Goal: Task Accomplishment & Management: Complete application form

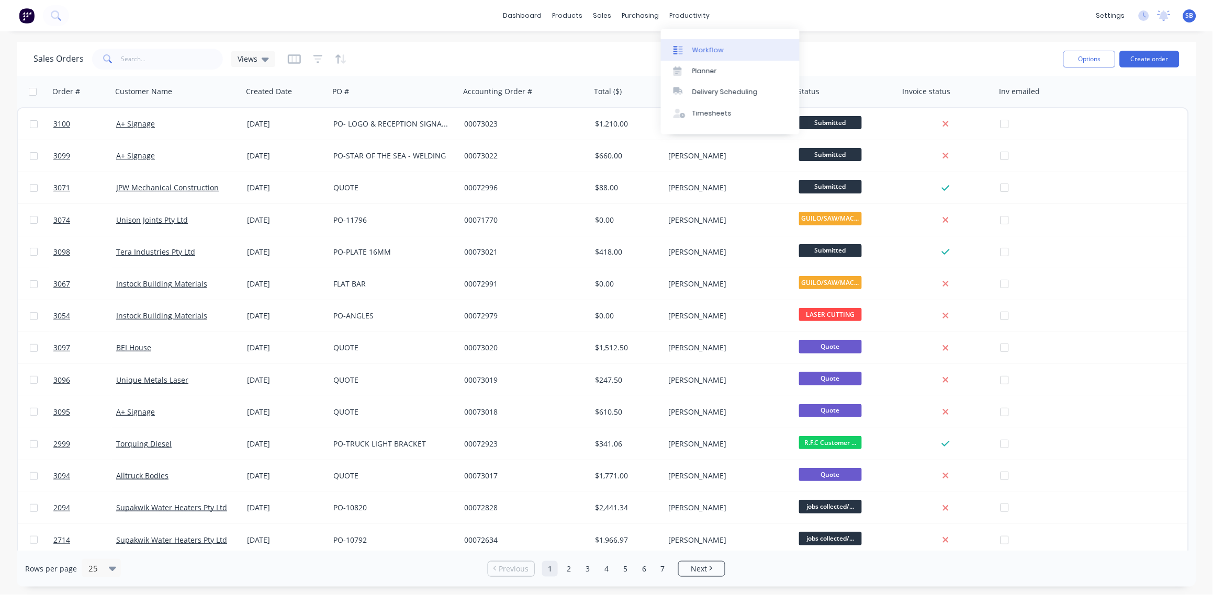
click at [709, 47] on div "Workflow" at bounding box center [707, 50] width 31 height 9
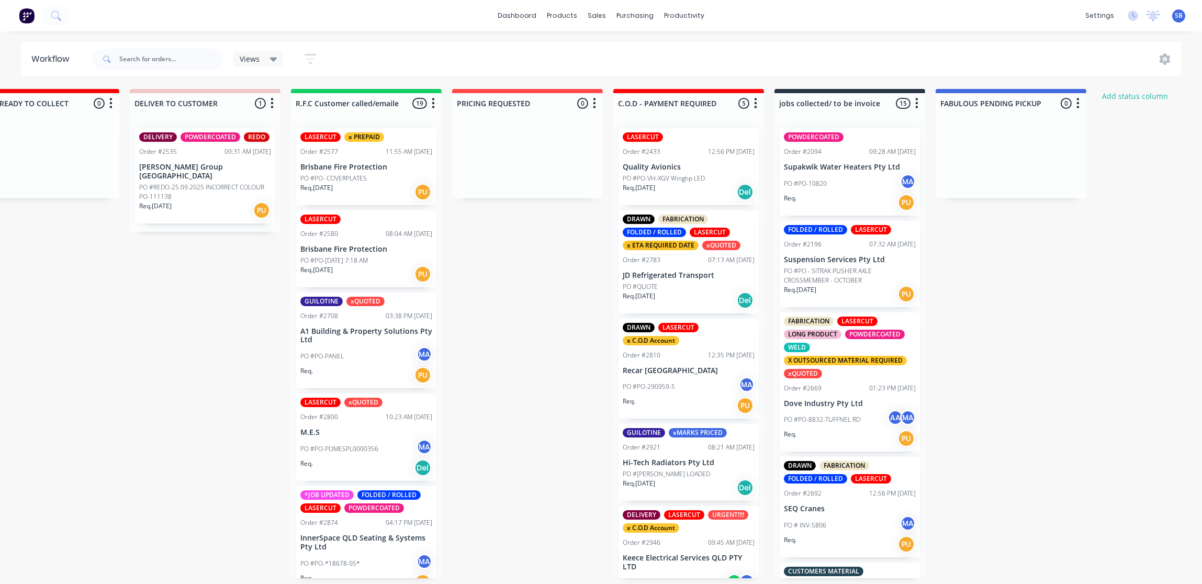
click at [856, 272] on p "PO #PO - SITRAK PUSHER AXLE CROSSMEMBER - OCTOBER" at bounding box center [850, 275] width 132 height 19
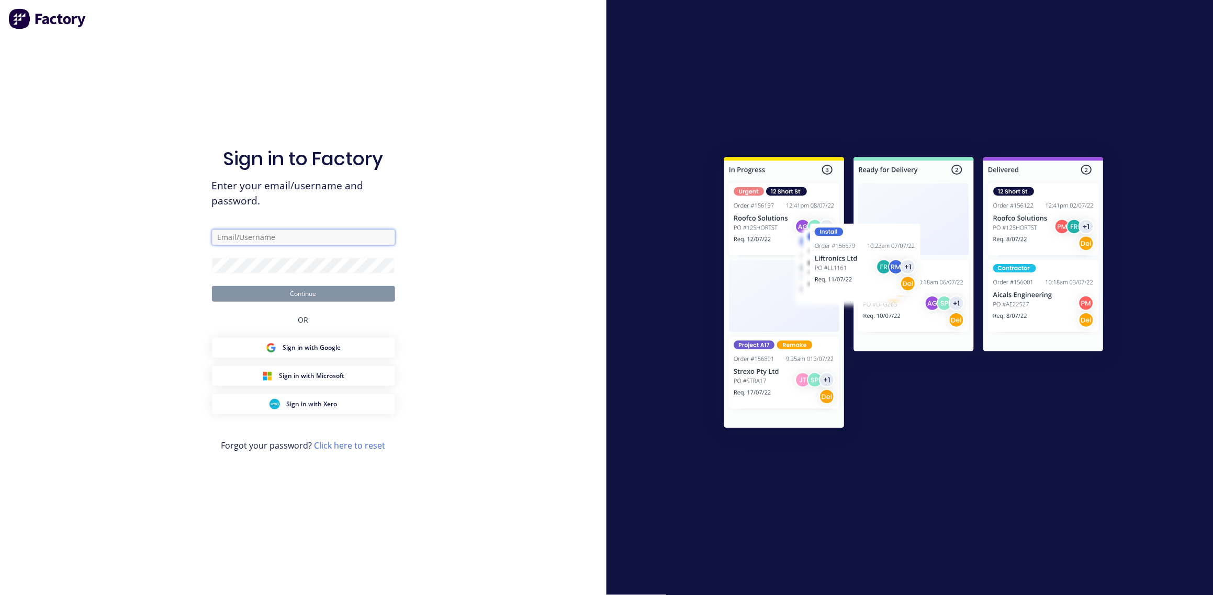
type input "skaylorlees@gmail.com"
click at [294, 296] on button "Continue" at bounding box center [303, 294] width 183 height 16
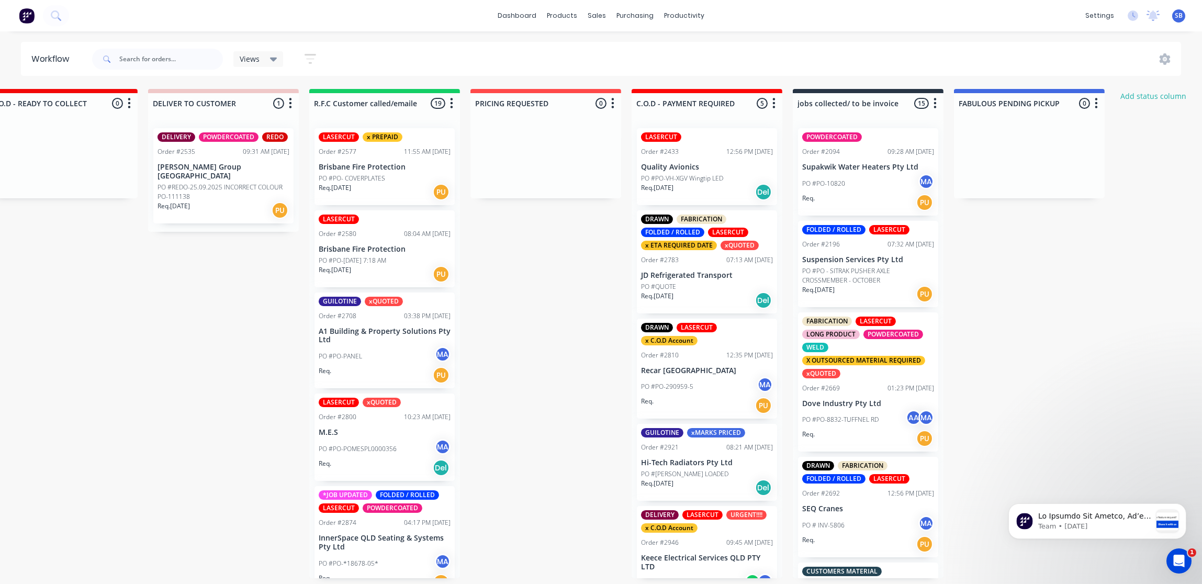
scroll to position [0, 1523]
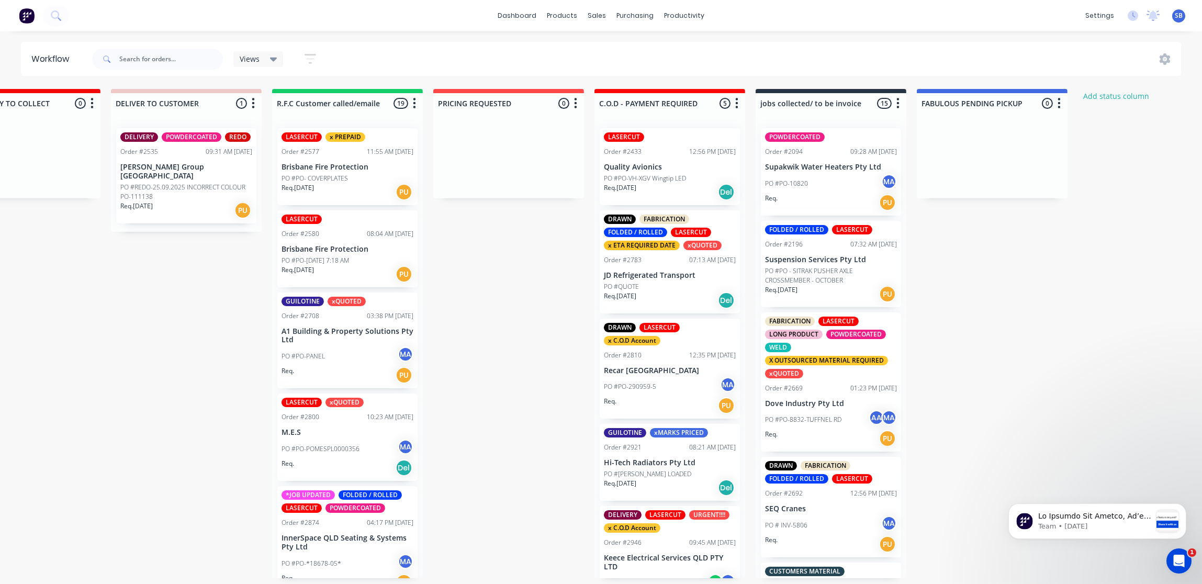
click at [828, 400] on p "Dove Industry Pty Ltd" at bounding box center [831, 403] width 132 height 9
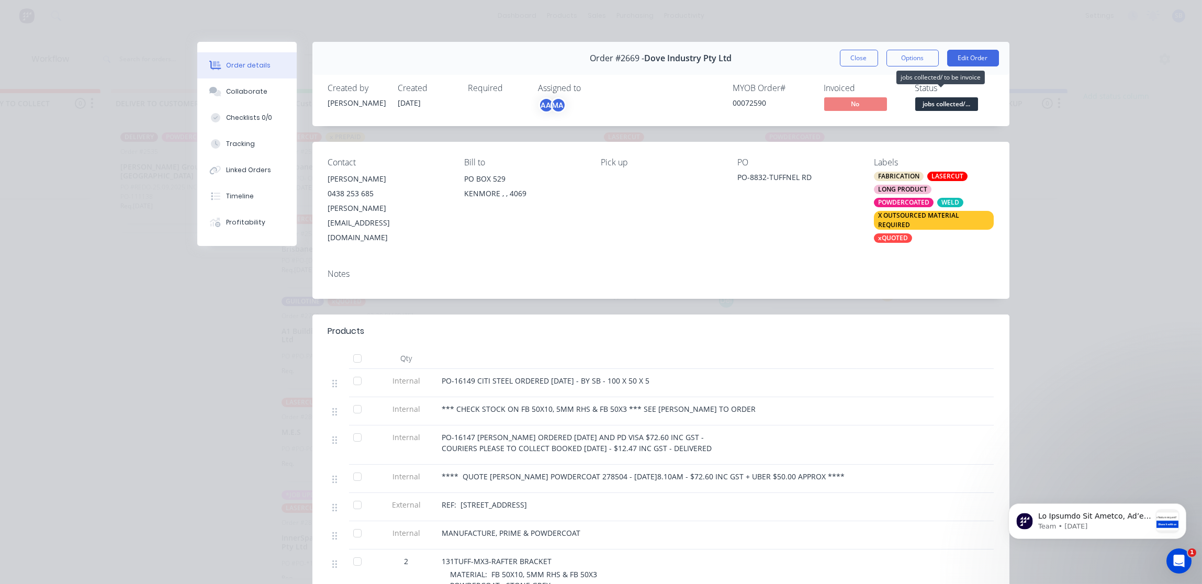
click at [942, 106] on span "jobs collected/..." at bounding box center [946, 103] width 63 height 13
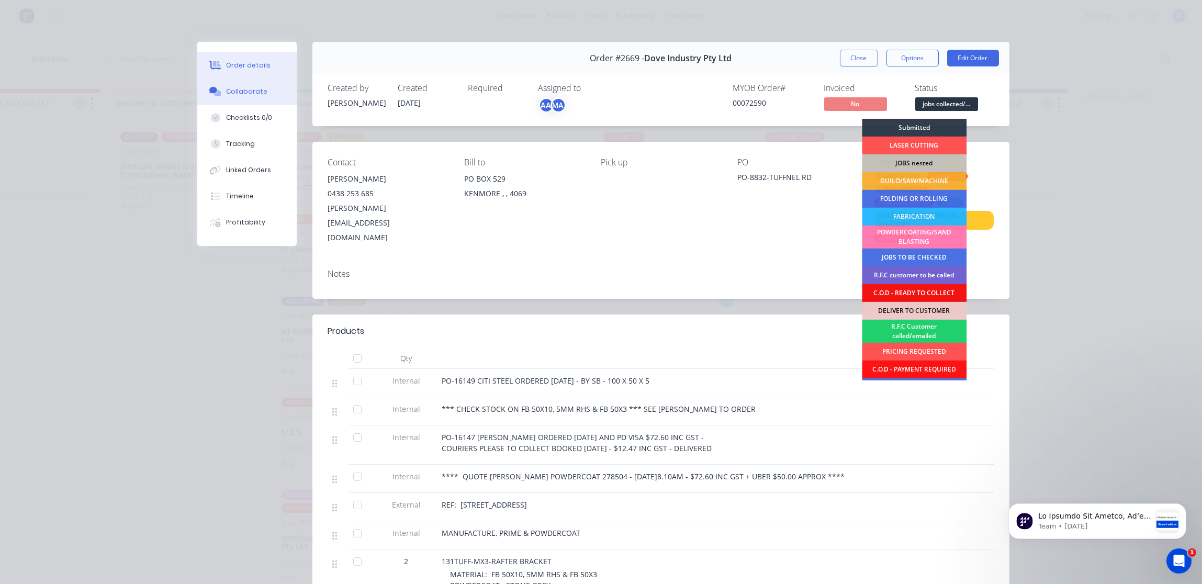
click at [251, 93] on div "Collaborate" at bounding box center [246, 91] width 41 height 9
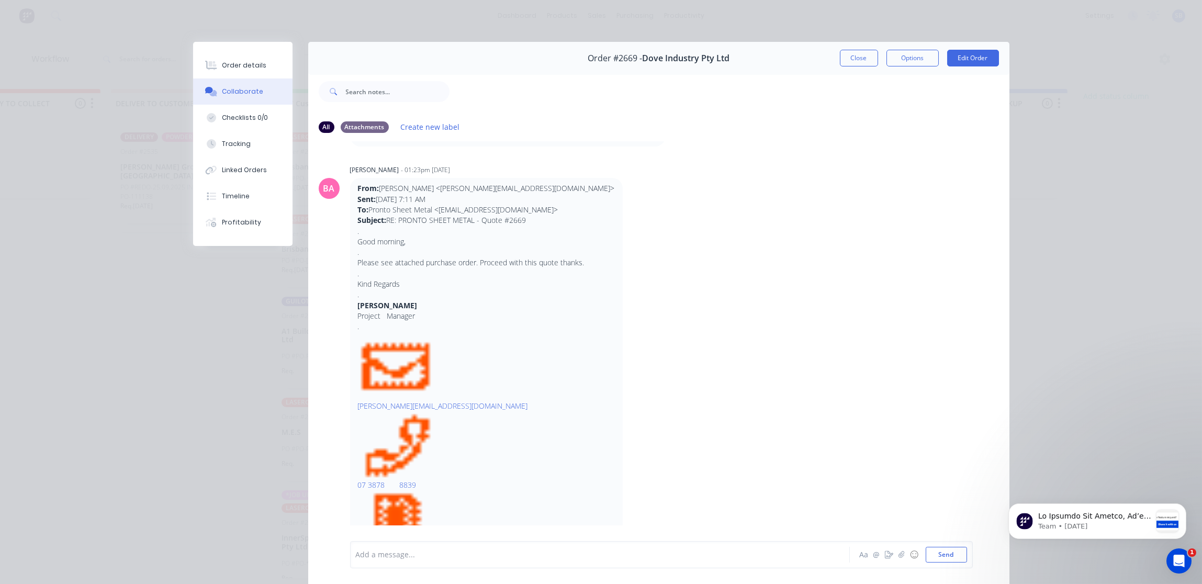
scroll to position [827, 0]
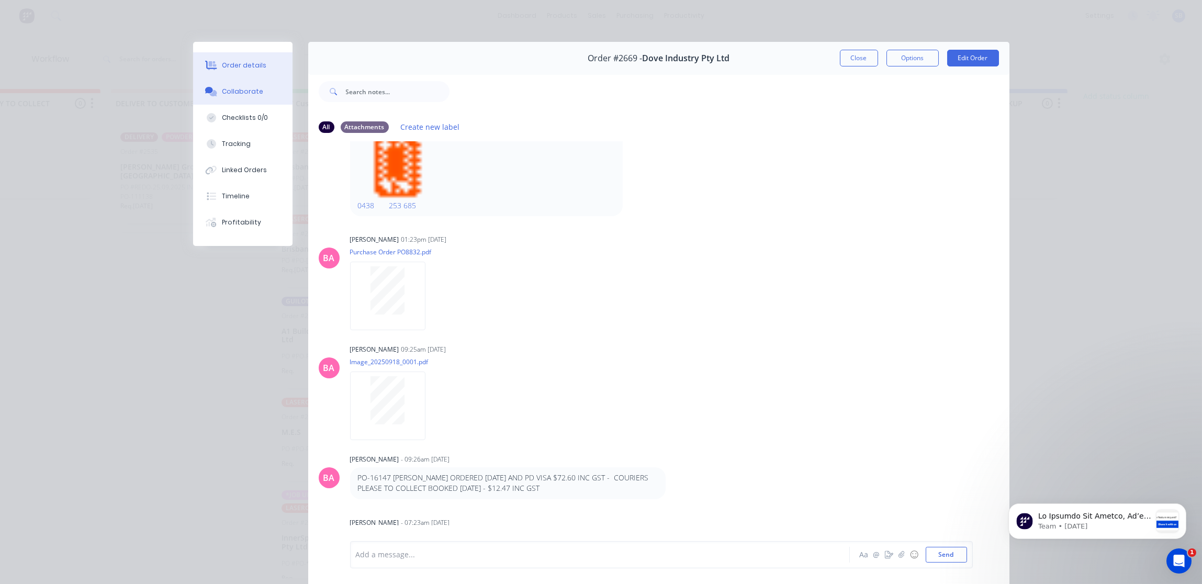
click at [232, 62] on div "Order details" at bounding box center [244, 65] width 44 height 9
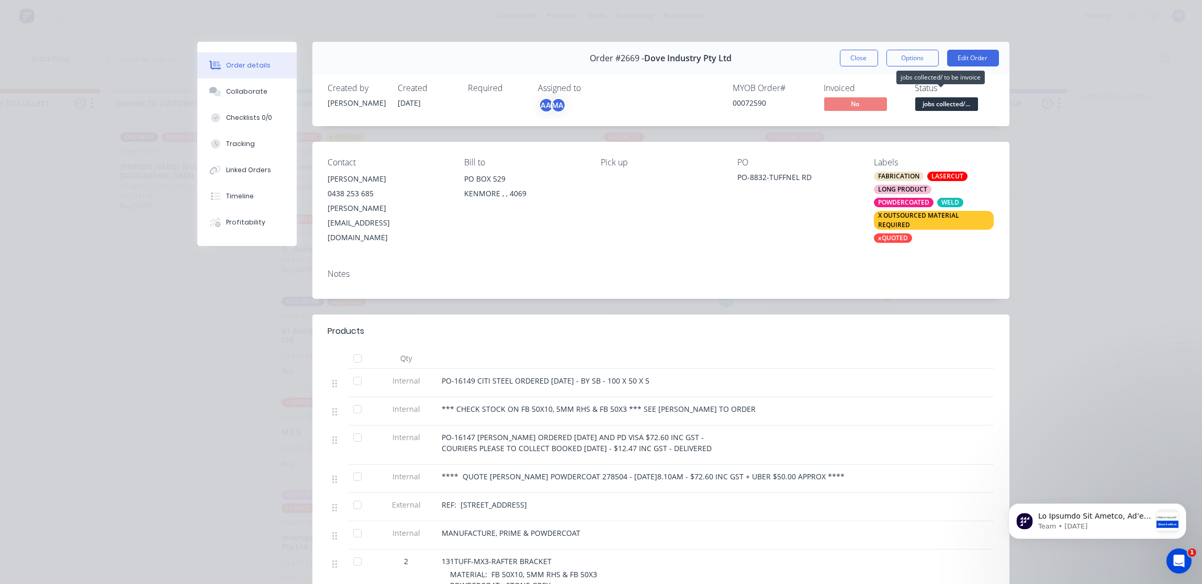
click at [932, 105] on span "jobs collected/..." at bounding box center [946, 103] width 63 height 13
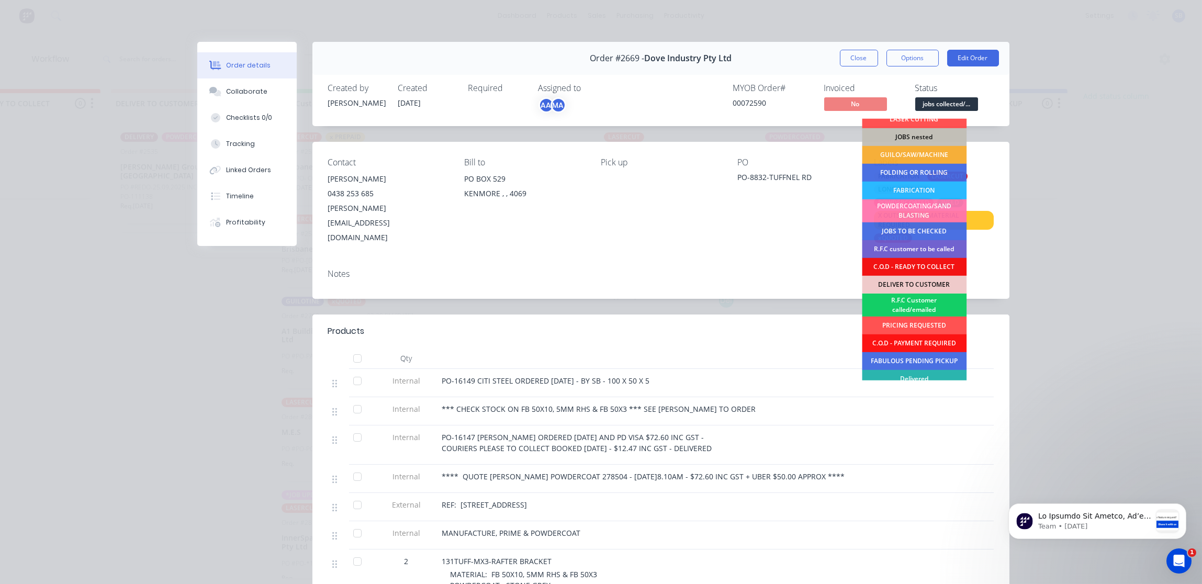
scroll to position [51, 0]
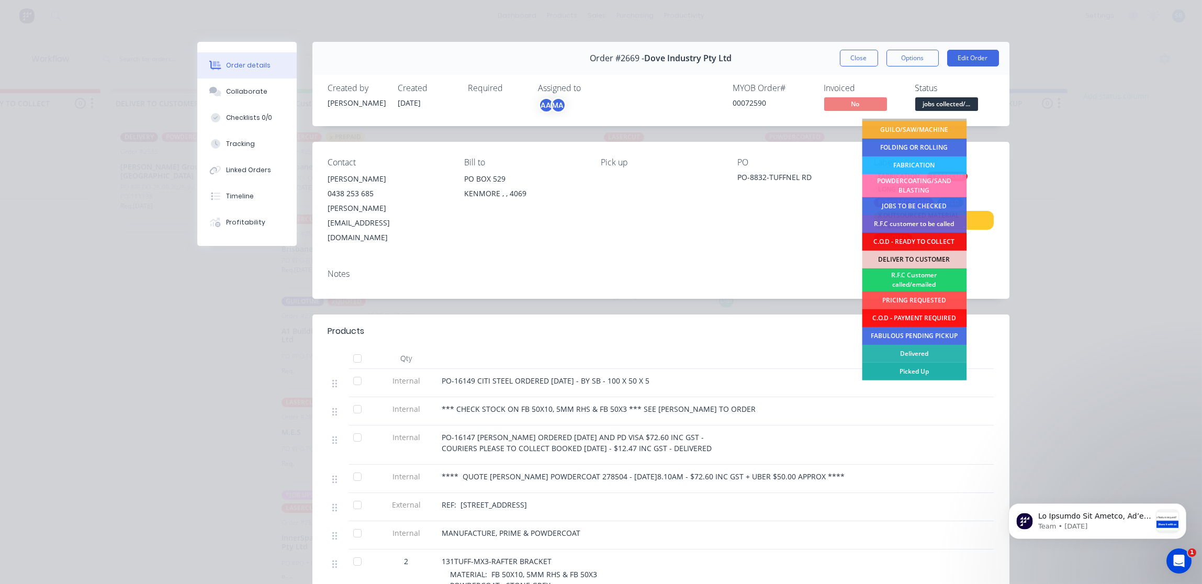
click at [925, 371] on div "Picked Up" at bounding box center [914, 371] width 105 height 18
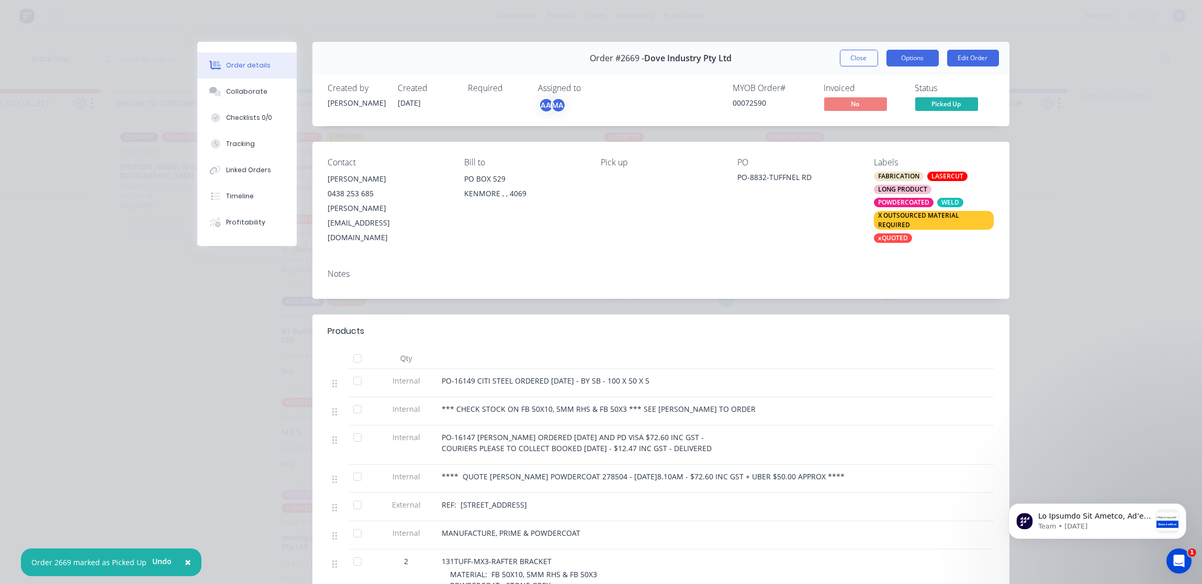
click at [911, 58] on button "Options" at bounding box center [912, 58] width 52 height 17
click at [651, 216] on div "Pick up" at bounding box center [661, 200] width 120 height 87
drag, startPoint x: 632, startPoint y: 56, endPoint x: 616, endPoint y: 62, distance: 16.7
click at [616, 62] on span "Order #2669 -" at bounding box center [617, 58] width 54 height 10
copy span "2669"
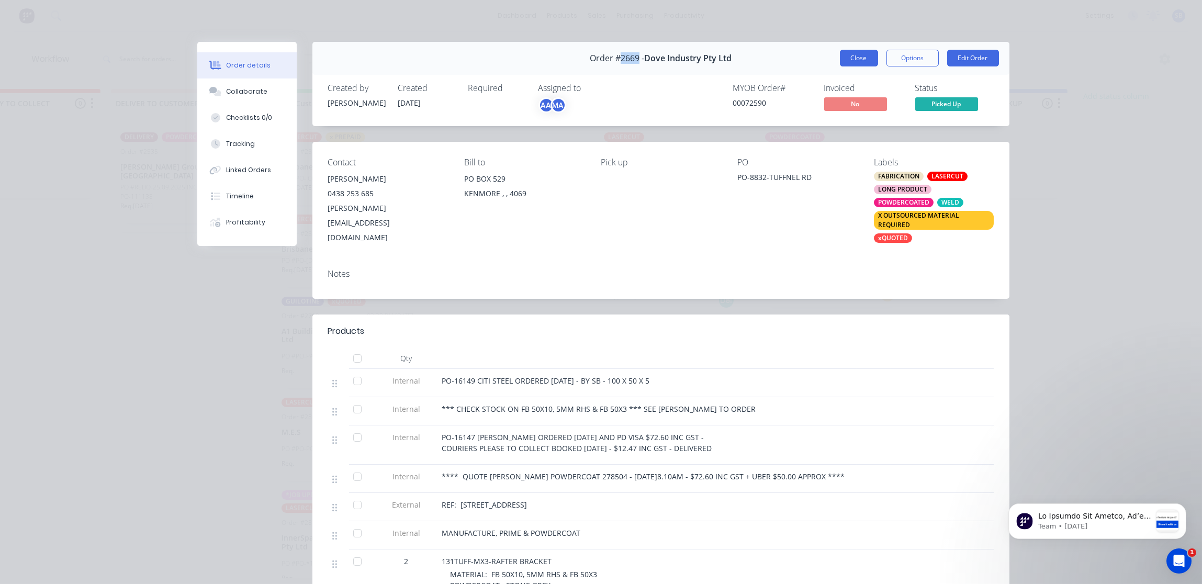
click at [853, 57] on button "Close" at bounding box center [859, 58] width 38 height 17
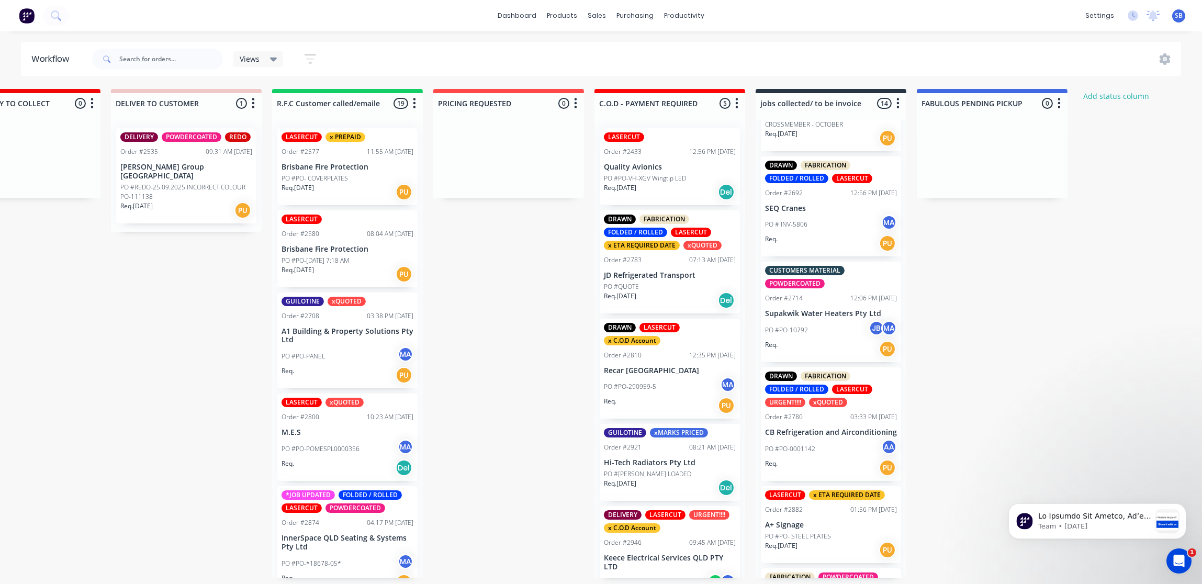
scroll to position [312, 0]
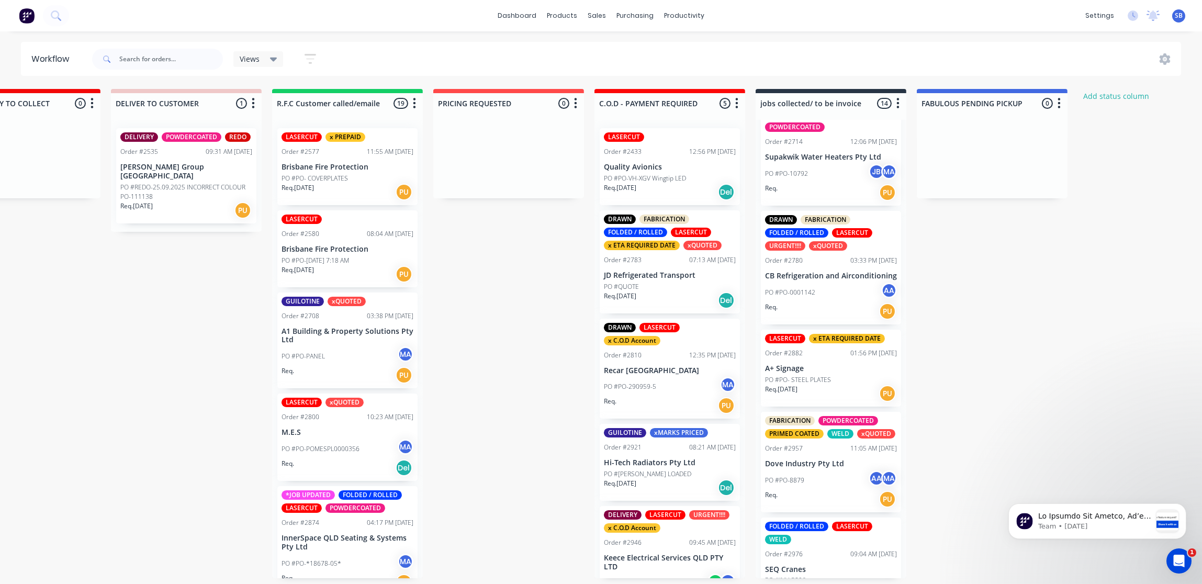
click at [845, 298] on div "PO #PO-0001142 AA" at bounding box center [831, 292] width 132 height 20
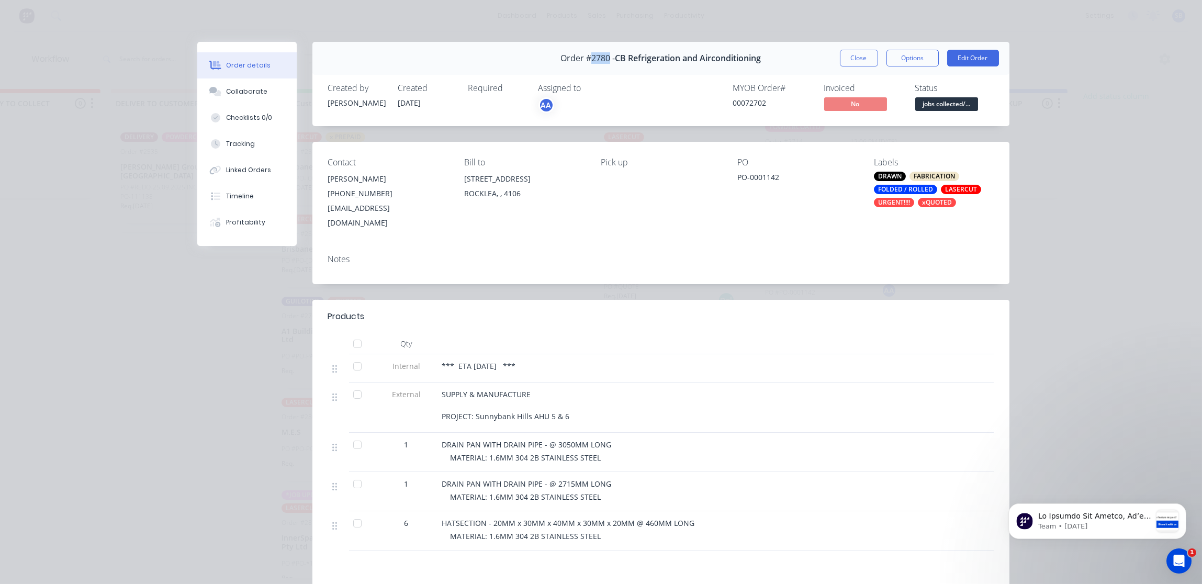
drag, startPoint x: 602, startPoint y: 57, endPoint x: 584, endPoint y: 61, distance: 18.7
click at [584, 61] on span "Order #2780 -" at bounding box center [587, 58] width 54 height 10
copy span "2780"
drag, startPoint x: 857, startPoint y: 58, endPoint x: 842, endPoint y: 65, distance: 16.6
click at [860, 60] on button "Close" at bounding box center [859, 58] width 38 height 17
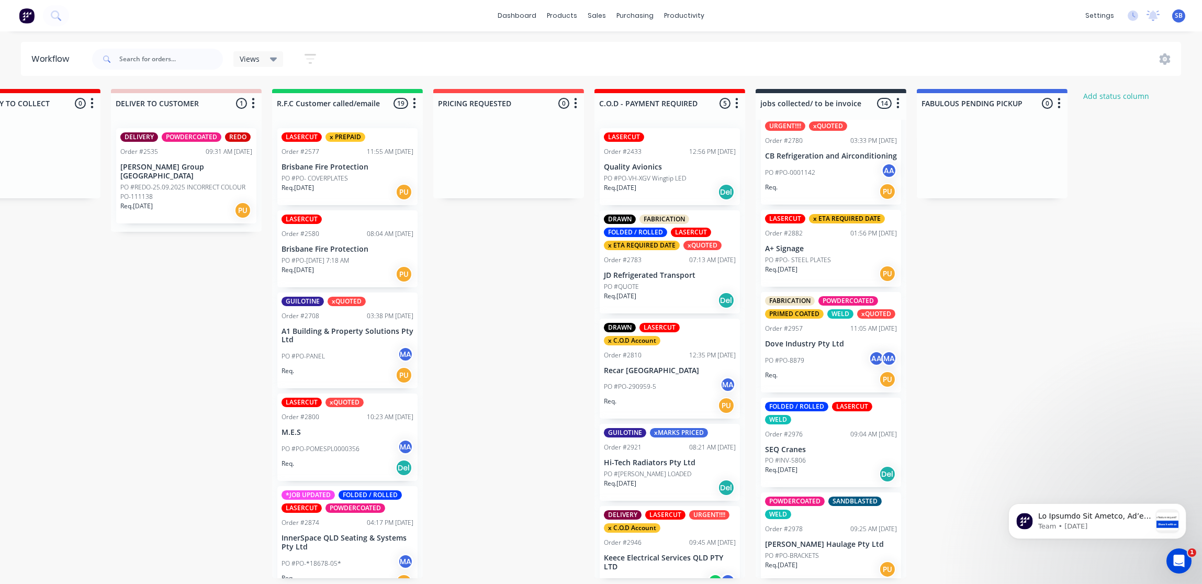
scroll to position [468, 0]
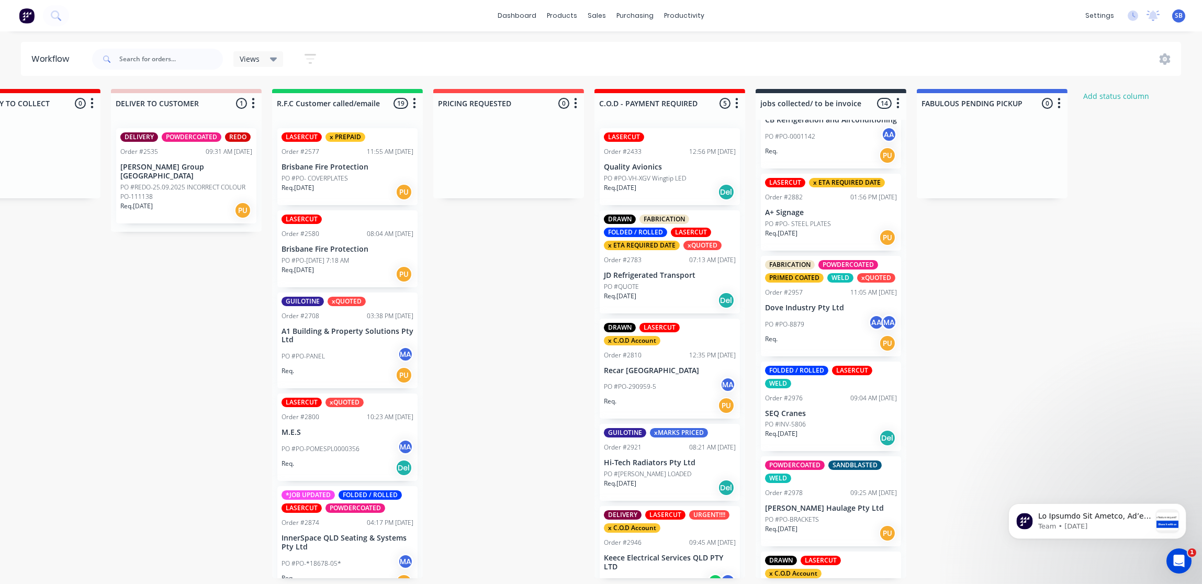
click at [826, 334] on div "PO #PO-8879 AA MA" at bounding box center [831, 324] width 132 height 20
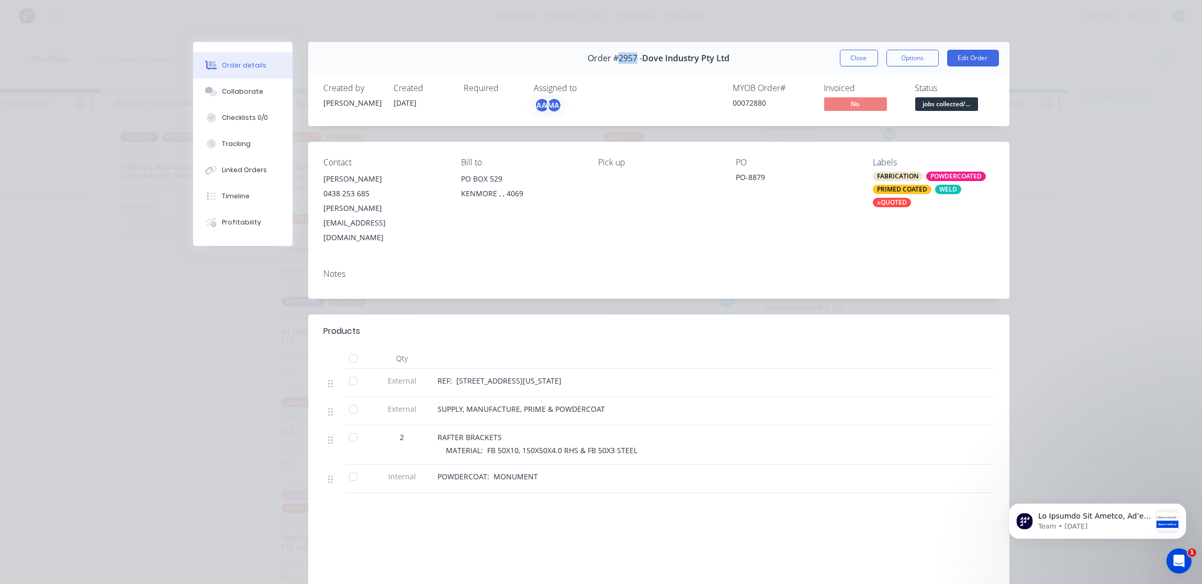
drag, startPoint x: 631, startPoint y: 60, endPoint x: 611, endPoint y: 58, distance: 20.0
click at [611, 58] on span "Order #2957 -" at bounding box center [614, 58] width 54 height 10
drag, startPoint x: 611, startPoint y: 58, endPoint x: 616, endPoint y: 56, distance: 5.5
copy span "2957"
click at [857, 58] on button "Close" at bounding box center [859, 58] width 38 height 17
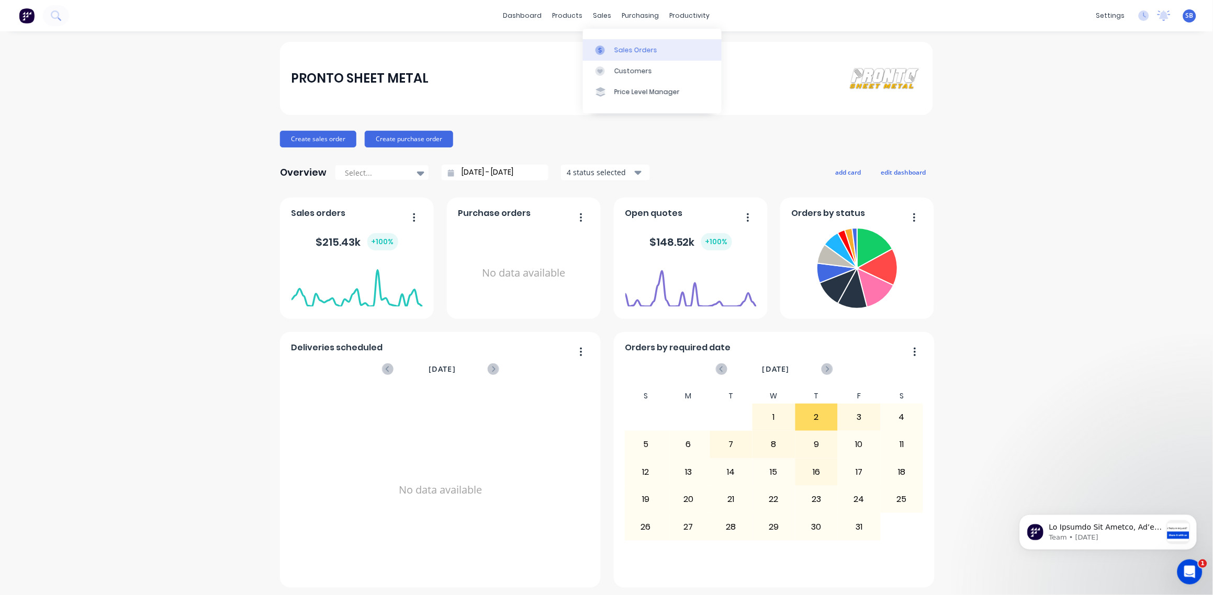
click at [668, 47] on link "Sales Orders" at bounding box center [652, 49] width 139 height 21
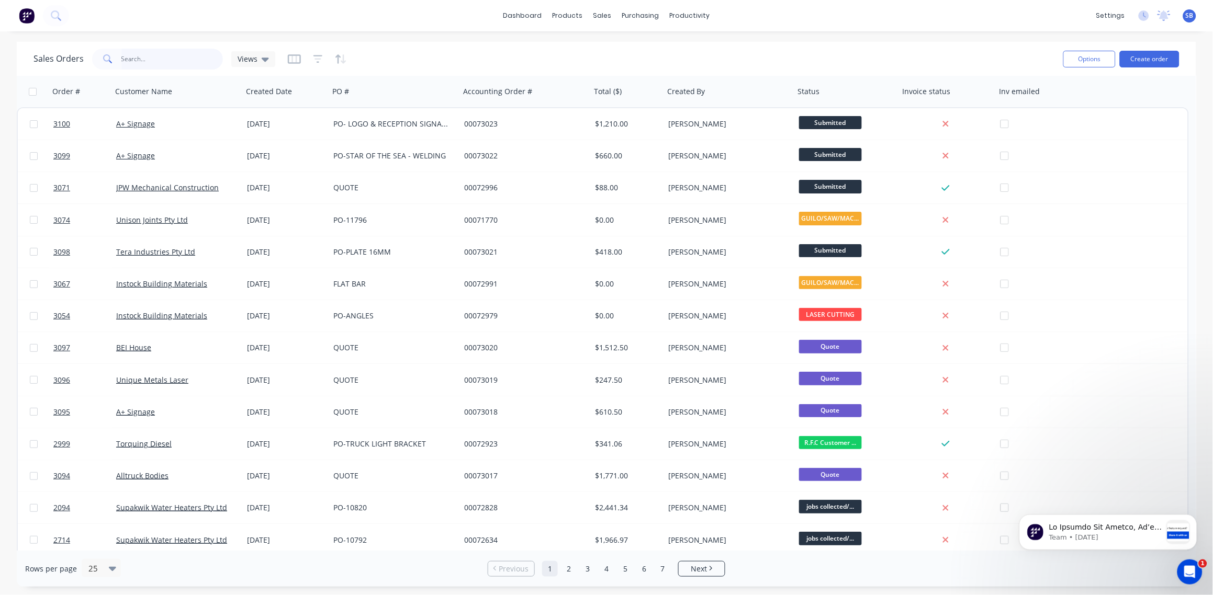
click at [155, 60] on input "text" at bounding box center [172, 59] width 102 height 21
paste input "2669"
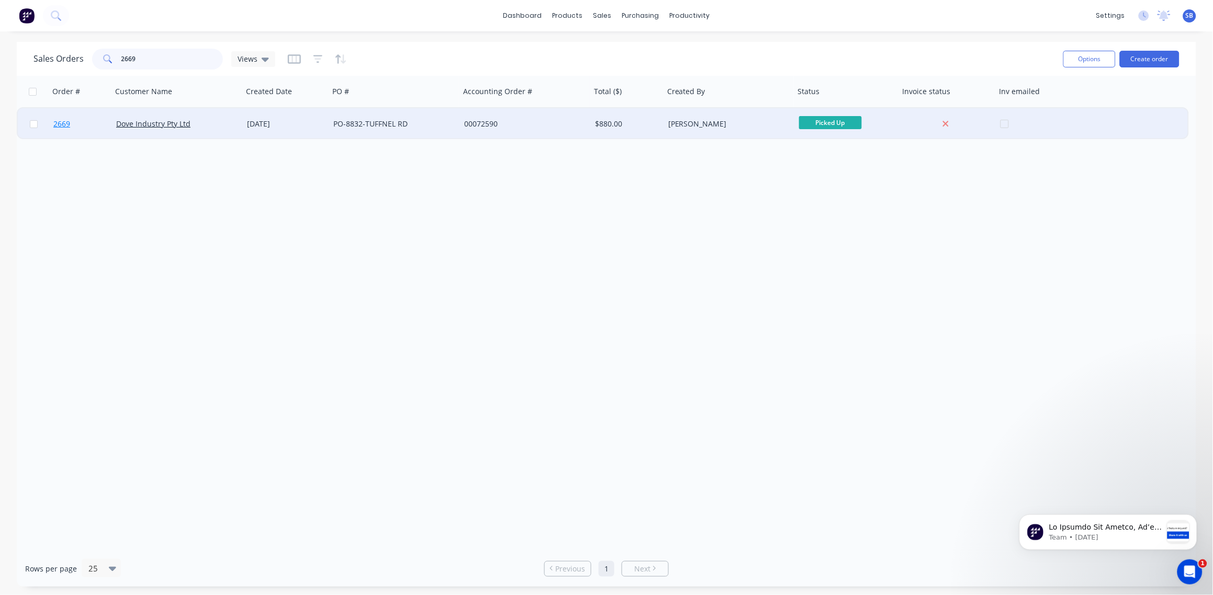
type input "2669"
click at [61, 123] on span "2669" at bounding box center [61, 124] width 17 height 10
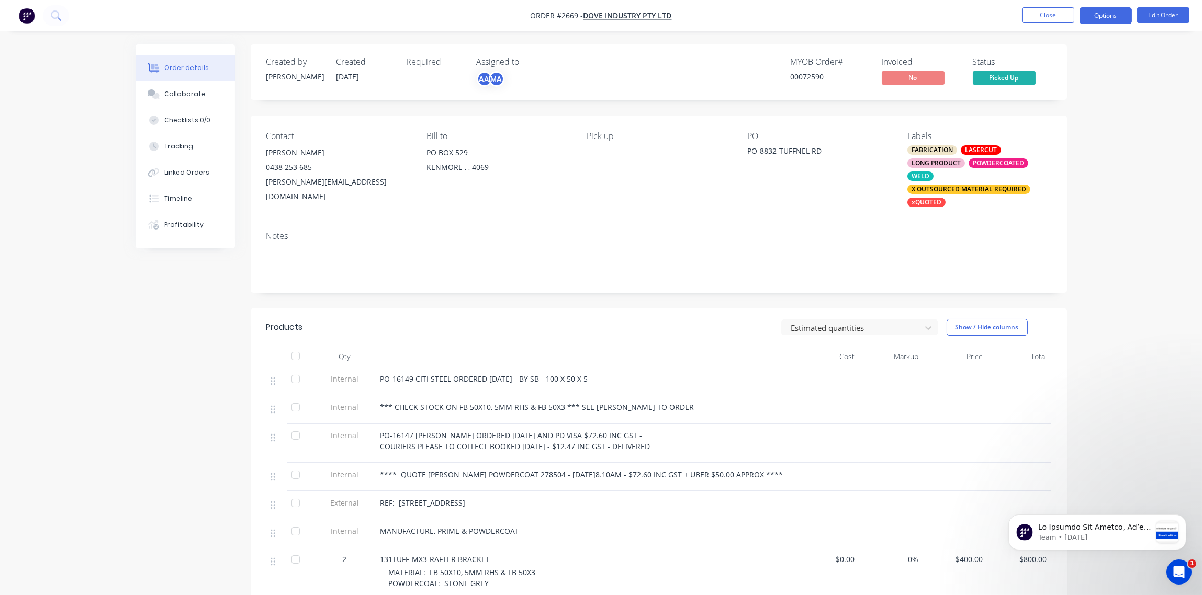
click at [1108, 18] on button "Options" at bounding box center [1105, 15] width 52 height 17
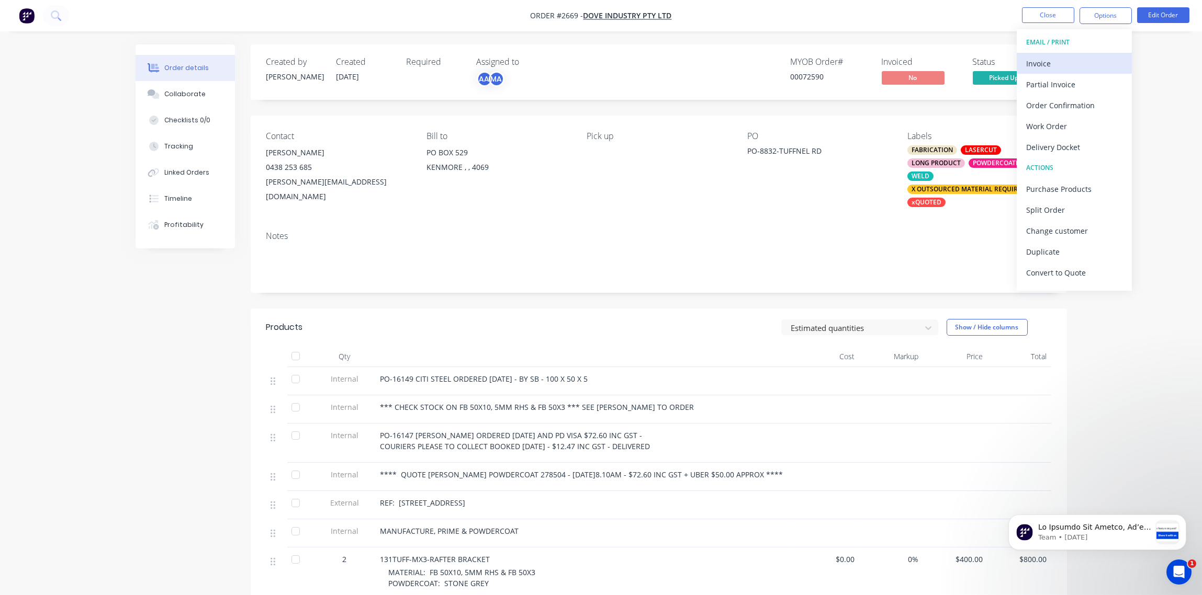
click at [1078, 59] on div "Invoice" at bounding box center [1074, 63] width 96 height 15
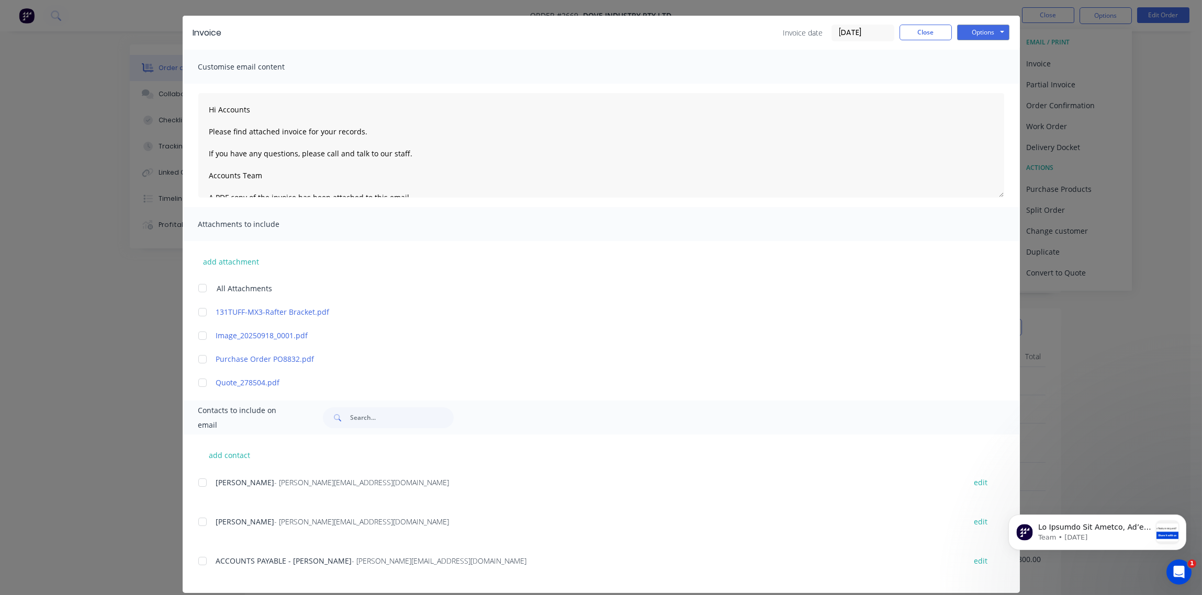
scroll to position [39, 0]
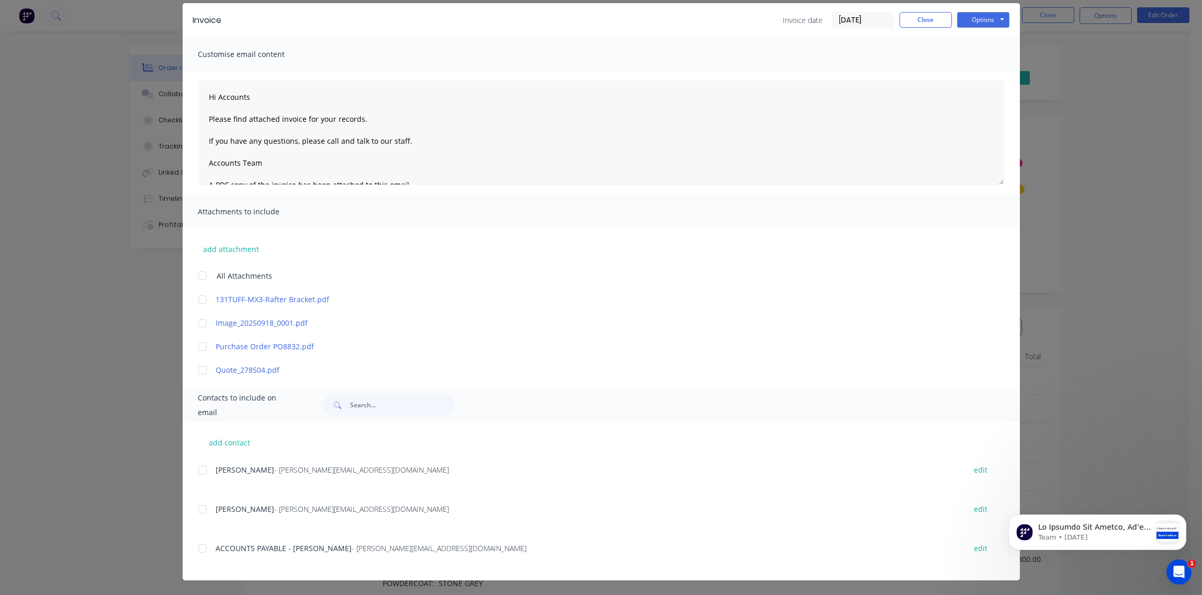
click at [200, 469] on div at bounding box center [202, 470] width 21 height 21
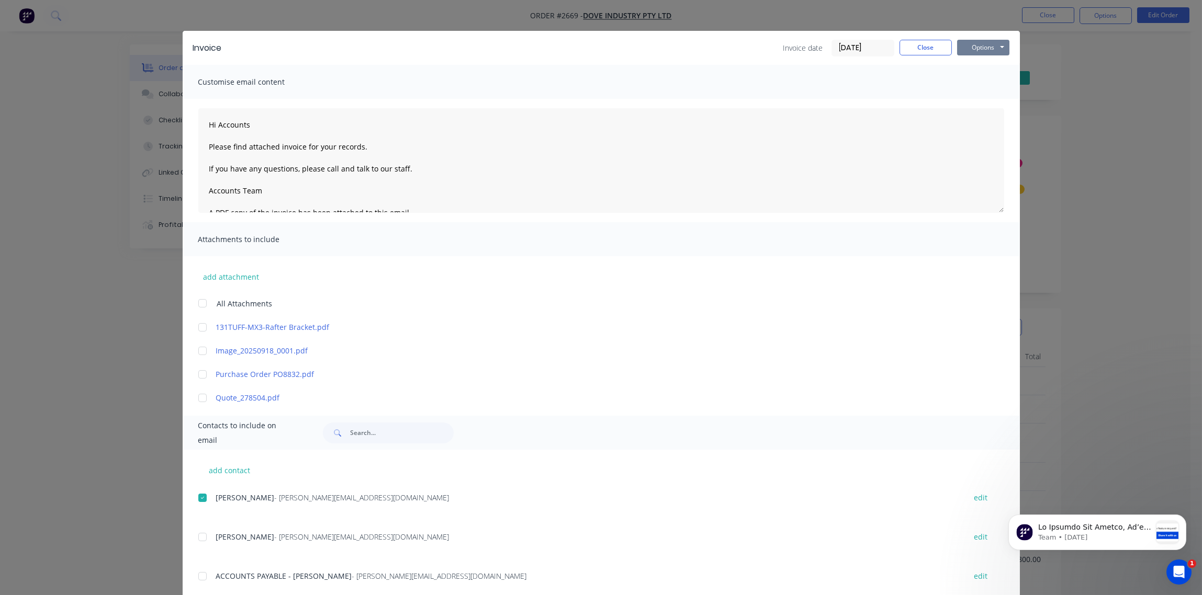
scroll to position [0, 0]
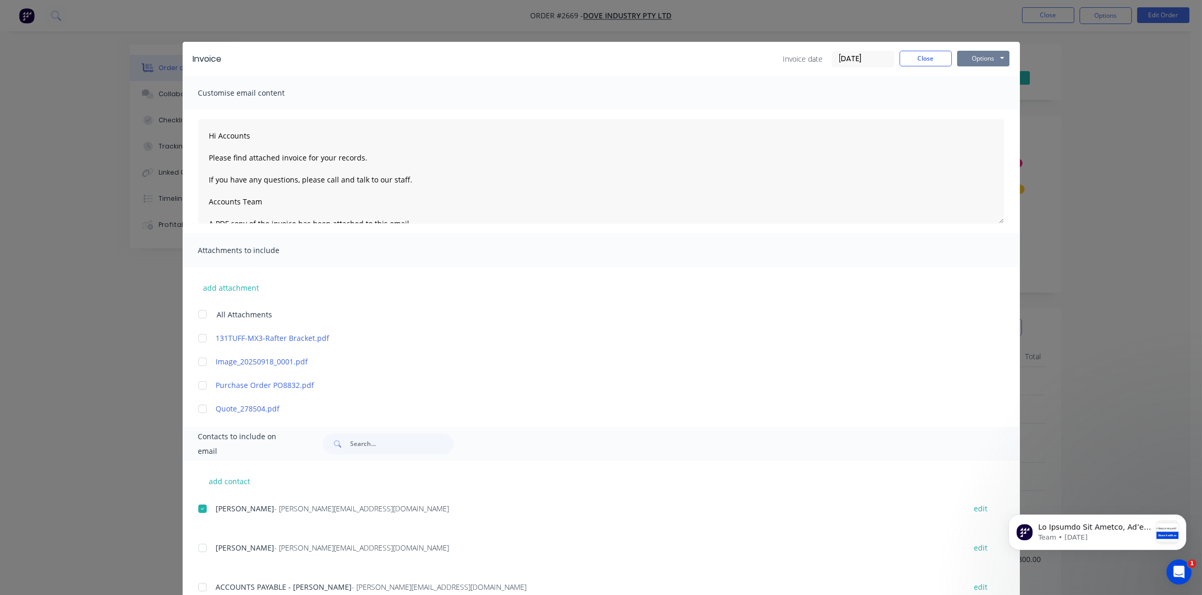
click at [982, 54] on button "Options" at bounding box center [983, 59] width 52 height 16
click at [989, 108] on button "Email" at bounding box center [990, 111] width 67 height 17
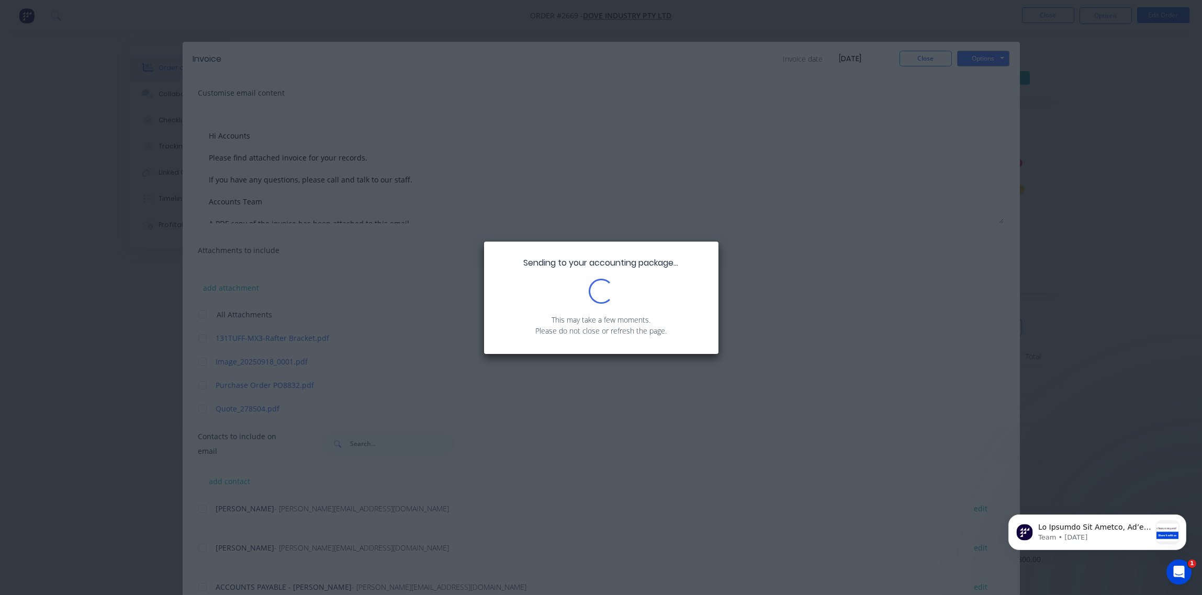
type textarea "Hi Accounts Please find attached invoice for your records. If you have any ques…"
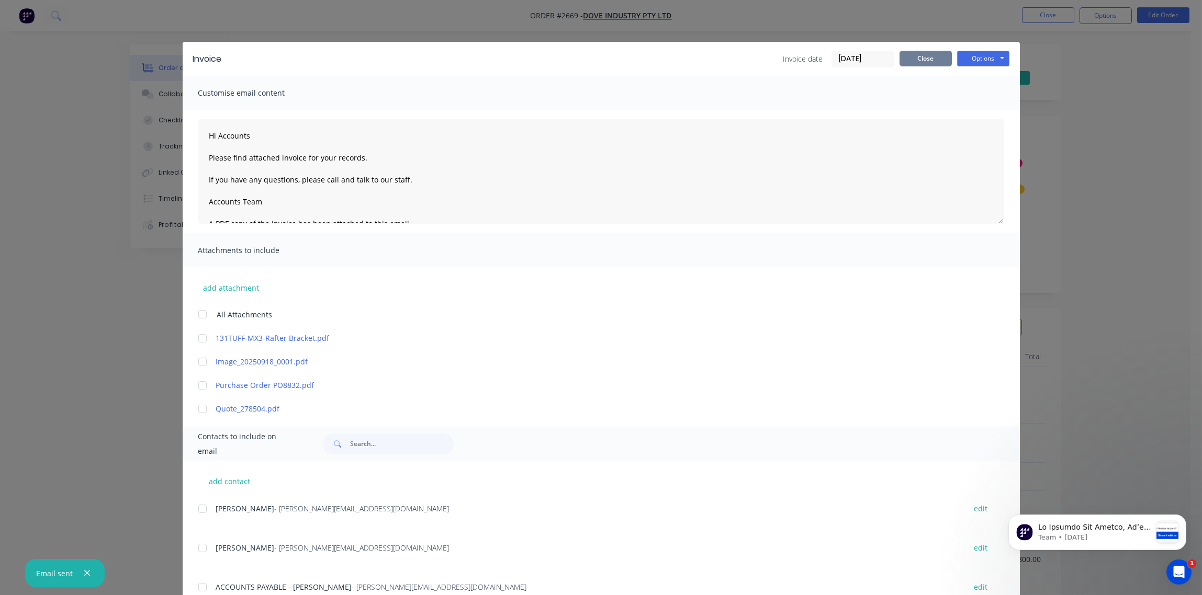
click at [921, 60] on button "Close" at bounding box center [925, 59] width 52 height 16
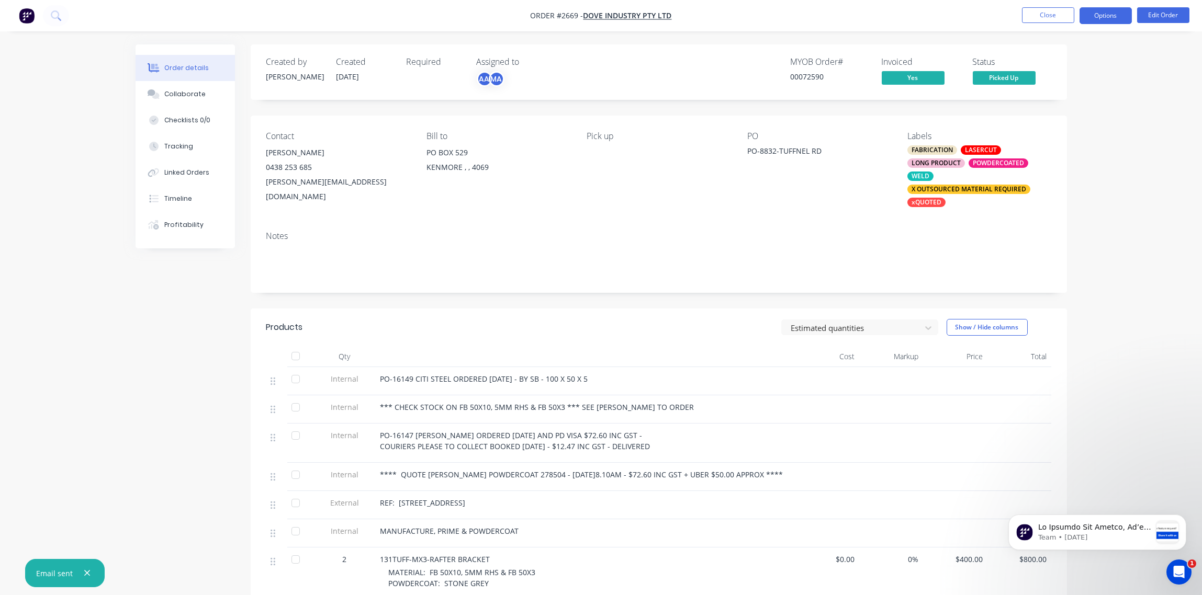
click at [1107, 15] on button "Options" at bounding box center [1105, 15] width 52 height 17
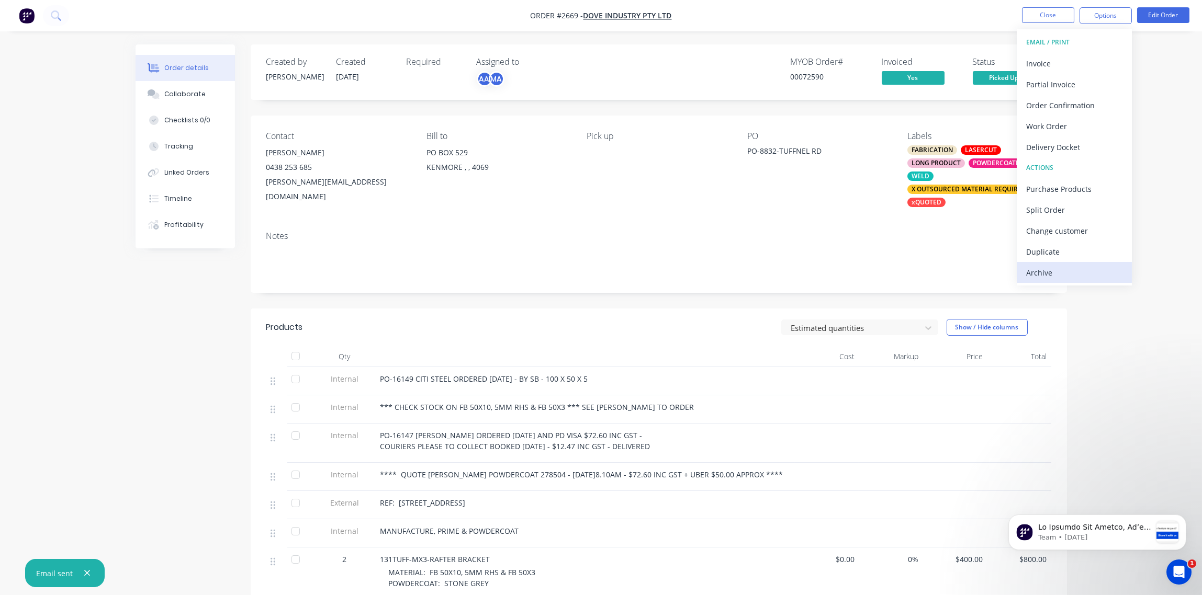
click at [1081, 273] on div "Archive" at bounding box center [1074, 272] width 96 height 15
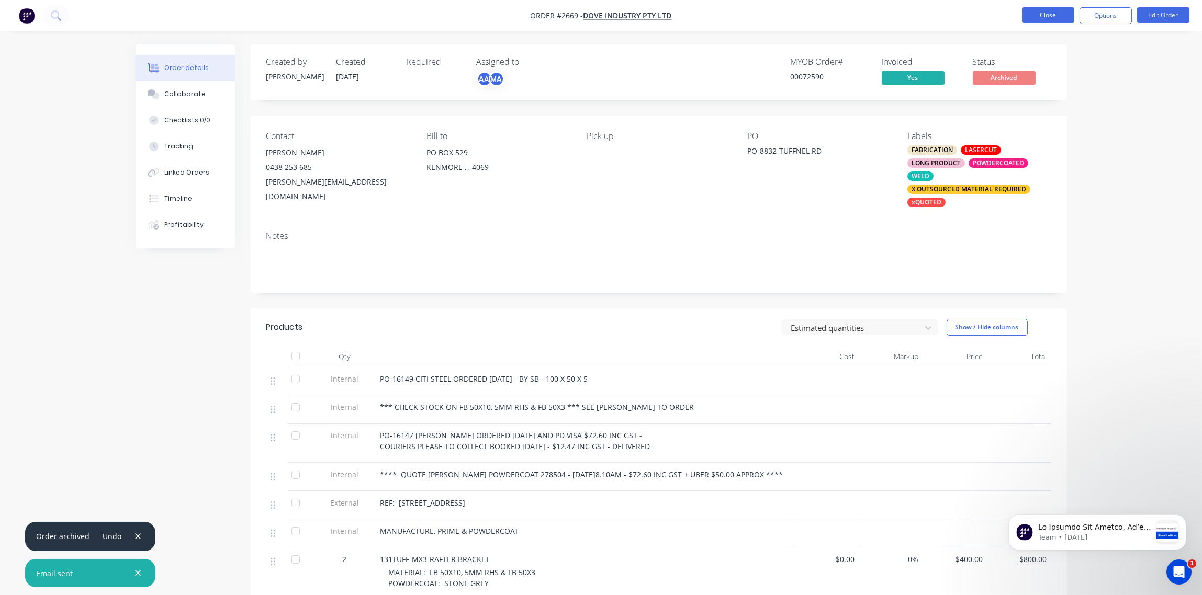
click at [1051, 16] on button "Close" at bounding box center [1048, 15] width 52 height 16
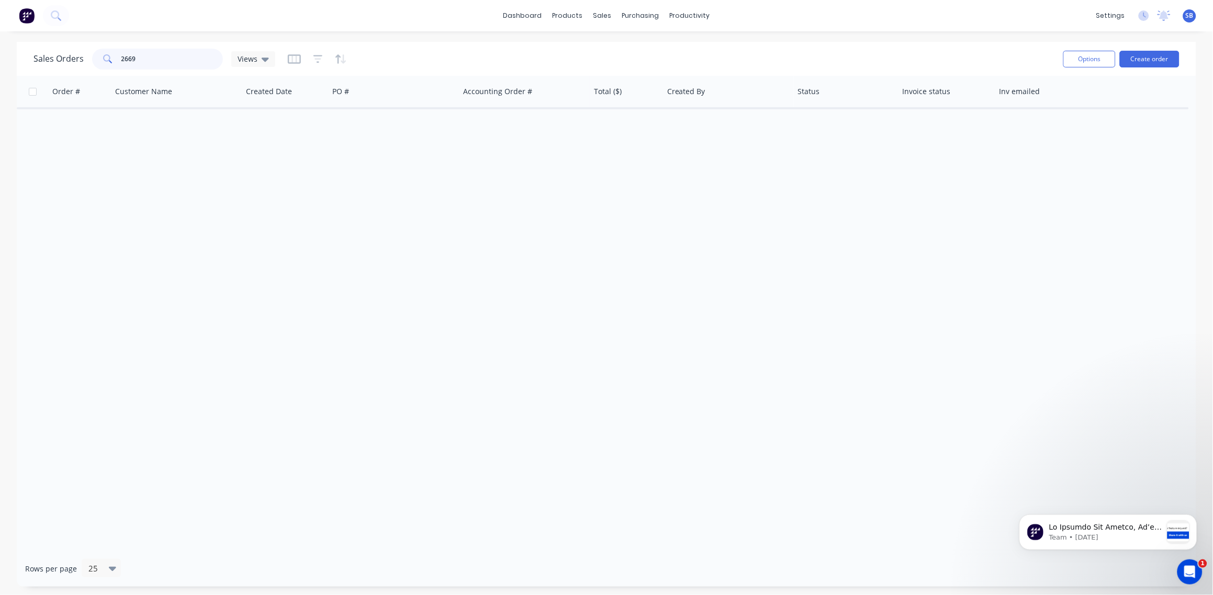
drag, startPoint x: 167, startPoint y: 64, endPoint x: 81, endPoint y: 65, distance: 85.8
click at [81, 65] on div "Sales Orders 2669 Views" at bounding box center [154, 59] width 242 height 21
paste input "780"
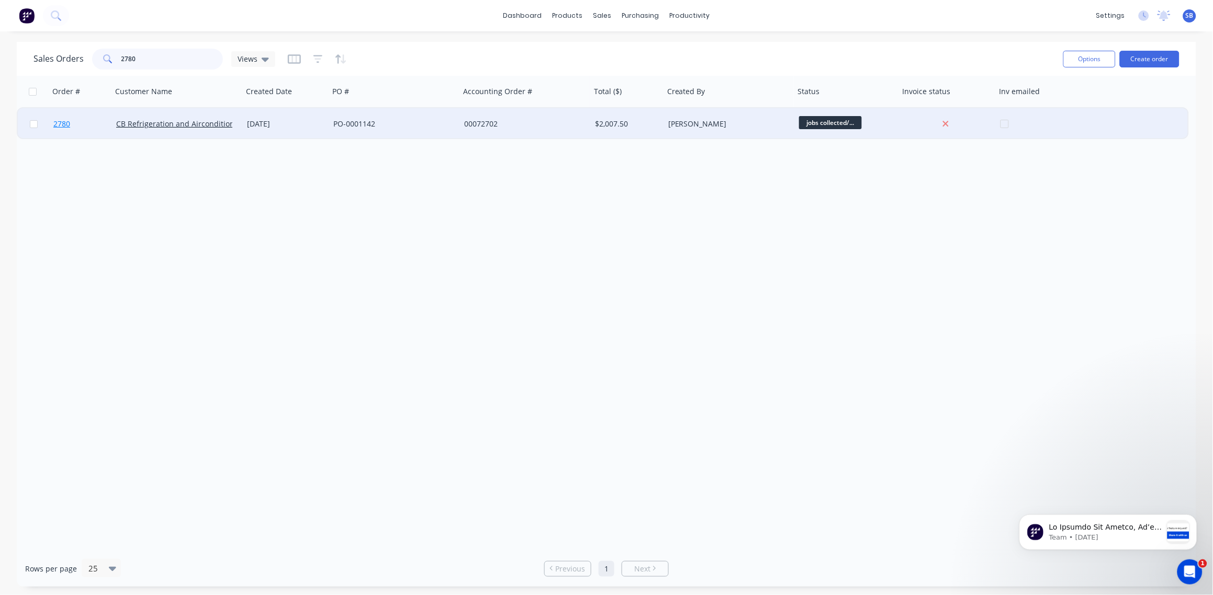
type input "2780"
click at [60, 123] on span "2780" at bounding box center [61, 124] width 17 height 10
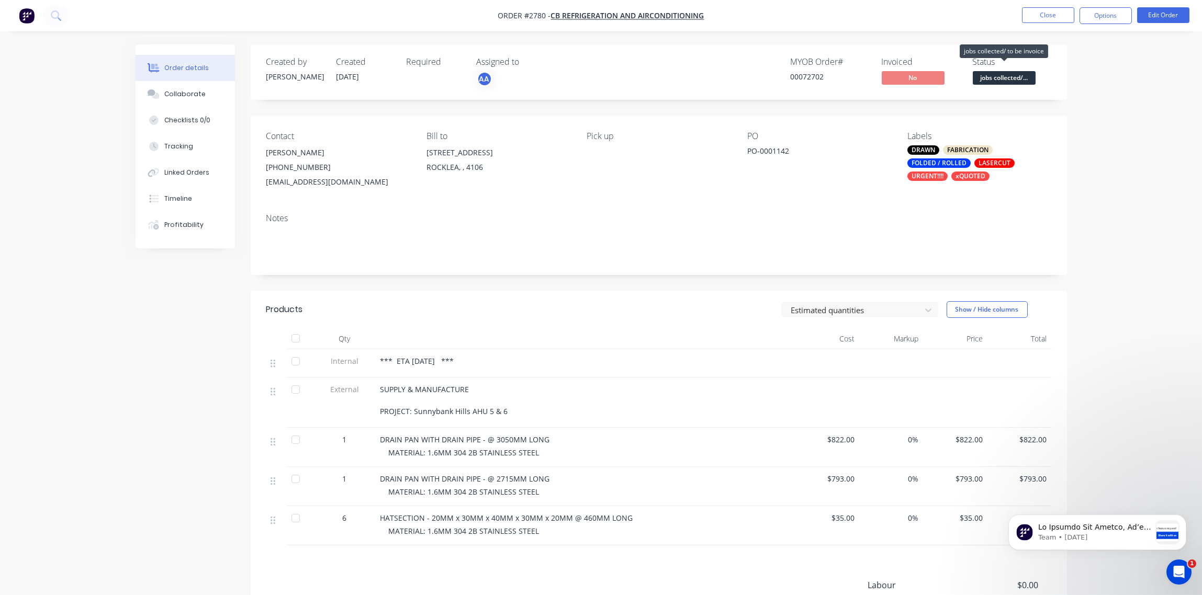
click at [1009, 81] on span "jobs collected/..." at bounding box center [1003, 77] width 63 height 13
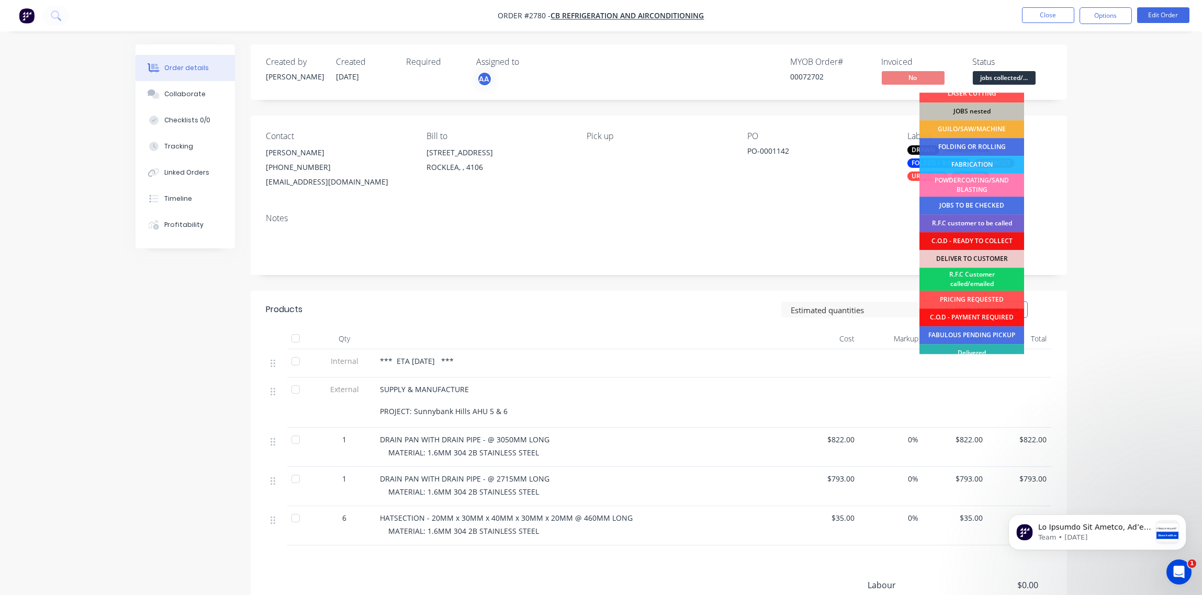
scroll to position [51, 0]
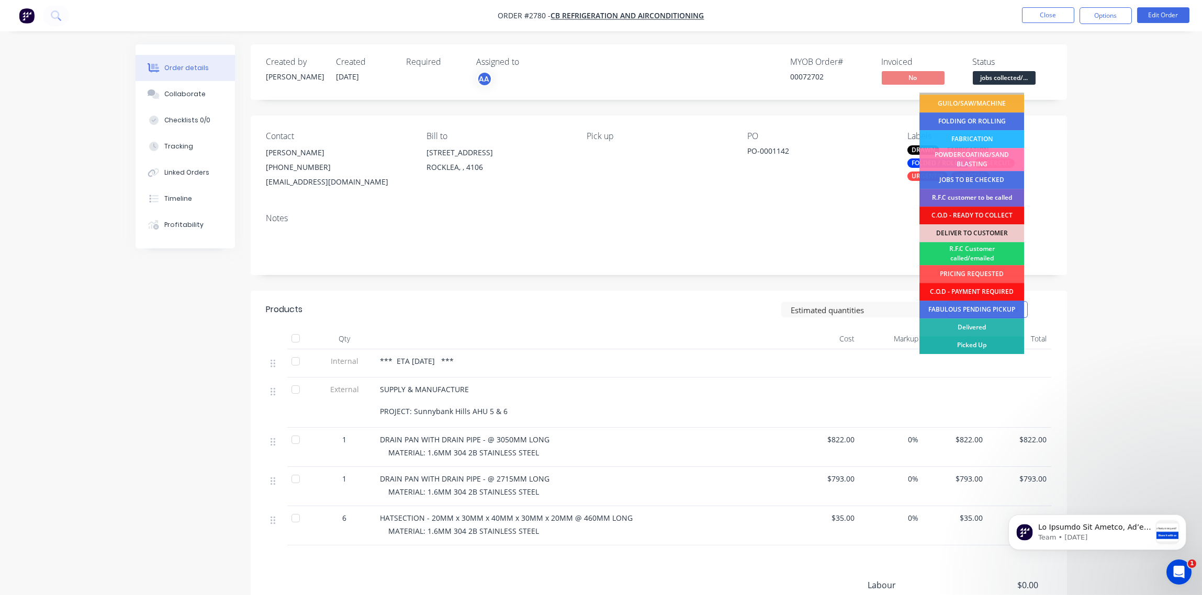
click at [988, 347] on div "Picked Up" at bounding box center [971, 345] width 105 height 18
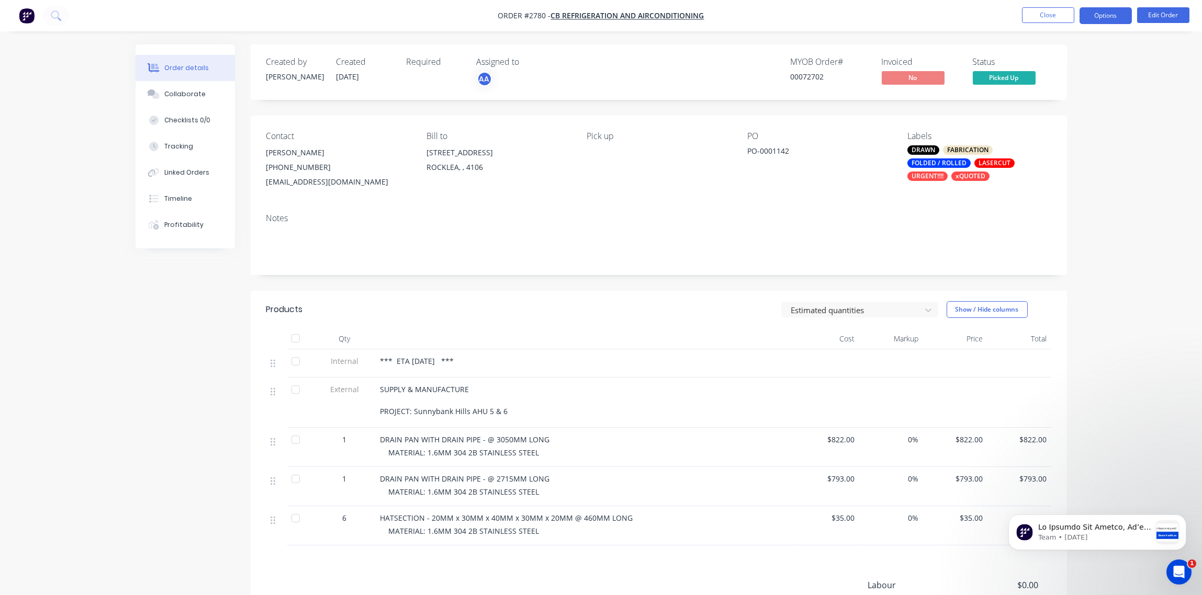
click at [1103, 17] on button "Options" at bounding box center [1105, 15] width 52 height 17
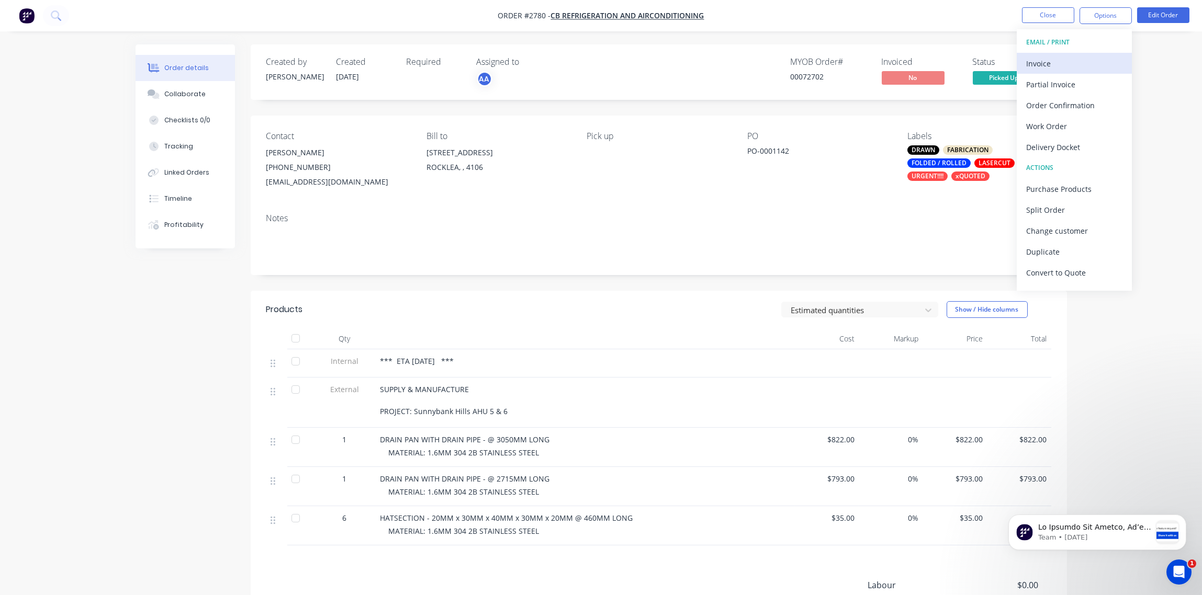
click at [1069, 62] on div "Invoice" at bounding box center [1074, 63] width 96 height 15
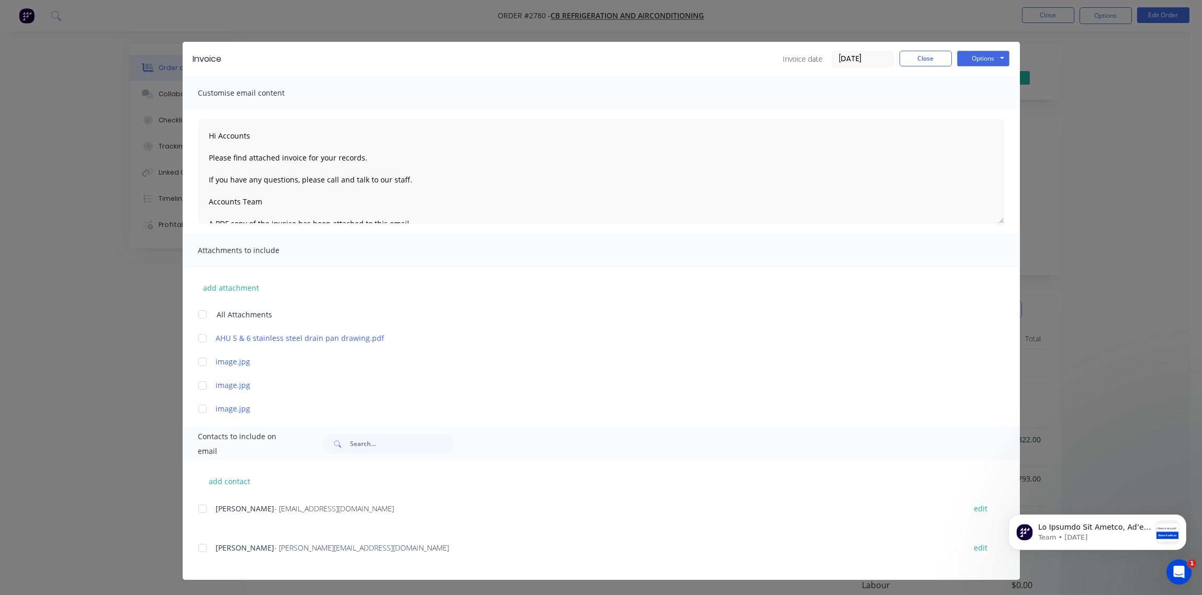
click at [206, 507] on div at bounding box center [202, 509] width 21 height 21
click at [986, 62] on button "Options" at bounding box center [983, 59] width 52 height 16
click at [986, 108] on button "Email" at bounding box center [990, 111] width 67 height 17
type textarea "Hi Accounts Please find attached invoice for your records. If you have any ques…"
click at [915, 62] on button "Close" at bounding box center [925, 59] width 52 height 16
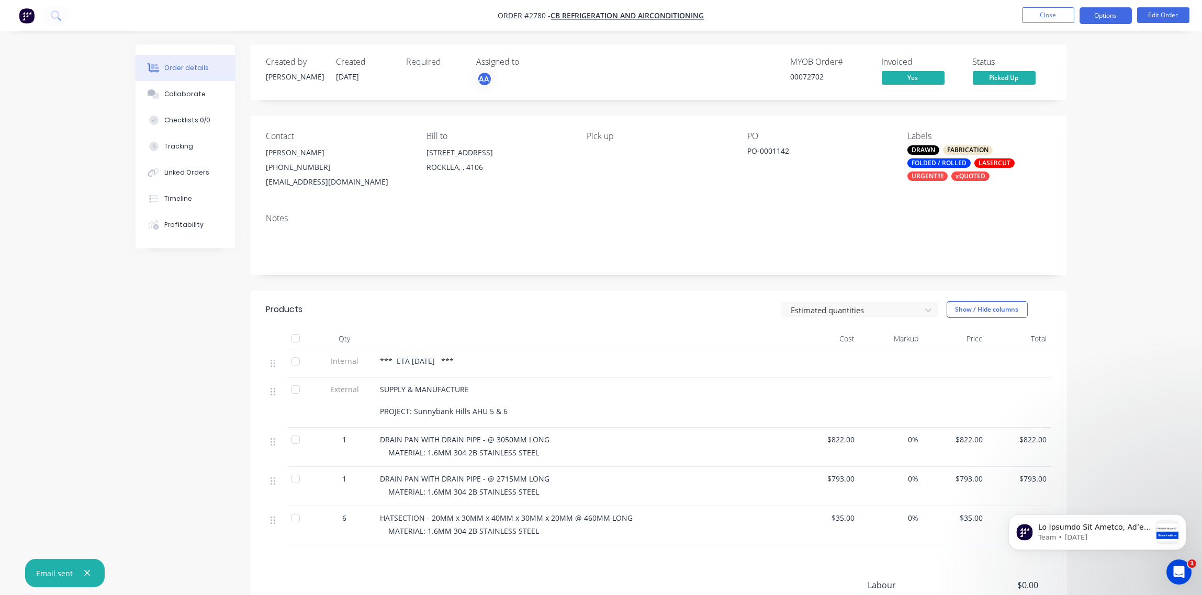
click at [1107, 17] on button "Options" at bounding box center [1105, 15] width 52 height 17
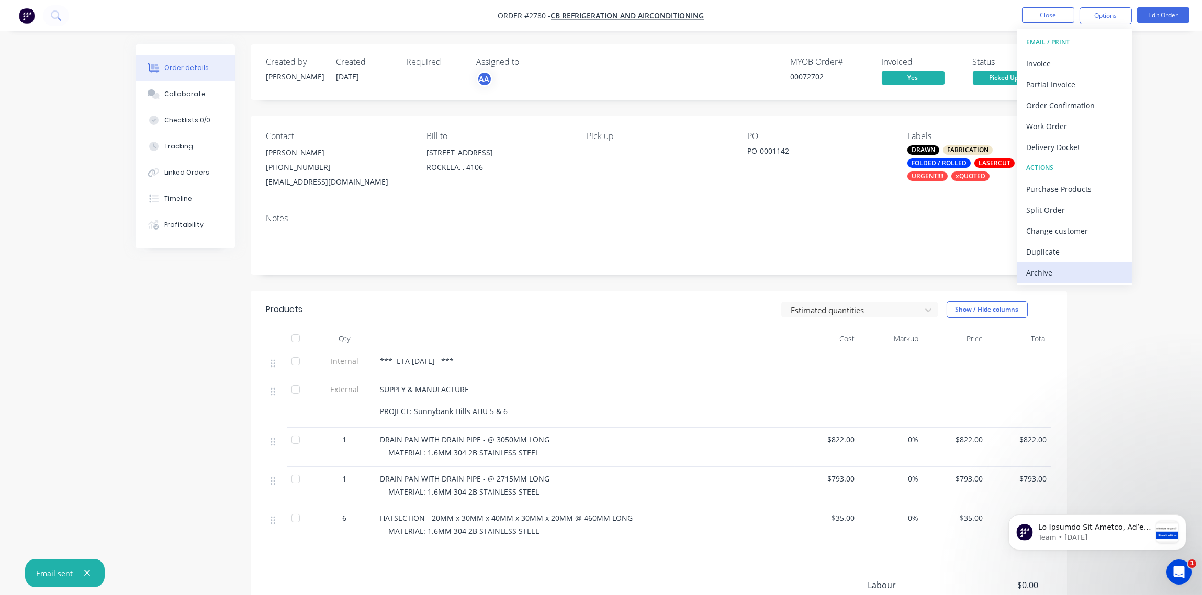
click at [1071, 270] on div "Archive" at bounding box center [1074, 272] width 96 height 15
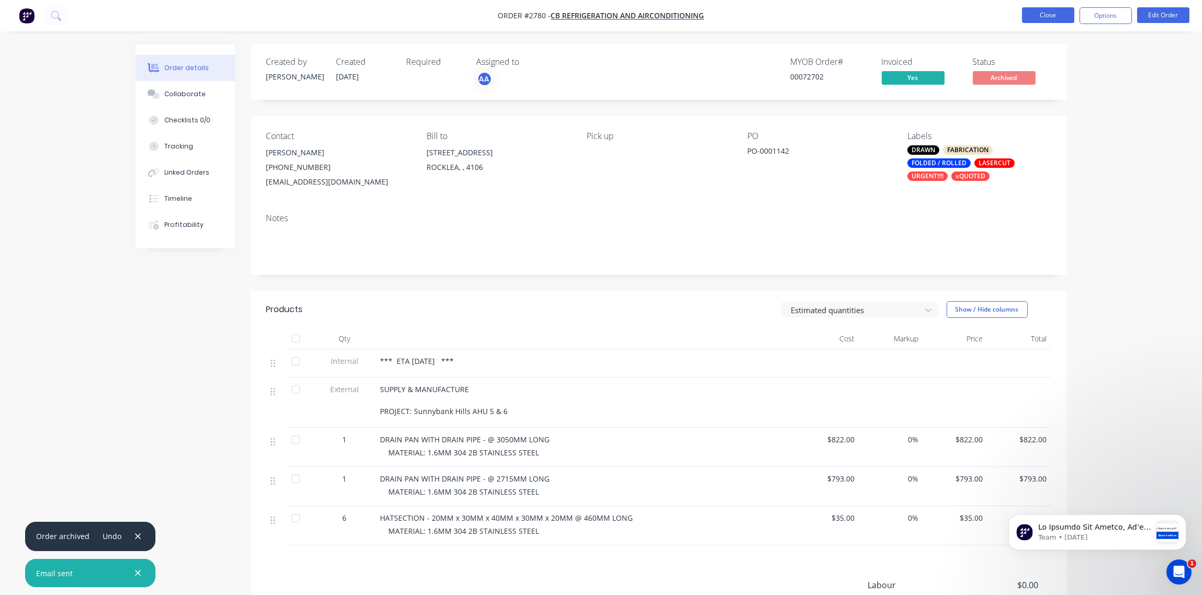
click at [1053, 12] on button "Close" at bounding box center [1048, 15] width 52 height 16
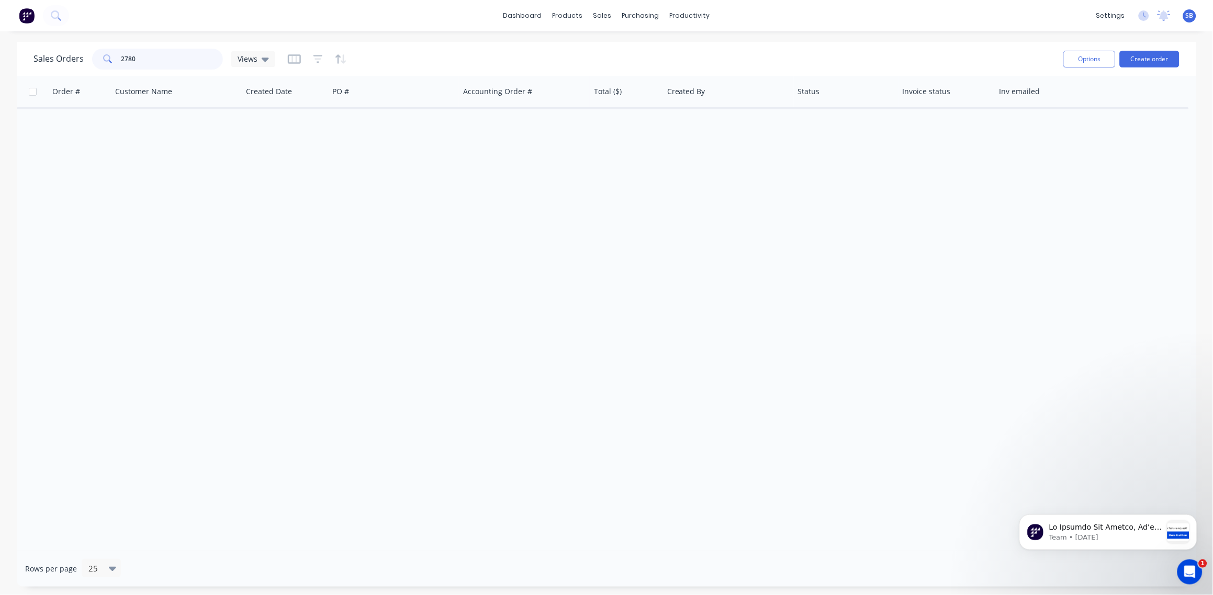
drag, startPoint x: 143, startPoint y: 61, endPoint x: 73, endPoint y: 54, distance: 70.4
click at [73, 54] on div "Sales Orders 2780 Views" at bounding box center [154, 59] width 242 height 21
paste input "957"
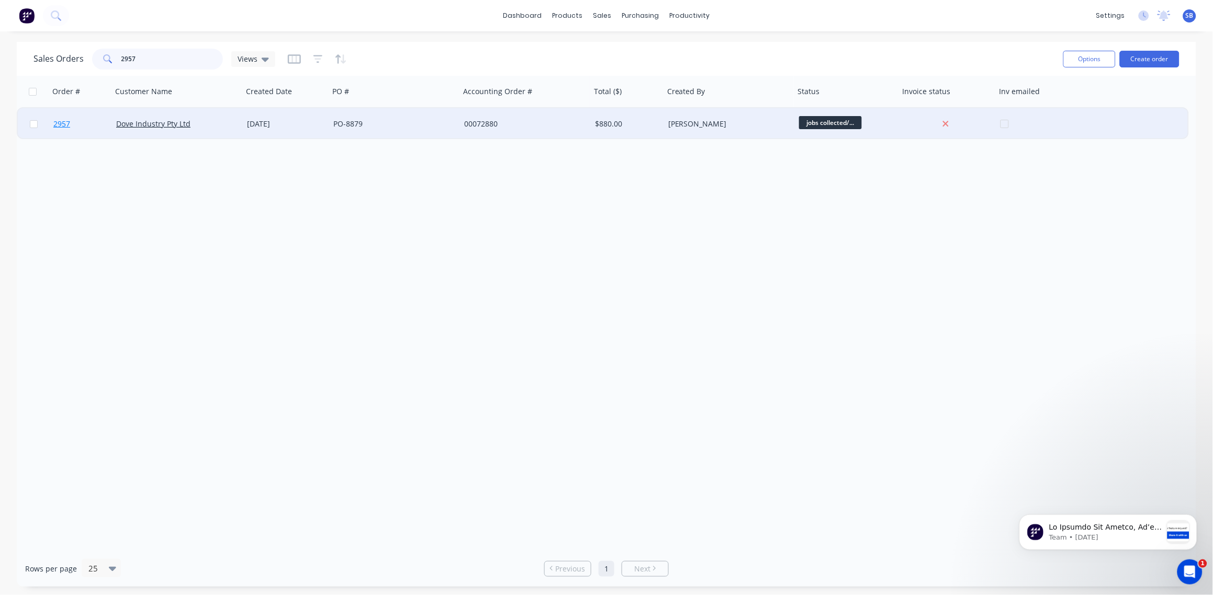
type input "2957"
click at [61, 126] on span "2957" at bounding box center [61, 124] width 17 height 10
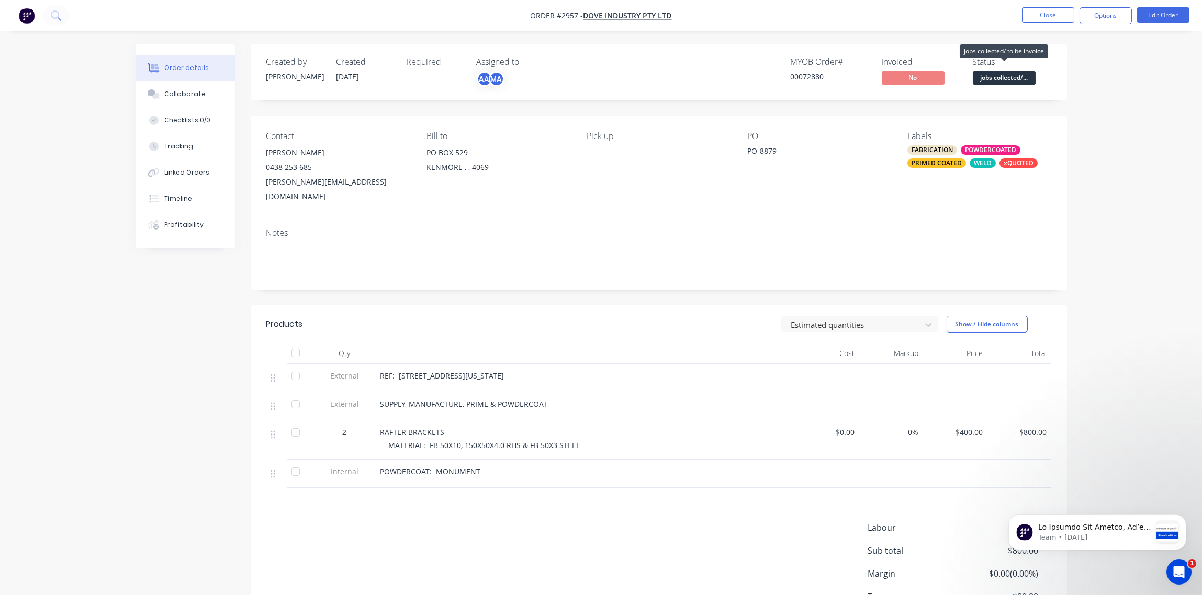
click at [1008, 76] on span "jobs collected/..." at bounding box center [1003, 77] width 63 height 13
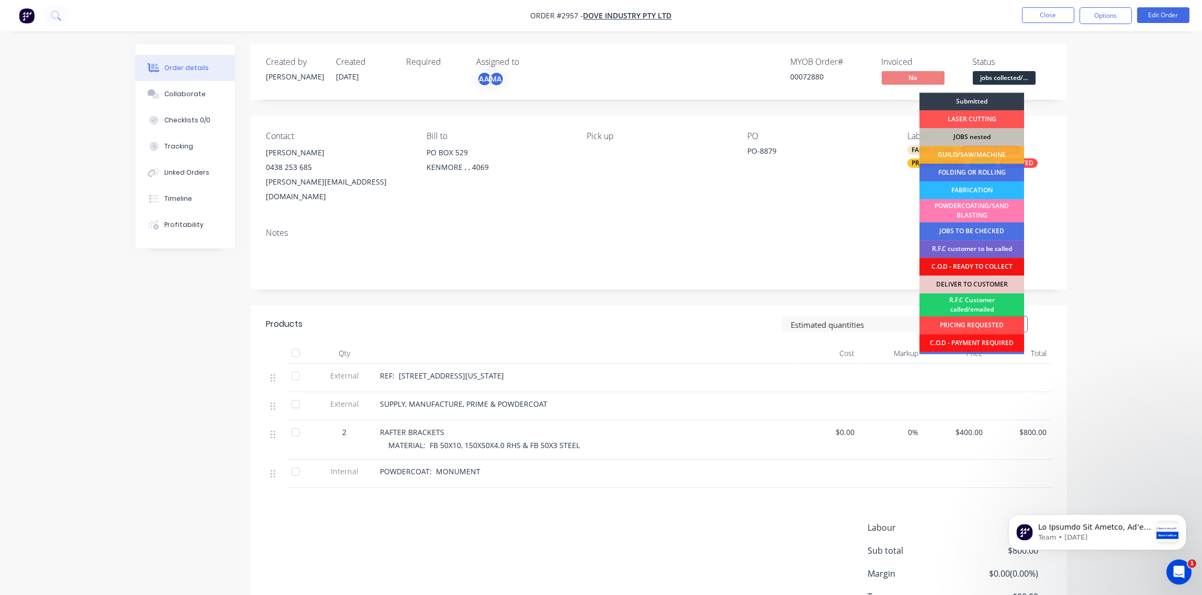
scroll to position [51, 0]
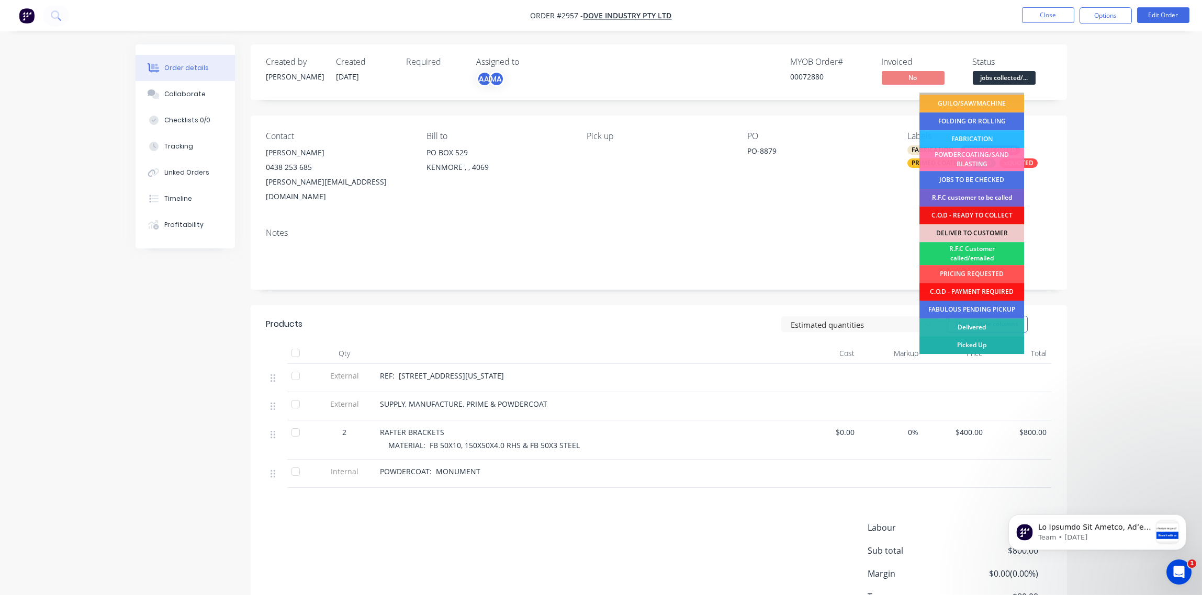
click at [971, 342] on div "Picked Up" at bounding box center [971, 345] width 105 height 18
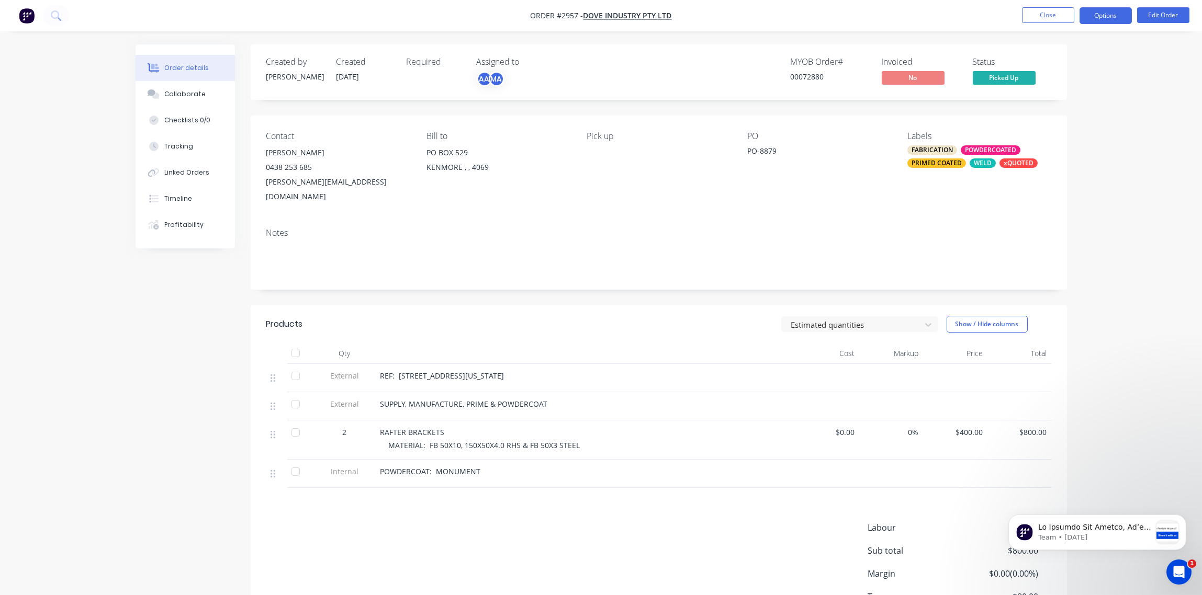
click at [1101, 18] on button "Options" at bounding box center [1105, 15] width 52 height 17
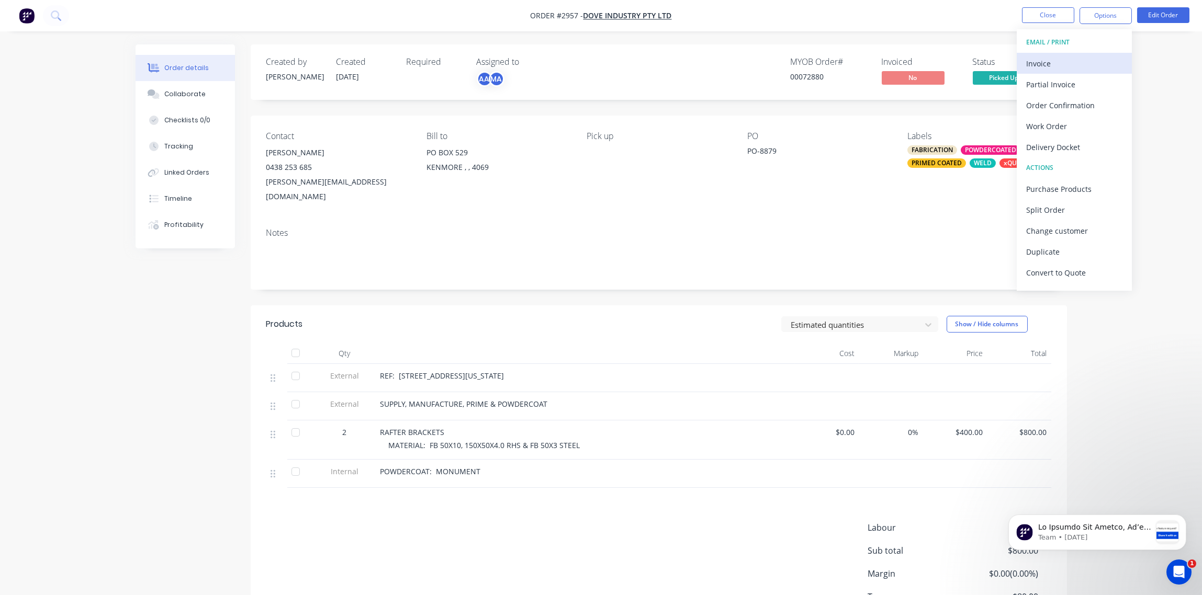
click at [1069, 67] on div "Invoice" at bounding box center [1074, 63] width 96 height 15
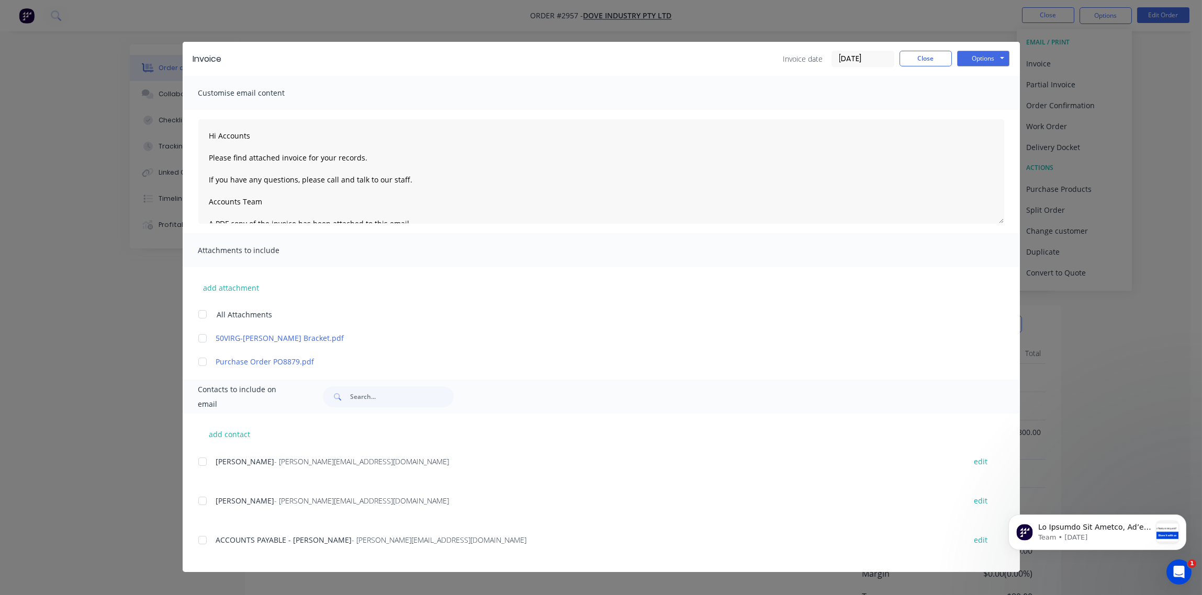
click at [202, 458] on div at bounding box center [202, 461] width 21 height 21
click at [983, 58] on button "Options" at bounding box center [983, 59] width 52 height 16
click at [989, 112] on button "Email" at bounding box center [990, 111] width 67 height 17
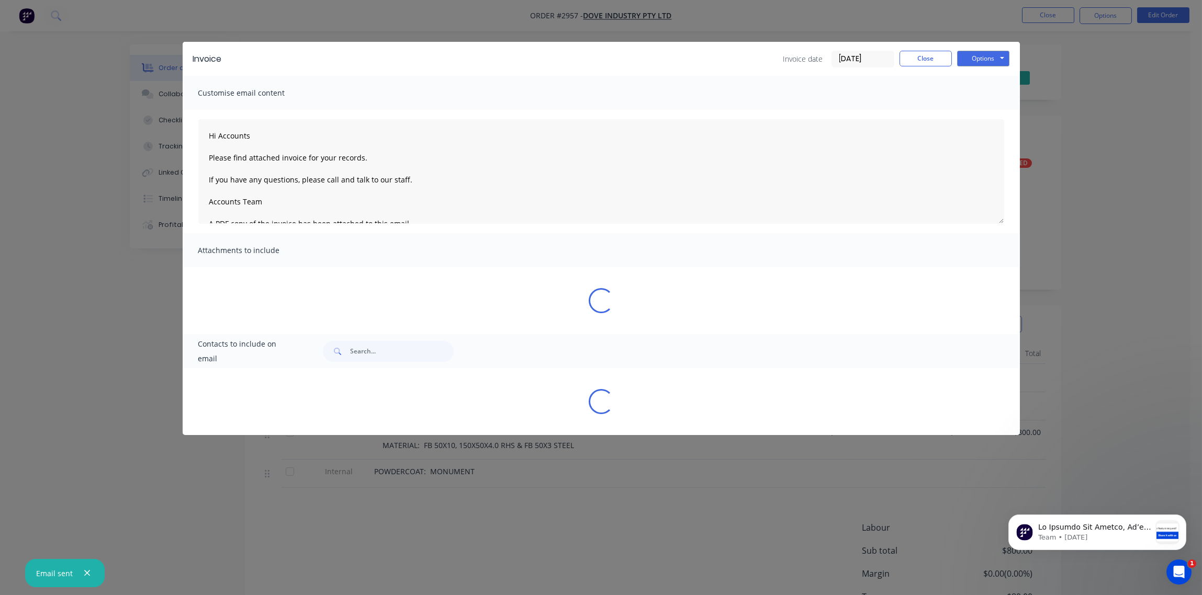
type textarea "Hi Accounts Please find attached invoice for your records. If you have any ques…"
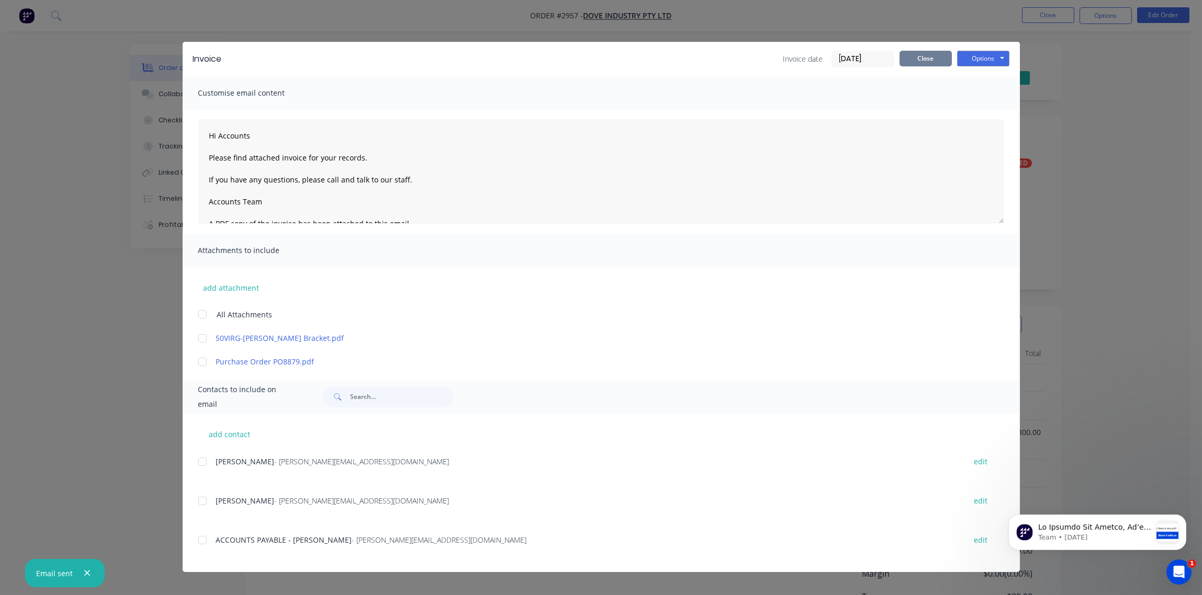
click at [925, 59] on button "Close" at bounding box center [925, 59] width 52 height 16
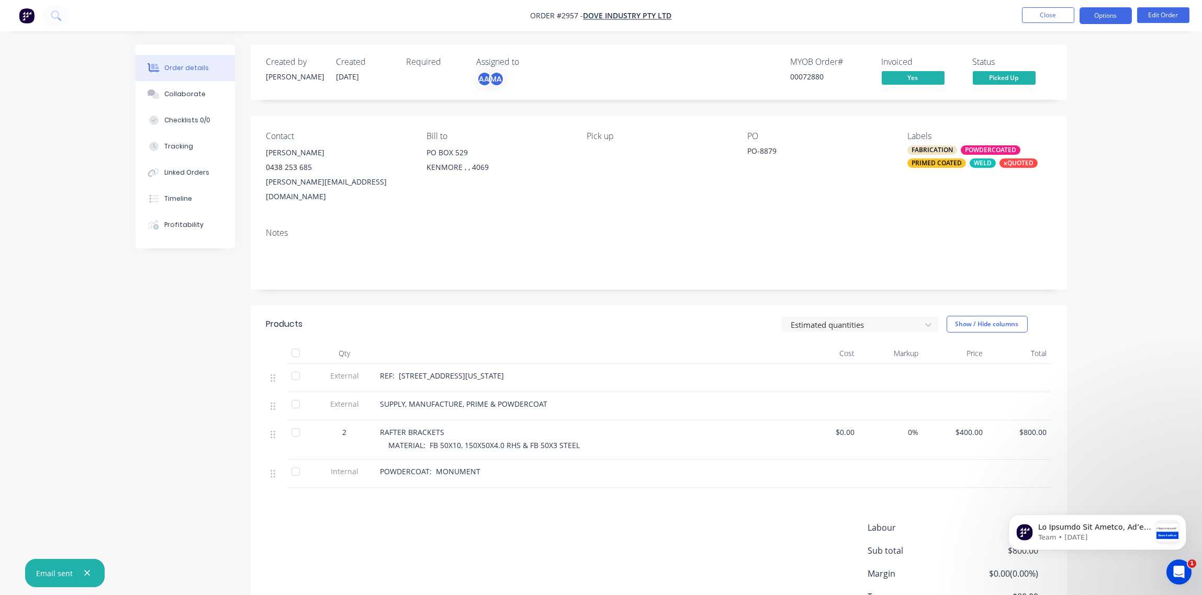
click at [1096, 21] on button "Options" at bounding box center [1105, 15] width 52 height 17
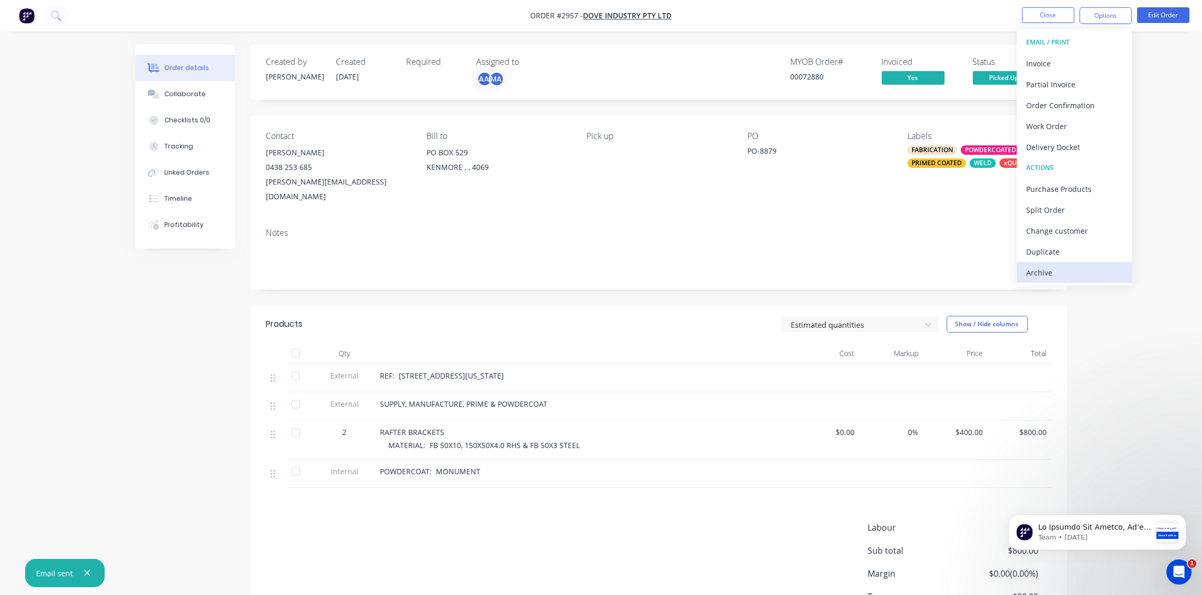
click at [1056, 271] on div "Archive" at bounding box center [1074, 272] width 96 height 15
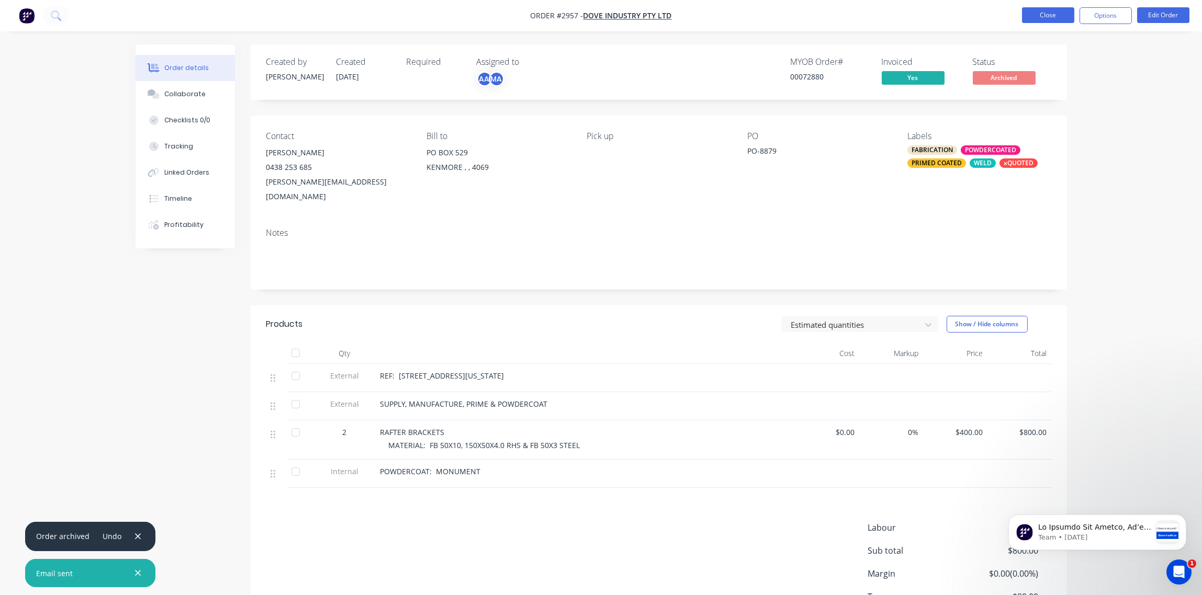
click at [1048, 16] on button "Close" at bounding box center [1048, 15] width 52 height 16
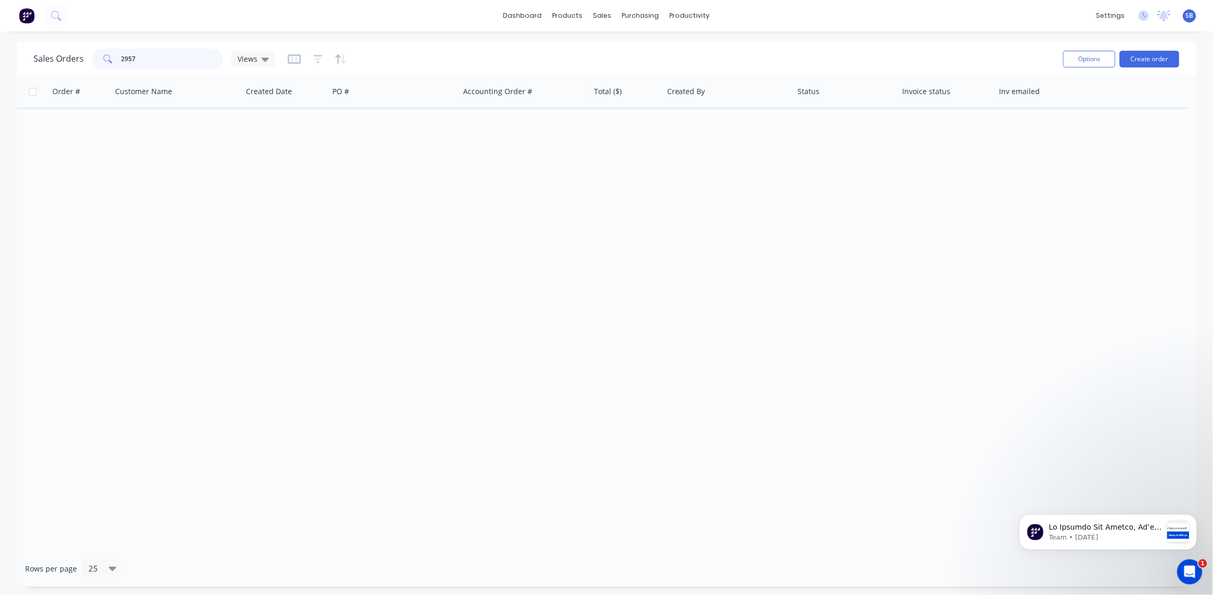
drag, startPoint x: 141, startPoint y: 60, endPoint x: 49, endPoint y: 60, distance: 92.1
click at [49, 60] on div "Sales Orders 2957 Views" at bounding box center [154, 59] width 242 height 21
paste input "714"
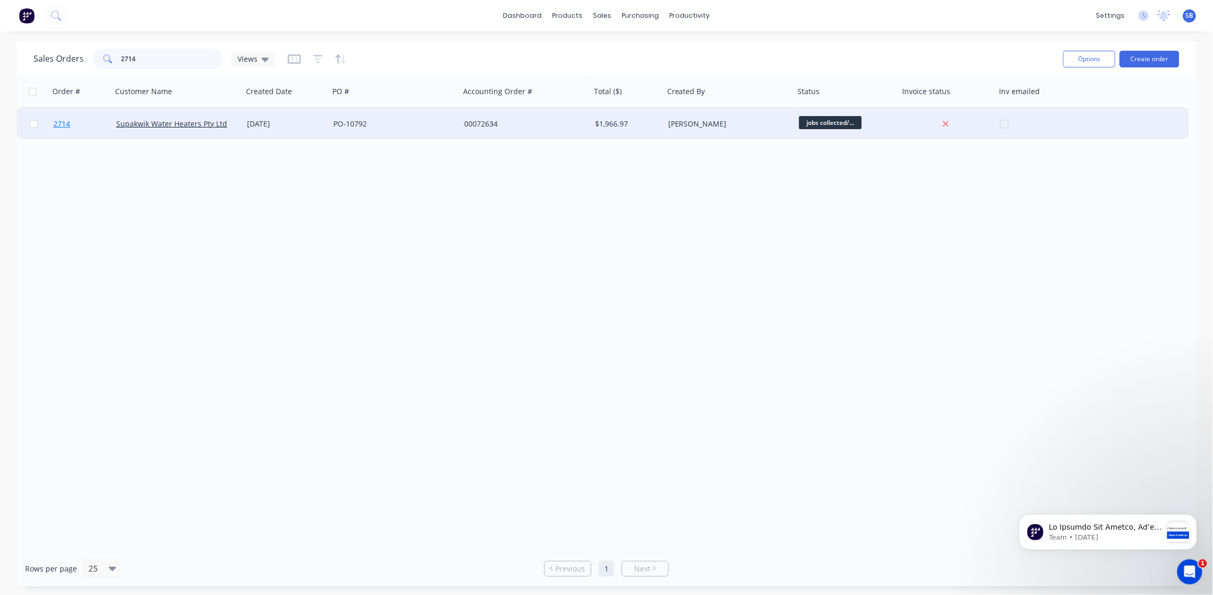
type input "2714"
click at [62, 122] on span "2714" at bounding box center [61, 124] width 17 height 10
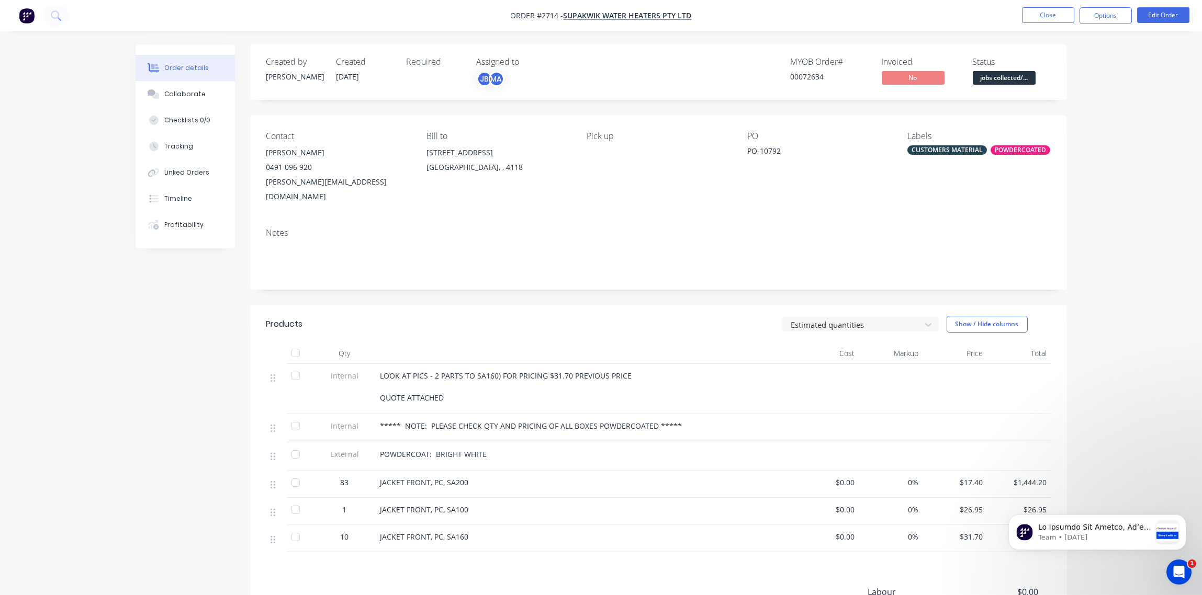
click at [993, 76] on span "jobs collected/..." at bounding box center [1003, 77] width 63 height 13
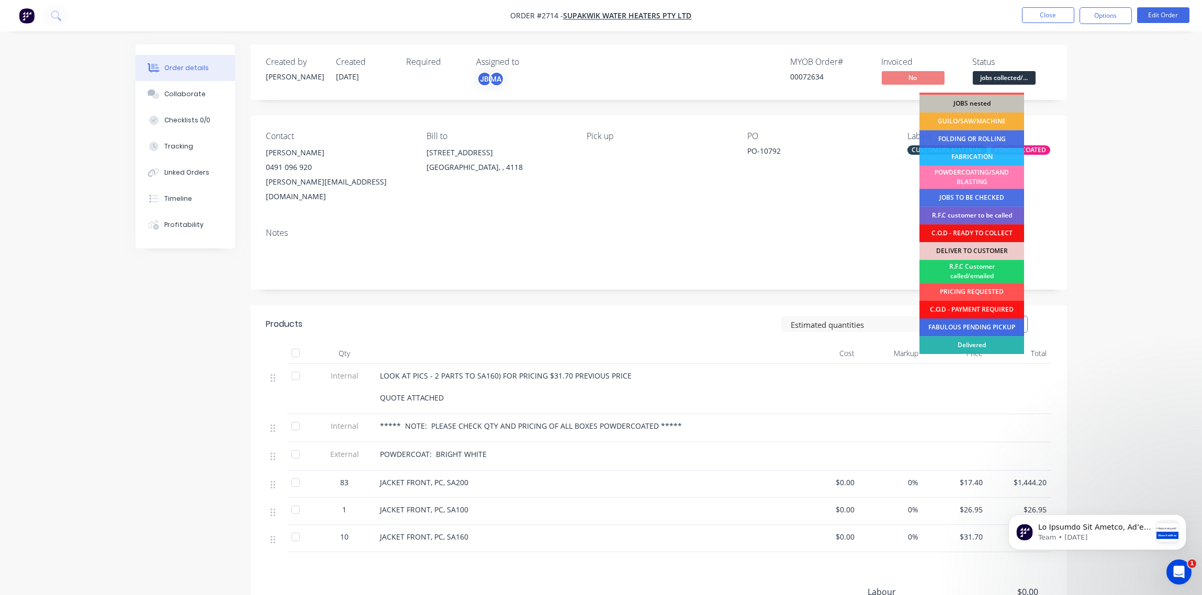
scroll to position [51, 0]
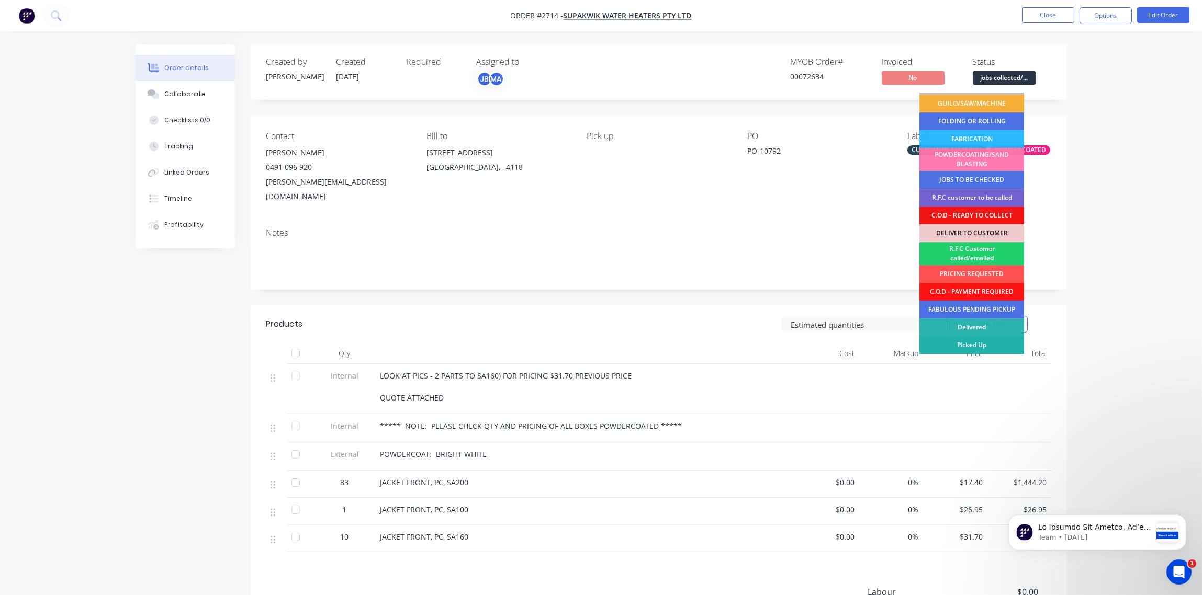
click at [998, 345] on div "Picked Up" at bounding box center [971, 345] width 105 height 18
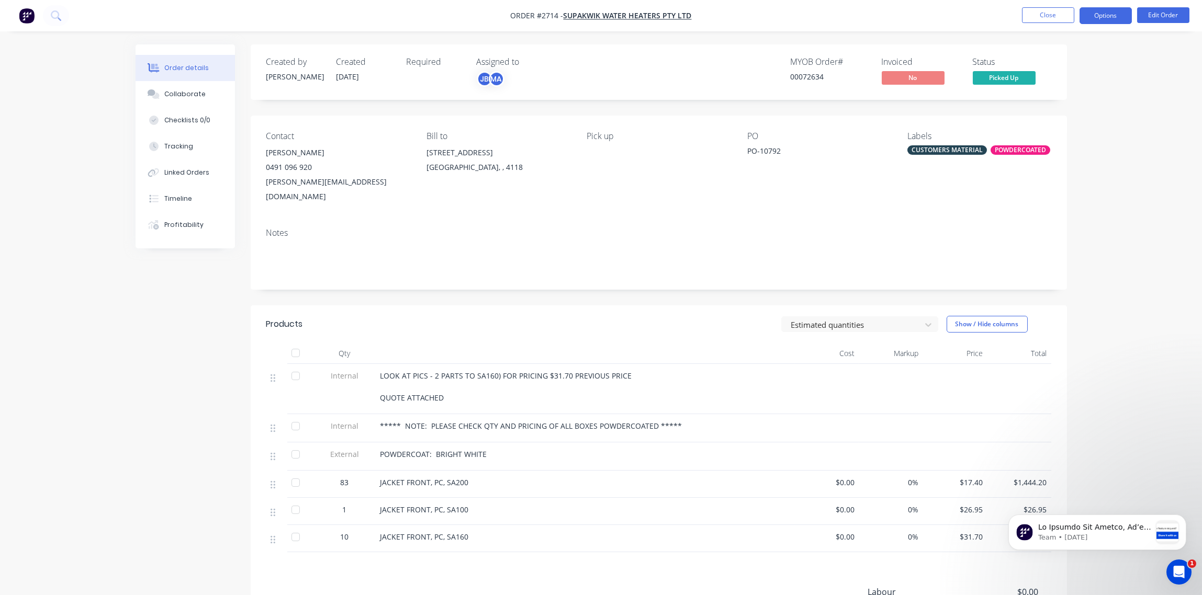
click at [1109, 14] on button "Options" at bounding box center [1105, 15] width 52 height 17
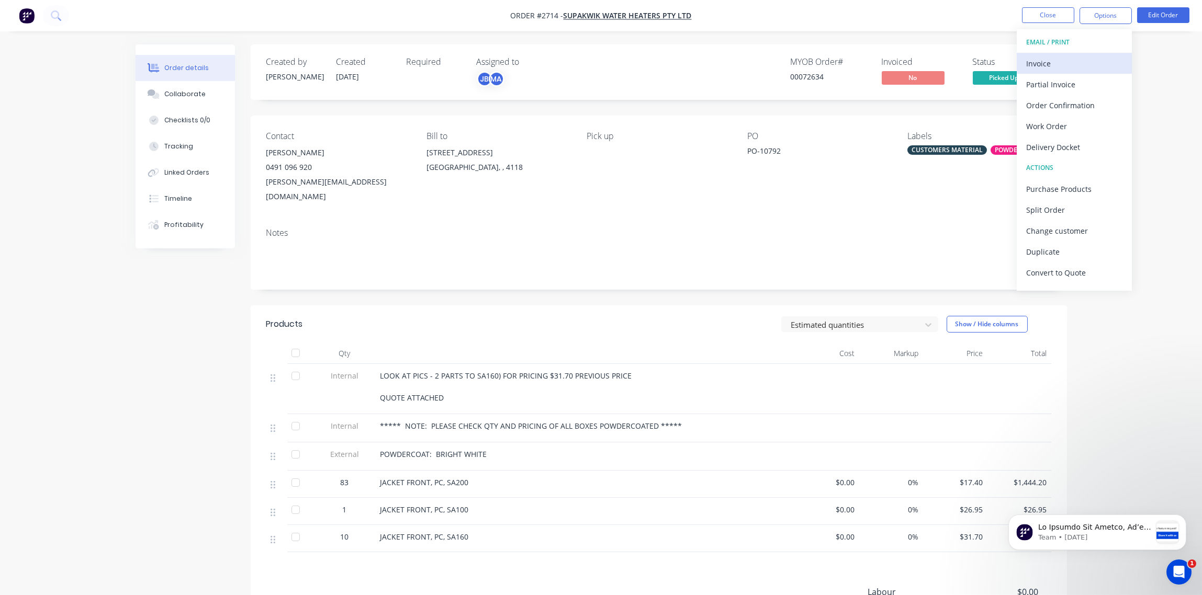
click at [1059, 65] on div "Invoice" at bounding box center [1074, 63] width 96 height 15
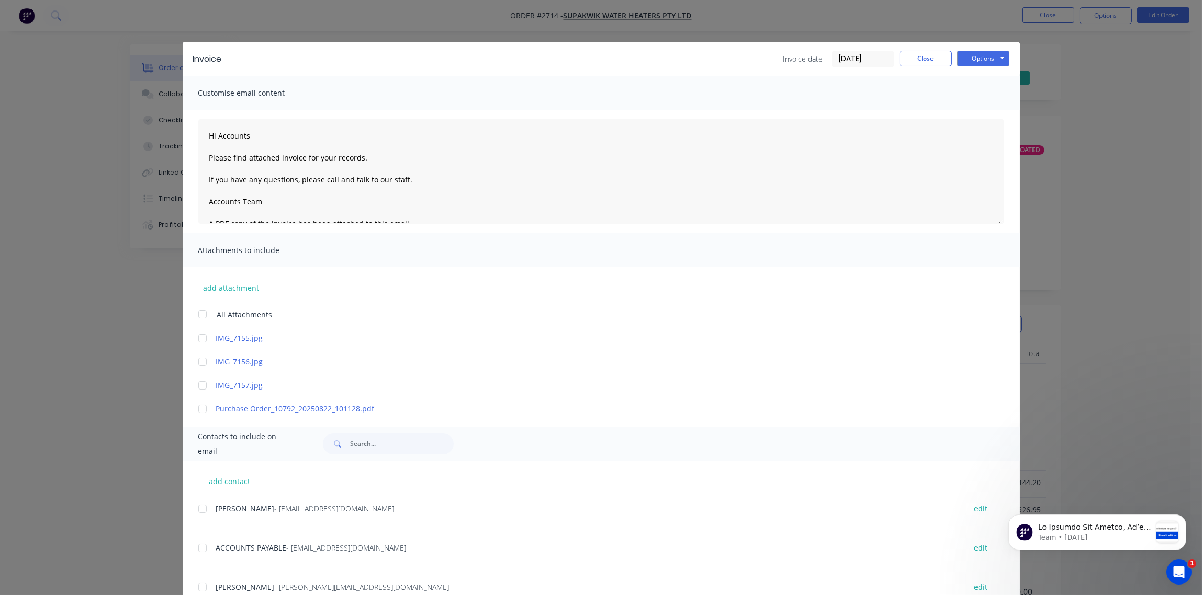
click at [194, 509] on div at bounding box center [202, 509] width 21 height 21
click at [961, 60] on button "Options" at bounding box center [983, 59] width 52 height 16
click at [985, 109] on button "Email" at bounding box center [990, 111] width 67 height 17
type textarea "Hi Accounts Please find attached invoice for your records. If you have any ques…"
click at [911, 60] on button "Close" at bounding box center [925, 59] width 52 height 16
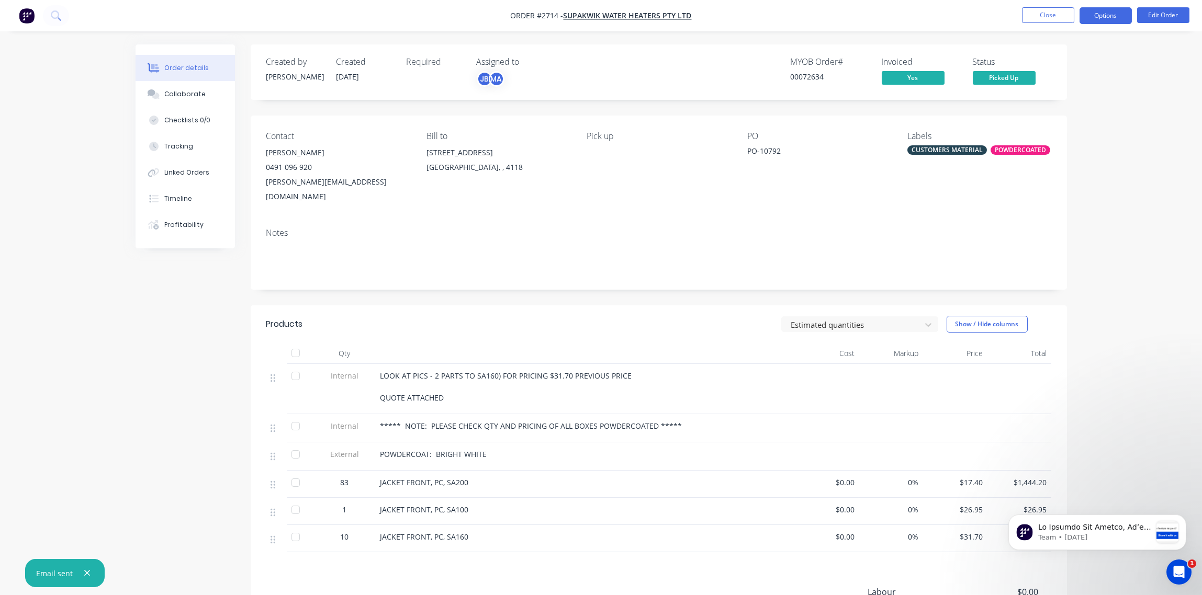
click at [1111, 21] on button "Options" at bounding box center [1105, 15] width 52 height 17
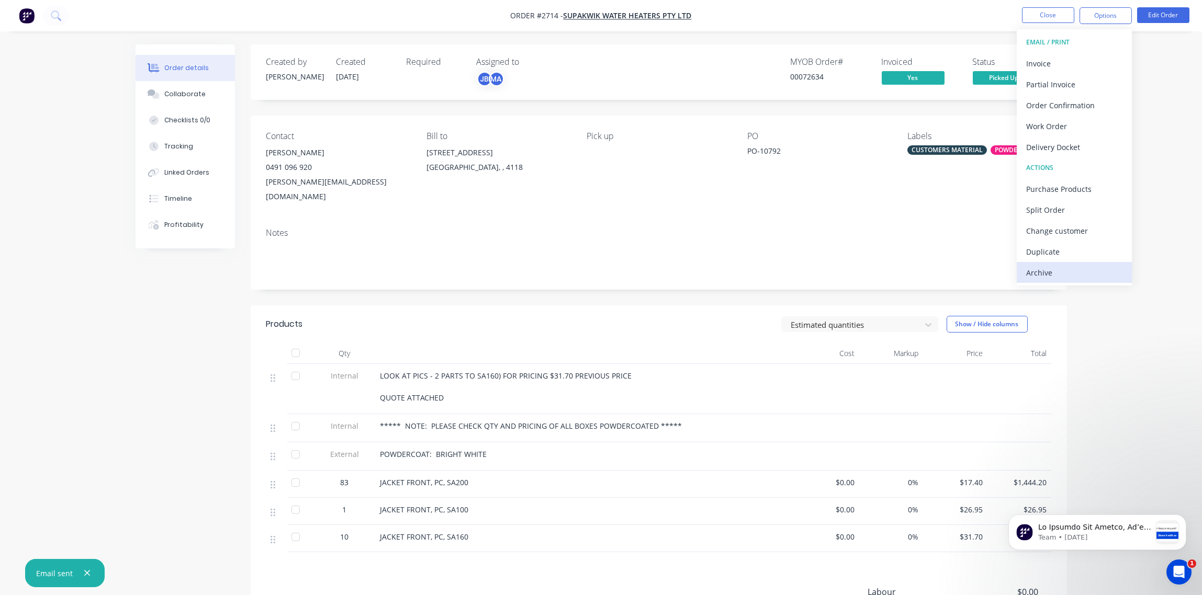
click at [1060, 276] on div "Archive" at bounding box center [1074, 272] width 96 height 15
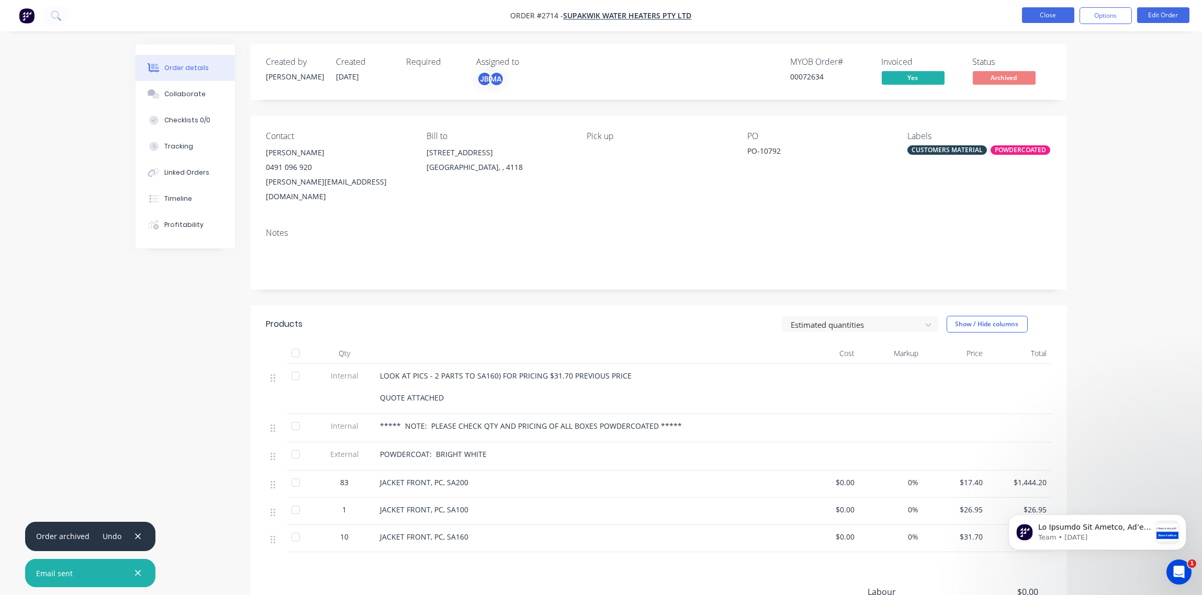
click at [1050, 17] on button "Close" at bounding box center [1048, 15] width 52 height 16
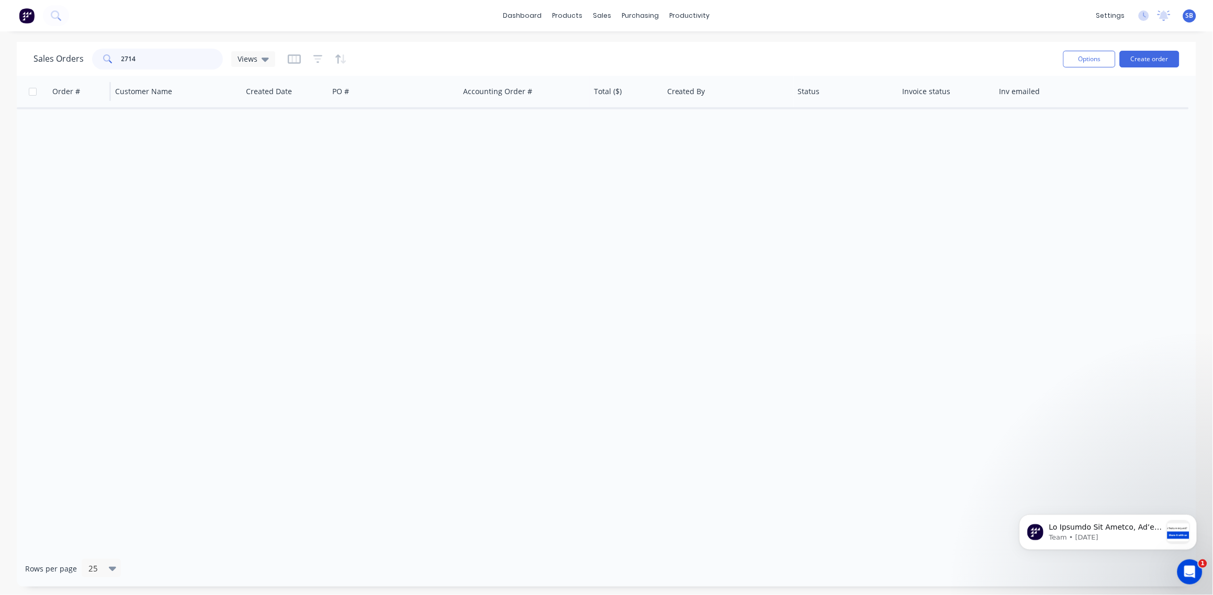
drag, startPoint x: 94, startPoint y: 66, endPoint x: 90, endPoint y: 80, distance: 14.0
click at [66, 60] on div "Sales Orders 2714 Views" at bounding box center [154, 59] width 242 height 21
type input "2882"
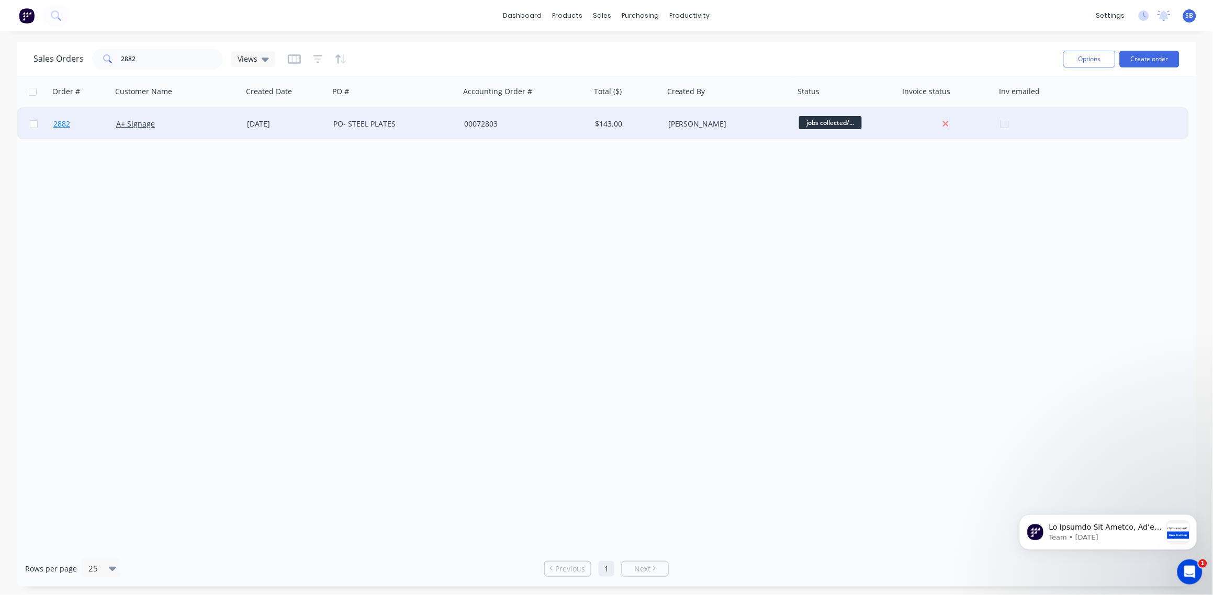
click at [62, 121] on span "2882" at bounding box center [61, 124] width 17 height 10
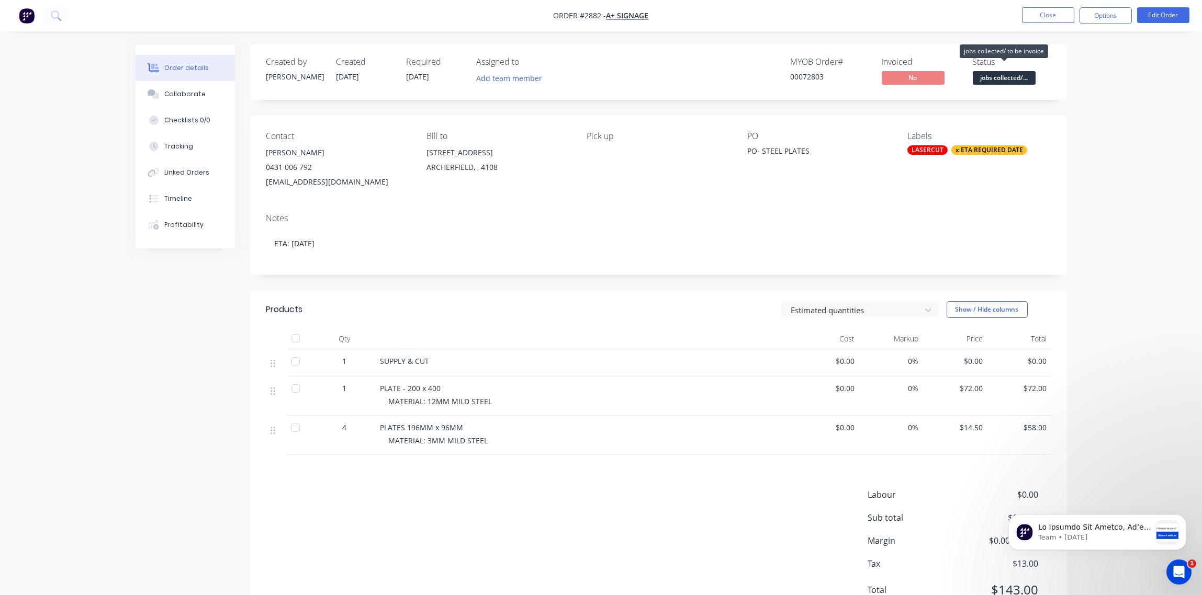
click at [1001, 78] on span "jobs collected/..." at bounding box center [1003, 77] width 63 height 13
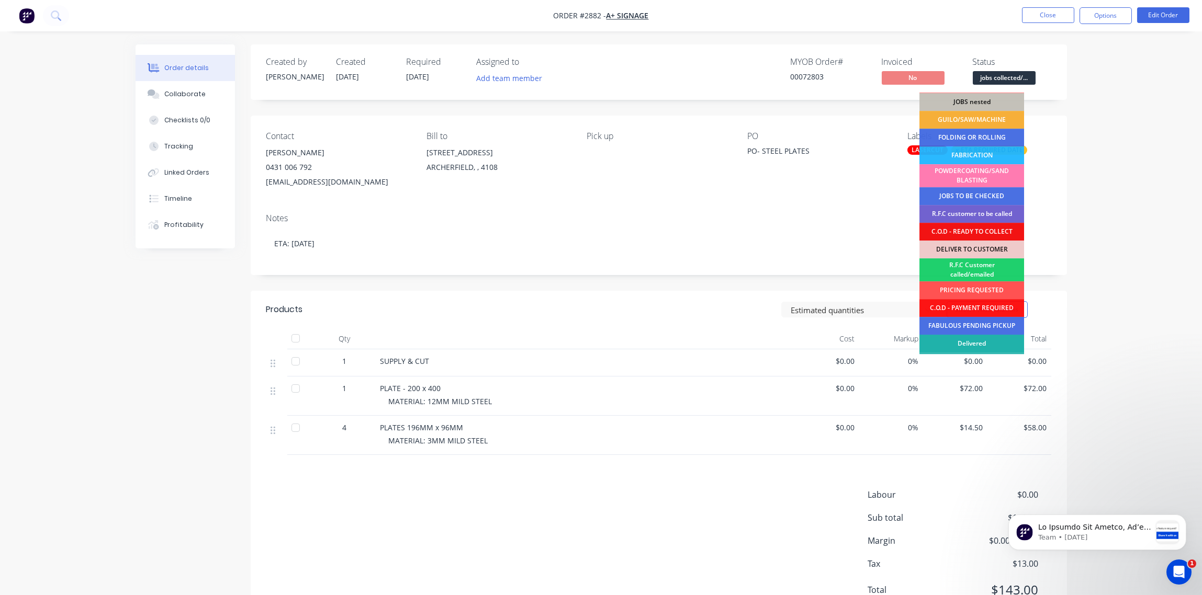
scroll to position [51, 0]
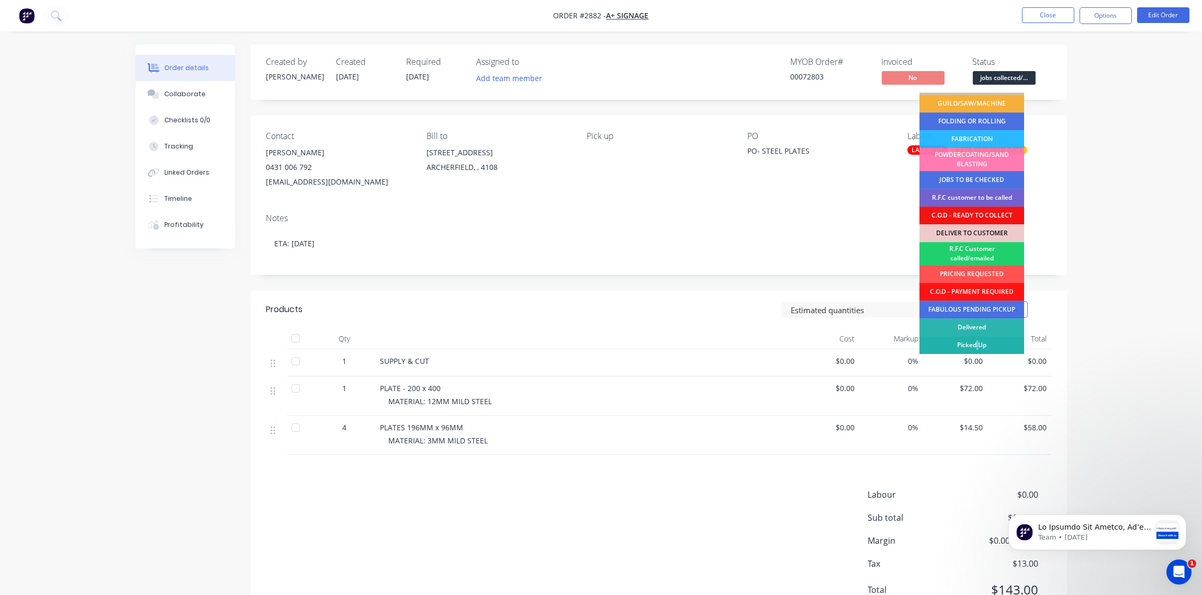
click at [977, 348] on div "Picked Up" at bounding box center [971, 345] width 105 height 18
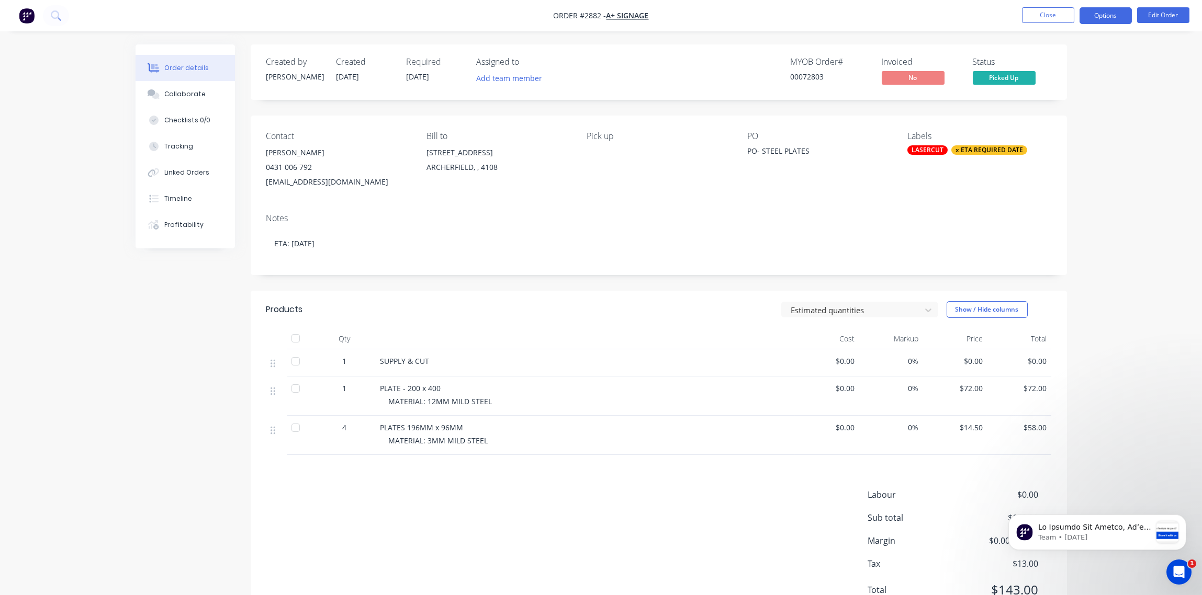
click at [1105, 17] on button "Options" at bounding box center [1105, 15] width 52 height 17
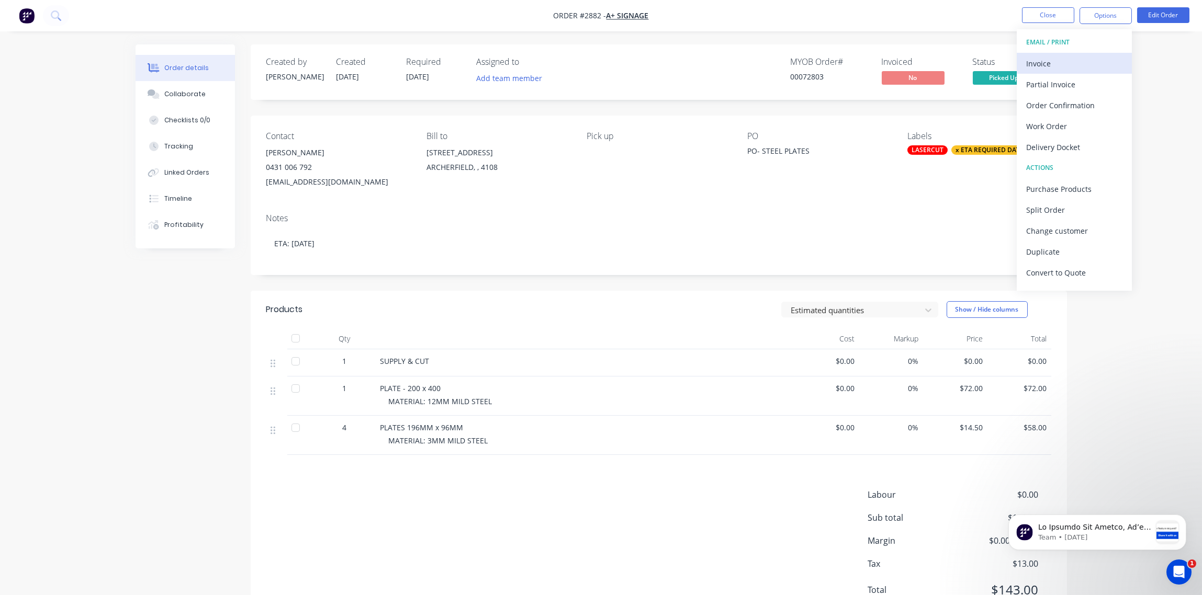
click at [1077, 62] on div "Invoice" at bounding box center [1074, 63] width 96 height 15
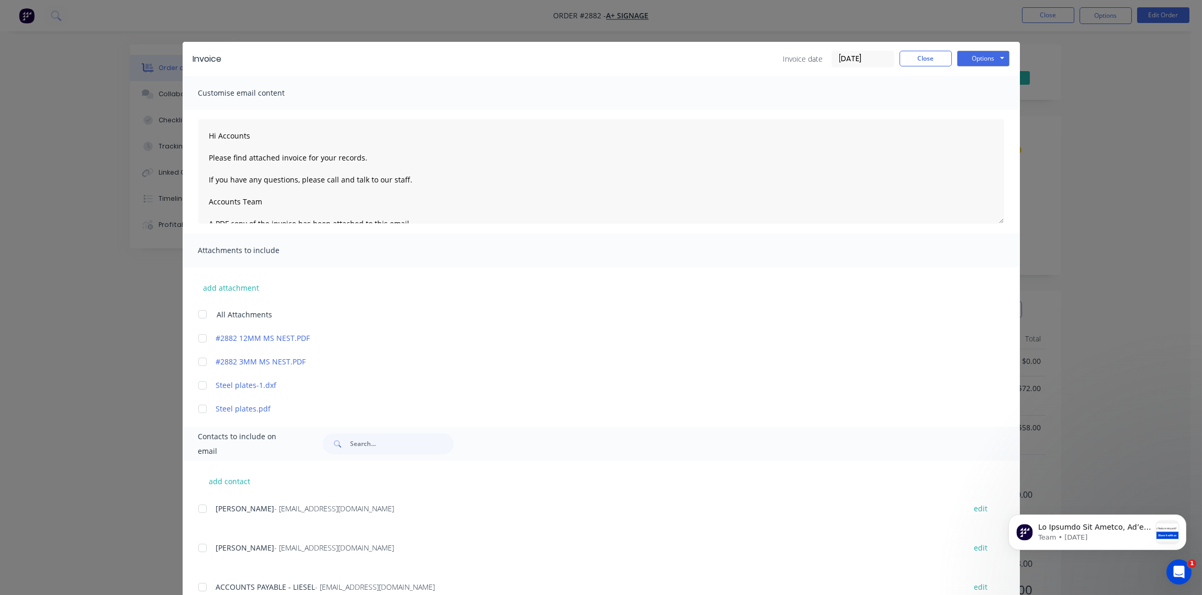
click at [199, 512] on div at bounding box center [202, 509] width 21 height 21
click at [985, 59] on button "Options" at bounding box center [983, 59] width 52 height 16
click at [977, 110] on button "Email" at bounding box center [990, 111] width 67 height 17
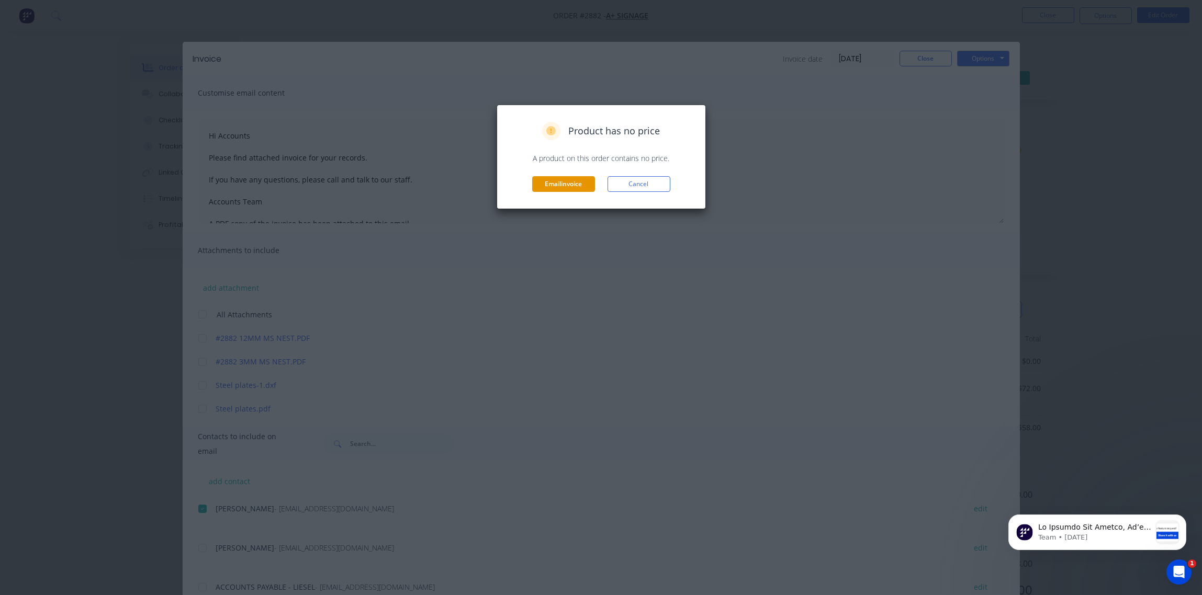
click at [567, 183] on button "Email invoice" at bounding box center [563, 184] width 63 height 16
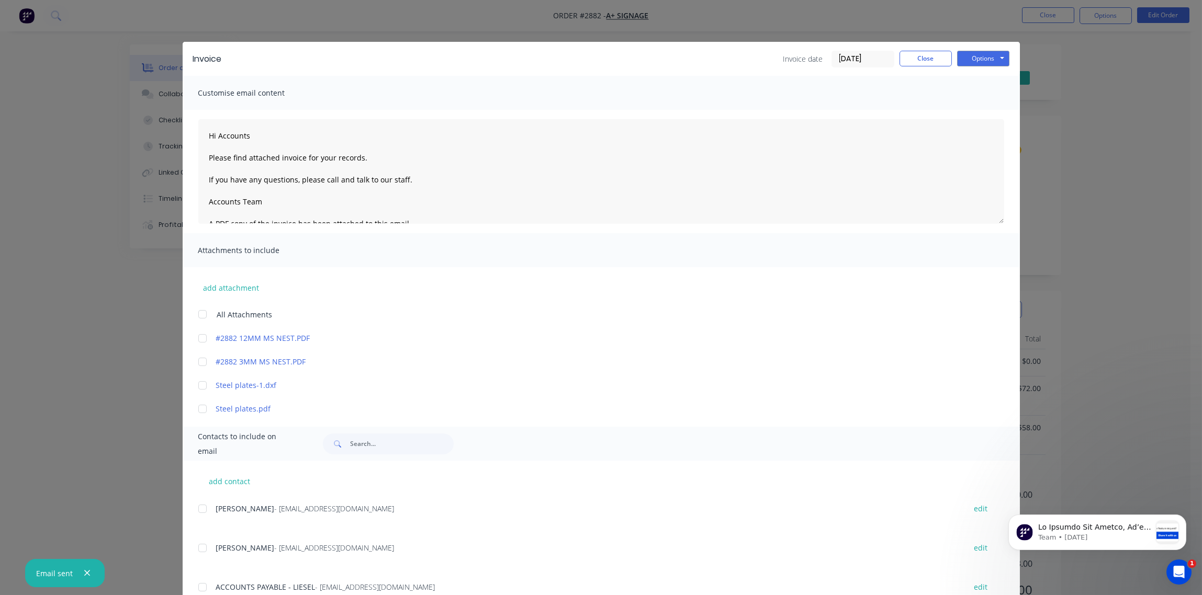
type textarea "Hi Accounts Please find attached invoice for your records. If you have any ques…"
click at [919, 62] on button "Close" at bounding box center [925, 59] width 52 height 16
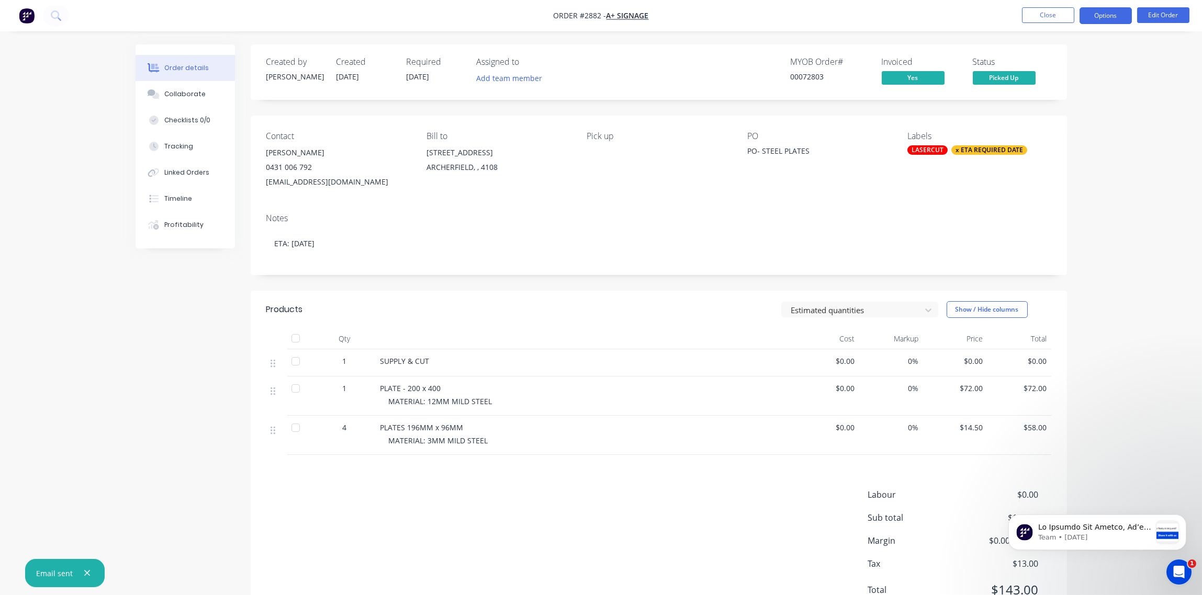
click at [1106, 21] on button "Options" at bounding box center [1105, 15] width 52 height 17
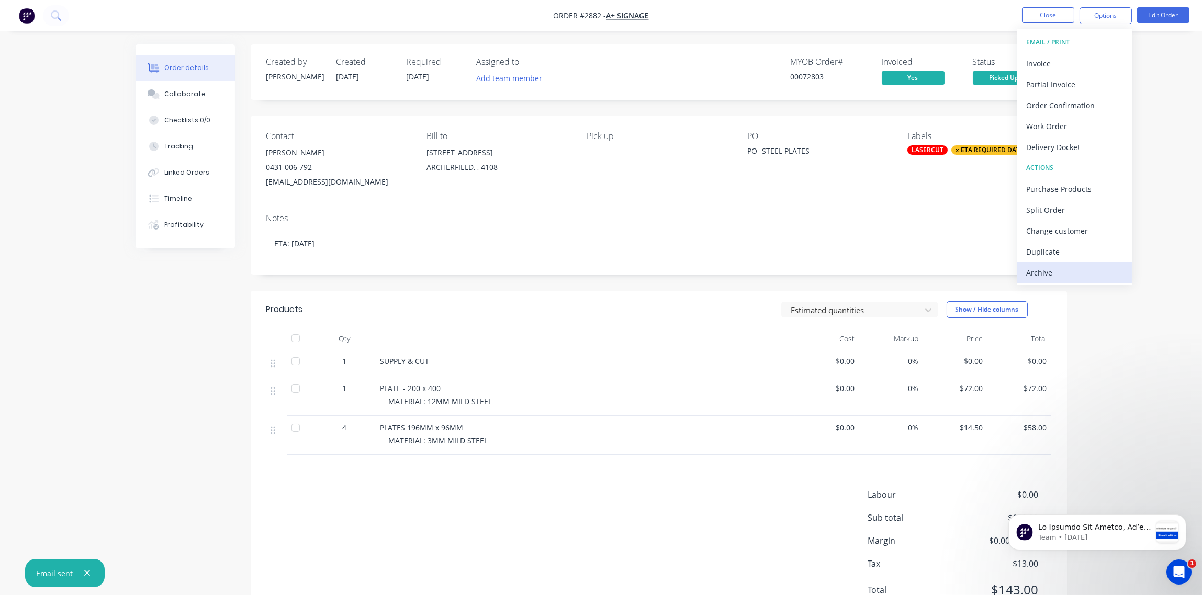
click at [1072, 270] on div "Archive" at bounding box center [1074, 272] width 96 height 15
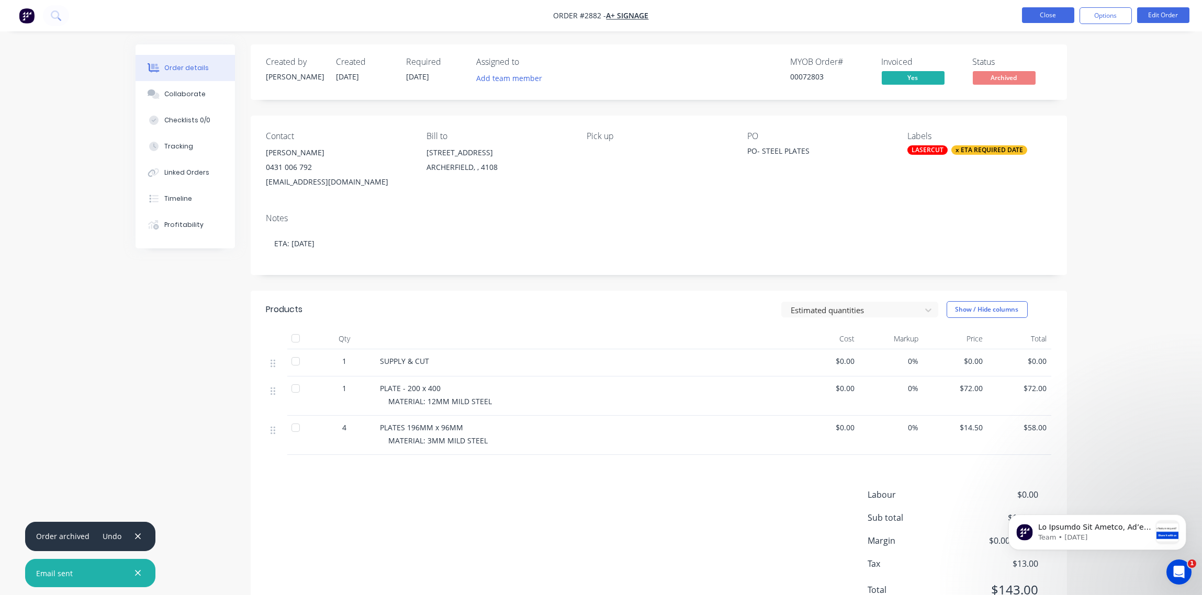
click at [1058, 13] on button "Close" at bounding box center [1048, 15] width 52 height 16
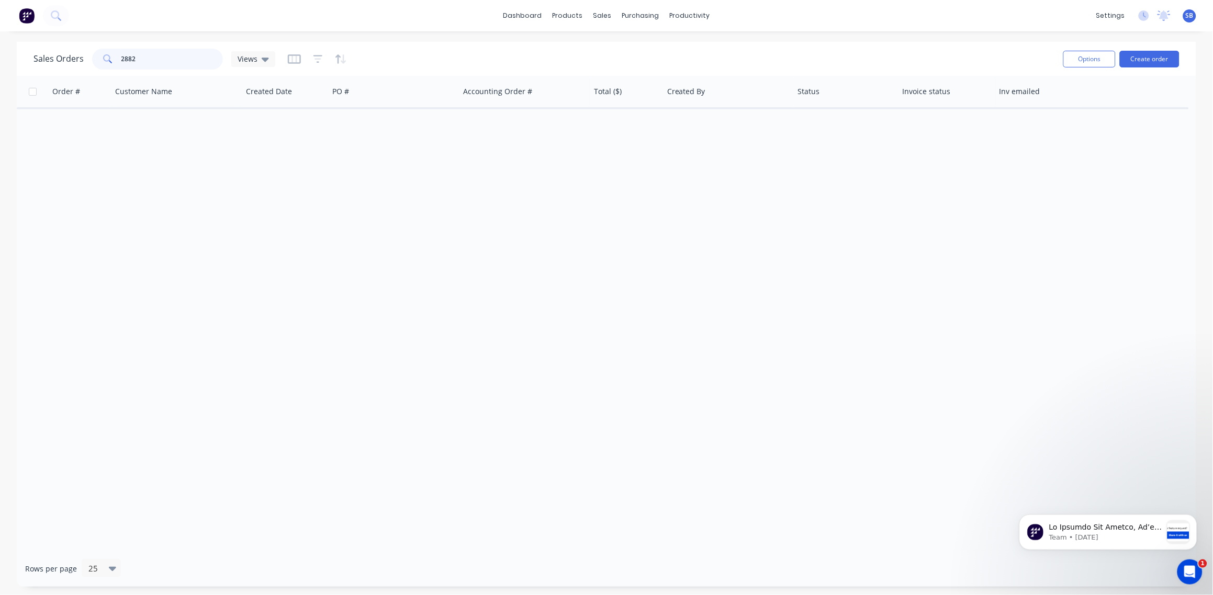
drag, startPoint x: 182, startPoint y: 61, endPoint x: -3, endPoint y: 61, distance: 185.2
click at [0, 61] on html "dashboard products sales purchasing productivity dashboard products Product Cat…" at bounding box center [606, 297] width 1213 height 595
paste input "094"
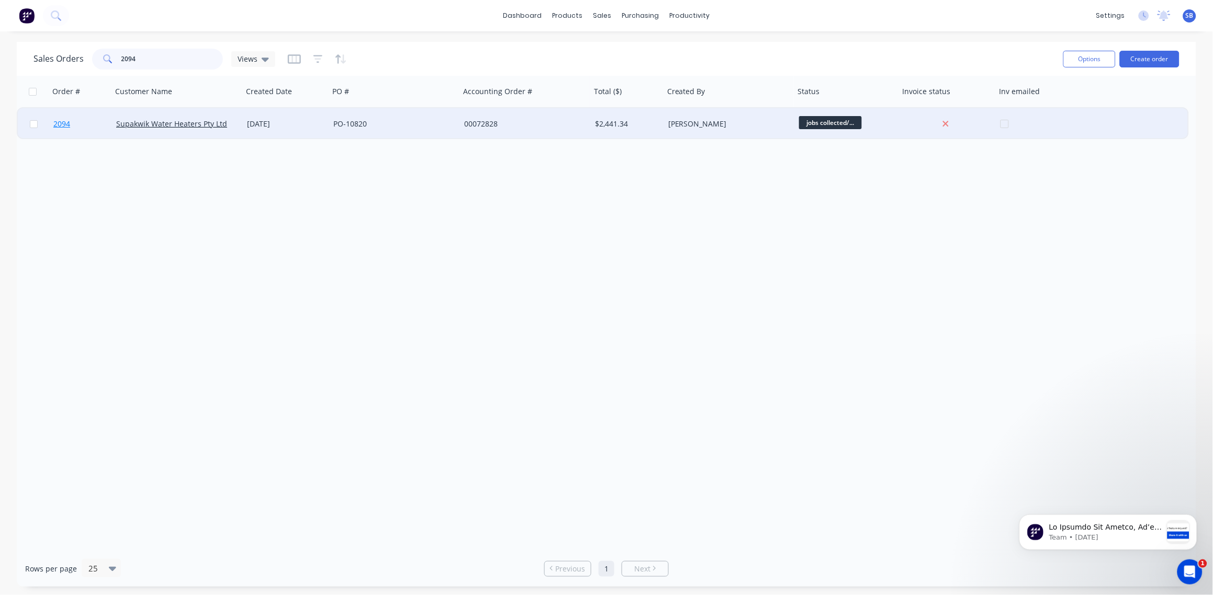
type input "2094"
click at [56, 125] on span "2094" at bounding box center [61, 124] width 17 height 10
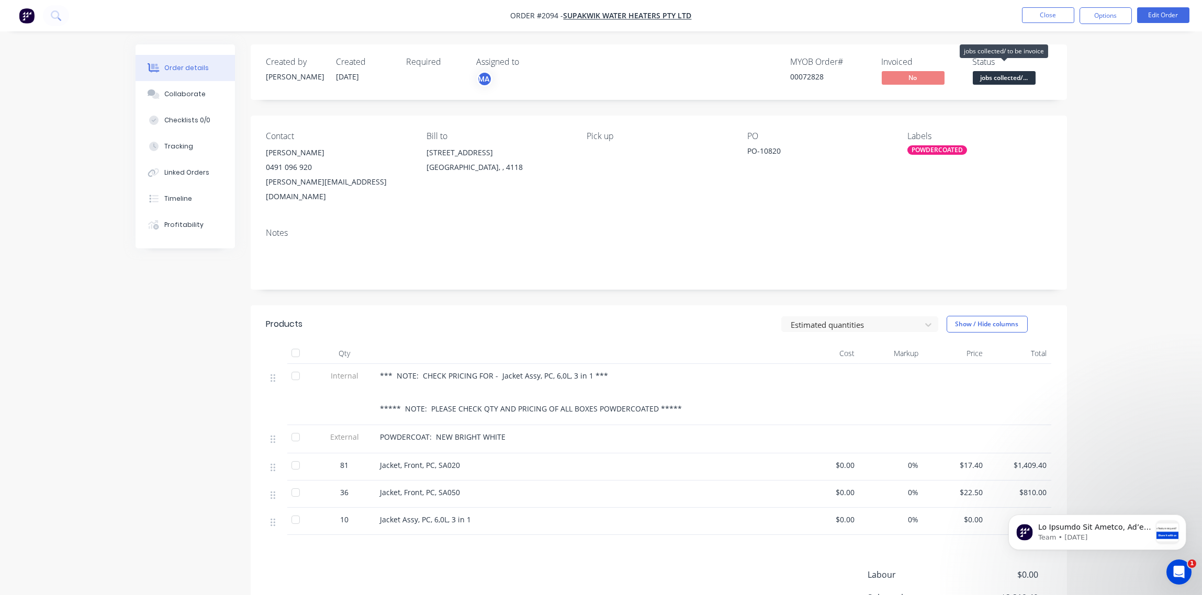
click at [1022, 78] on span "jobs collected/..." at bounding box center [1003, 77] width 63 height 13
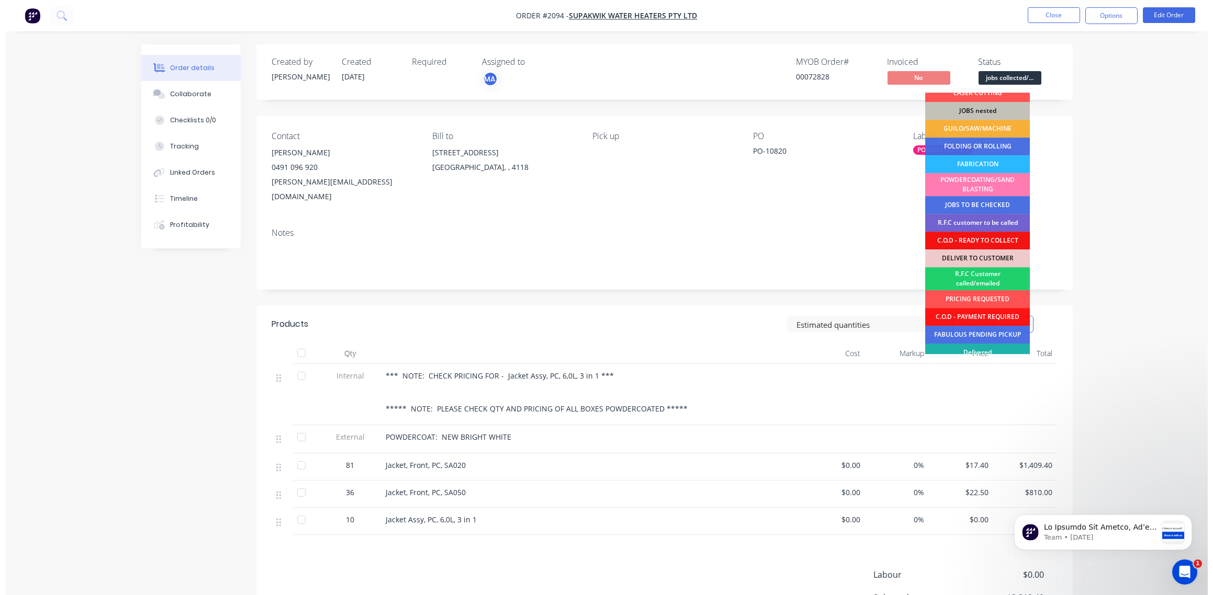
scroll to position [51, 0]
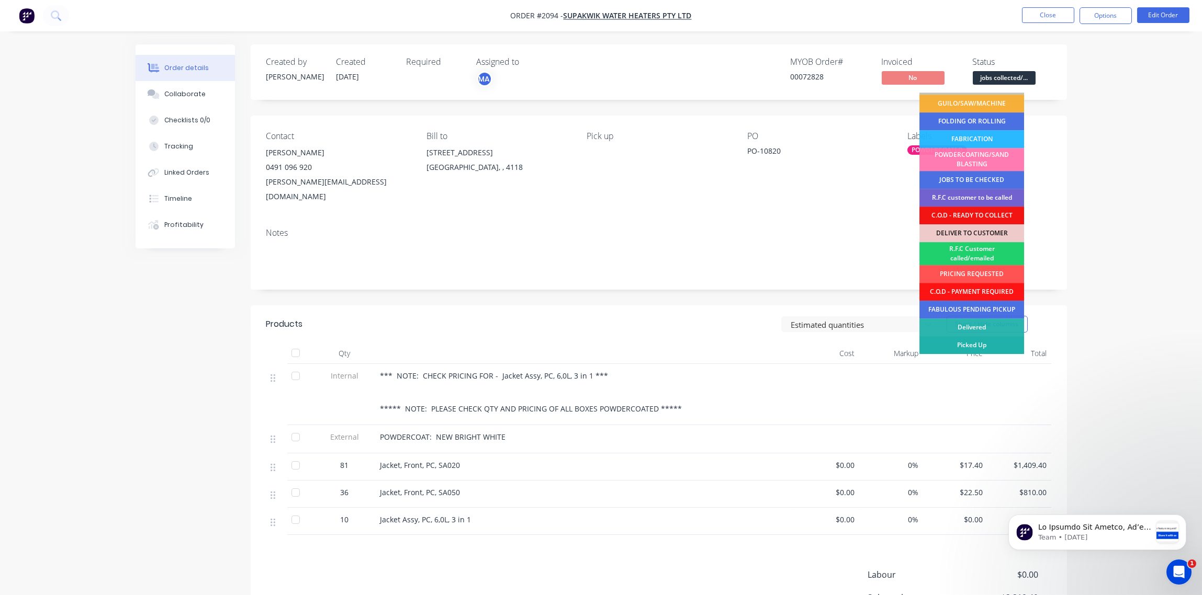
click at [985, 344] on div "Picked Up" at bounding box center [971, 345] width 105 height 18
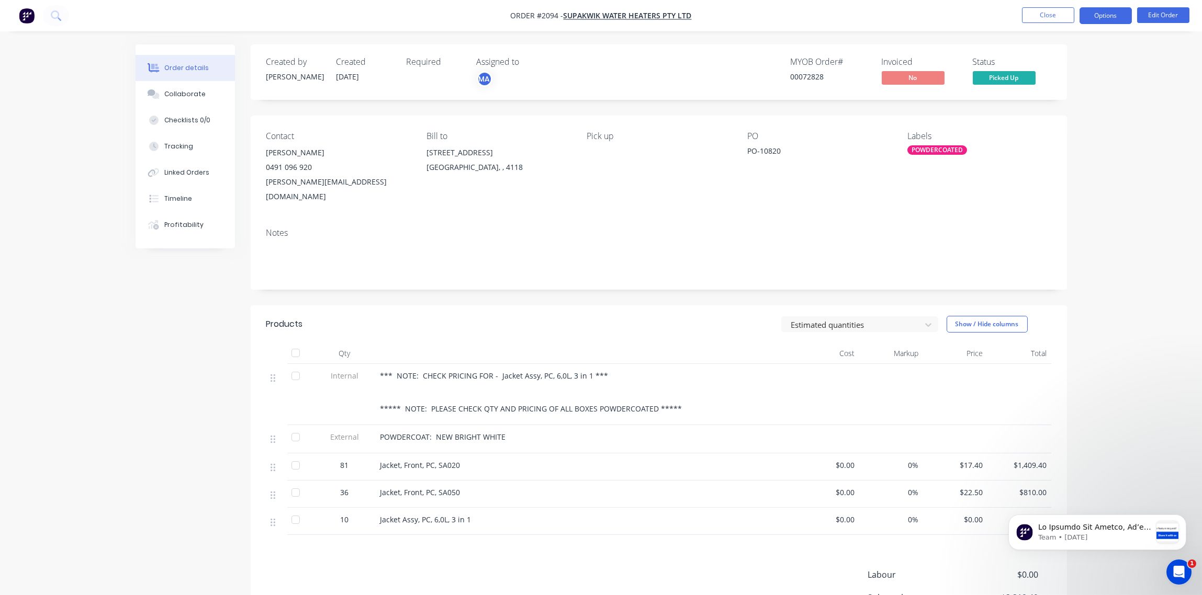
click at [1111, 17] on button "Options" at bounding box center [1105, 15] width 52 height 17
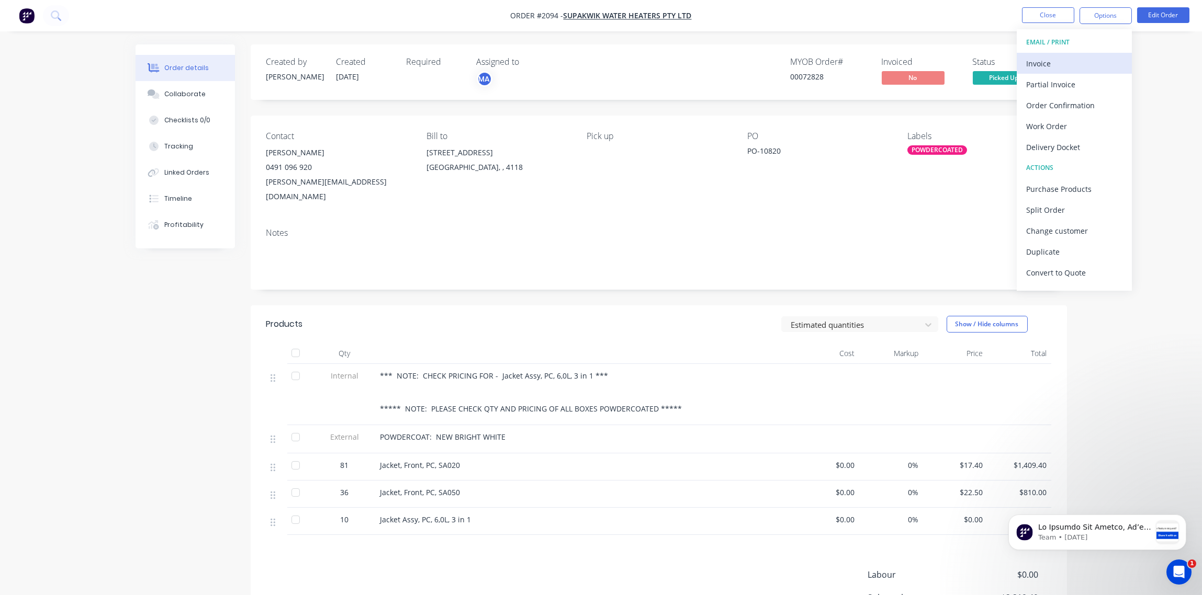
click at [1047, 62] on div "Invoice" at bounding box center [1074, 63] width 96 height 15
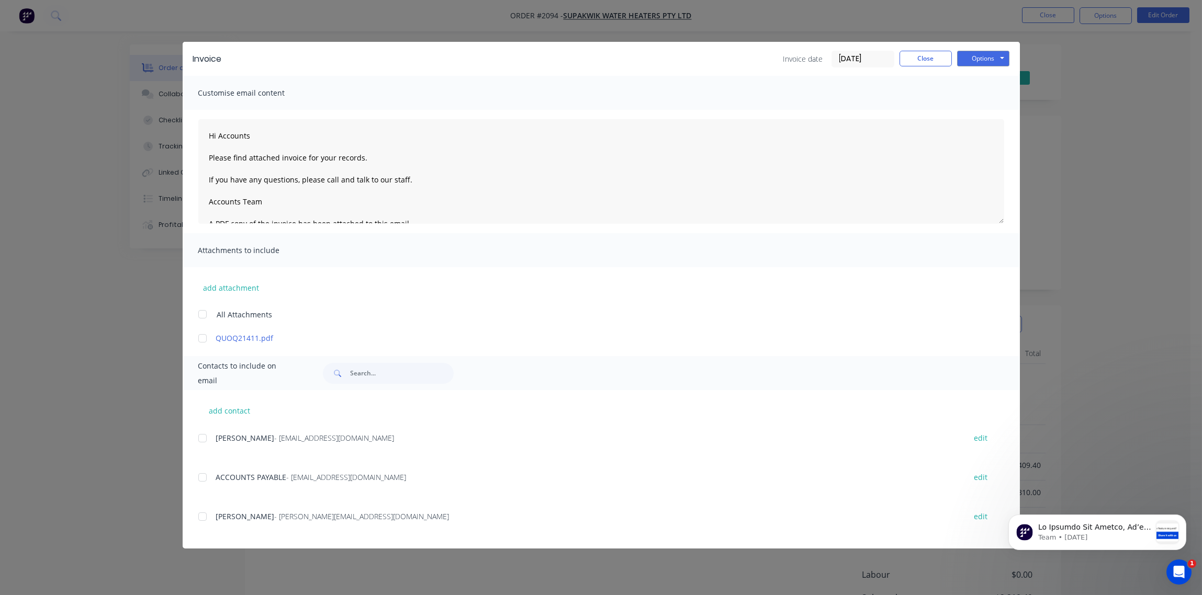
click at [200, 438] on div at bounding box center [202, 438] width 21 height 21
click at [983, 58] on button "Options" at bounding box center [983, 59] width 52 height 16
click at [980, 110] on button "Email" at bounding box center [990, 111] width 67 height 17
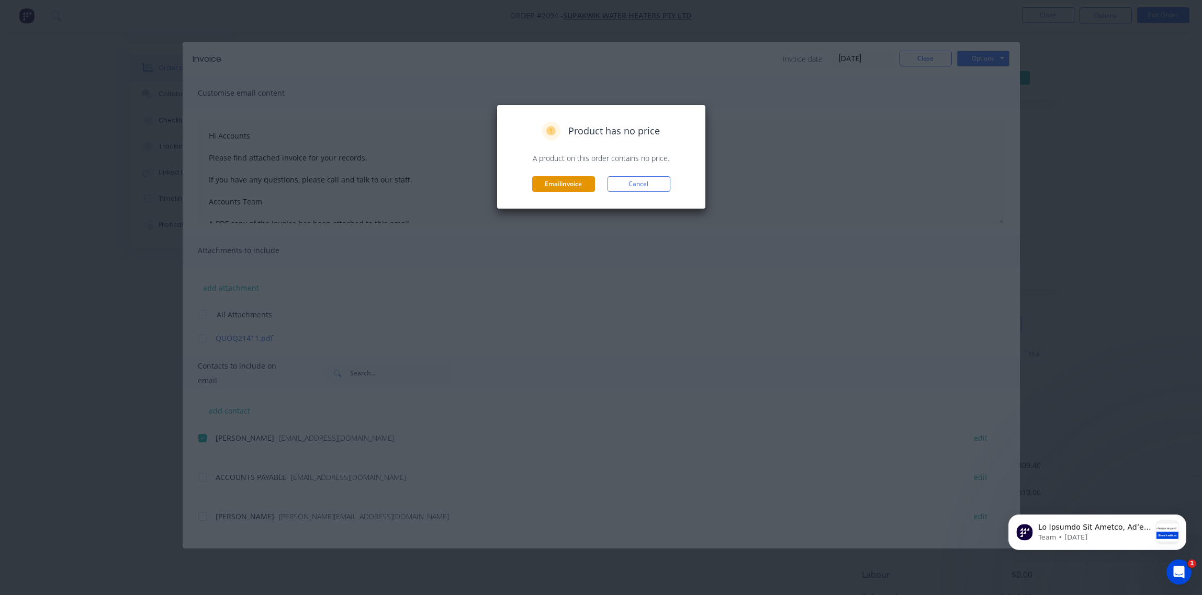
click at [572, 186] on button "Email invoice" at bounding box center [563, 184] width 63 height 16
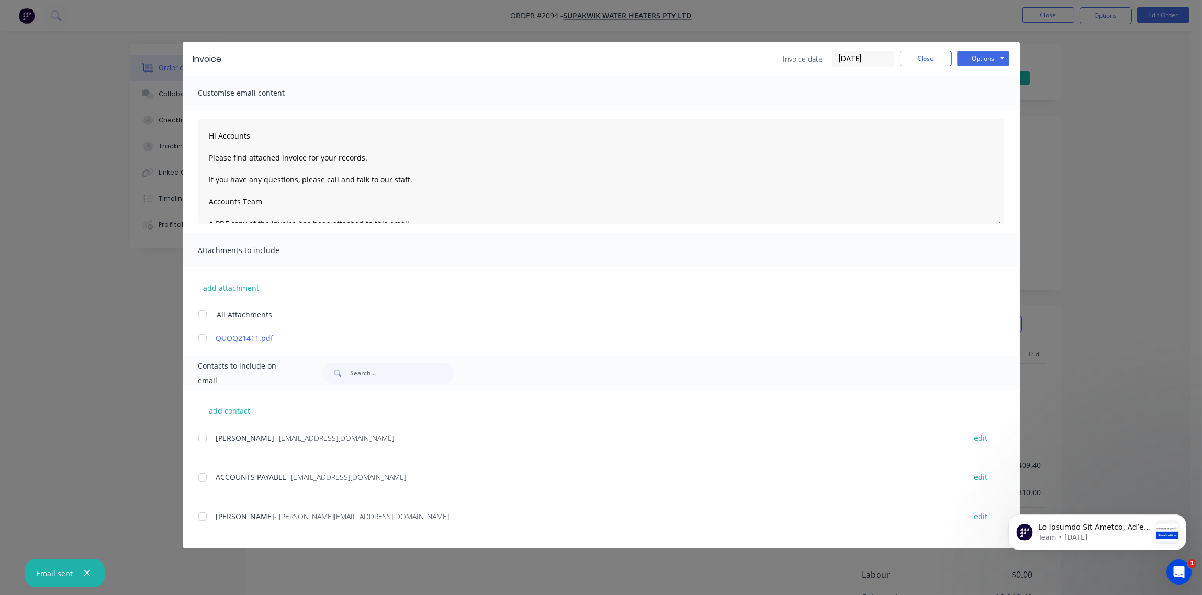
type textarea "Hi Accounts Please find attached invoice for your records. If you have any ques…"
click at [917, 63] on button "Close" at bounding box center [925, 59] width 52 height 16
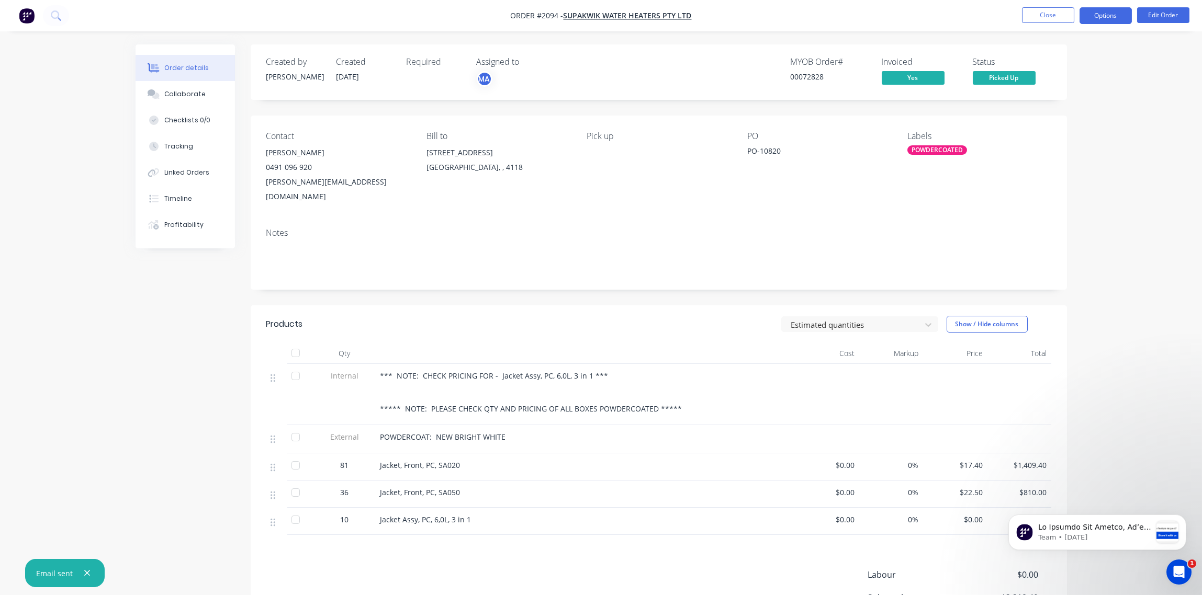
click at [1108, 19] on button "Options" at bounding box center [1105, 15] width 52 height 17
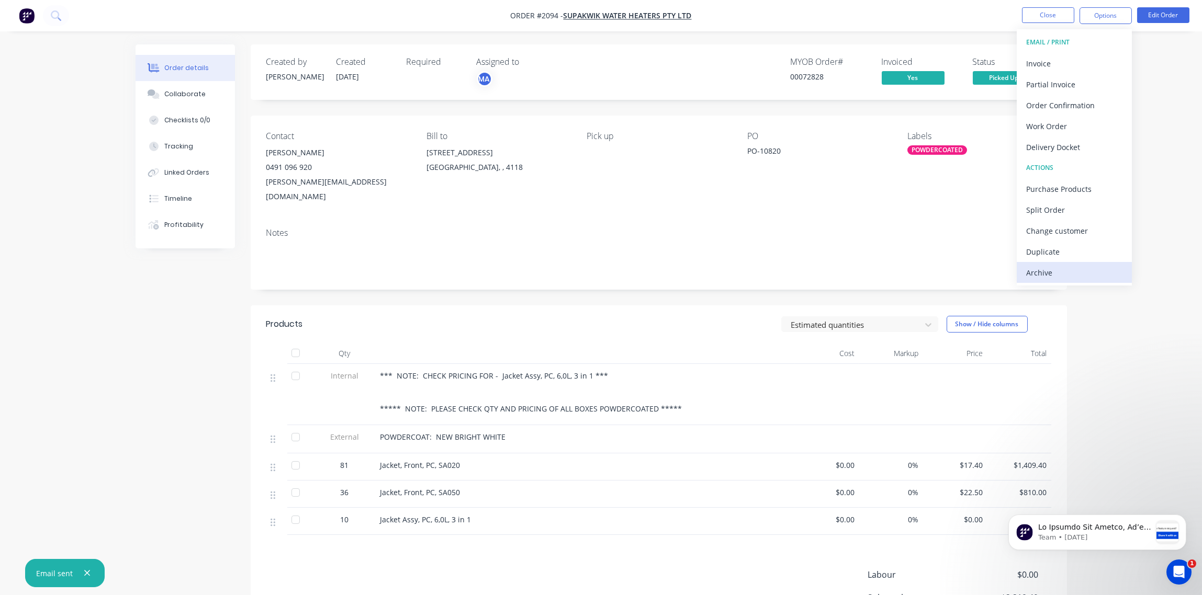
click at [1061, 277] on div "Archive" at bounding box center [1074, 272] width 96 height 15
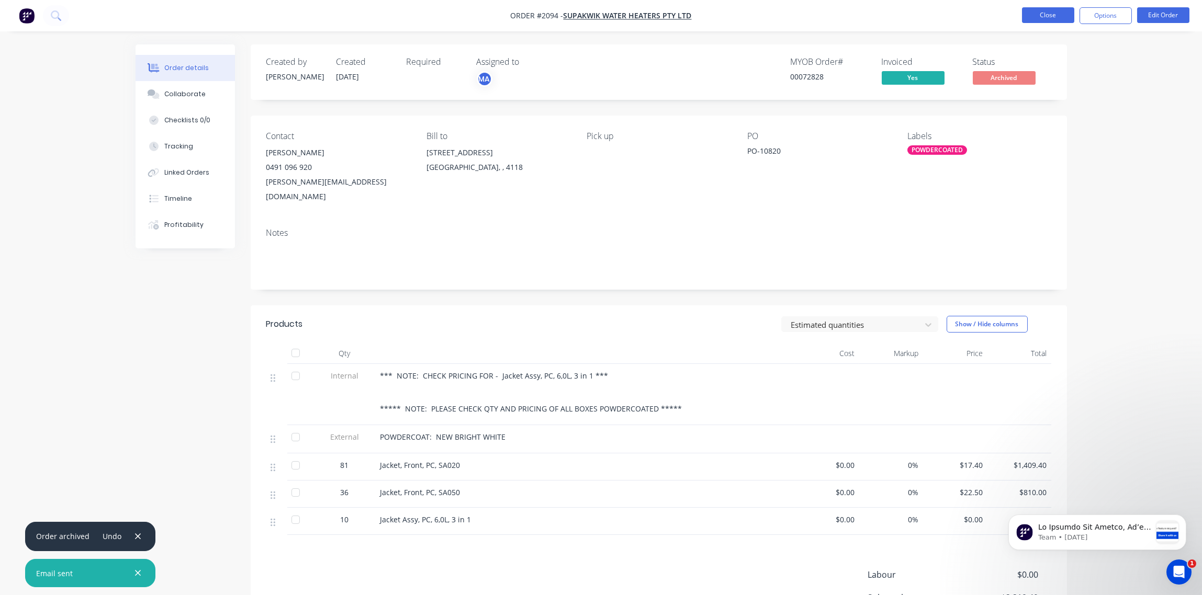
click at [1052, 16] on button "Close" at bounding box center [1048, 15] width 52 height 16
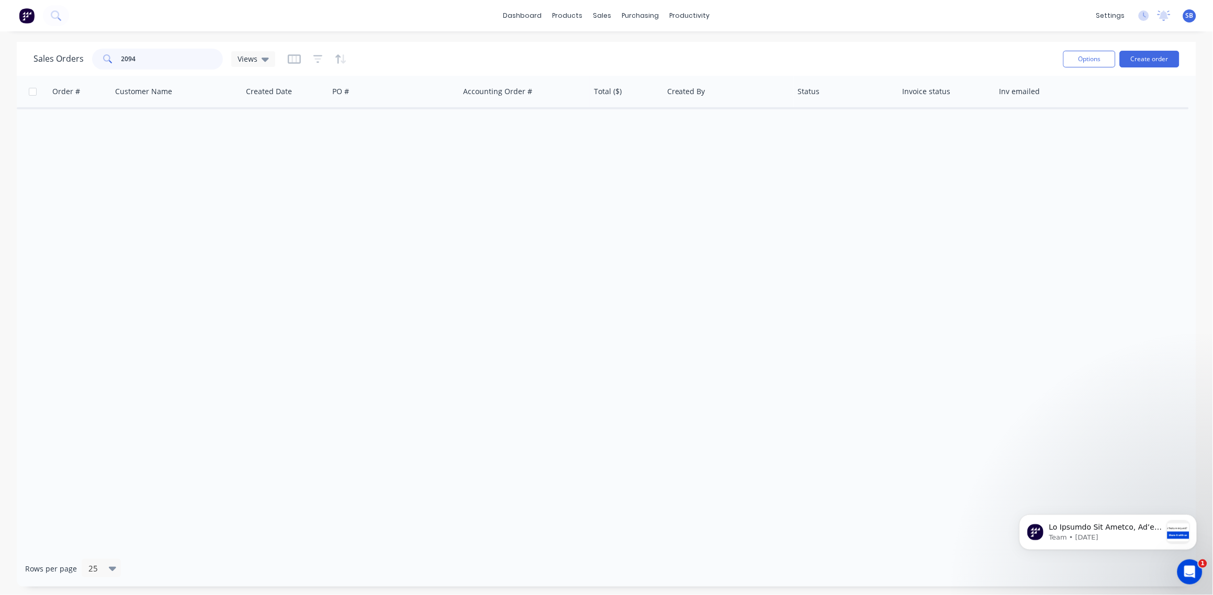
drag, startPoint x: 153, startPoint y: 64, endPoint x: 12, endPoint y: 94, distance: 144.3
click at [0, 86] on html "dashboard products sales purchasing productivity dashboard products Product Cat…" at bounding box center [606, 297] width 1213 height 595
drag, startPoint x: 160, startPoint y: 61, endPoint x: 33, endPoint y: 63, distance: 126.6
click at [33, 63] on div "Sales Orders 2196 Views" at bounding box center [154, 59] width 242 height 21
type input "sitrak"
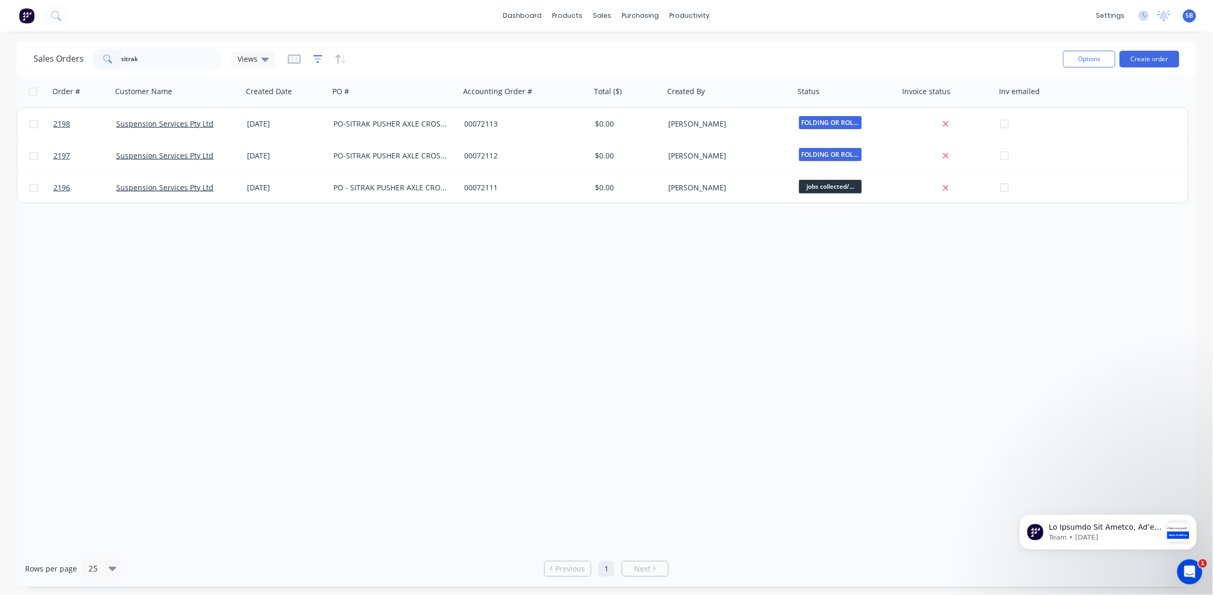
click at [316, 60] on icon "button" at bounding box center [317, 59] width 9 height 10
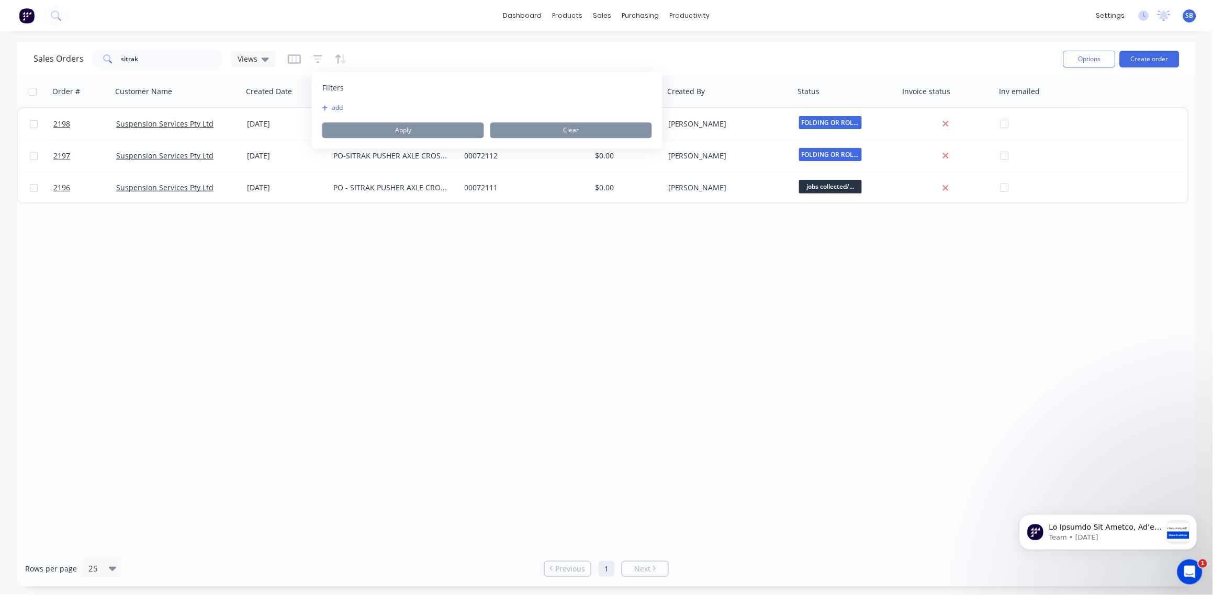
click at [341, 108] on button "add" at bounding box center [335, 108] width 26 height 8
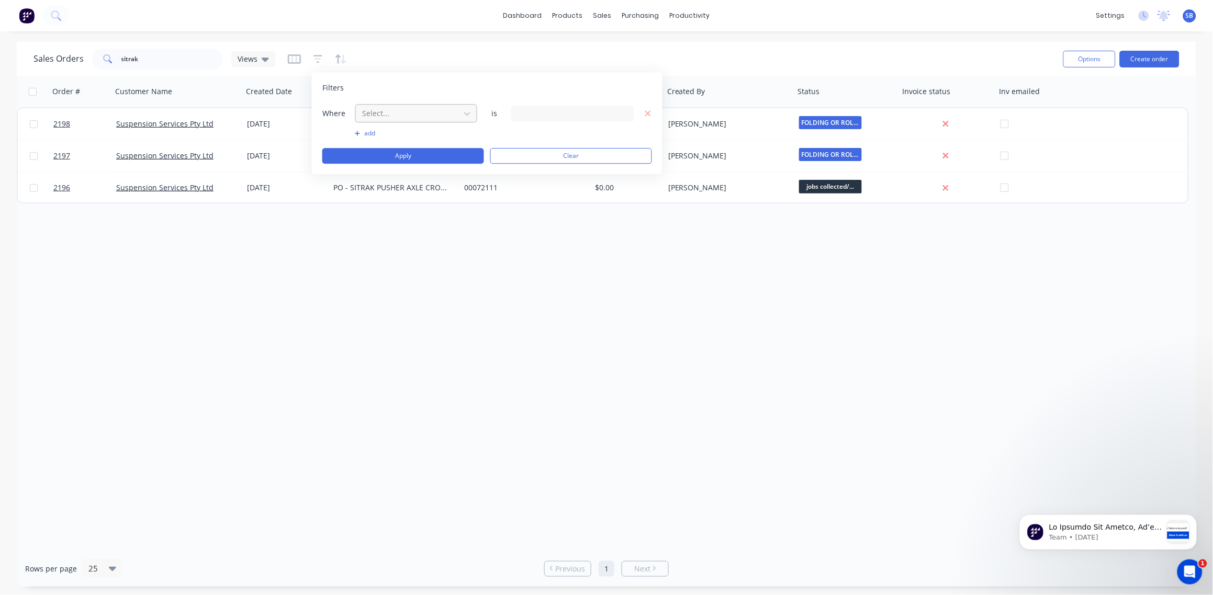
click at [388, 115] on div at bounding box center [408, 113] width 94 height 13
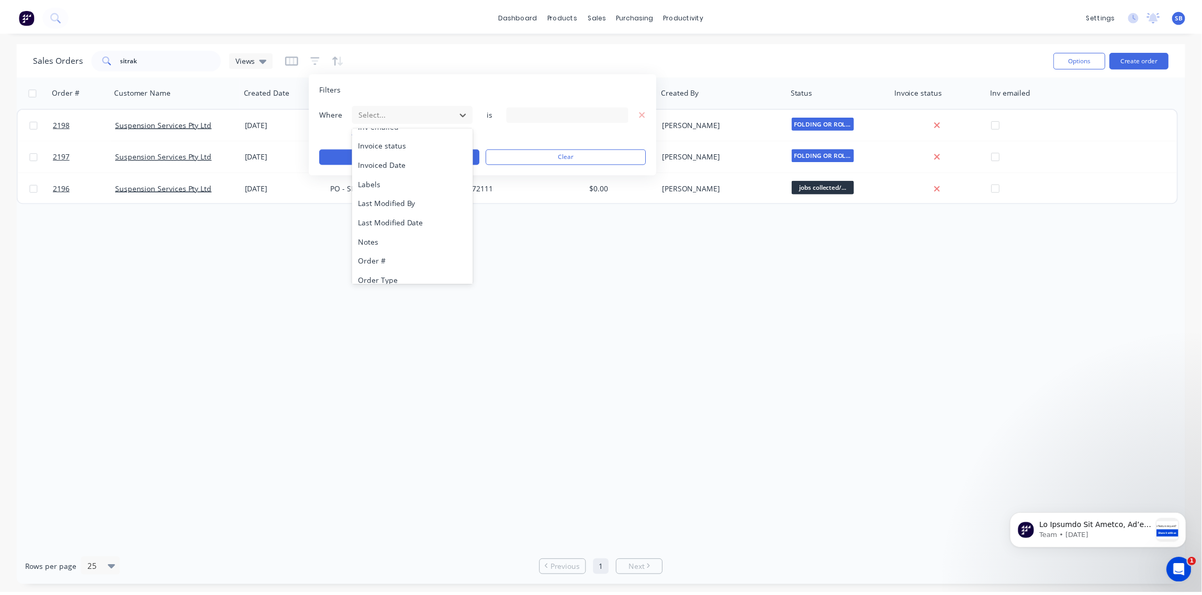
scroll to position [273, 0]
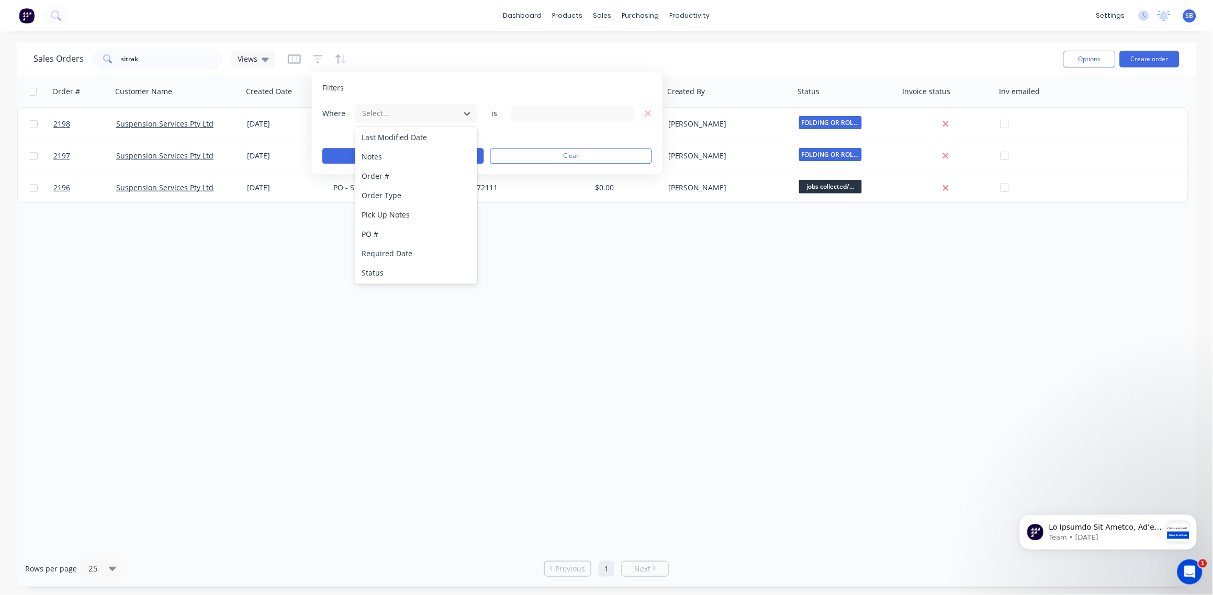
click at [390, 277] on div "Status" at bounding box center [416, 272] width 122 height 19
click at [624, 116] on icon at bounding box center [623, 114] width 7 height 4
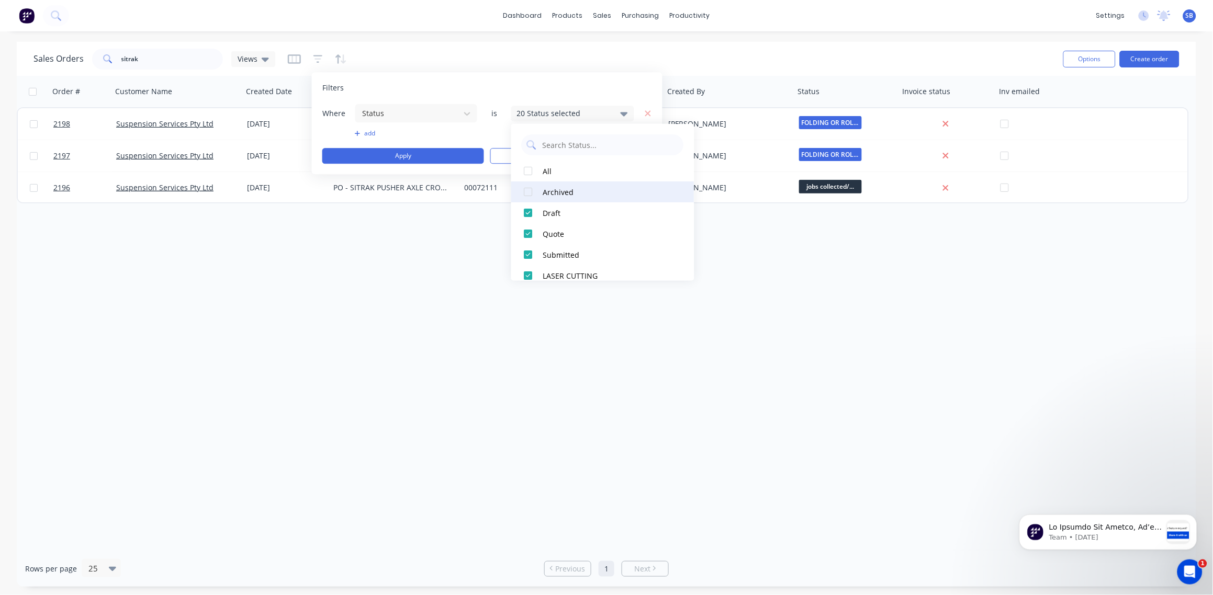
drag, startPoint x: 528, startPoint y: 174, endPoint x: 524, endPoint y: 192, distance: 19.3
click at [529, 174] on div at bounding box center [528, 171] width 21 height 21
click at [452, 270] on div "Order # Customer Name Created Date PO # Accounting Order # Total ($) Created By…" at bounding box center [606, 313] width 1179 height 475
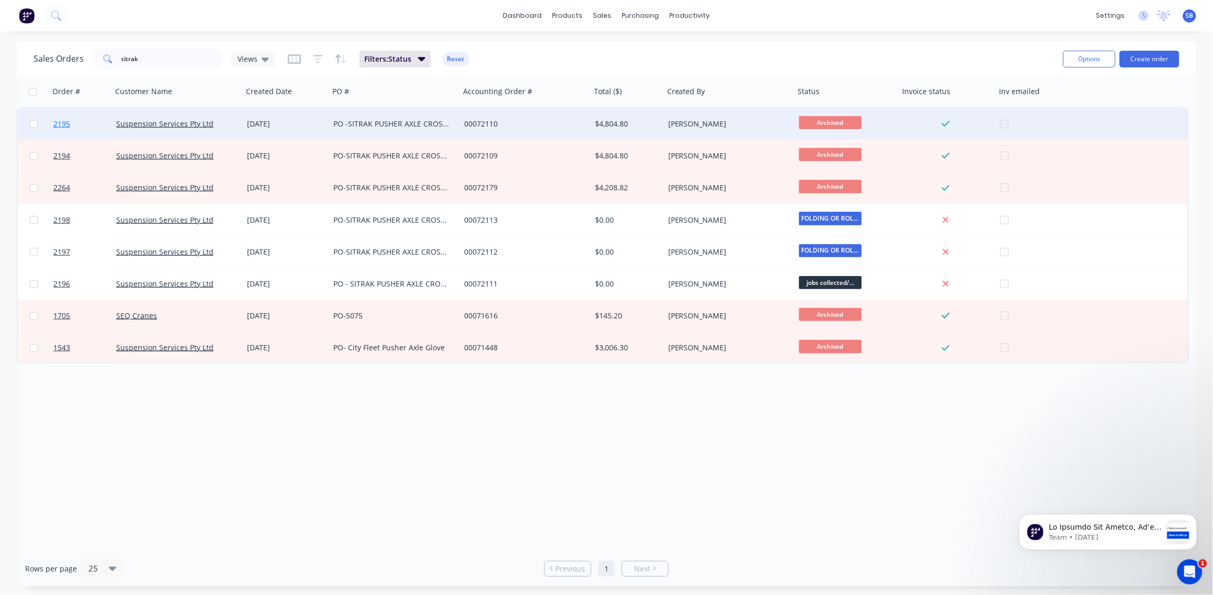
click at [63, 124] on span "2195" at bounding box center [61, 124] width 17 height 10
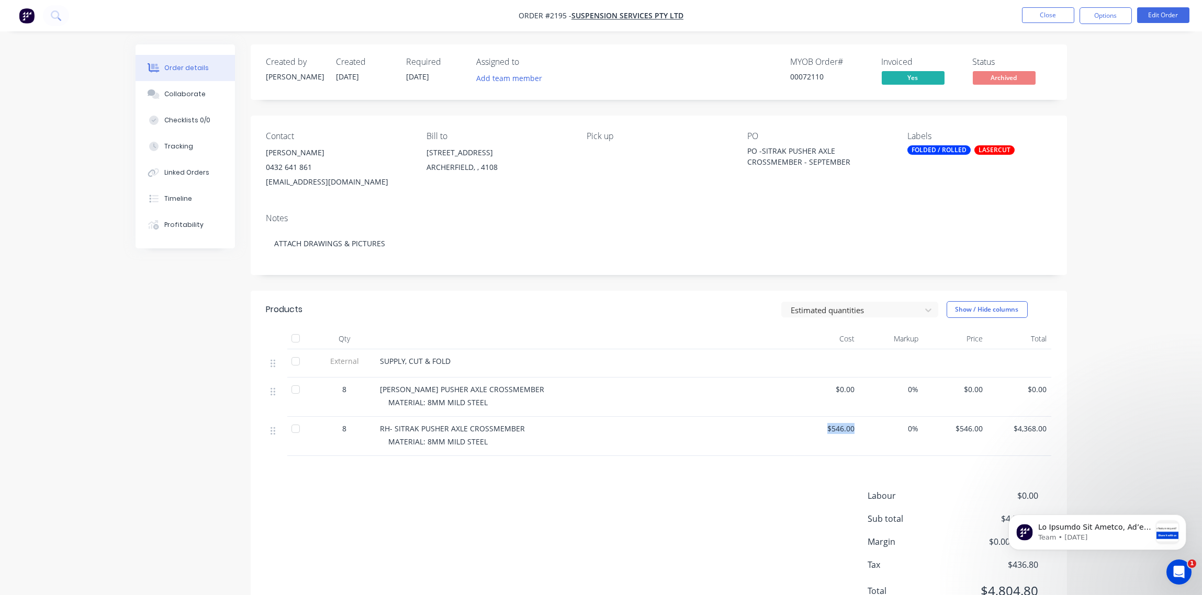
drag, startPoint x: 854, startPoint y: 429, endPoint x: 825, endPoint y: 433, distance: 29.0
click at [825, 433] on div "$546.00" at bounding box center [827, 436] width 64 height 39
drag, startPoint x: 825, startPoint y: 433, endPoint x: 842, endPoint y: 429, distance: 16.7
copy span "$546.00"
click at [1048, 17] on button "Close" at bounding box center [1048, 15] width 52 height 16
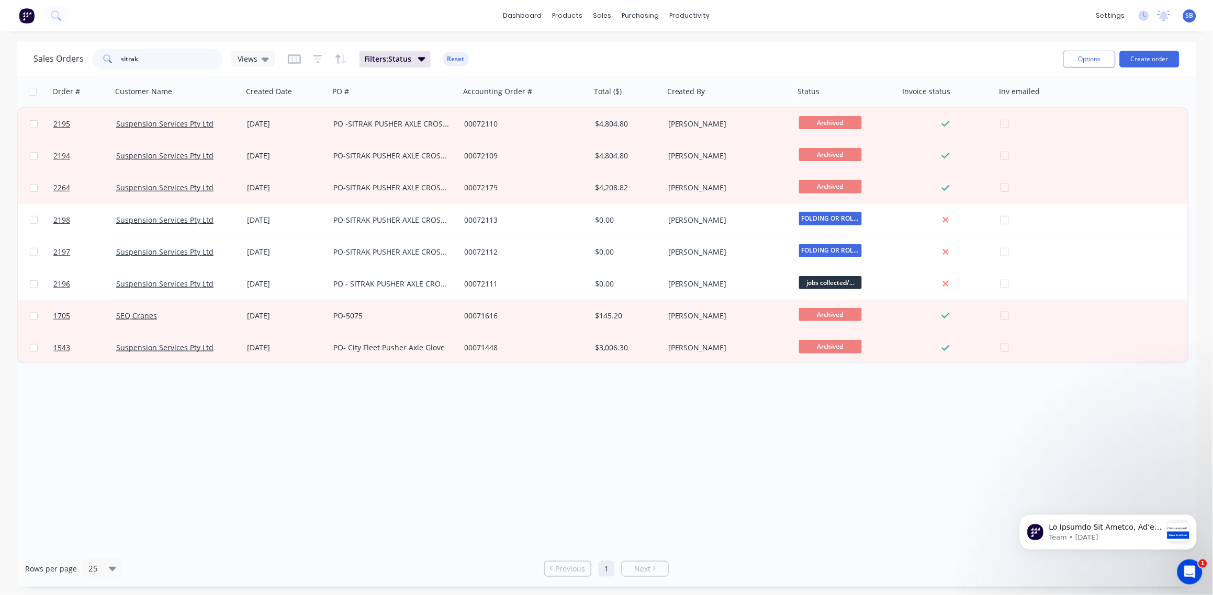
drag, startPoint x: 153, startPoint y: 56, endPoint x: 55, endPoint y: 58, distance: 98.4
click at [57, 57] on div "Sales Orders sitrak Views" at bounding box center [154, 59] width 242 height 21
type input "2196"
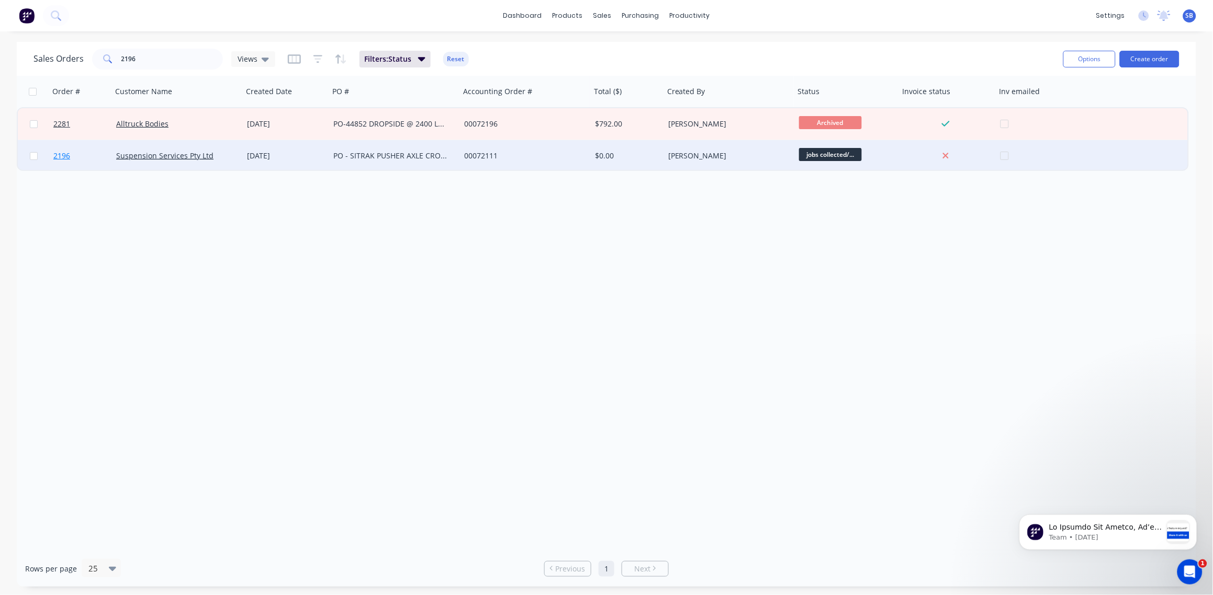
click at [58, 158] on span "2196" at bounding box center [61, 156] width 17 height 10
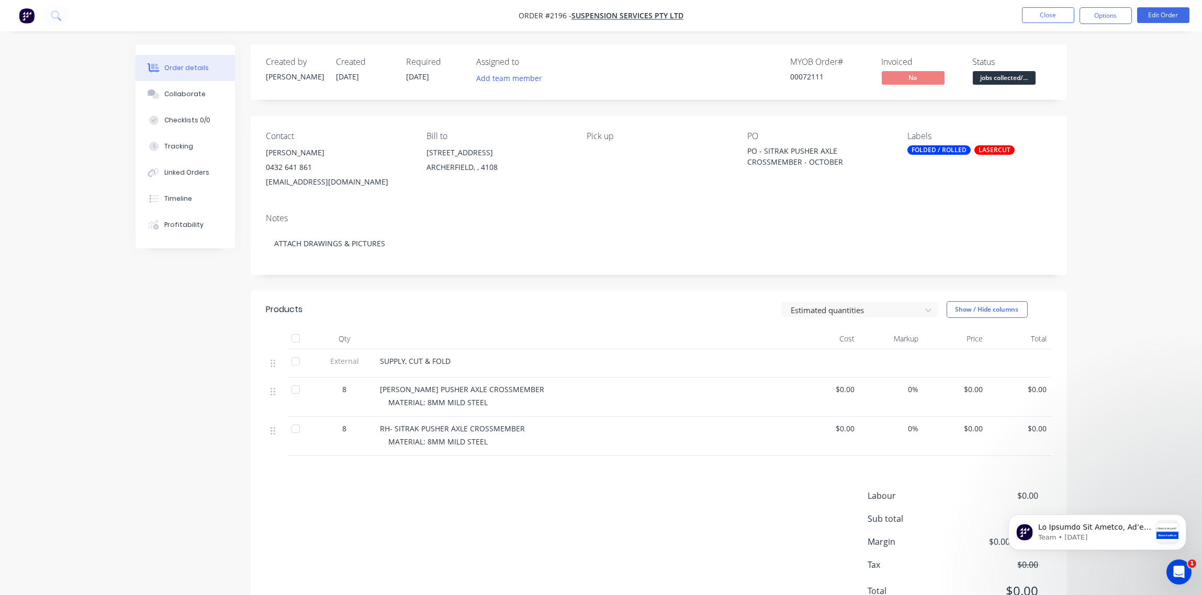
click at [842, 432] on span "$0.00" at bounding box center [827, 428] width 56 height 11
click at [1163, 16] on button "Edit Order" at bounding box center [1163, 15] width 52 height 16
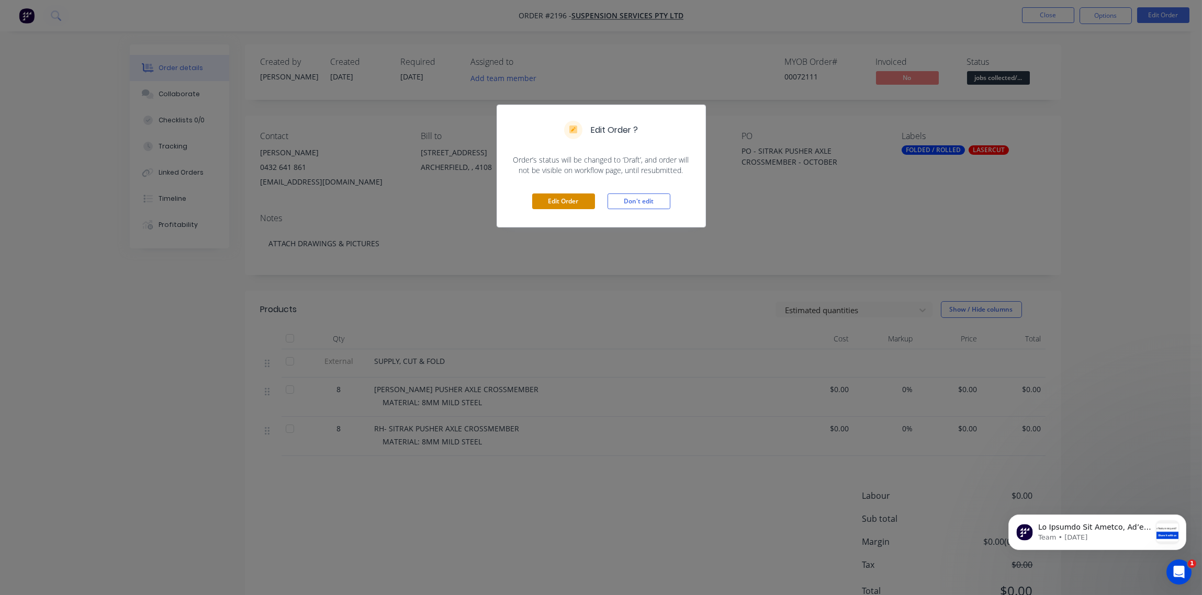
click at [569, 200] on button "Edit Order" at bounding box center [563, 202] width 63 height 16
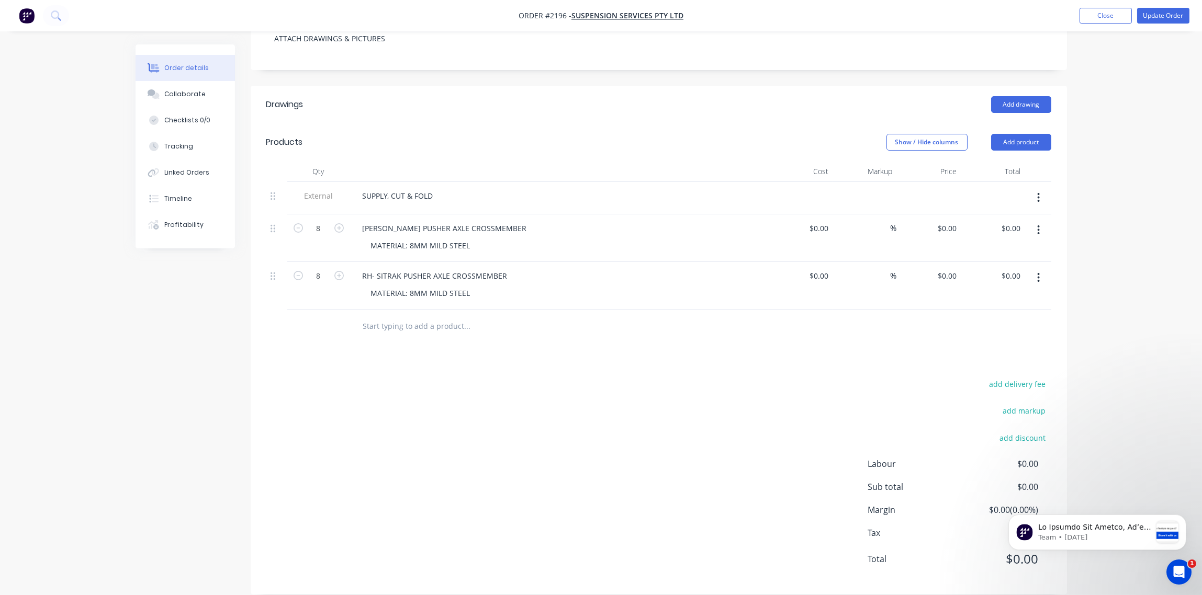
scroll to position [222, 0]
click at [822, 268] on input "0" at bounding box center [826, 275] width 12 height 15
paste input "546.0"
type input "$546.00"
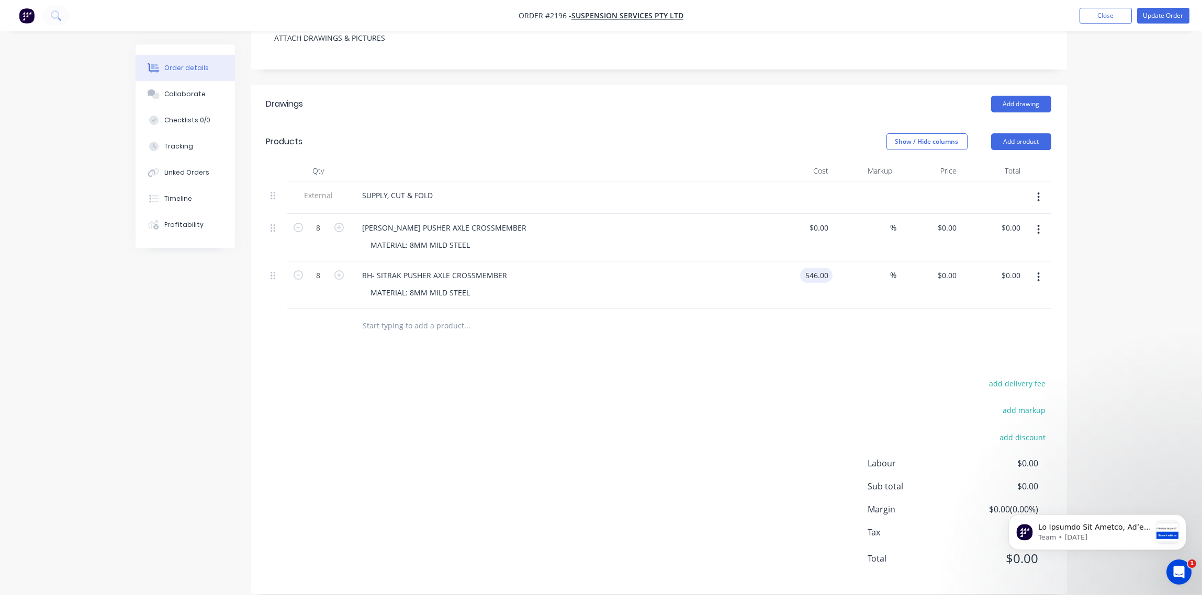
type input "$4,368.00"
click at [724, 340] on div "Drawings Add drawing Products Show / Hide columns Add product Qty Cost Markup P…" at bounding box center [659, 339] width 816 height 509
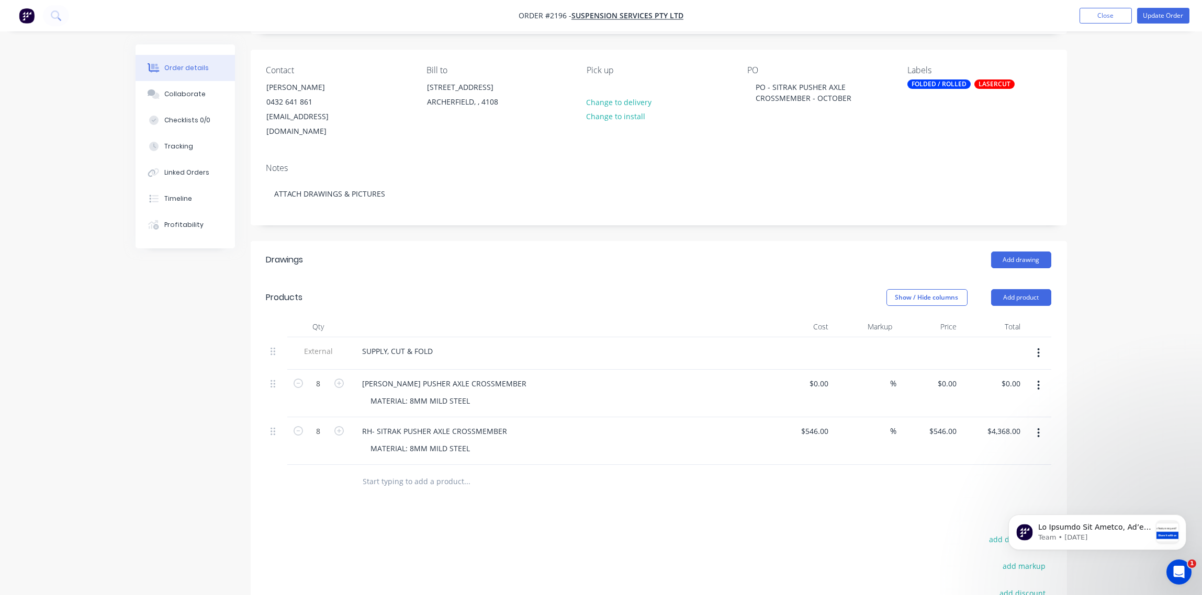
scroll to position [0, 0]
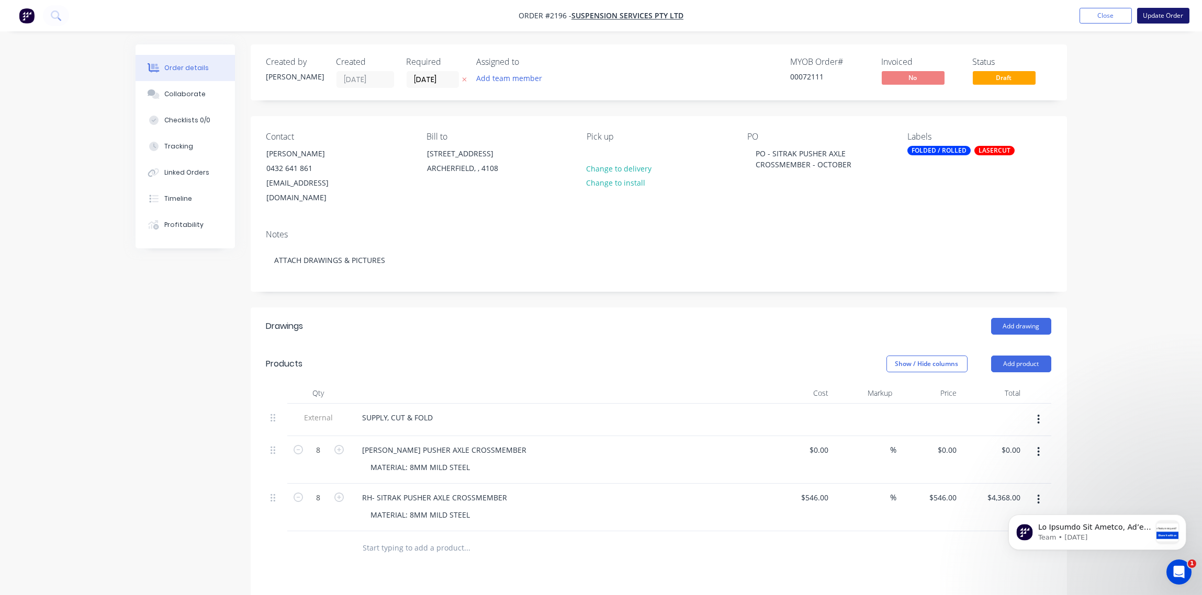
click at [1164, 16] on button "Update Order" at bounding box center [1163, 16] width 52 height 16
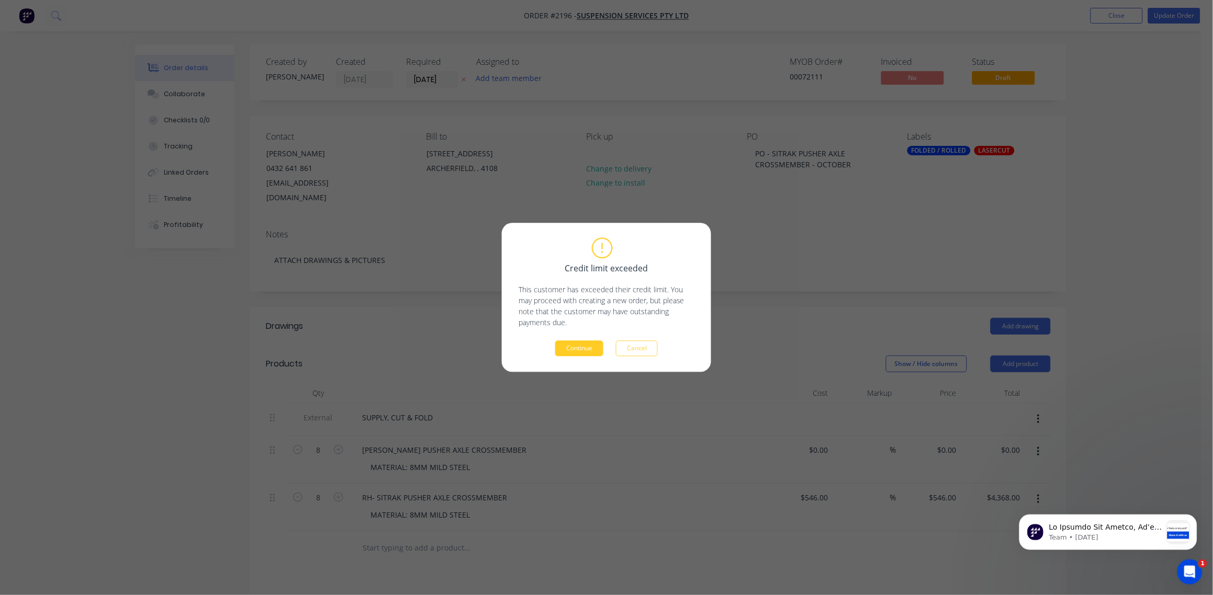
click at [573, 347] on button "Continue" at bounding box center [579, 349] width 48 height 16
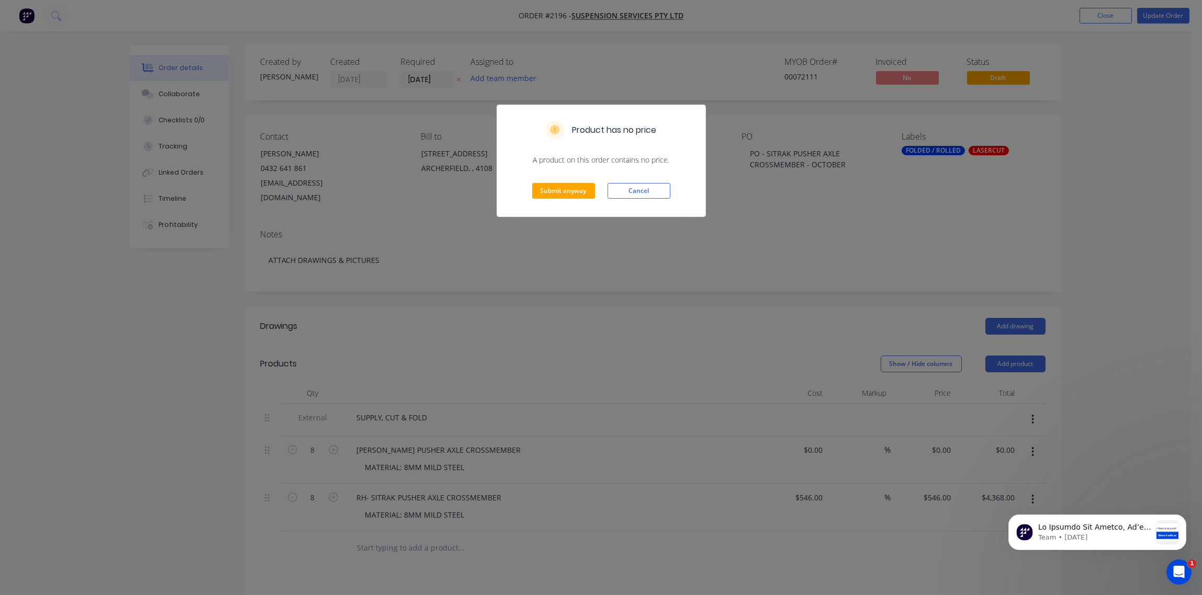
click at [570, 344] on div "Product has no price A product on this order contains no price. Submit anyway C…" at bounding box center [601, 297] width 1202 height 595
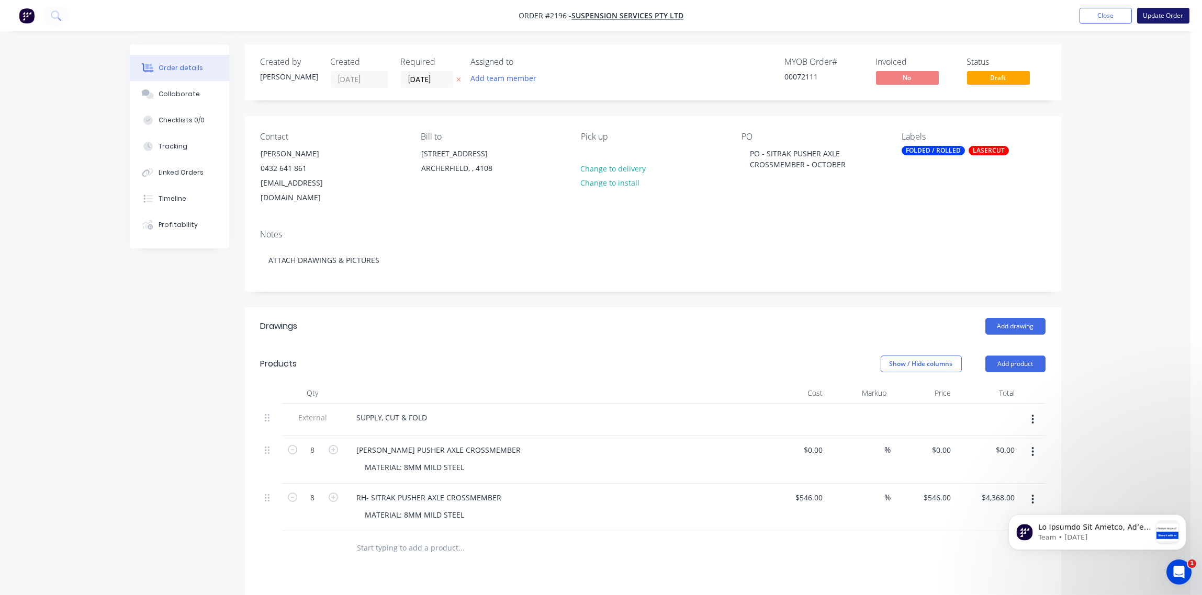
click at [1170, 16] on button "Update Order" at bounding box center [1163, 16] width 52 height 16
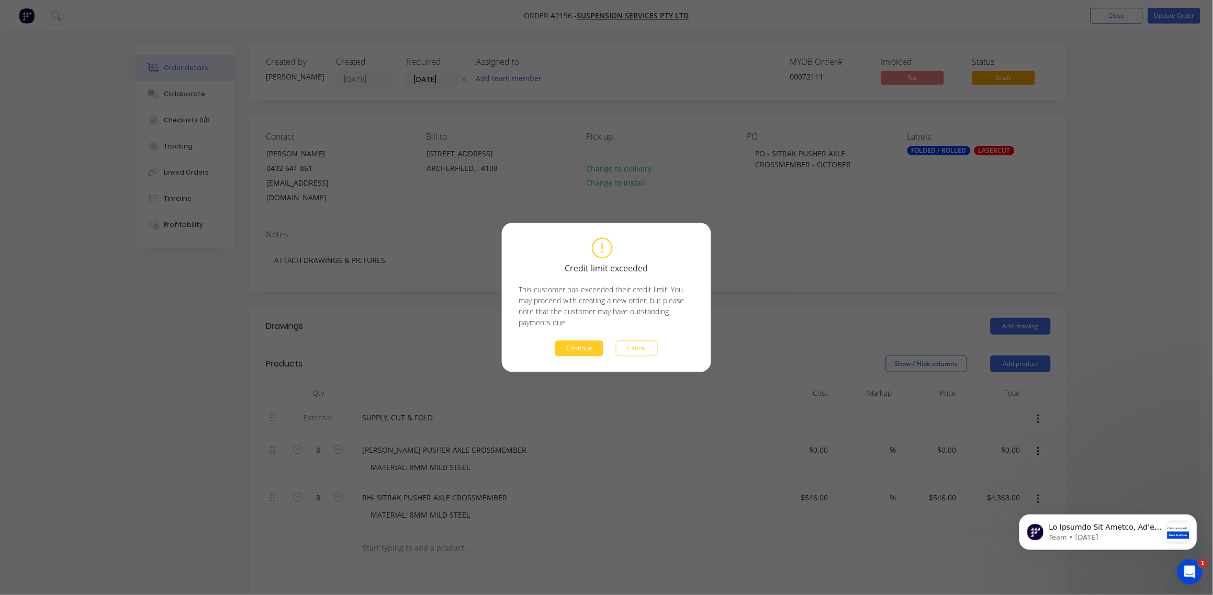
click at [572, 352] on button "Continue" at bounding box center [579, 349] width 48 height 16
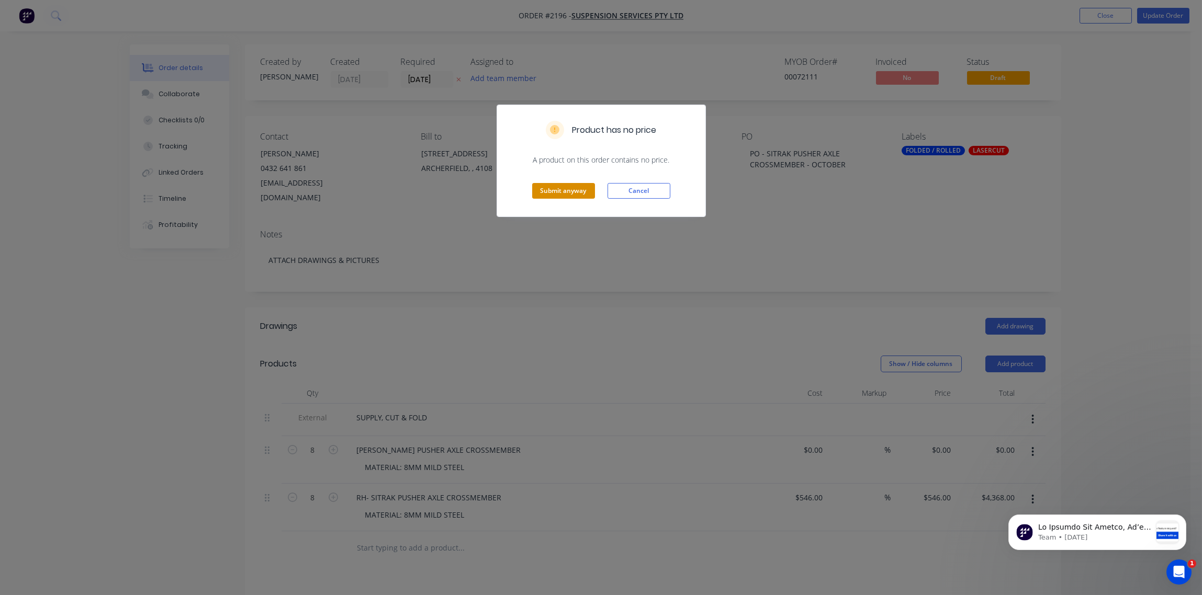
click at [560, 195] on button "Submit anyway" at bounding box center [563, 191] width 63 height 16
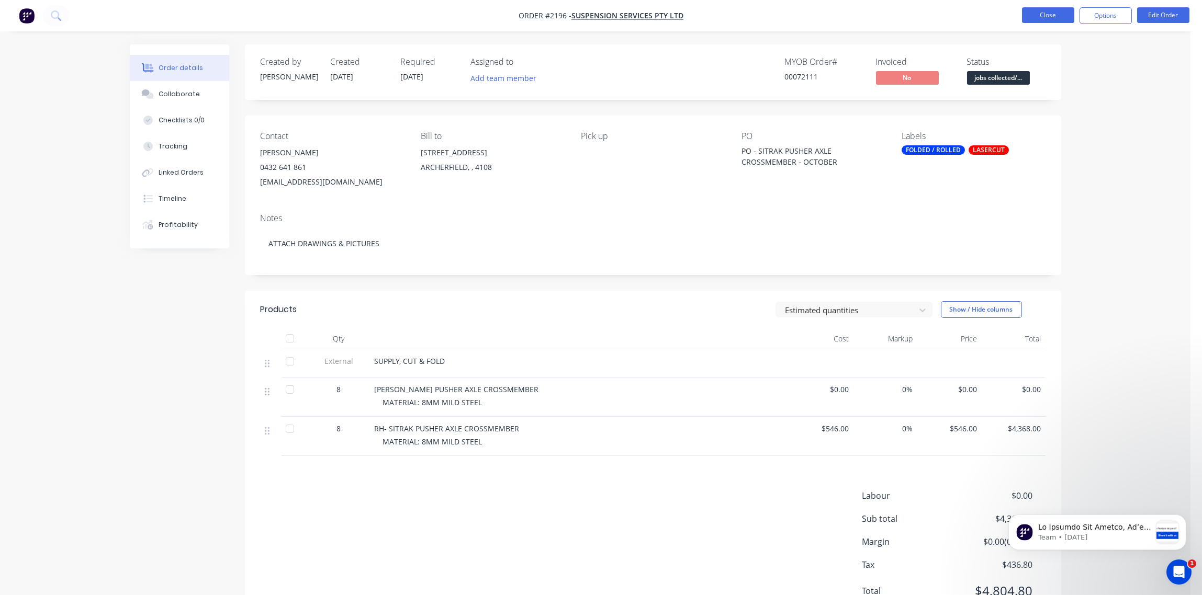
click at [1050, 17] on button "Close" at bounding box center [1048, 15] width 52 height 16
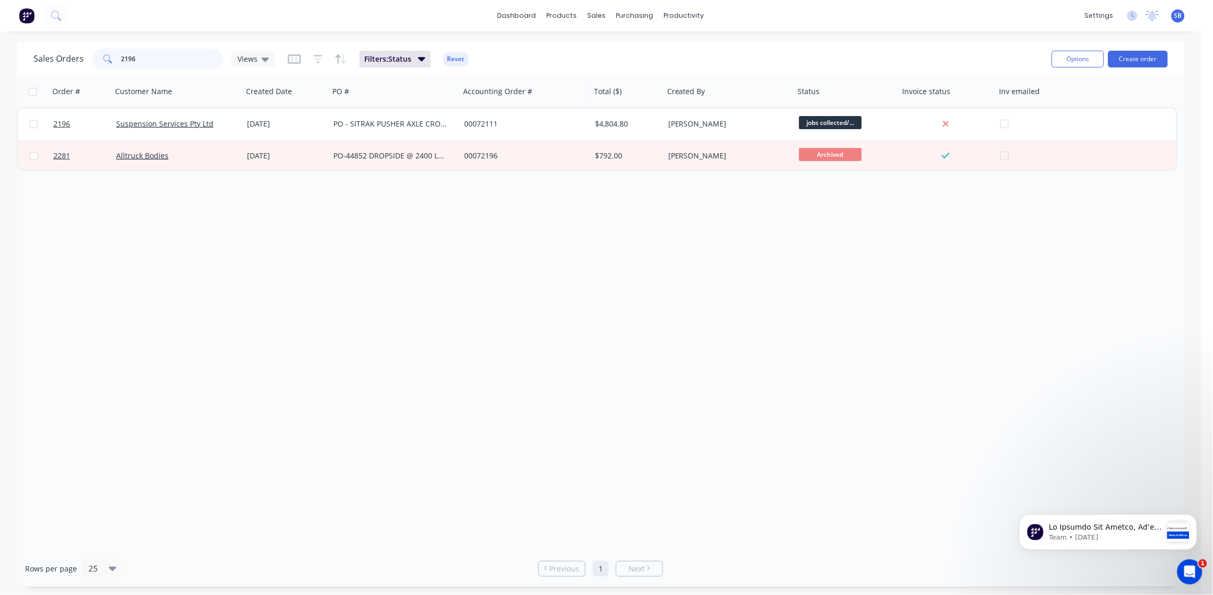
drag, startPoint x: 140, startPoint y: 58, endPoint x: 0, endPoint y: 81, distance: 141.6
click at [0, 80] on html "dashboard products sales purchasing productivity dashboard products Product Cat…" at bounding box center [606, 297] width 1213 height 595
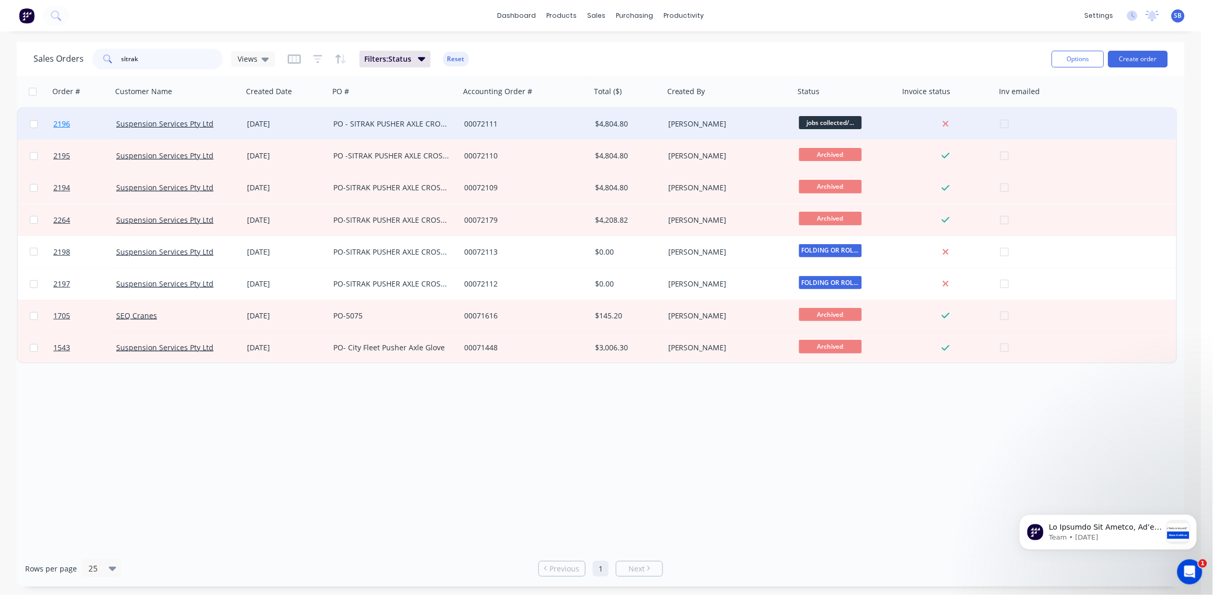
type input "sitrak"
click at [64, 123] on span "2196" at bounding box center [61, 124] width 17 height 10
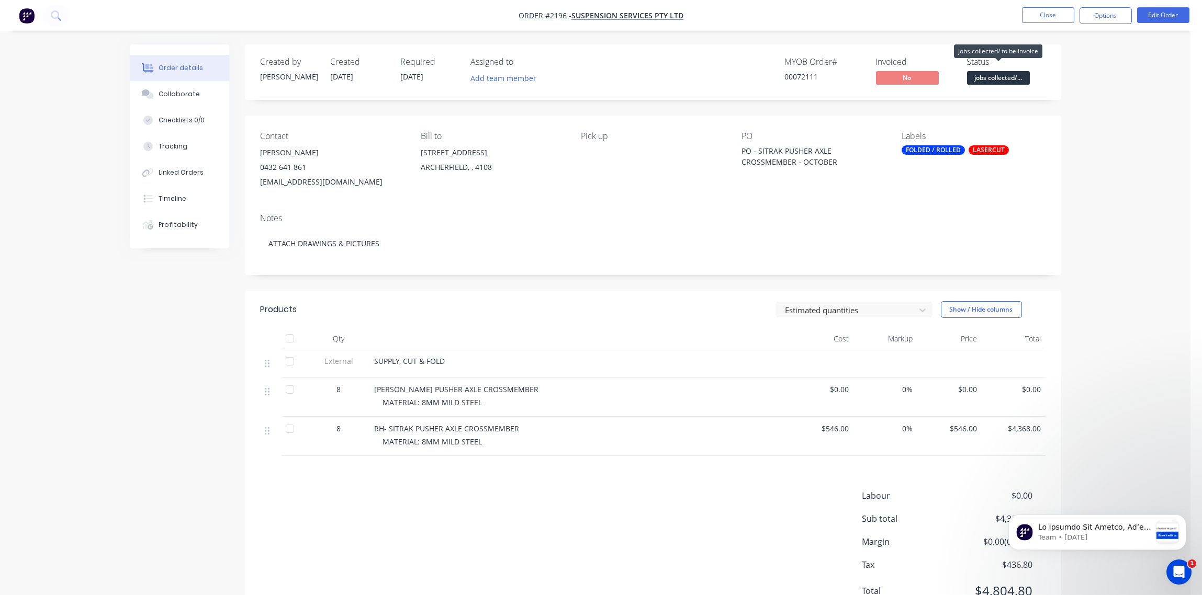
click at [1006, 81] on span "jobs collected/..." at bounding box center [998, 77] width 63 height 13
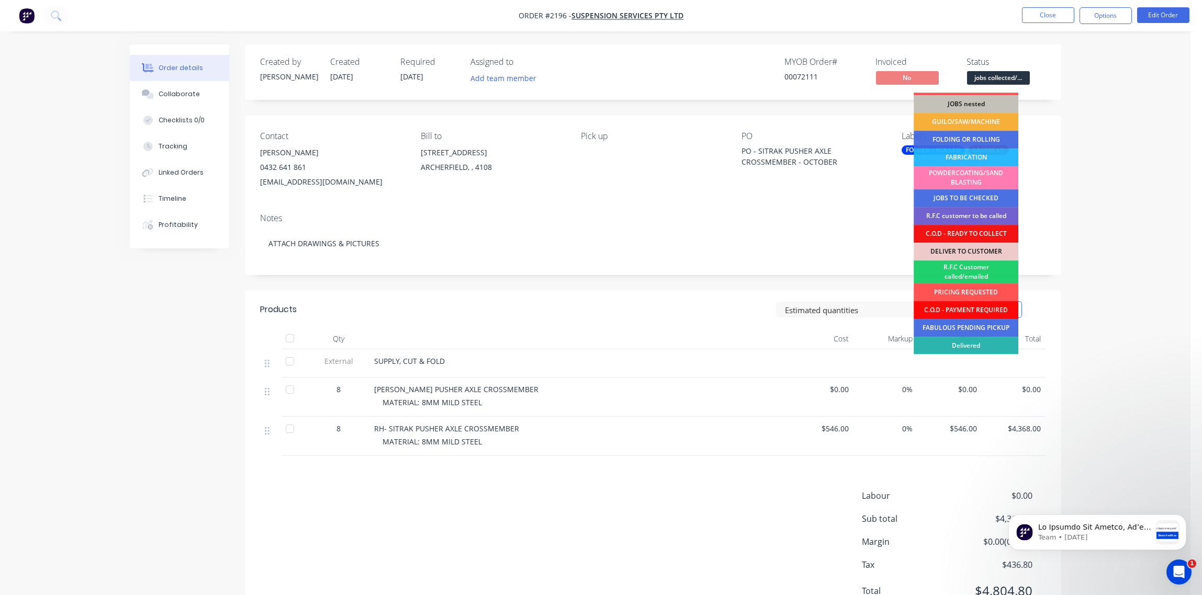
scroll to position [51, 0]
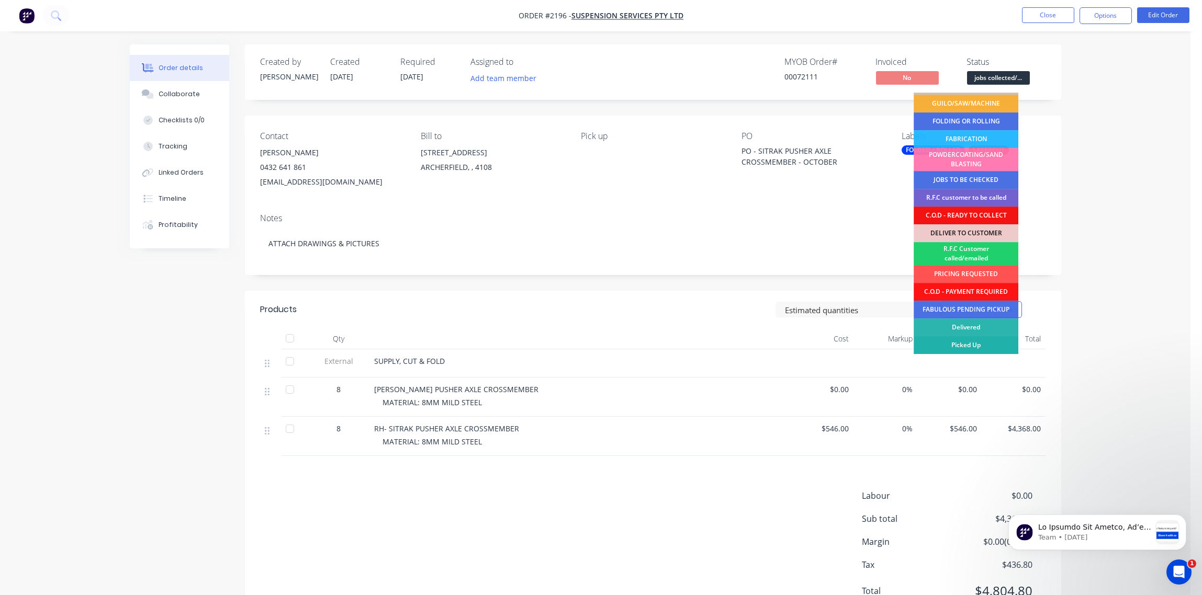
click at [979, 344] on div "Picked Up" at bounding box center [965, 345] width 105 height 18
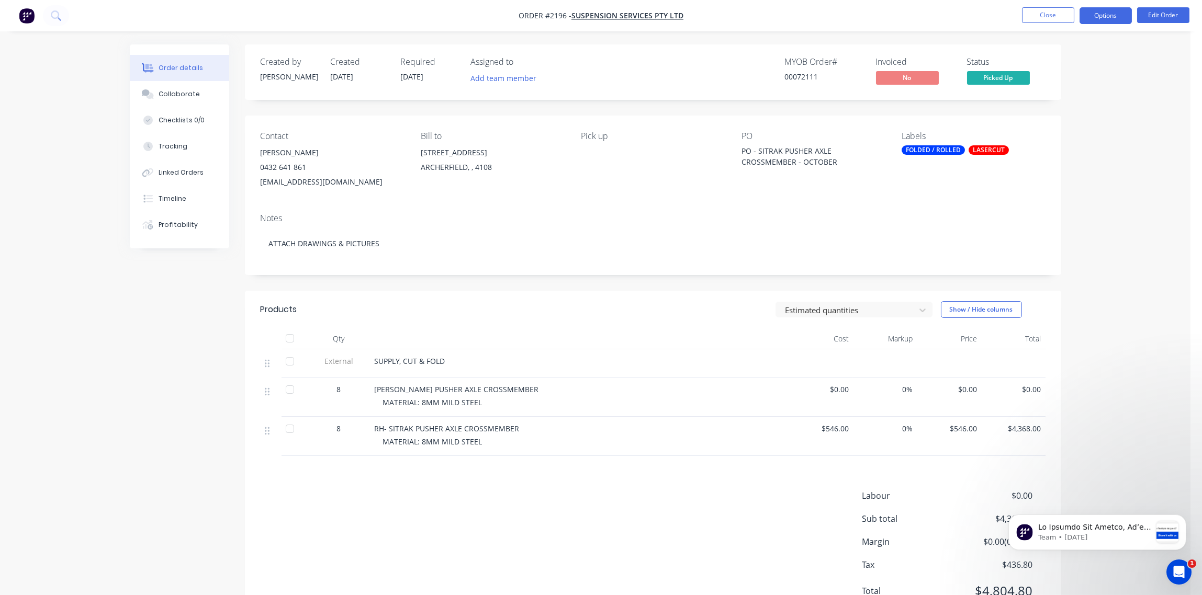
click at [1107, 21] on button "Options" at bounding box center [1105, 15] width 52 height 17
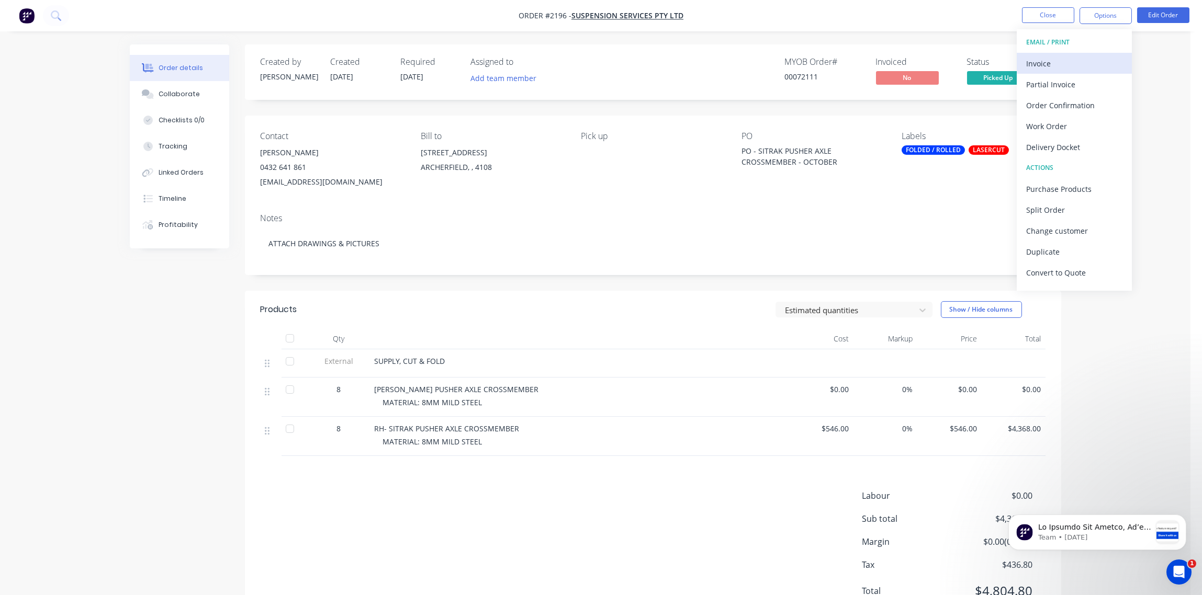
click at [1093, 60] on div "Invoice" at bounding box center [1074, 63] width 96 height 15
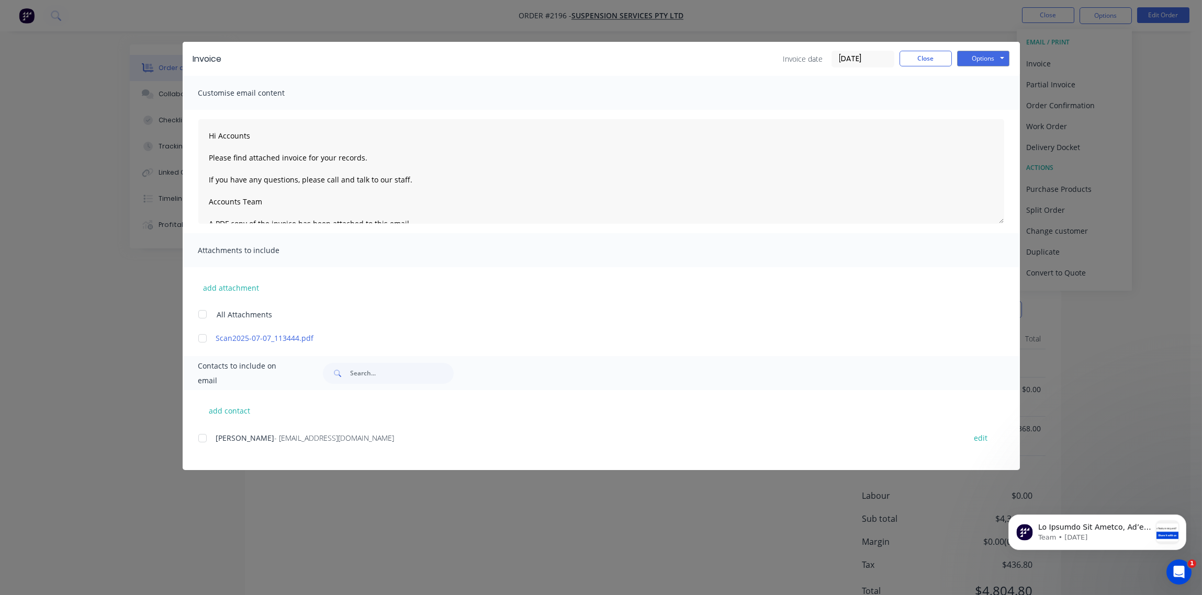
click at [198, 440] on div at bounding box center [202, 438] width 21 height 21
click at [991, 60] on button "Options" at bounding box center [983, 59] width 52 height 16
click at [987, 110] on button "Email" at bounding box center [990, 111] width 67 height 17
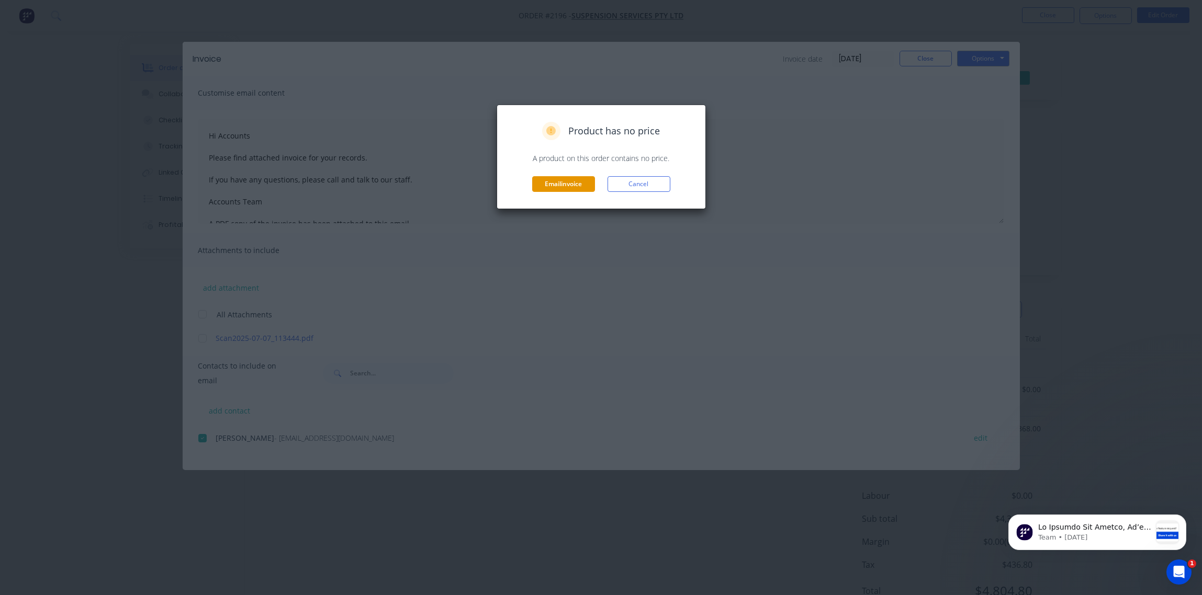
click at [566, 186] on button "Email invoice" at bounding box center [563, 184] width 63 height 16
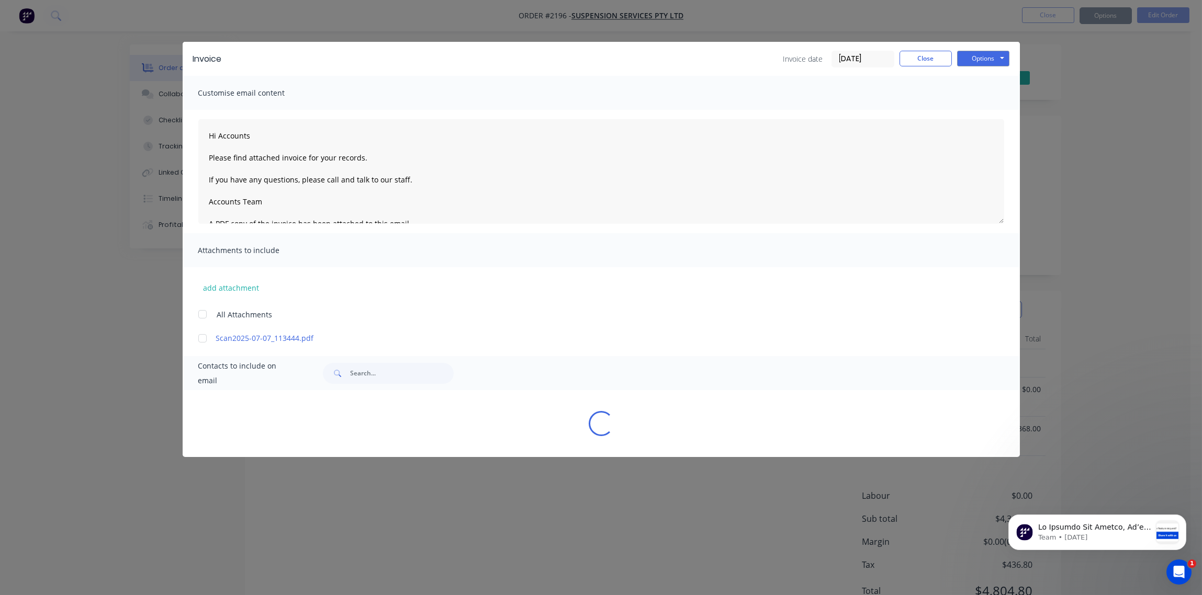
type textarea "Hi Accounts Please find attached invoice for your records. If you have any ques…"
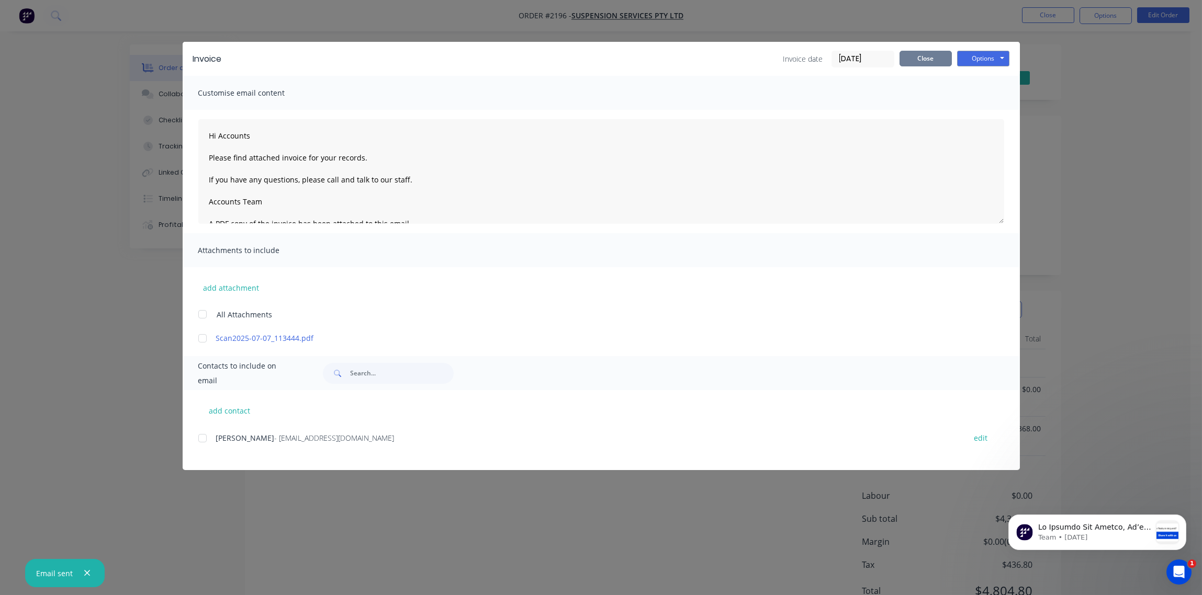
click at [922, 59] on button "Close" at bounding box center [925, 59] width 52 height 16
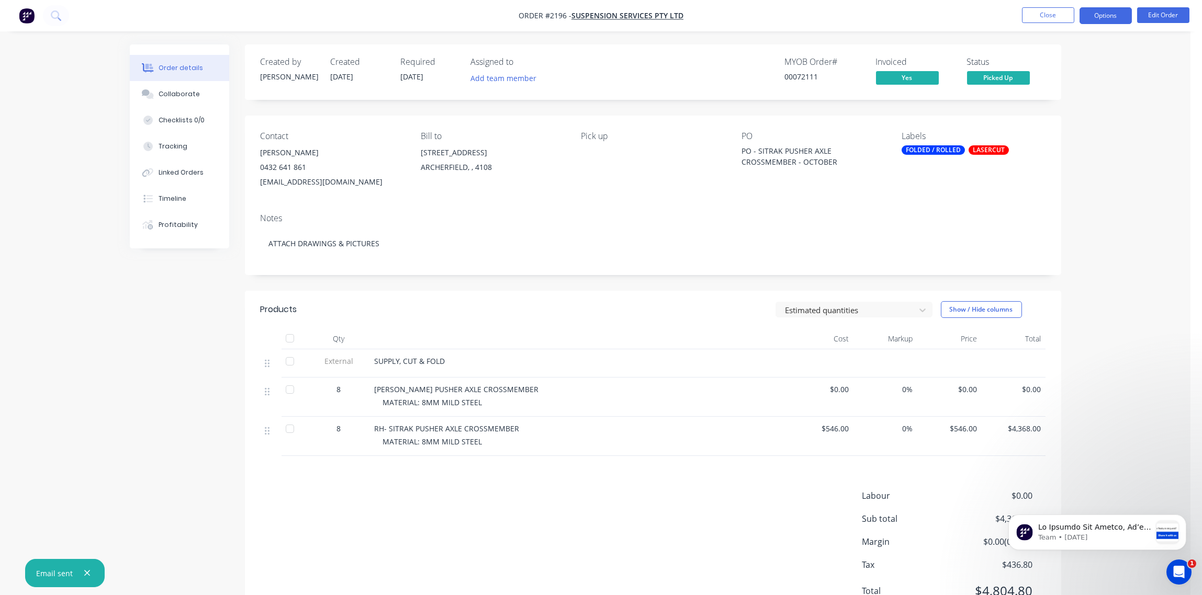
click at [1104, 19] on button "Options" at bounding box center [1105, 15] width 52 height 17
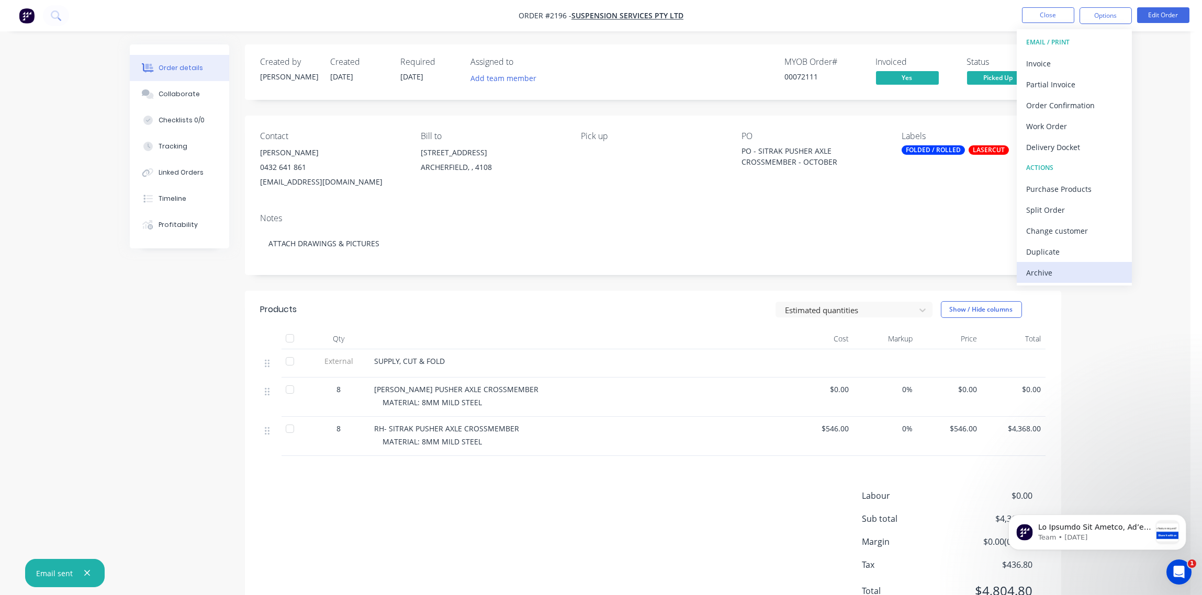
click at [1048, 272] on div "Archive" at bounding box center [1074, 272] width 96 height 15
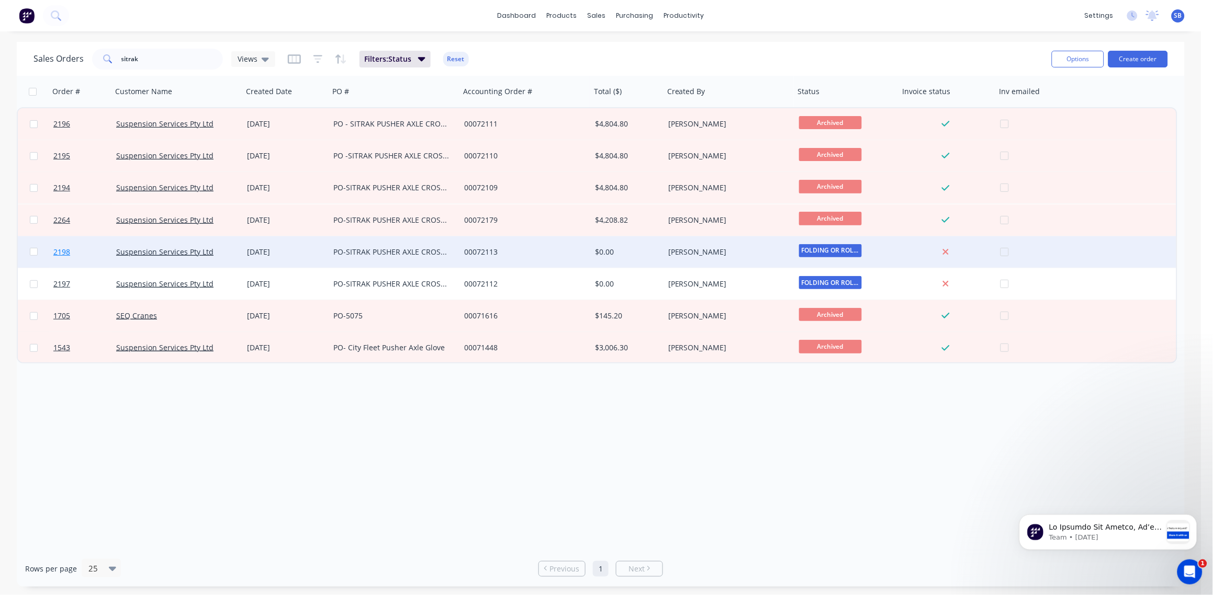
click at [70, 253] on link "2198" at bounding box center [84, 251] width 63 height 31
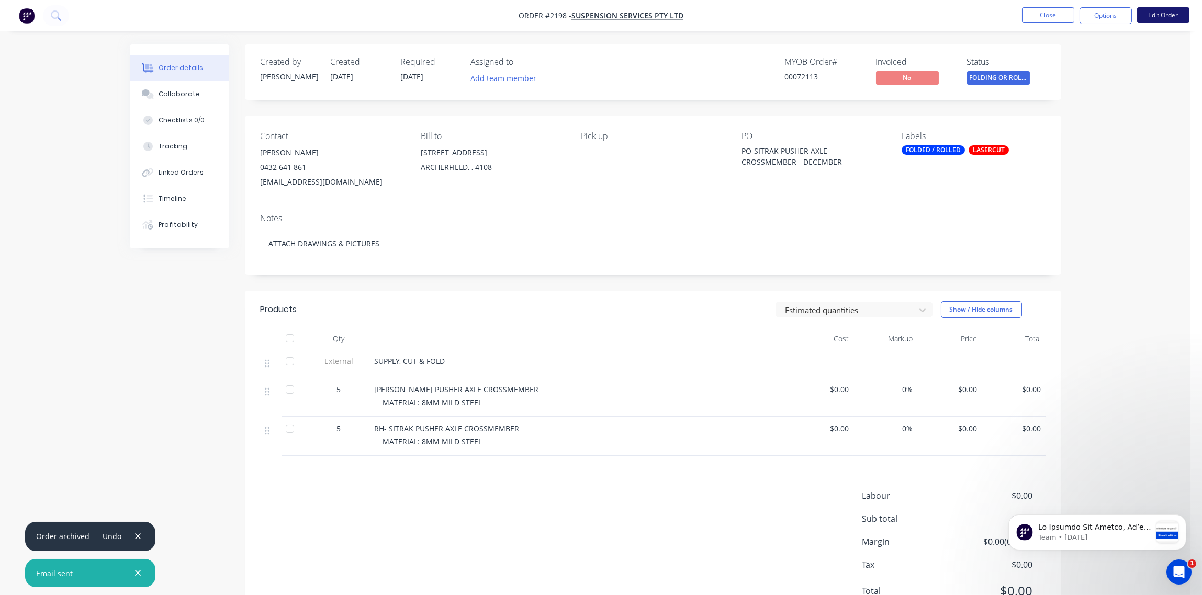
click at [1163, 15] on button "Edit Order" at bounding box center [1163, 15] width 52 height 16
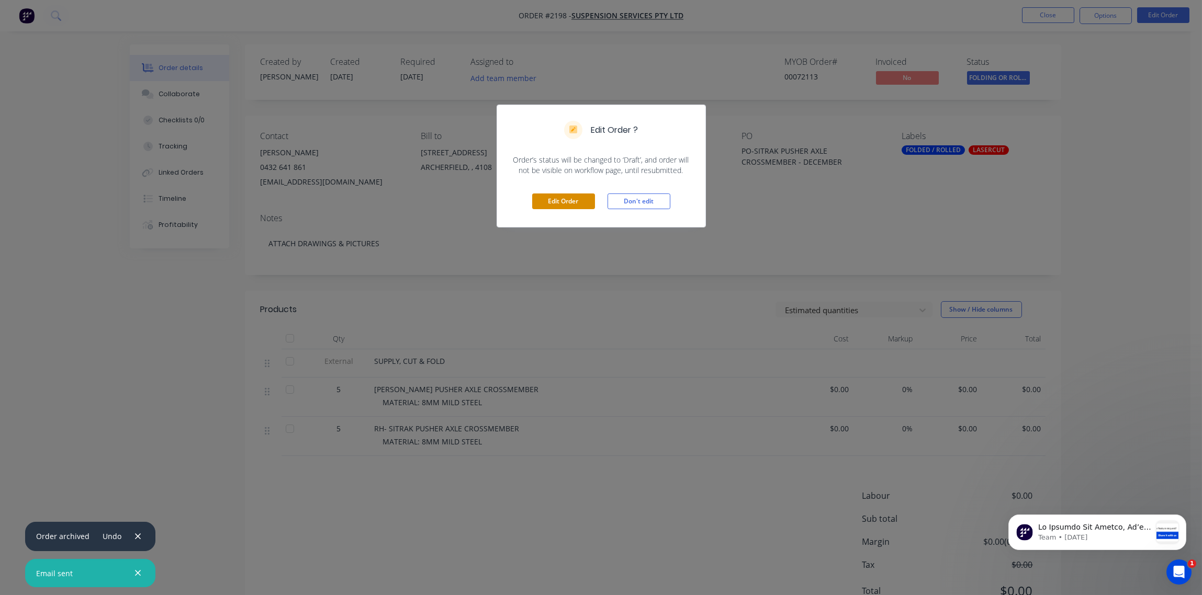
click at [571, 203] on button "Edit Order" at bounding box center [563, 202] width 63 height 16
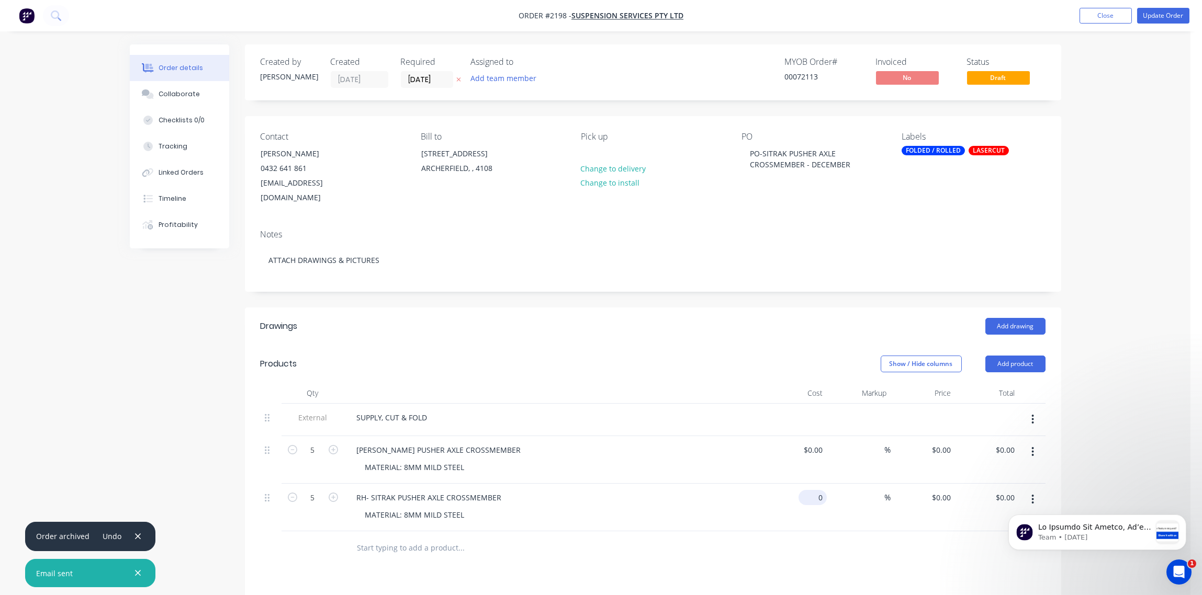
click at [803, 485] on div "0 $0.00" at bounding box center [795, 508] width 64 height 48
type input "$546.00"
type input "$2,730.00"
click at [650, 318] on div "Add drawing" at bounding box center [736, 326] width 618 height 17
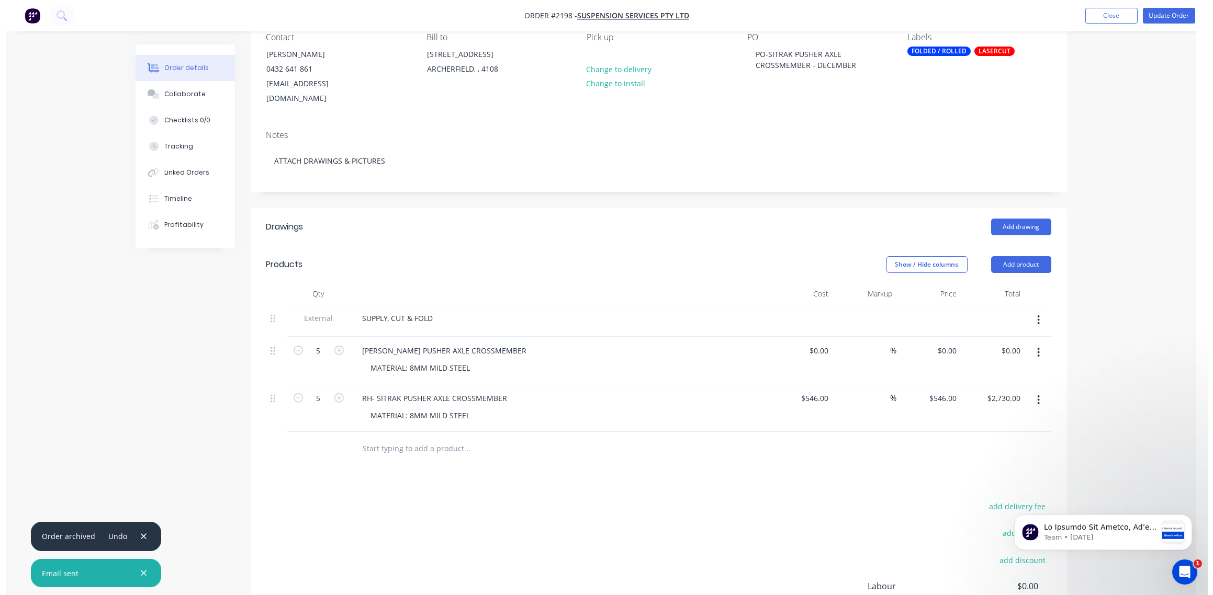
scroll to position [222, 0]
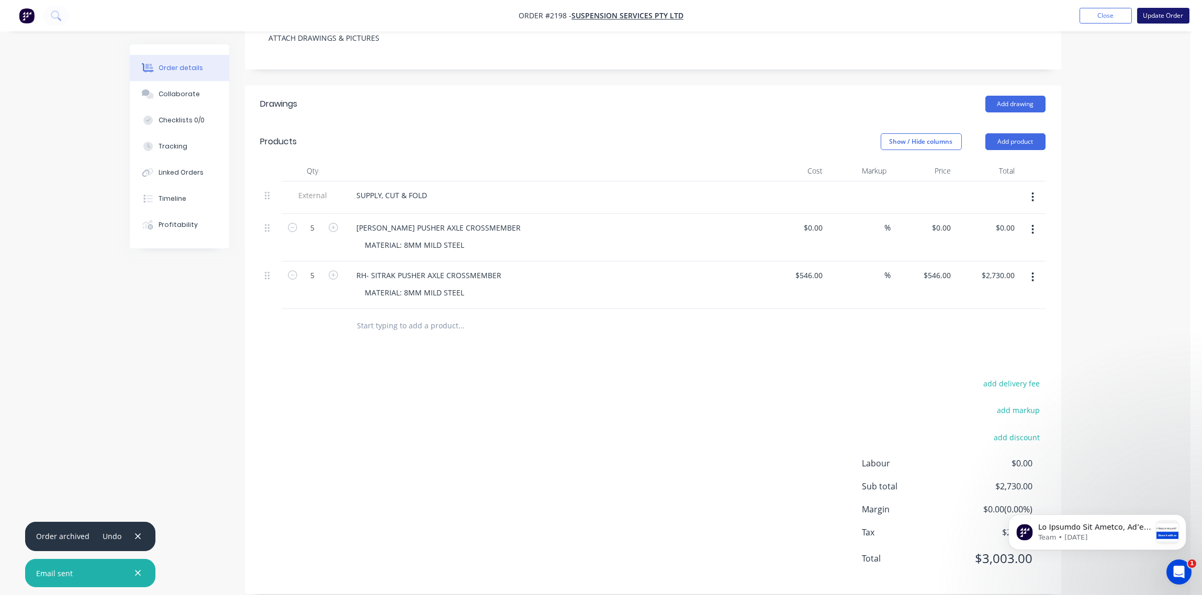
click at [1166, 16] on button "Update Order" at bounding box center [1163, 16] width 52 height 16
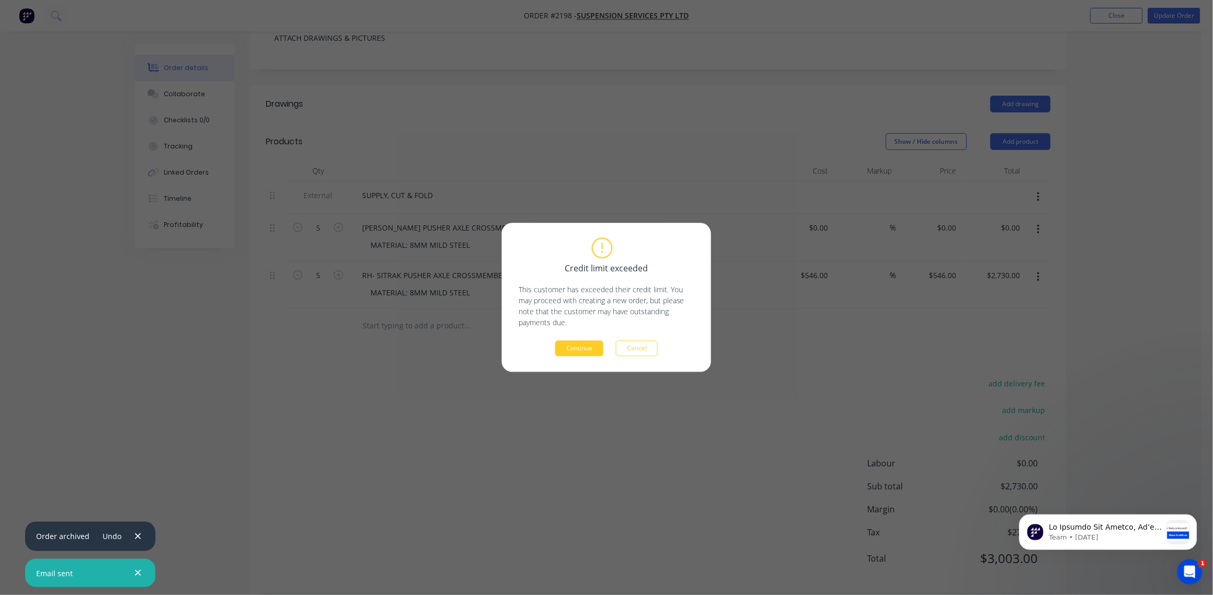
click at [583, 349] on button "Continue" at bounding box center [579, 349] width 48 height 16
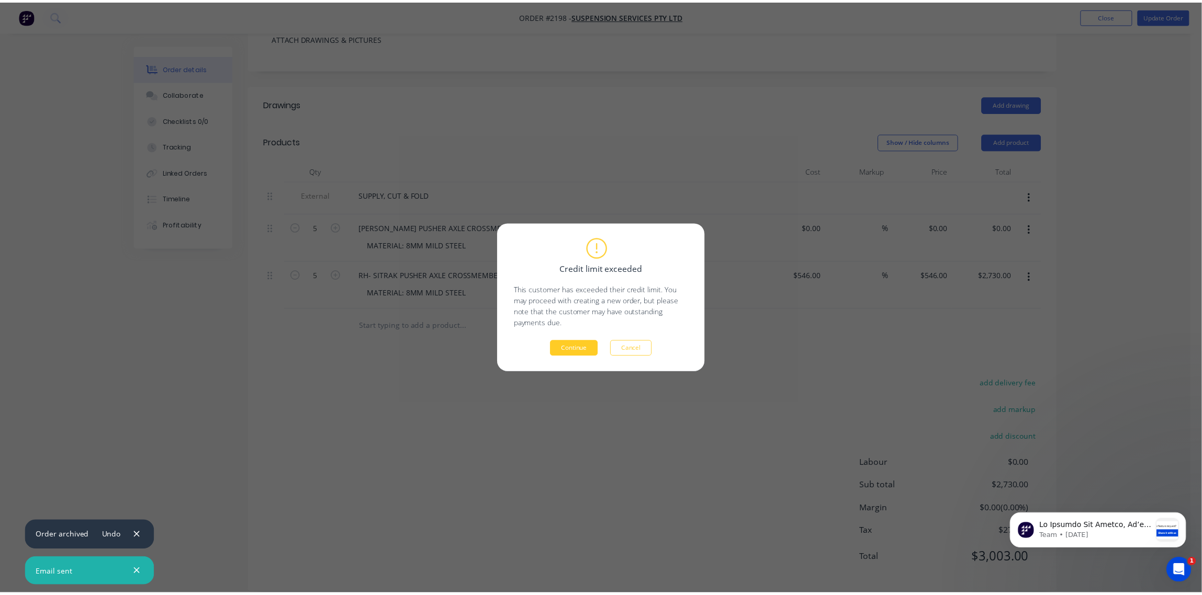
scroll to position [47, 0]
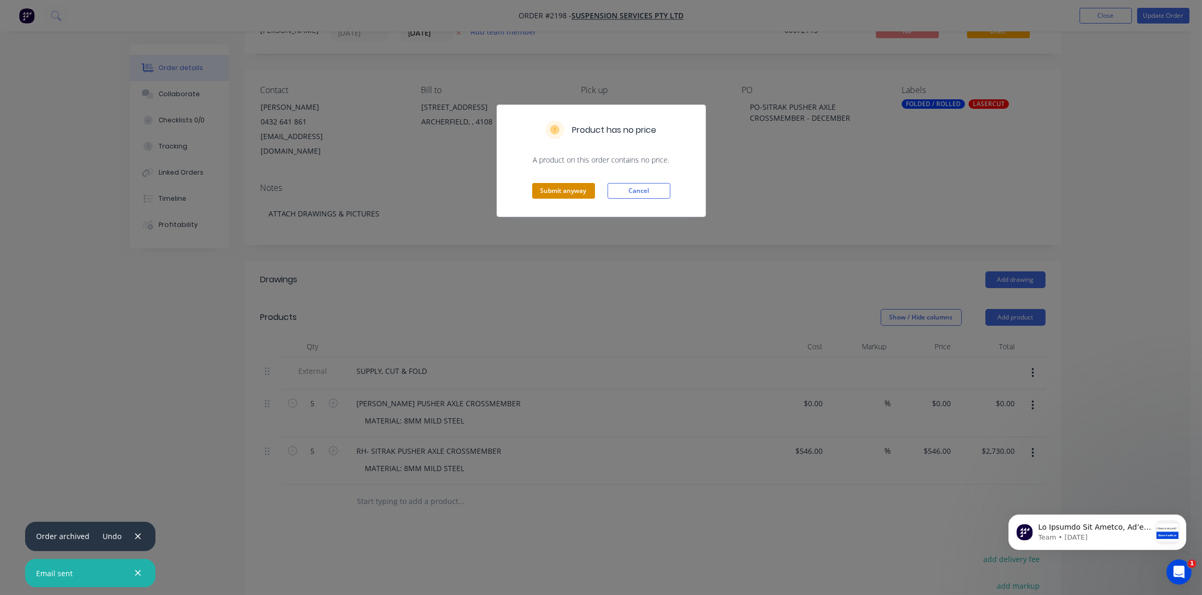
click at [566, 197] on button "Submit anyway" at bounding box center [563, 191] width 63 height 16
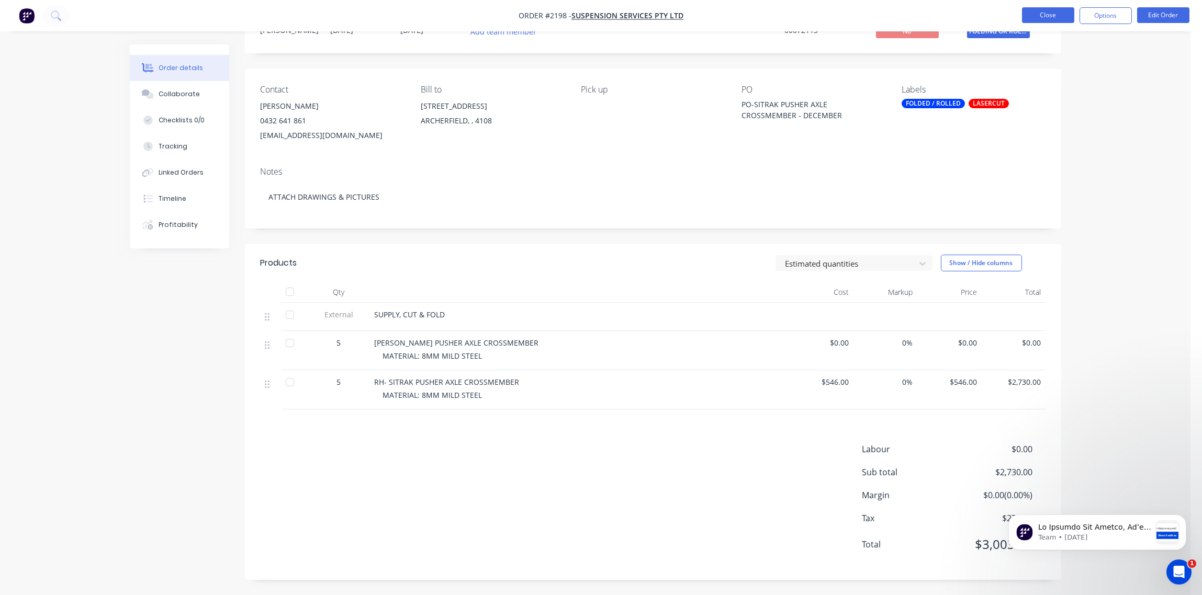
click at [1049, 14] on button "Close" at bounding box center [1048, 15] width 52 height 16
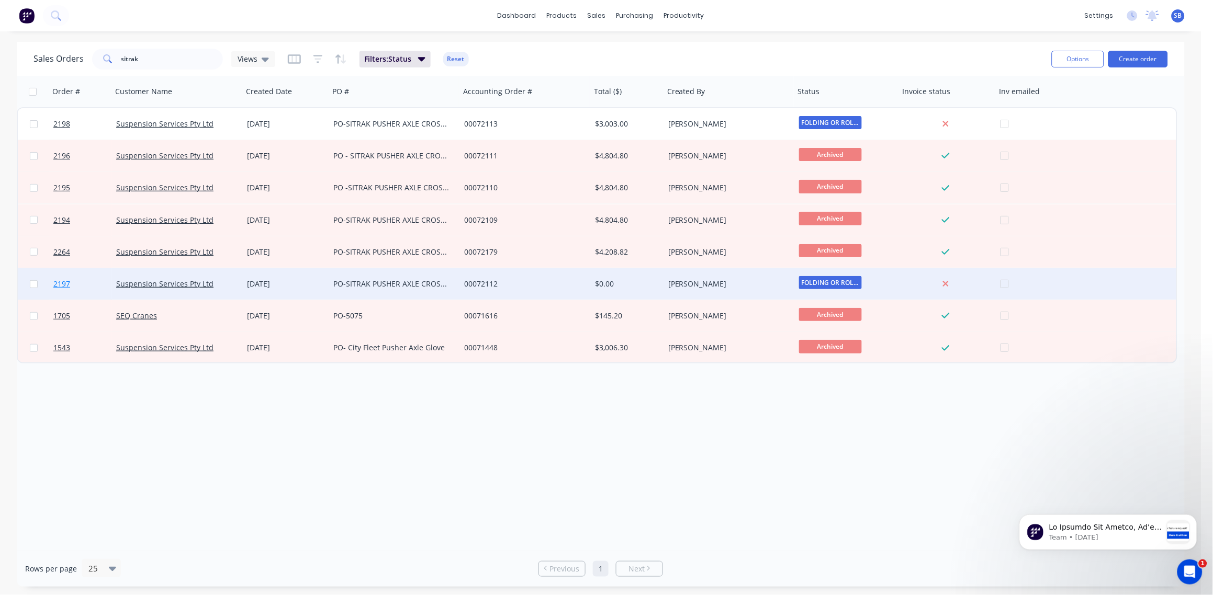
click at [53, 285] on span "2197" at bounding box center [61, 284] width 17 height 10
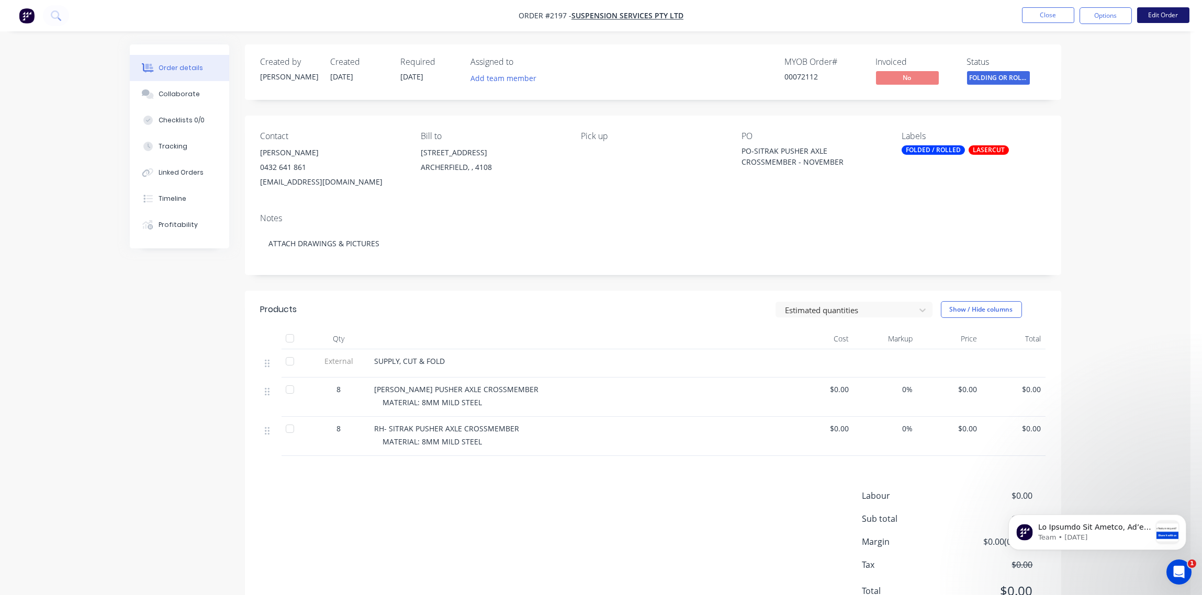
click at [1169, 17] on button "Edit Order" at bounding box center [1163, 15] width 52 height 16
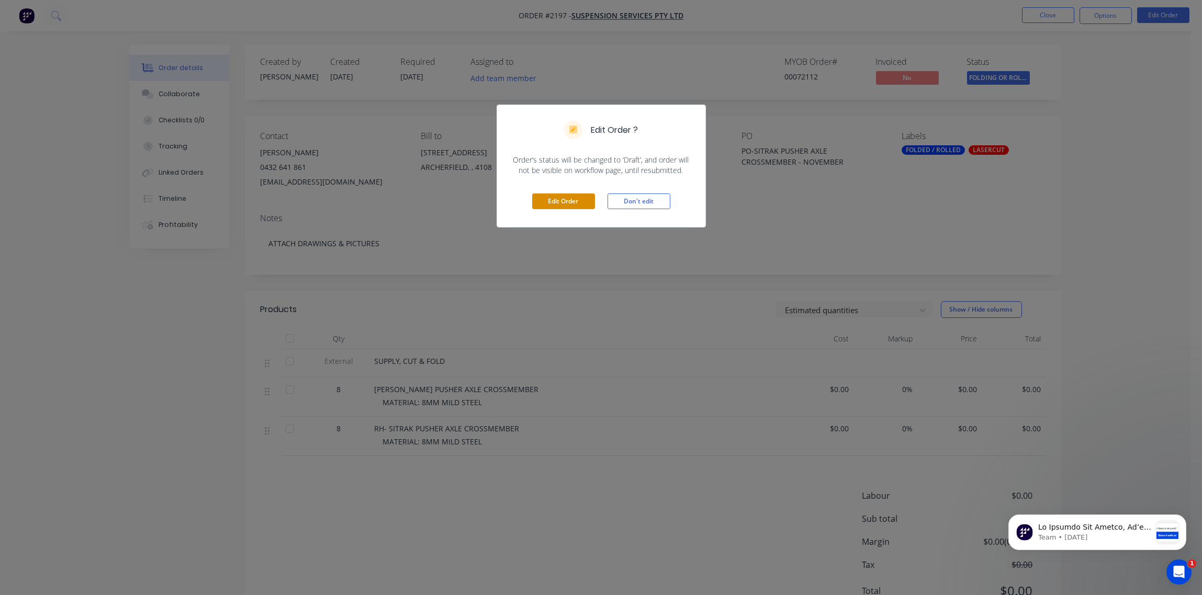
click at [569, 205] on button "Edit Order" at bounding box center [563, 202] width 63 height 16
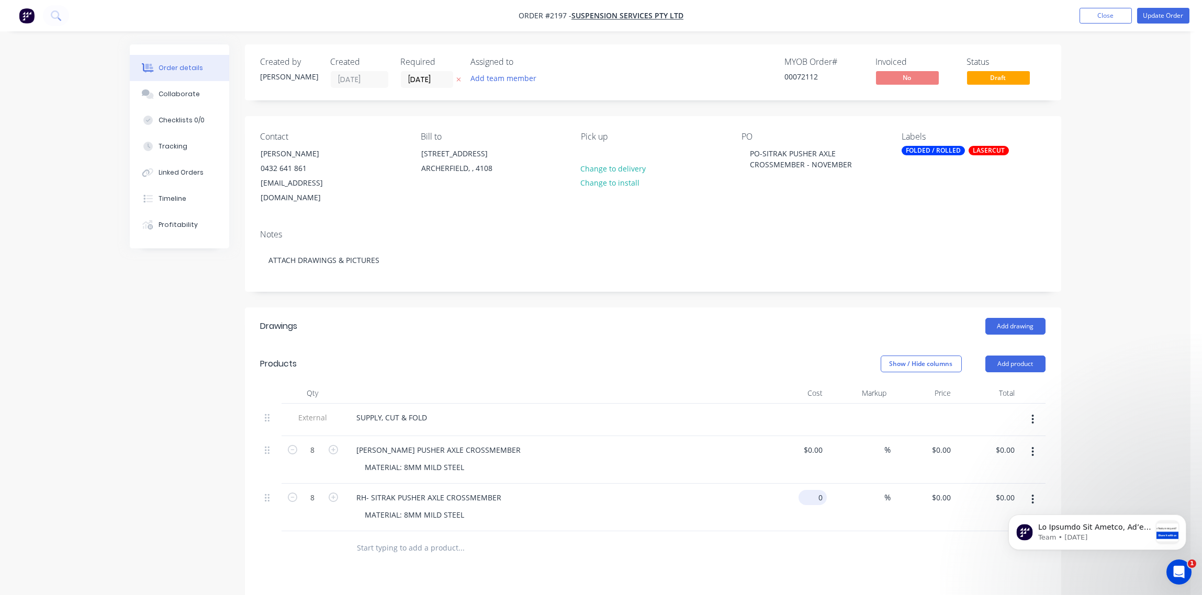
click at [815, 490] on input "0" at bounding box center [814, 497] width 24 height 15
type input "$546.00"
type input "$4,368.00"
click at [708, 443] on div "LH - SITRAK PUSHER AXLE CROSSMEMBER" at bounding box center [553, 450] width 410 height 15
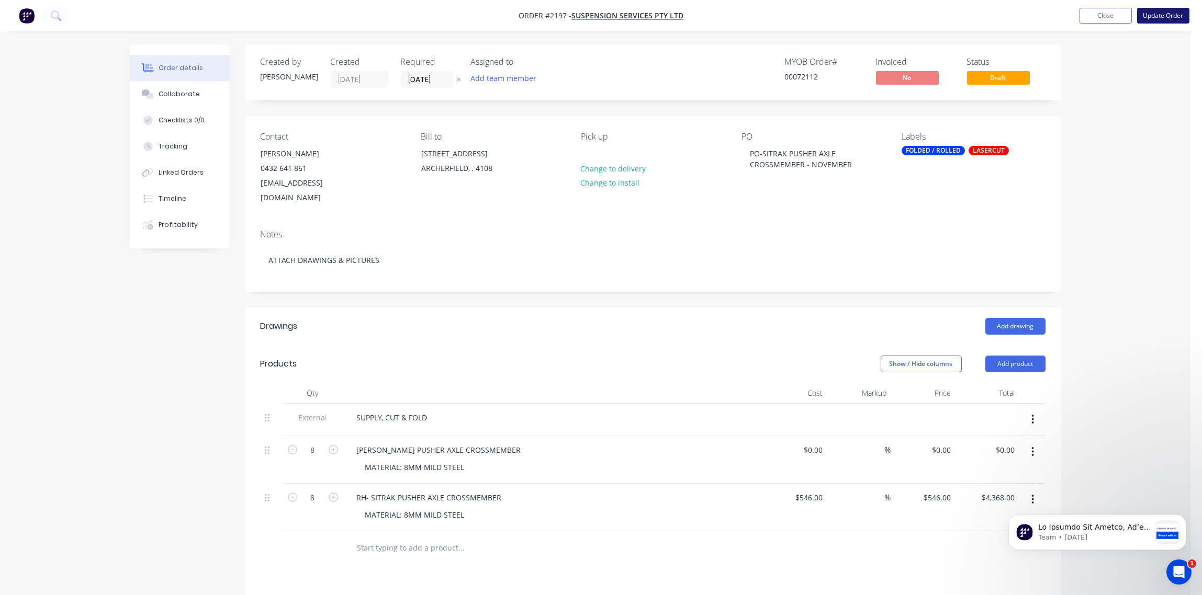
click at [1161, 17] on button "Update Order" at bounding box center [1163, 16] width 52 height 16
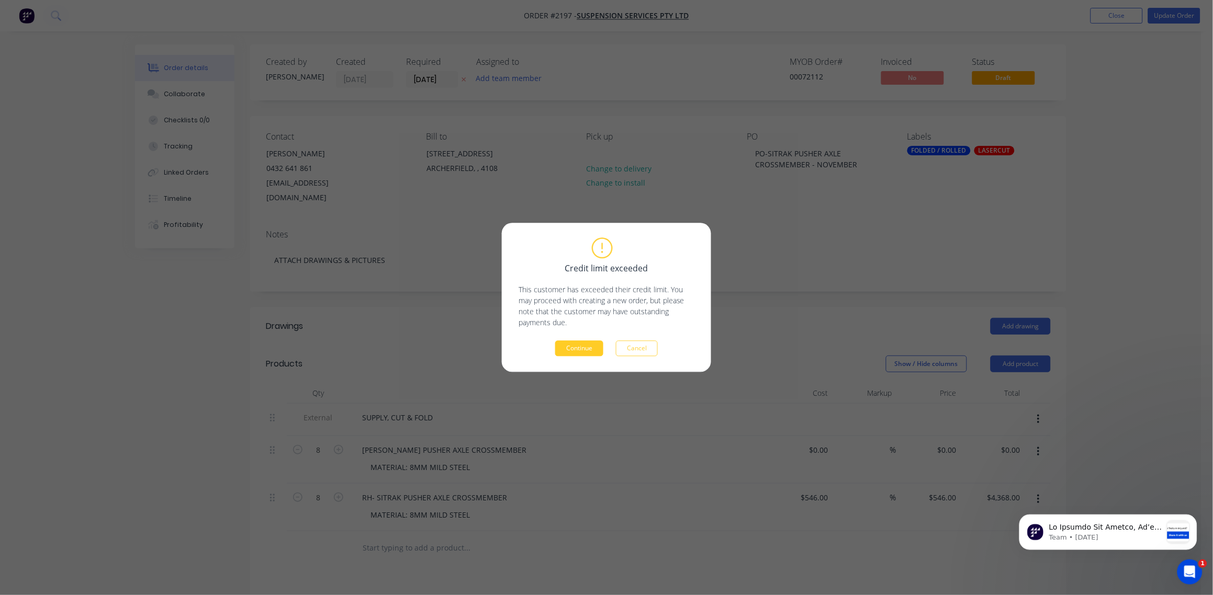
click at [580, 351] on button "Continue" at bounding box center [579, 349] width 48 height 16
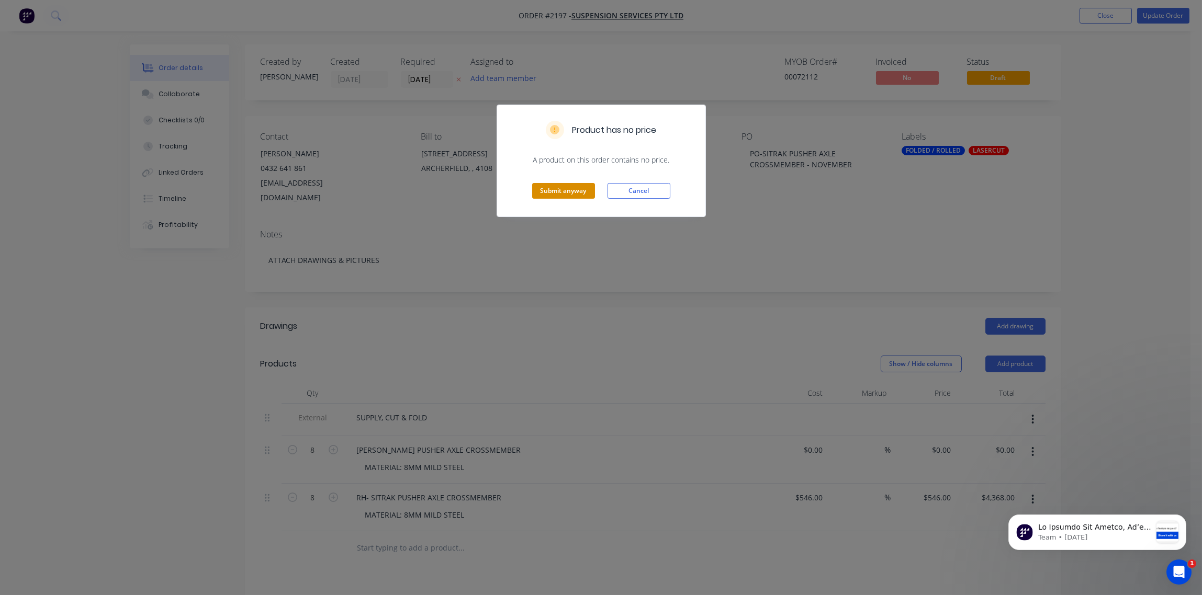
click at [575, 191] on button "Submit anyway" at bounding box center [563, 191] width 63 height 16
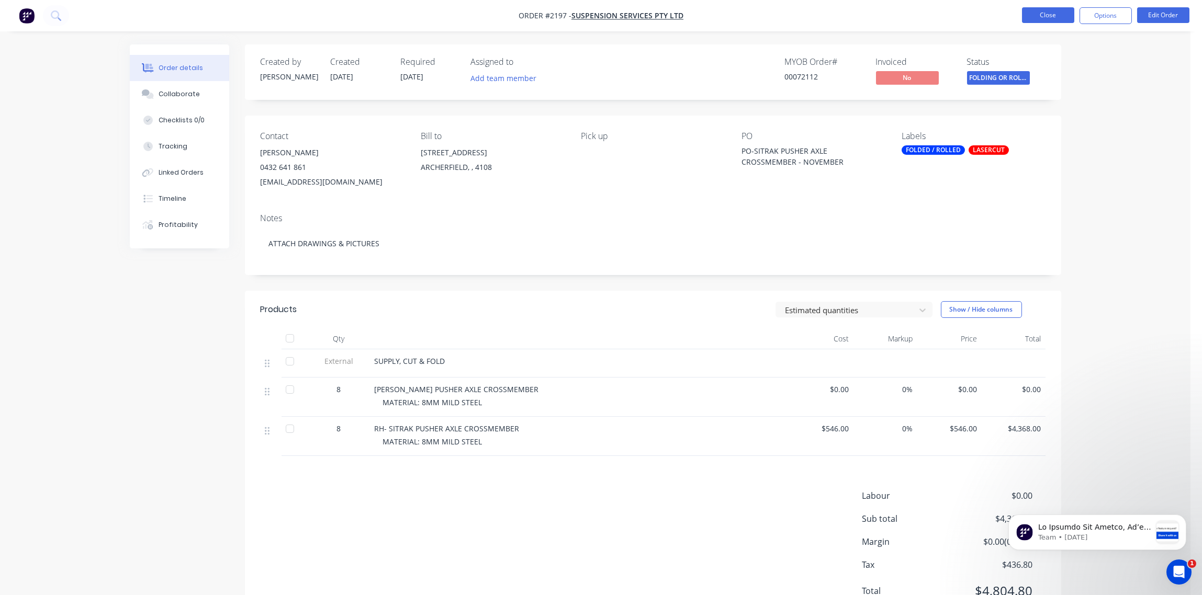
click at [1047, 15] on button "Close" at bounding box center [1048, 15] width 52 height 16
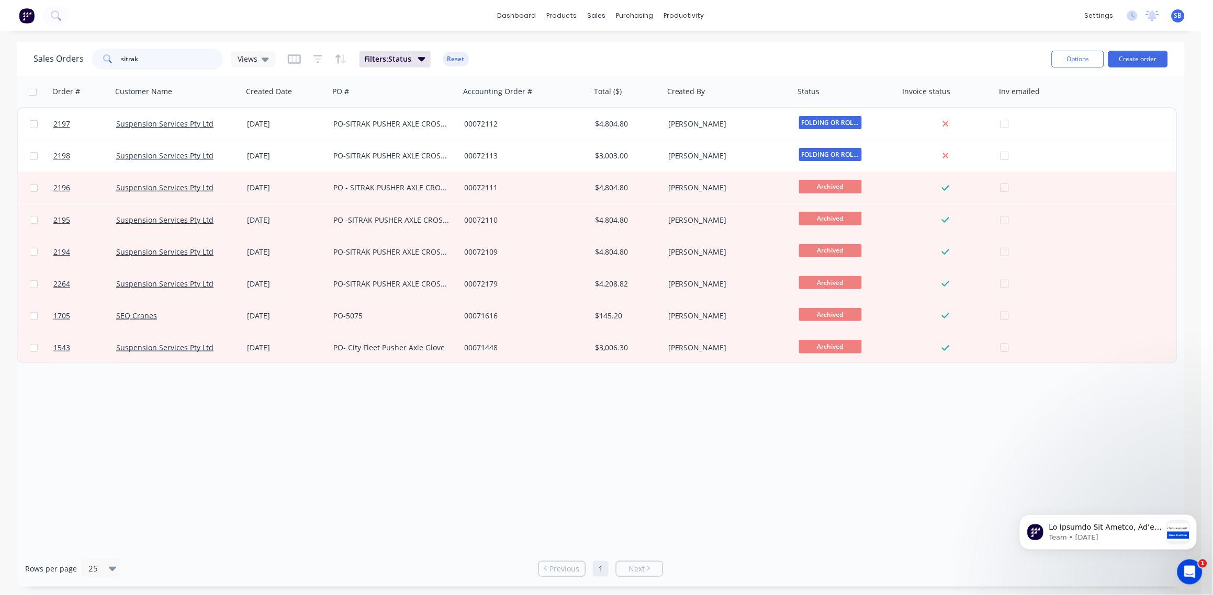
drag, startPoint x: 54, startPoint y: 47, endPoint x: 0, endPoint y: 43, distance: 54.0
click at [0, 43] on html "dashboard products sales purchasing productivity dashboard products Product Cat…" at bounding box center [606, 297] width 1213 height 595
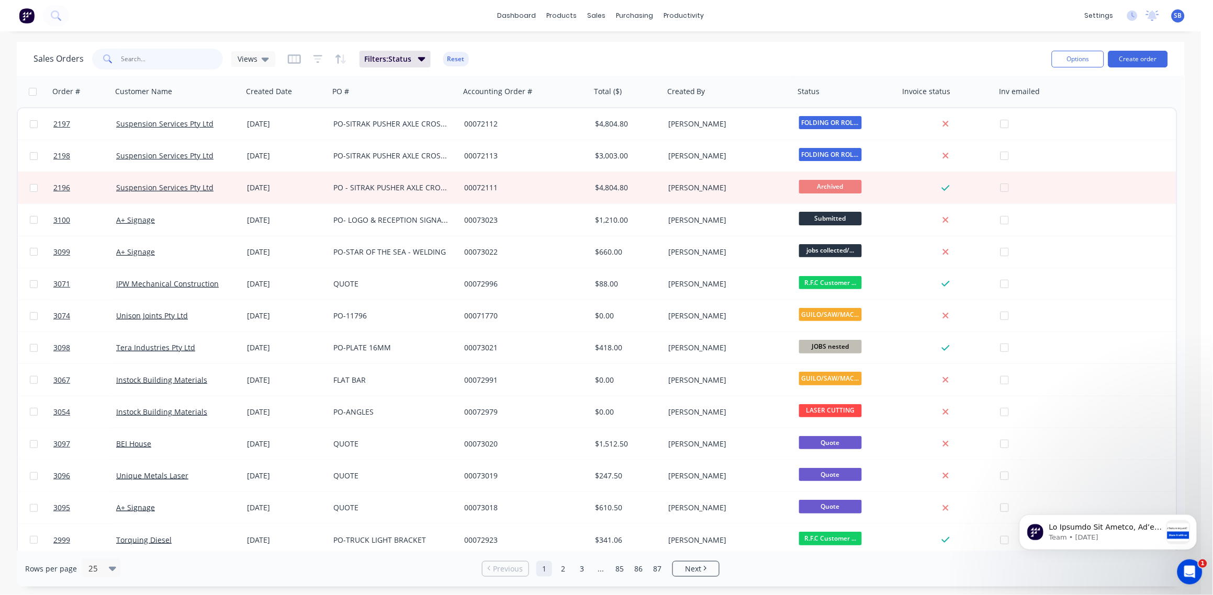
click at [168, 63] on input "text" at bounding box center [172, 59] width 102 height 21
paste input "70864"
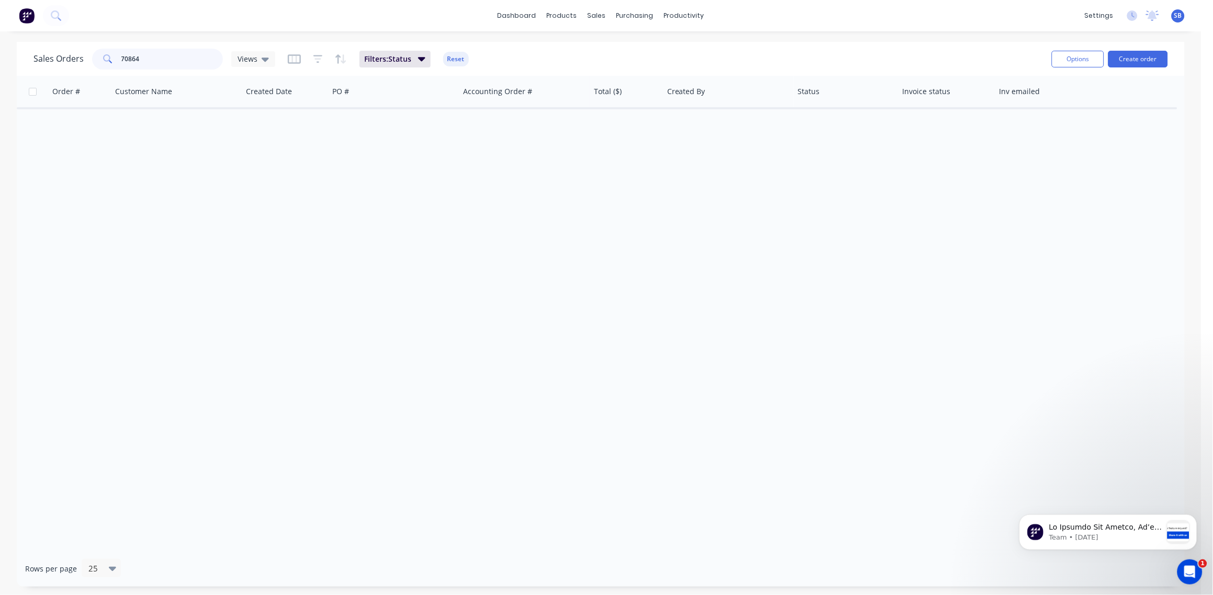
type input "70864"
click at [1146, 63] on button "Create order" at bounding box center [1138, 59] width 60 height 17
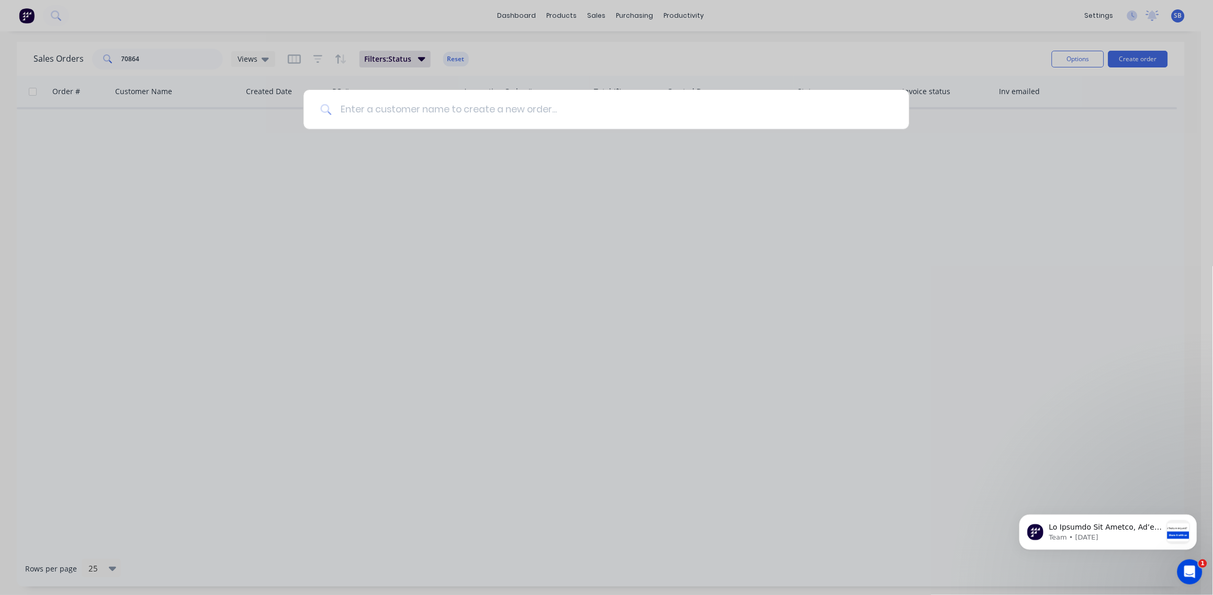
click at [479, 98] on input at bounding box center [612, 109] width 560 height 39
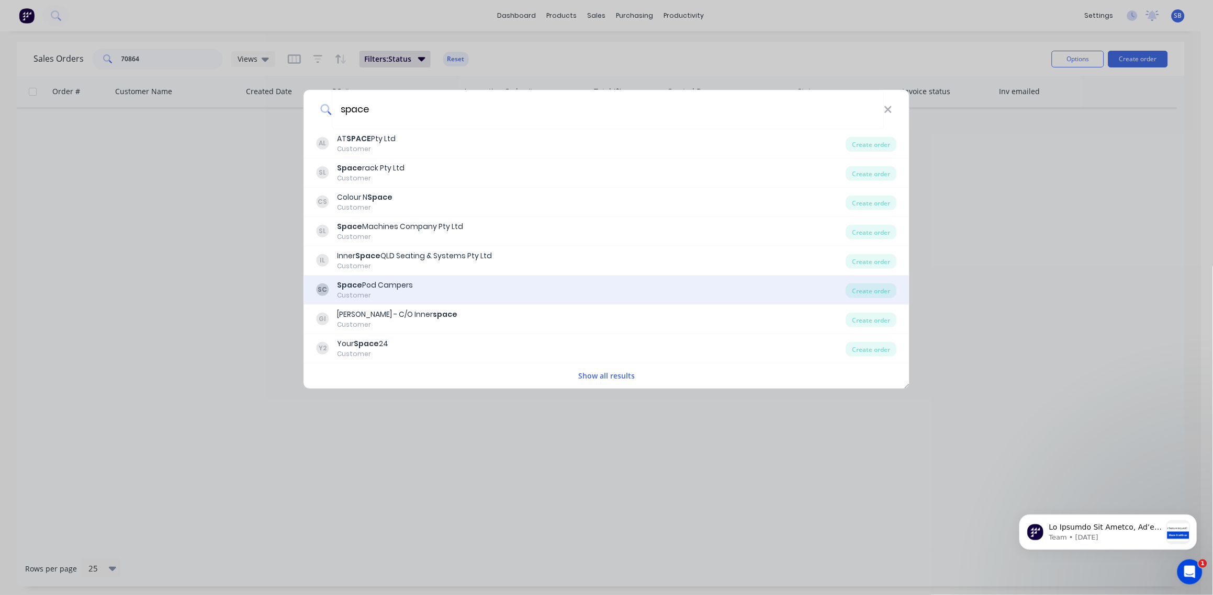
type input "space"
click at [390, 291] on div "Customer" at bounding box center [375, 295] width 76 height 9
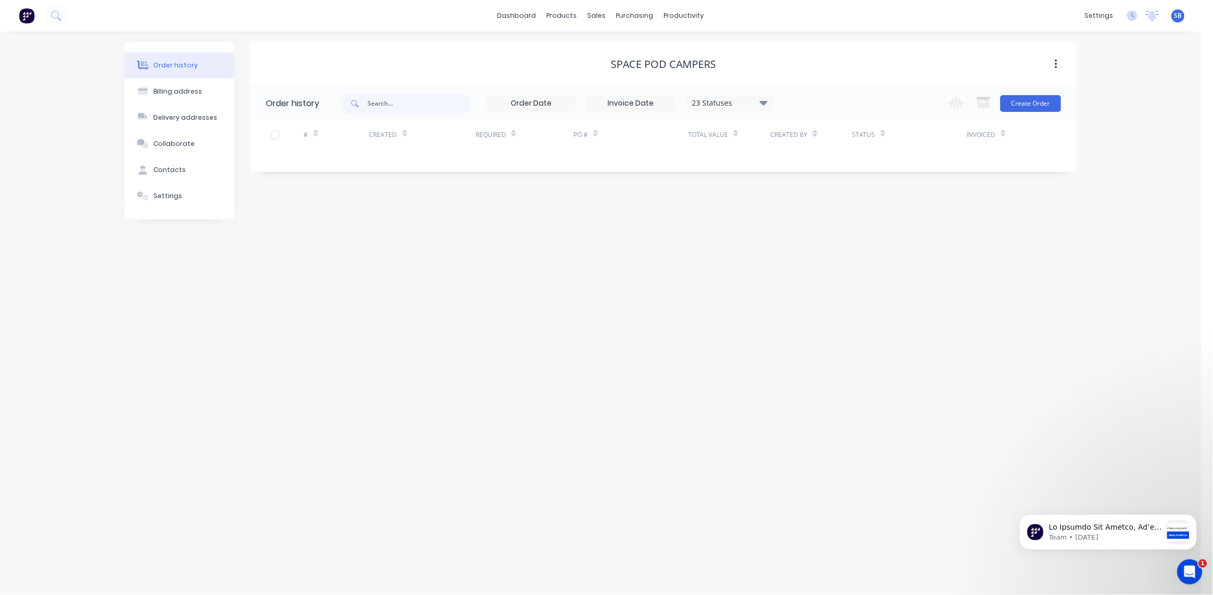
click at [1037, 114] on div "Change order status Submitted LASER CUTTING JOBS nested GUILO/SAW/MACHINE FOLDI…" at bounding box center [1001, 103] width 119 height 34
click at [1039, 107] on button "Create Order" at bounding box center [1030, 103] width 61 height 17
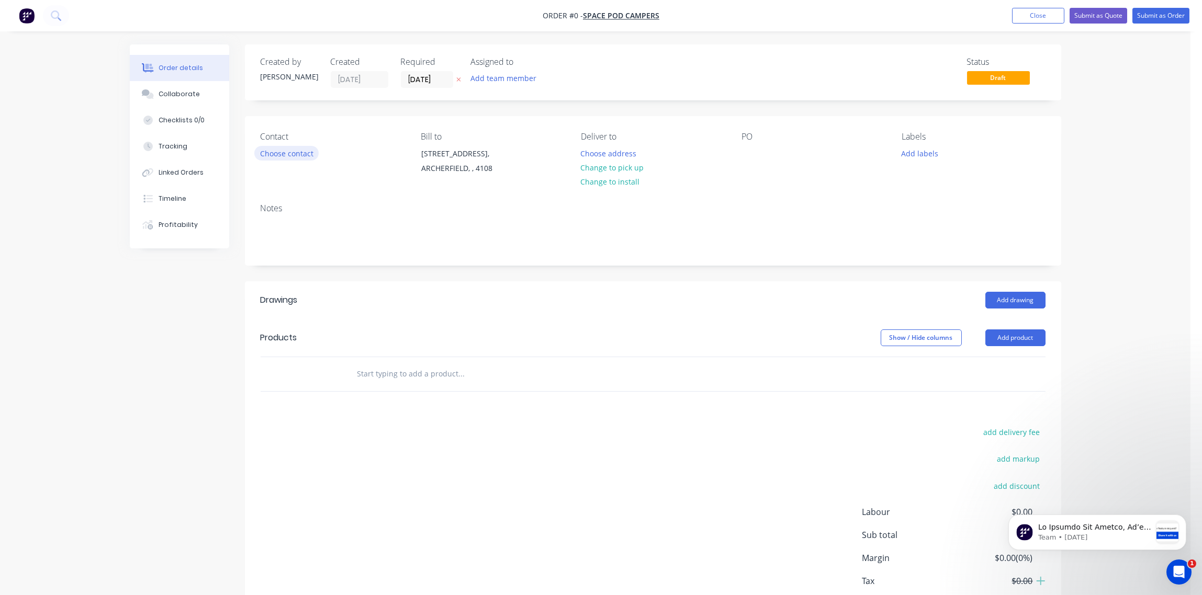
click at [301, 156] on button "Choose contact" at bounding box center [286, 153] width 64 height 14
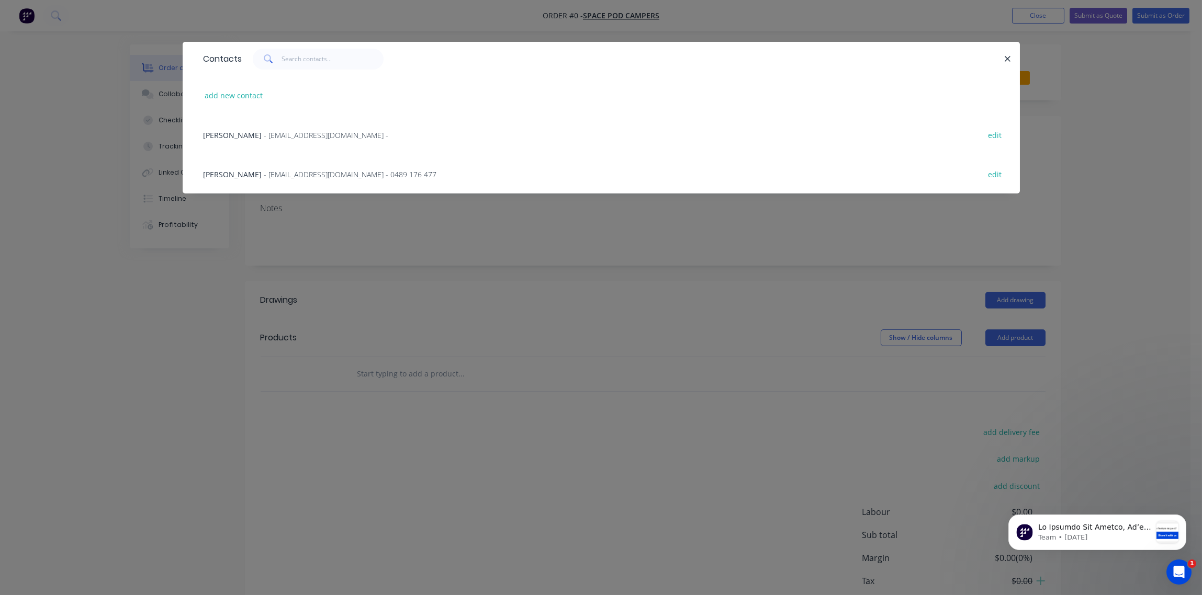
click at [300, 176] on span "- sales@spacepodcampers.com.au - 0489 176 477" at bounding box center [350, 174] width 173 height 10
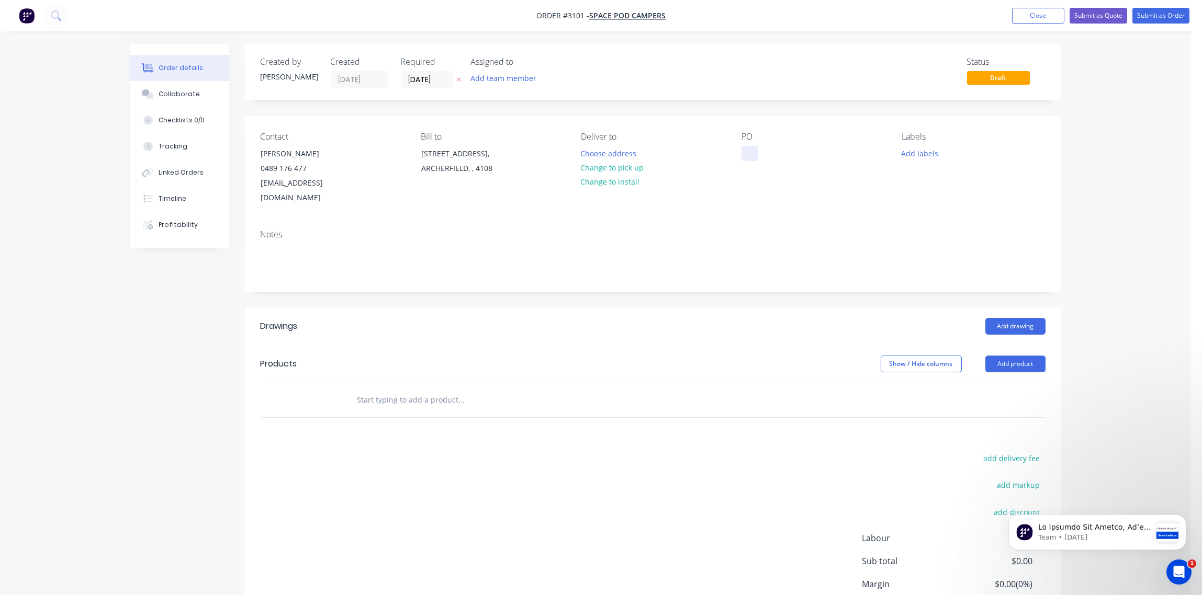
click at [753, 153] on div at bounding box center [749, 153] width 17 height 15
drag, startPoint x: 822, startPoint y: 154, endPoint x: 510, endPoint y: 173, distance: 312.3
click at [510, 173] on div "Contact MARK HARVEY 0489 176 477 sales@spacepodcampers.com.au Bill to 159 Bonif…" at bounding box center [653, 168] width 816 height 105
click at [403, 390] on input "text" at bounding box center [461, 400] width 209 height 21
paste input "AWNING BRACKETS - 50 x 5"
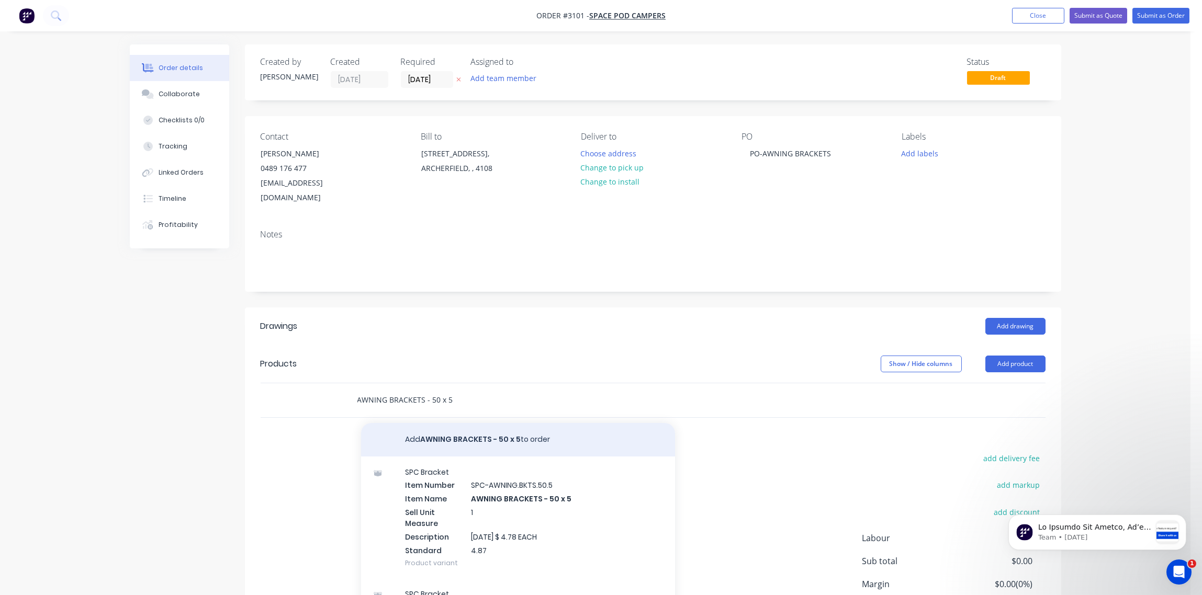
type input "AWNING BRACKETS - 50 x 5"
click at [450, 424] on button "Add AWNING BRACKETS - 50 x 5 to order" at bounding box center [518, 439] width 314 height 33
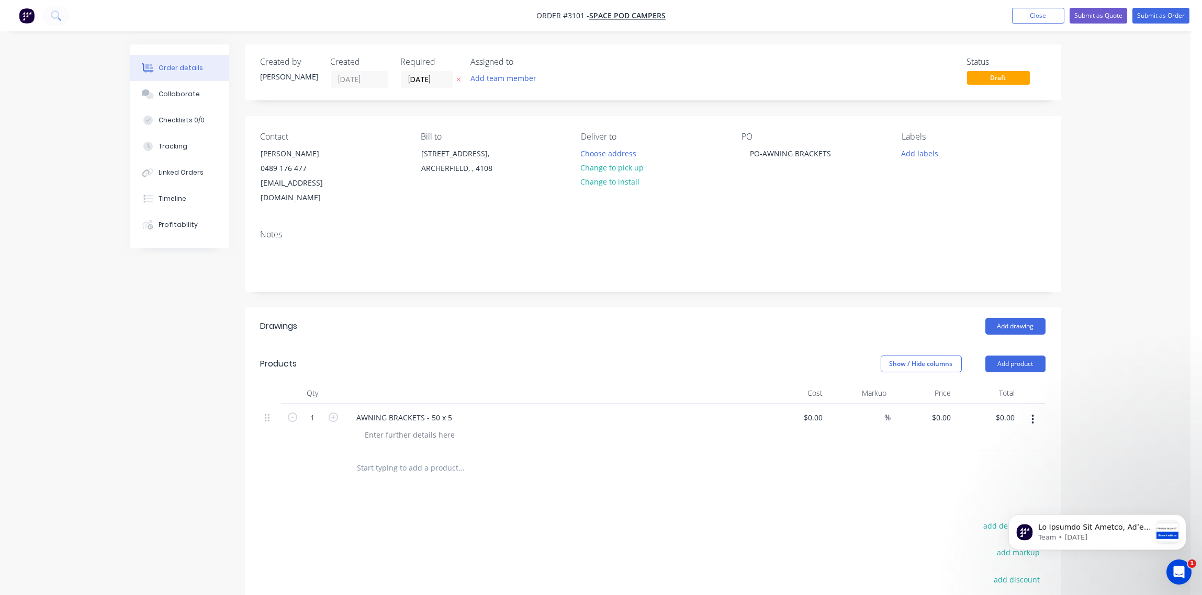
click at [328, 411] on div "1" at bounding box center [312, 428] width 63 height 48
type input "100"
click at [175, 92] on div "Collaborate" at bounding box center [178, 93] width 41 height 9
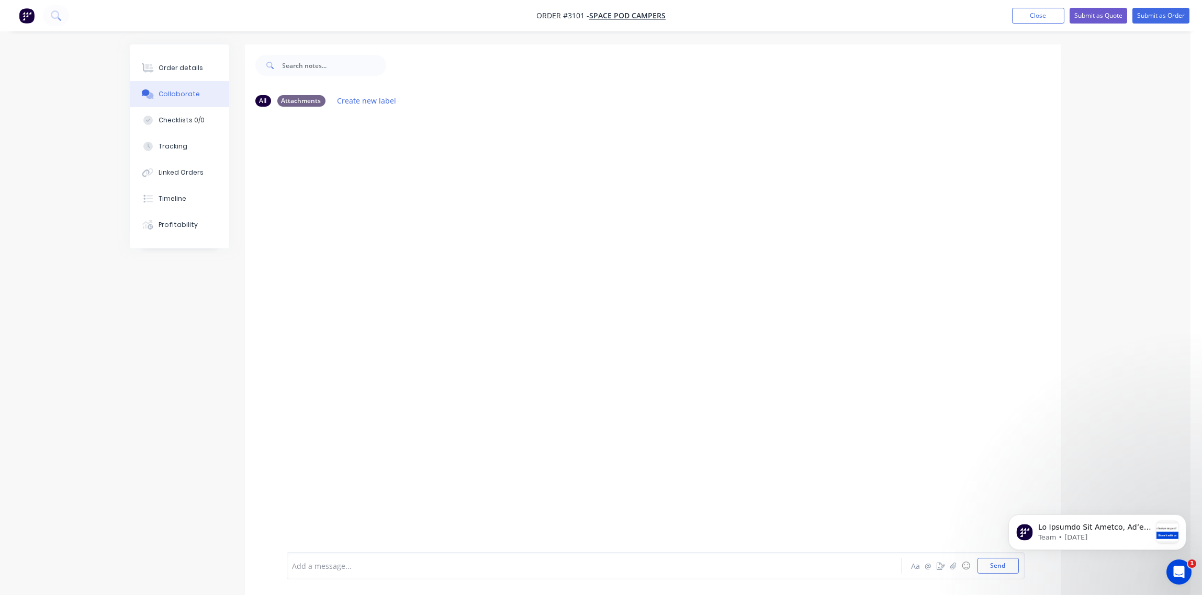
click at [331, 570] on div at bounding box center [565, 566] width 544 height 11
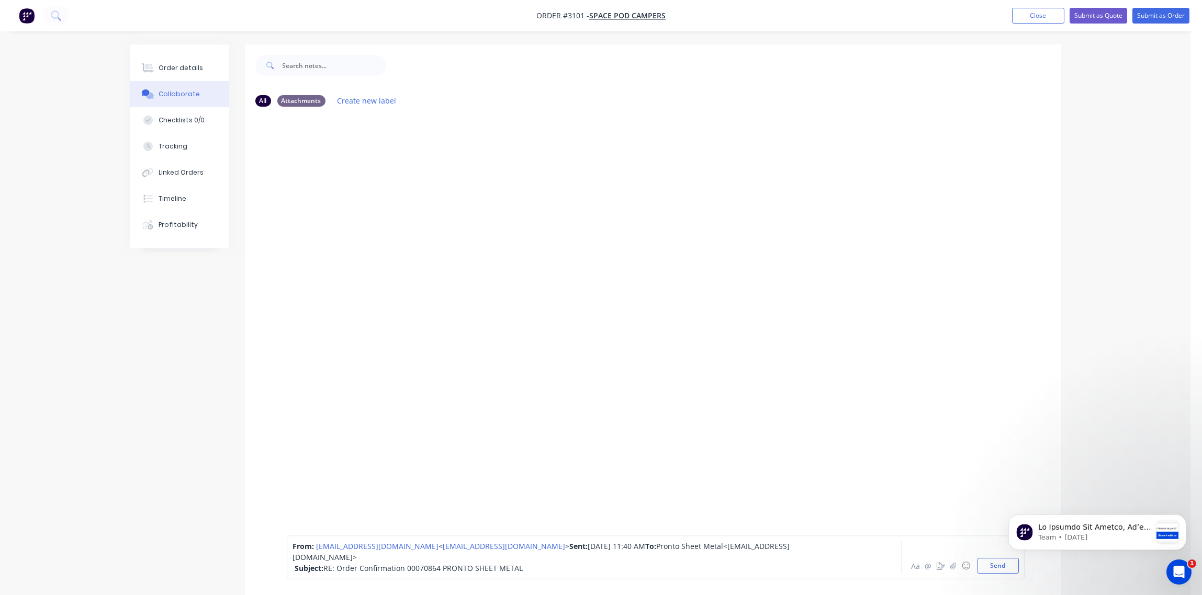
drag, startPoint x: 1990, startPoint y: 1060, endPoint x: 993, endPoint y: 566, distance: 1112.8
click at [993, 566] on html "Team • [DATE]" at bounding box center [1096, 529] width 209 height 73
click at [983, 566] on button "Send" at bounding box center [997, 566] width 41 height 16
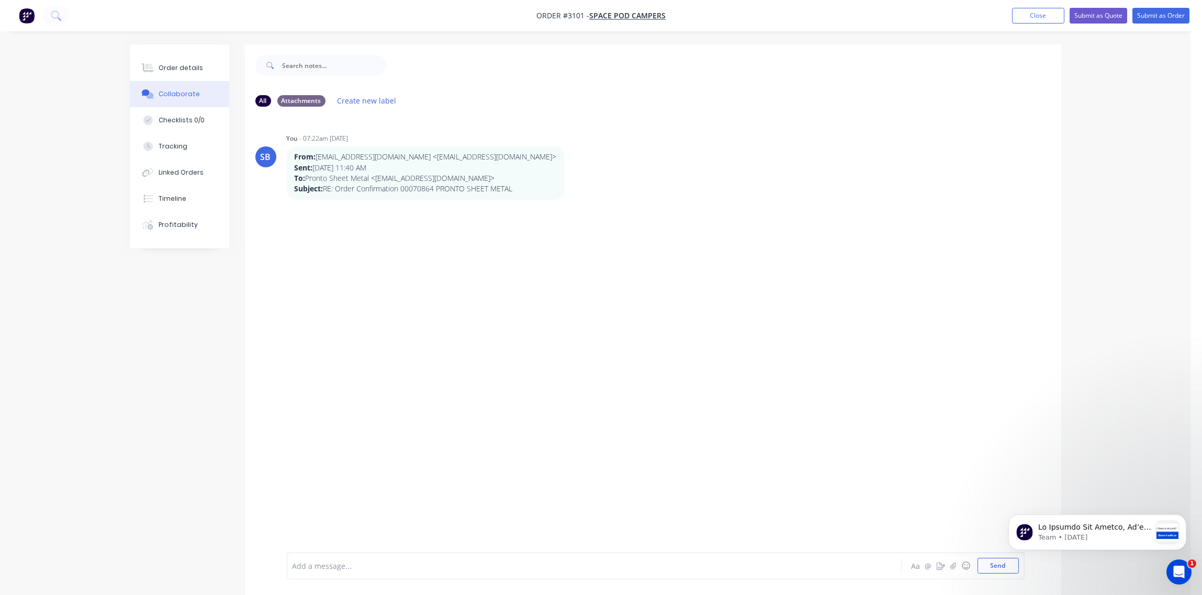
click at [341, 564] on div at bounding box center [565, 566] width 544 height 11
click at [999, 569] on button "Send" at bounding box center [997, 566] width 41 height 16
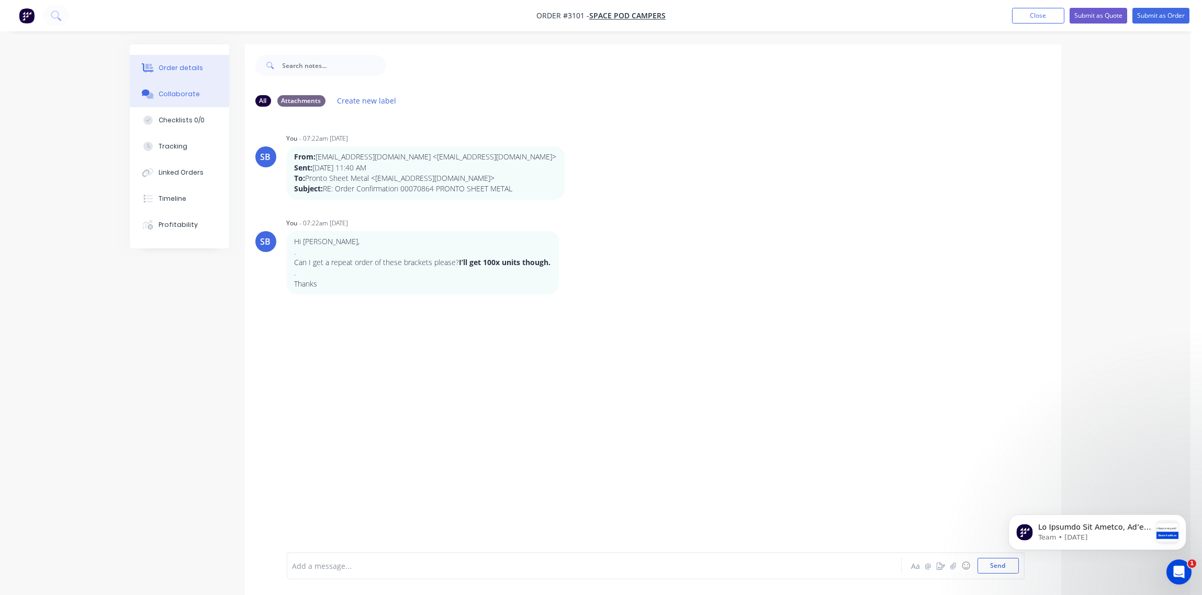
click at [179, 67] on div "Order details" at bounding box center [180, 67] width 44 height 9
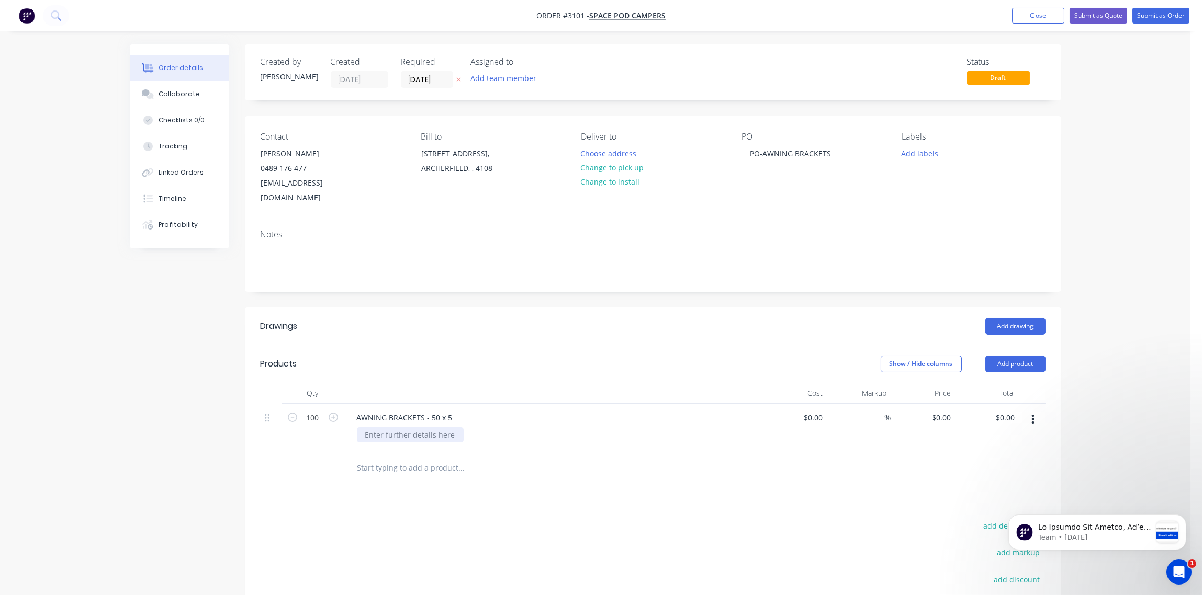
click at [400, 427] on div at bounding box center [410, 434] width 107 height 15
paste div
type input "$0.00"
click at [1016, 356] on button "Add product" at bounding box center [1015, 364] width 60 height 17
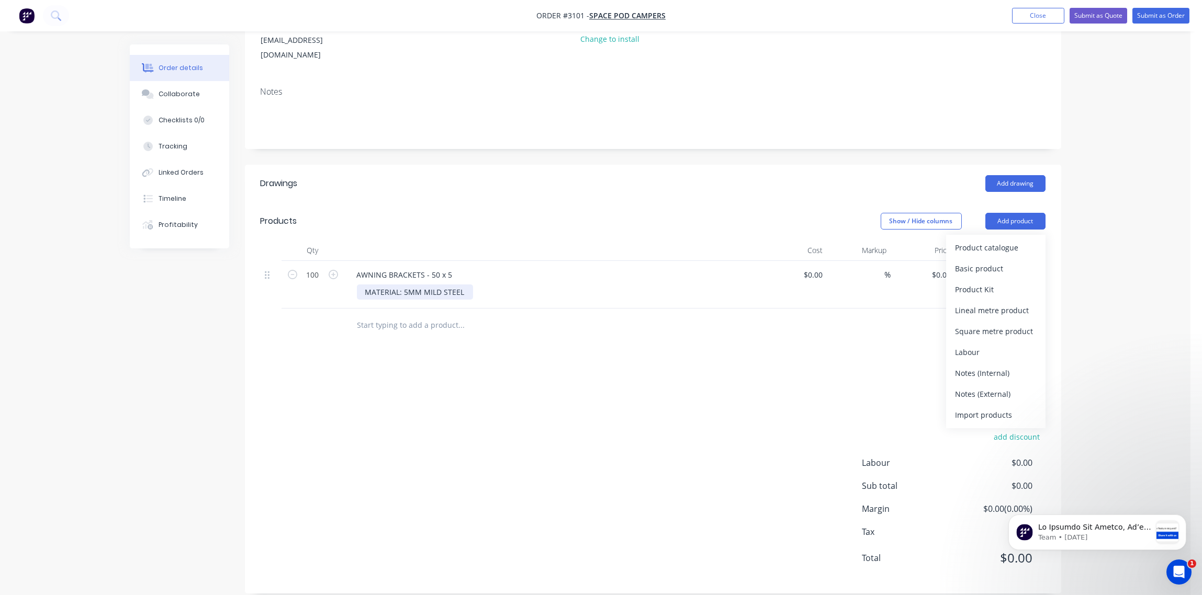
drag, startPoint x: 991, startPoint y: 382, endPoint x: 440, endPoint y: 270, distance: 562.6
click at [983, 387] on div "Notes (External)" at bounding box center [995, 394] width 81 height 15
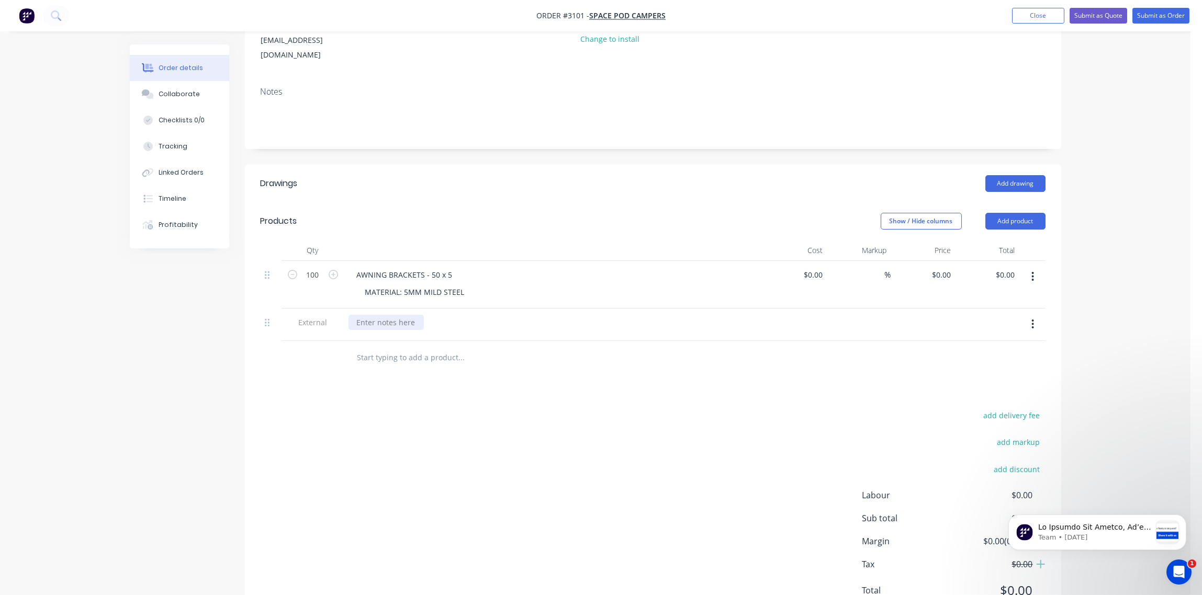
click at [393, 315] on div at bounding box center [385, 322] width 75 height 15
paste div
drag, startPoint x: 269, startPoint y: 311, endPoint x: 269, endPoint y: 248, distance: 62.8
click at [269, 261] on div "100 AWNING BRACKETS - 50 x 5 MATERIAL: 5MM MILD STEEL $0.00 $0.00 % $0.00 $0.00…" at bounding box center [652, 301] width 785 height 80
click at [803, 296] on div "0 $0.00" at bounding box center [795, 317] width 64 height 48
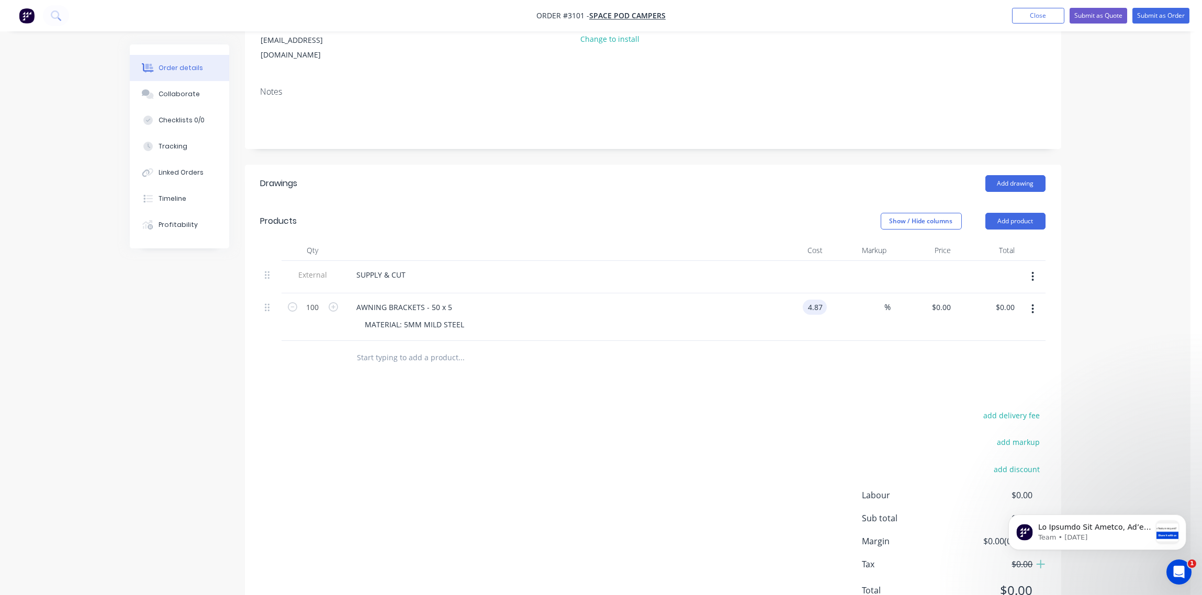
type input "$4.87"
type input "$487.00"
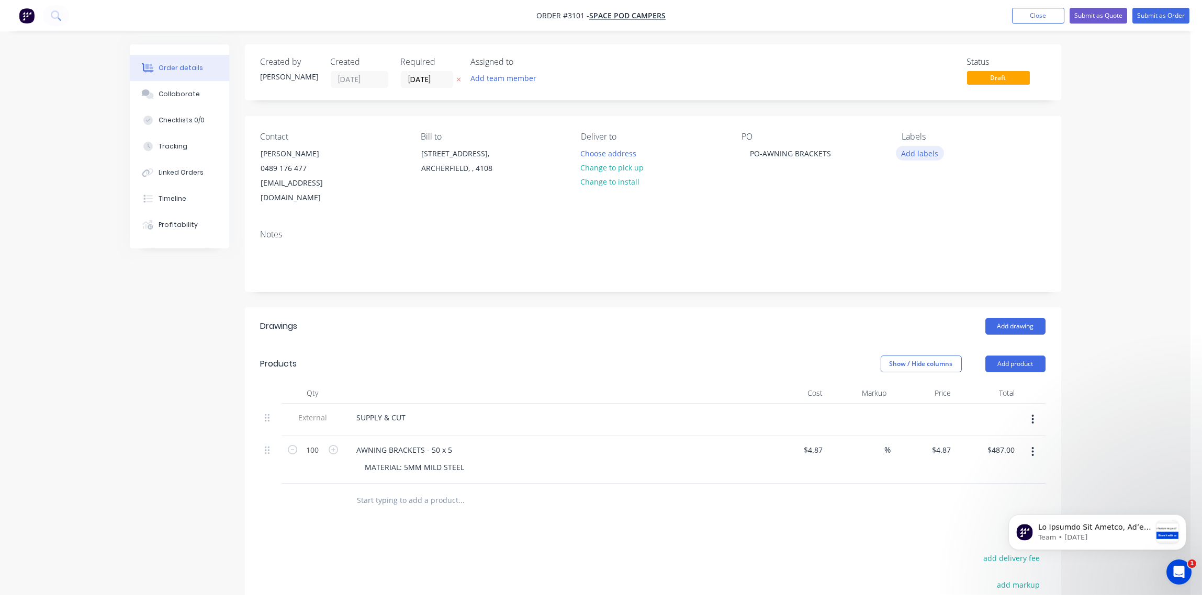
click at [925, 155] on button "Add labels" at bounding box center [920, 153] width 48 height 14
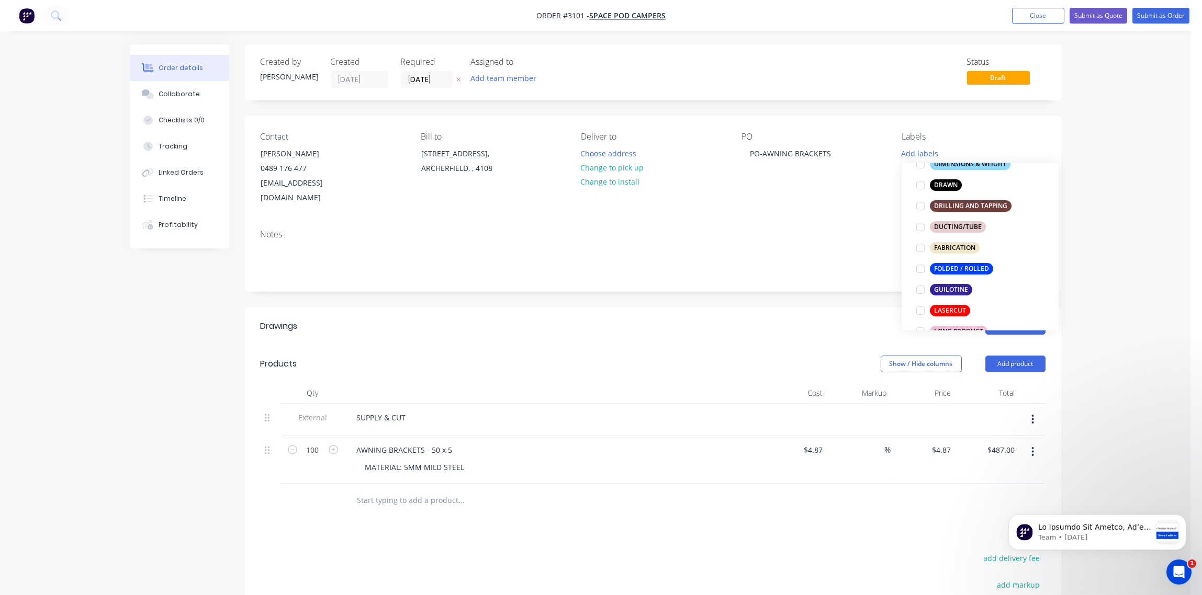
scroll to position [234, 0]
click at [922, 304] on div at bounding box center [920, 306] width 21 height 21
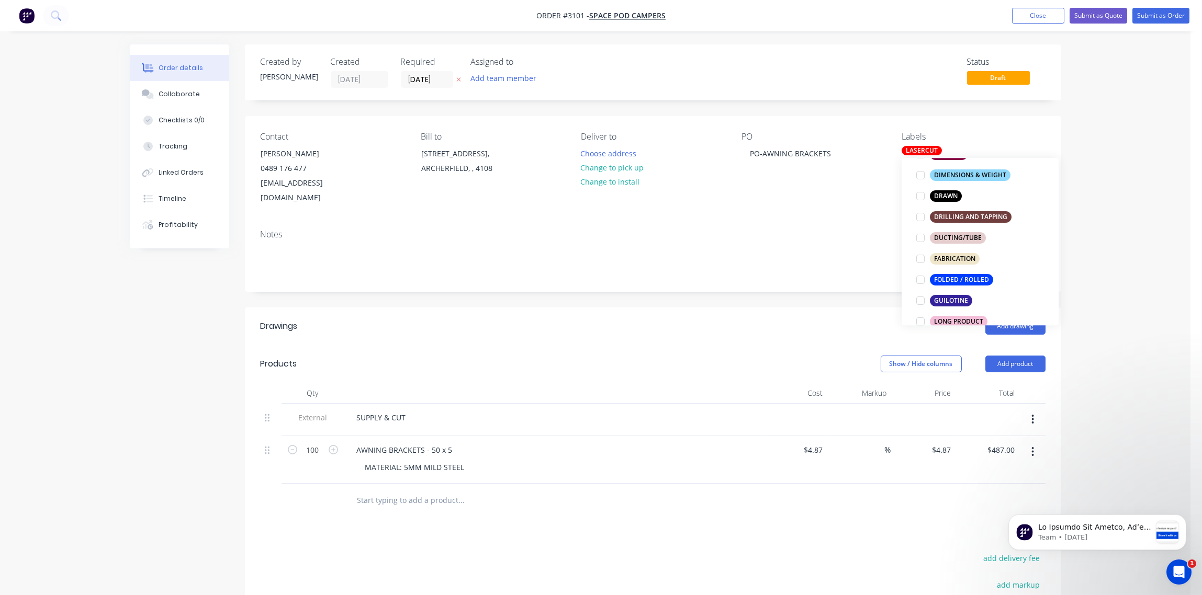
scroll to position [0, 0]
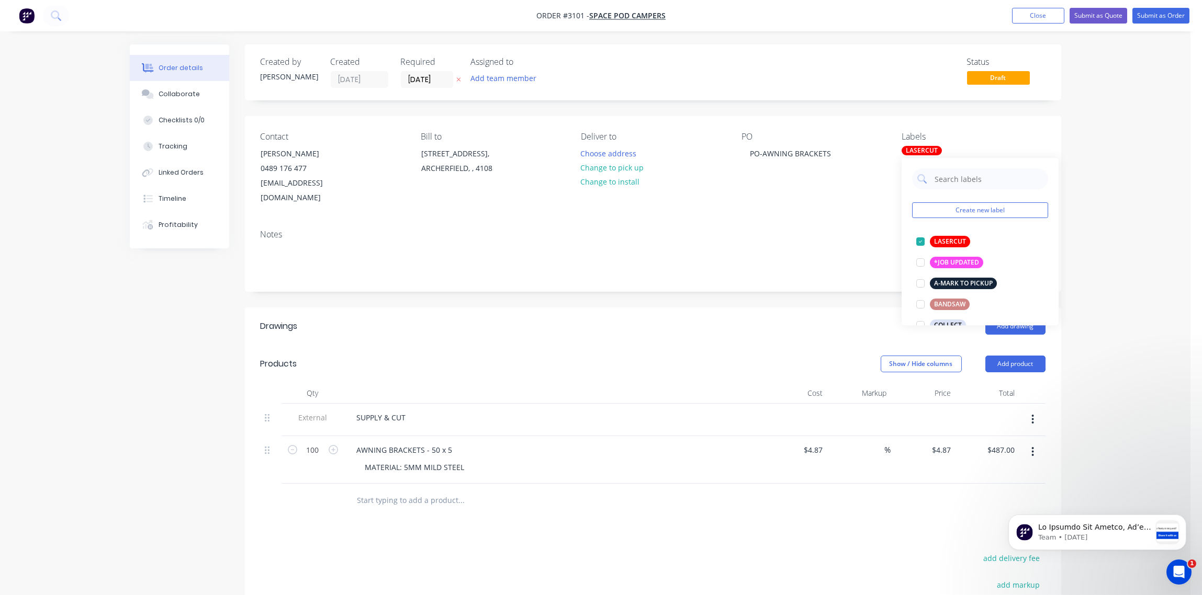
click at [852, 230] on div "Notes" at bounding box center [652, 235] width 785 height 10
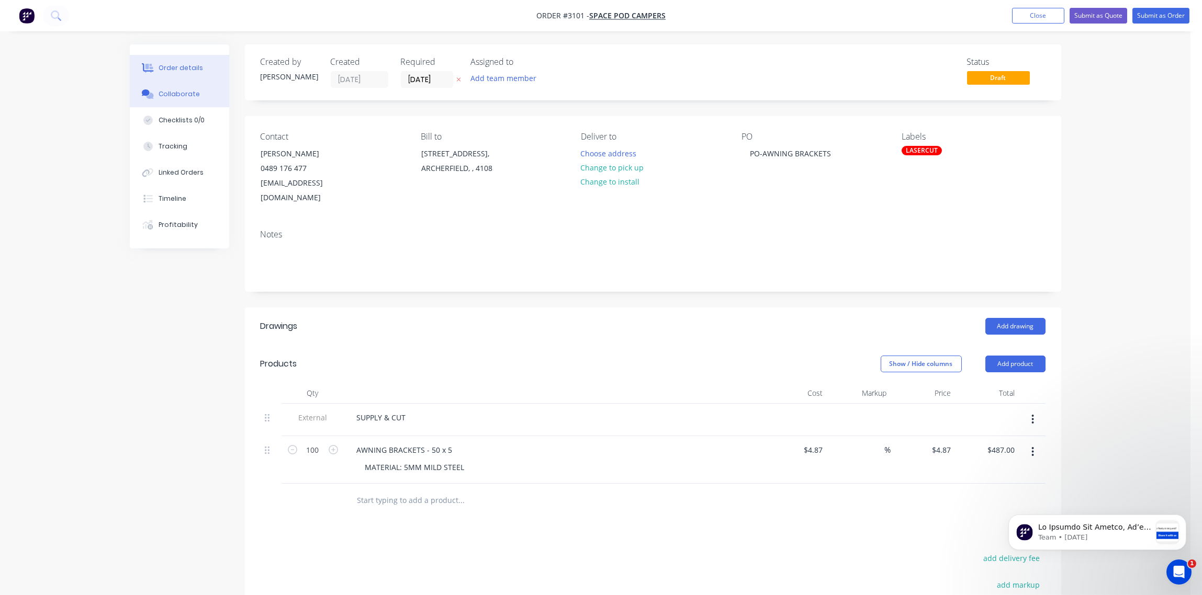
click at [196, 95] on button "Collaborate" at bounding box center [179, 94] width 99 height 26
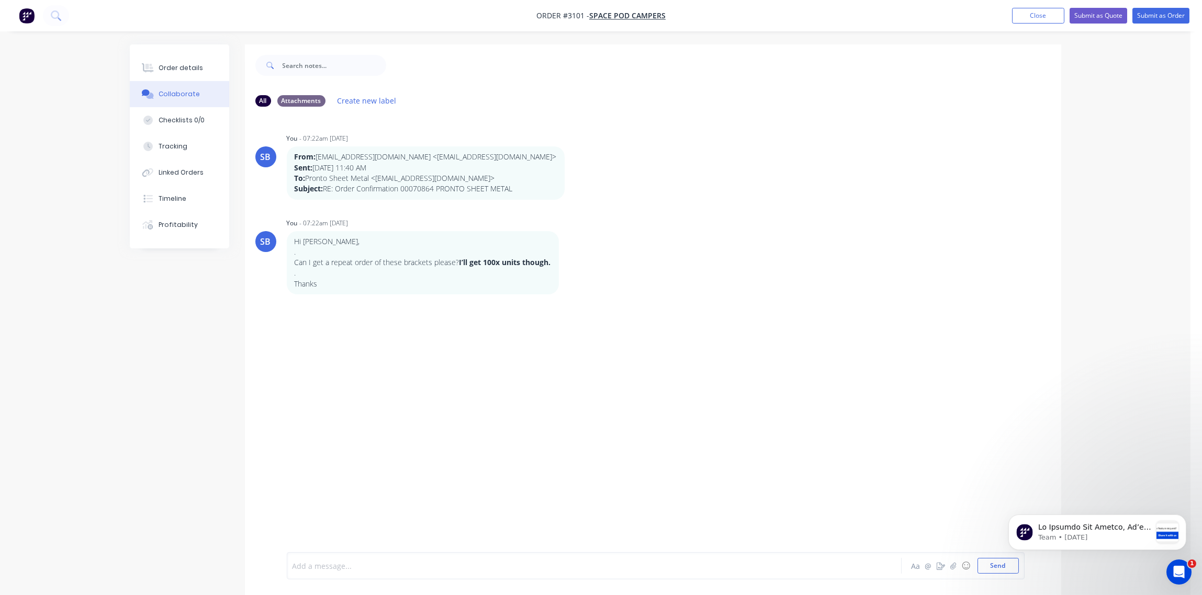
click at [400, 561] on div at bounding box center [565, 566] width 544 height 11
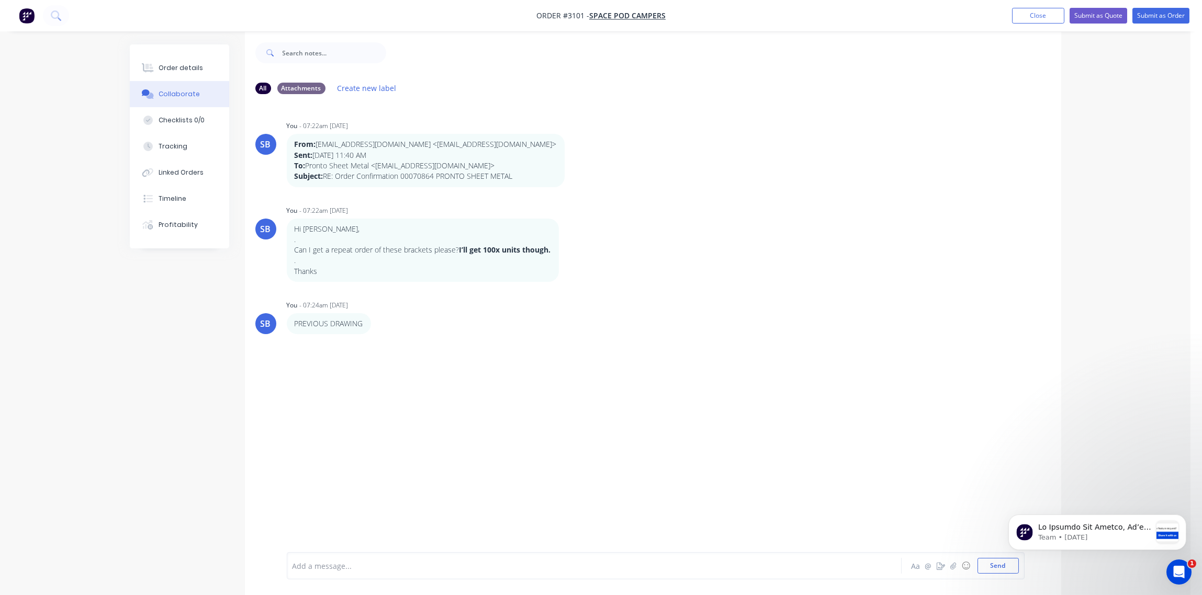
scroll to position [16, 0]
click at [390, 566] on div at bounding box center [565, 566] width 544 height 11
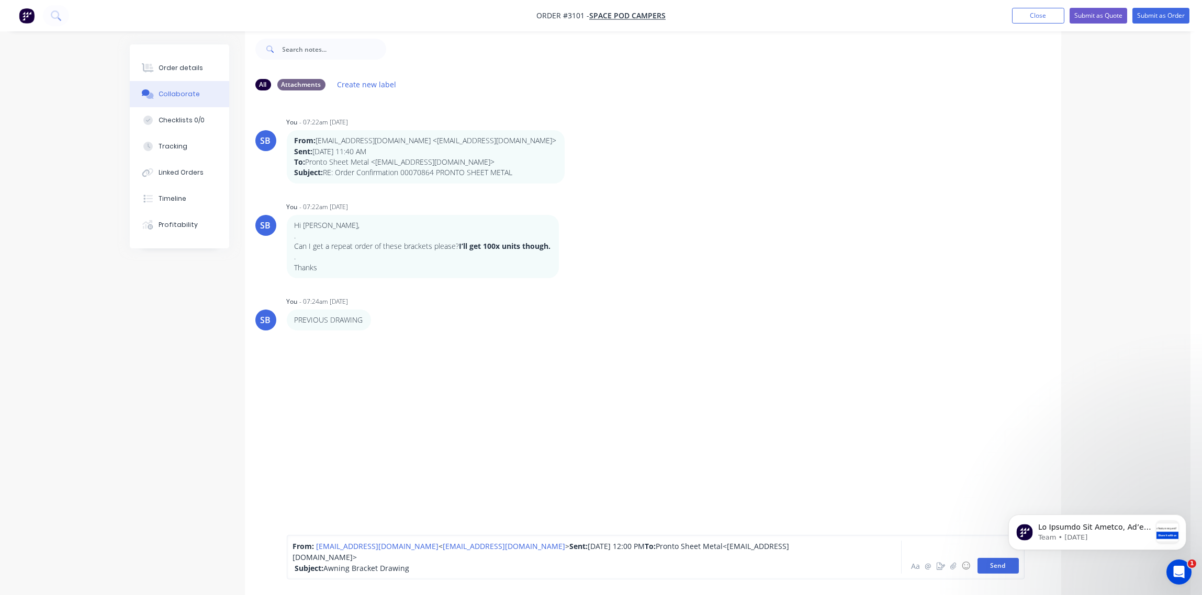
click at [992, 569] on button "Send" at bounding box center [997, 566] width 41 height 16
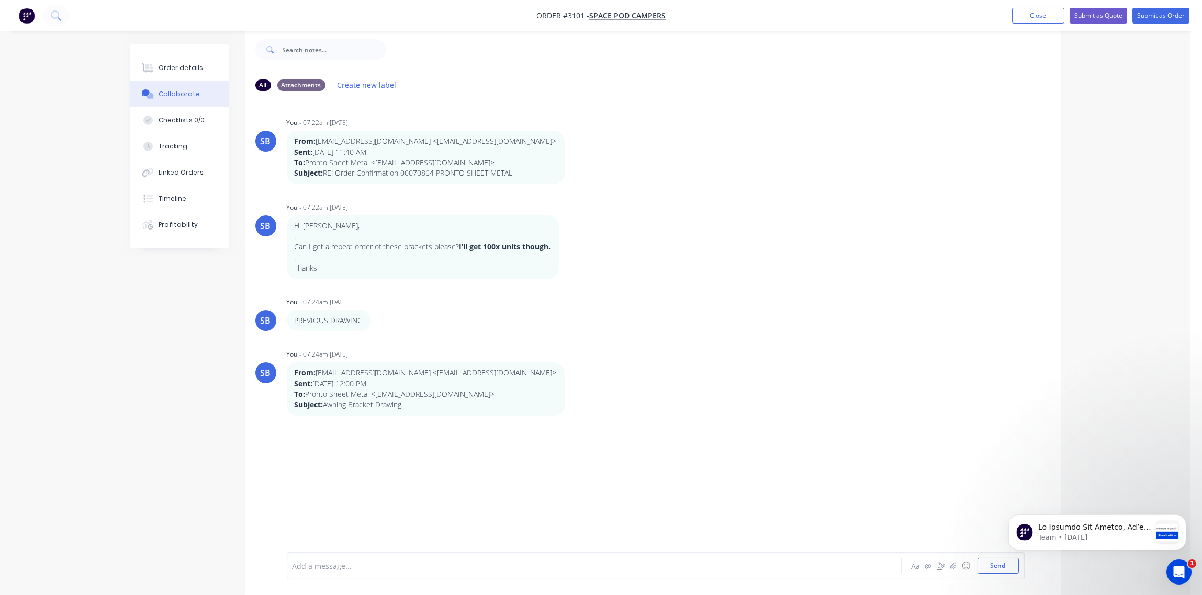
click at [353, 564] on div at bounding box center [565, 566] width 544 height 11
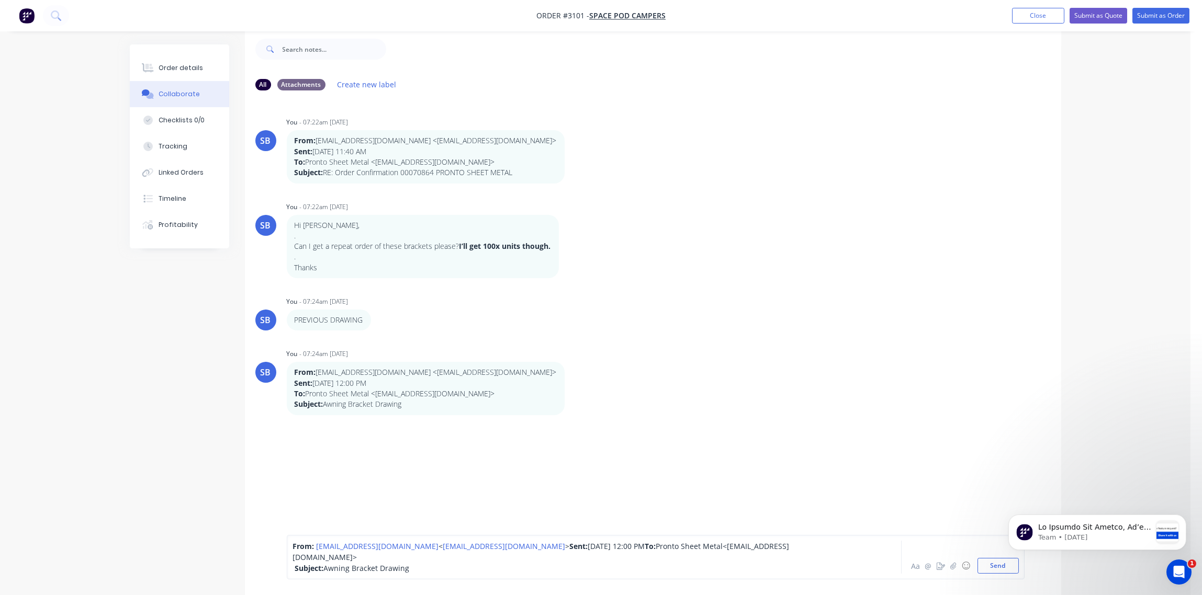
drag, startPoint x: 449, startPoint y: 571, endPoint x: 255, endPoint y: 534, distance: 197.6
click at [255, 534] on div "From: sales@spacepodcampers.com.au < sales@spacepodcampers.com.au > Sent: Tuesd…" at bounding box center [653, 557] width 816 height 76
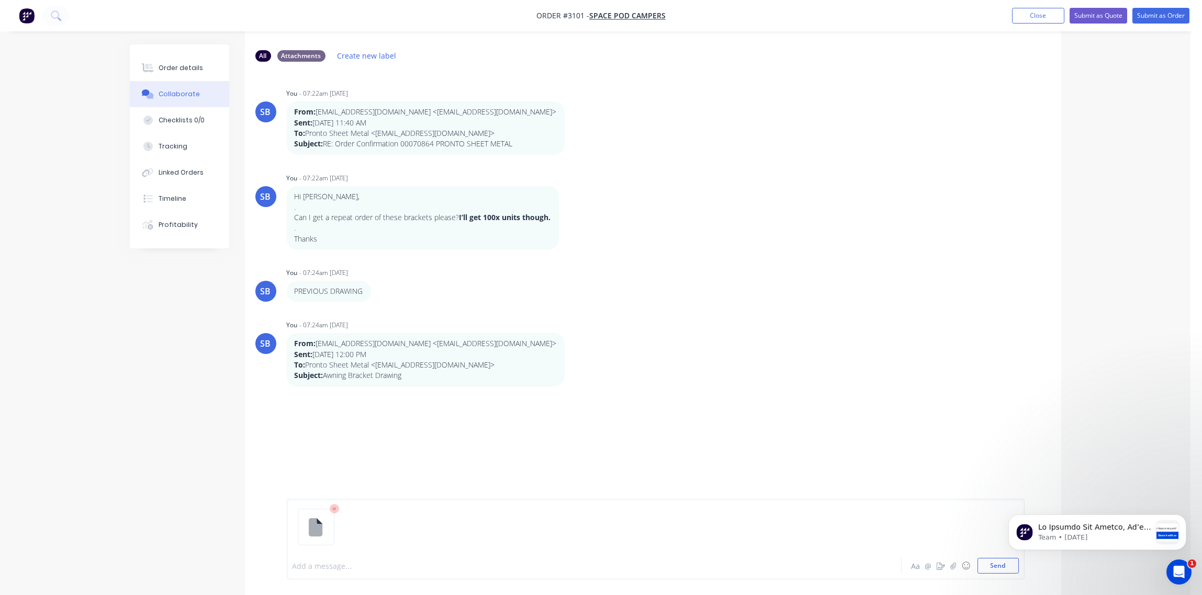
scroll to position [70, 0]
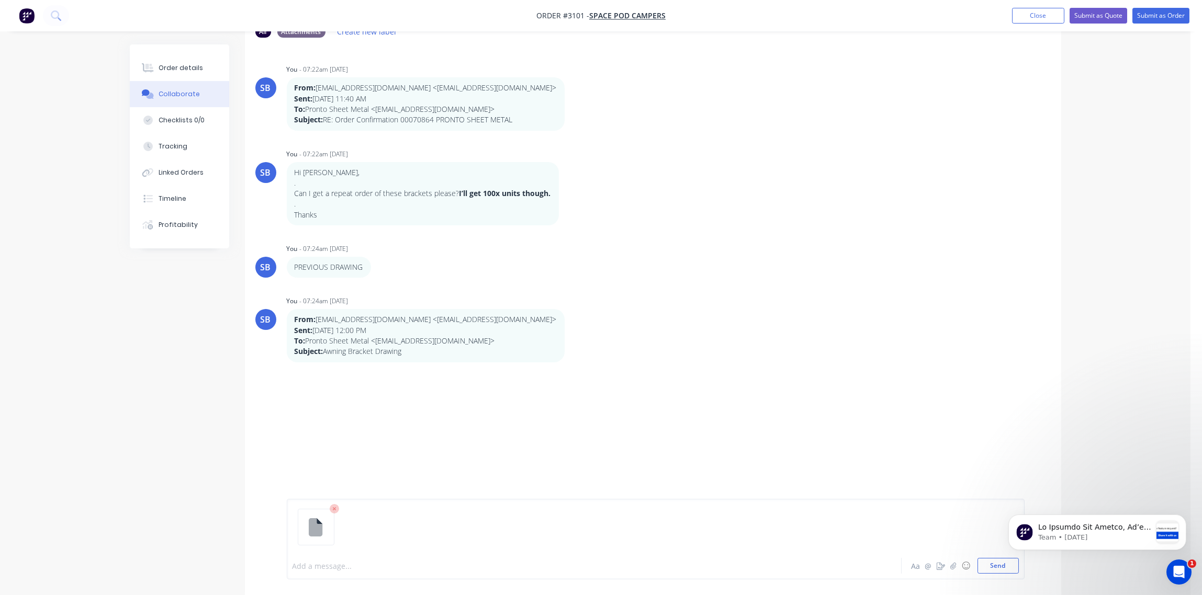
click at [999, 566] on html "Team • [DATE]" at bounding box center [1096, 529] width 209 height 73
click at [994, 568] on button "Send" at bounding box center [997, 566] width 41 height 16
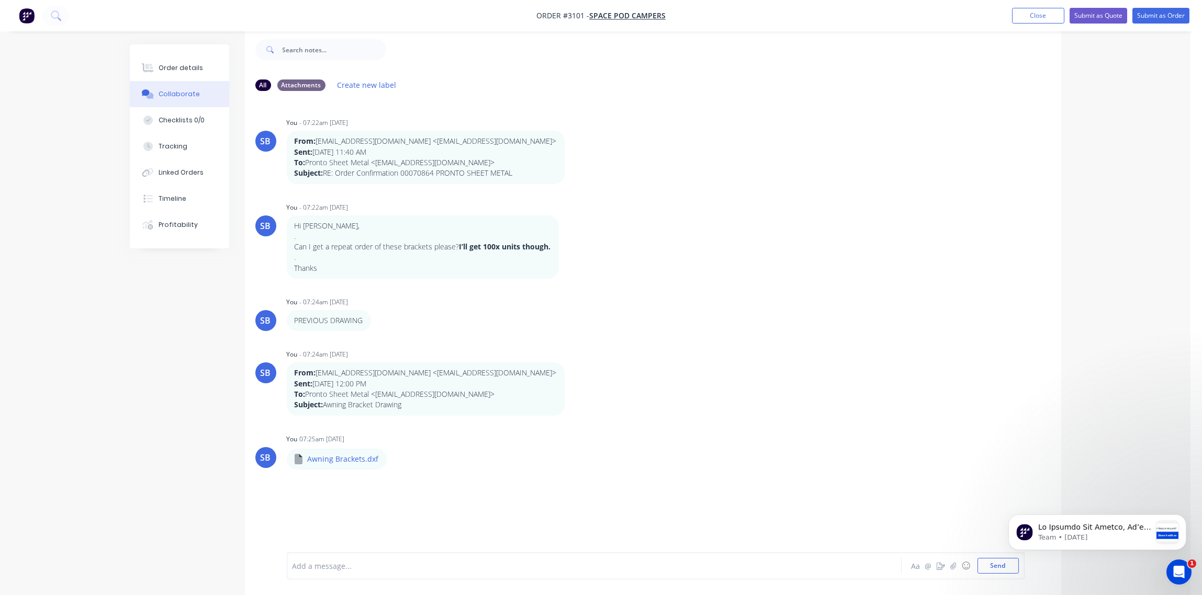
click at [361, 563] on div at bounding box center [565, 566] width 544 height 11
click at [995, 568] on button "Send" at bounding box center [997, 566] width 41 height 16
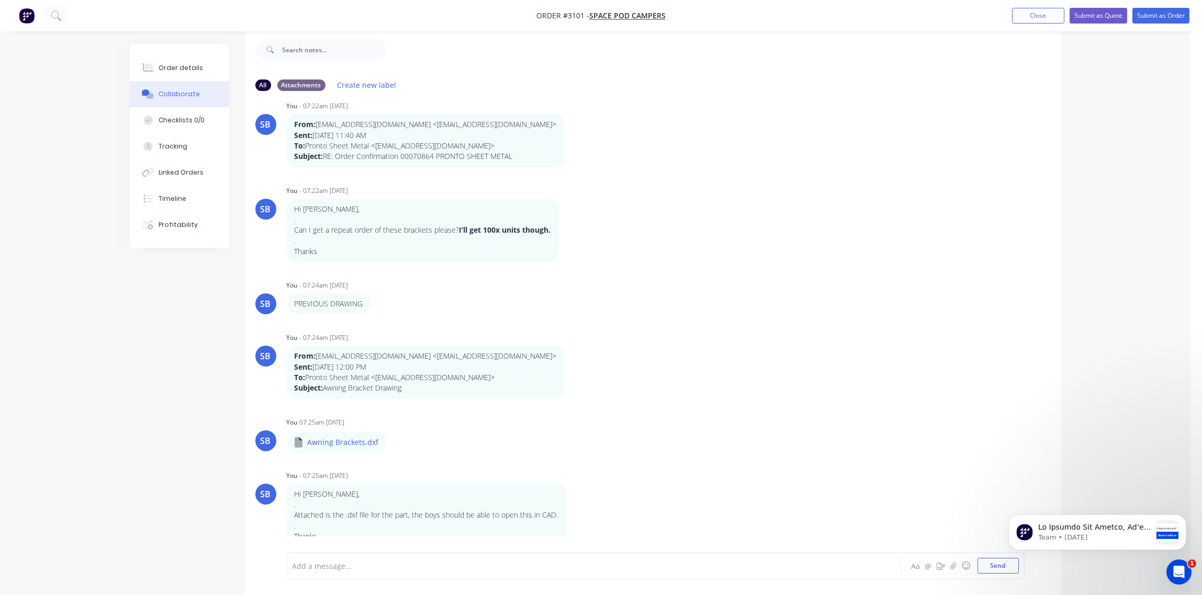
scroll to position [26, 0]
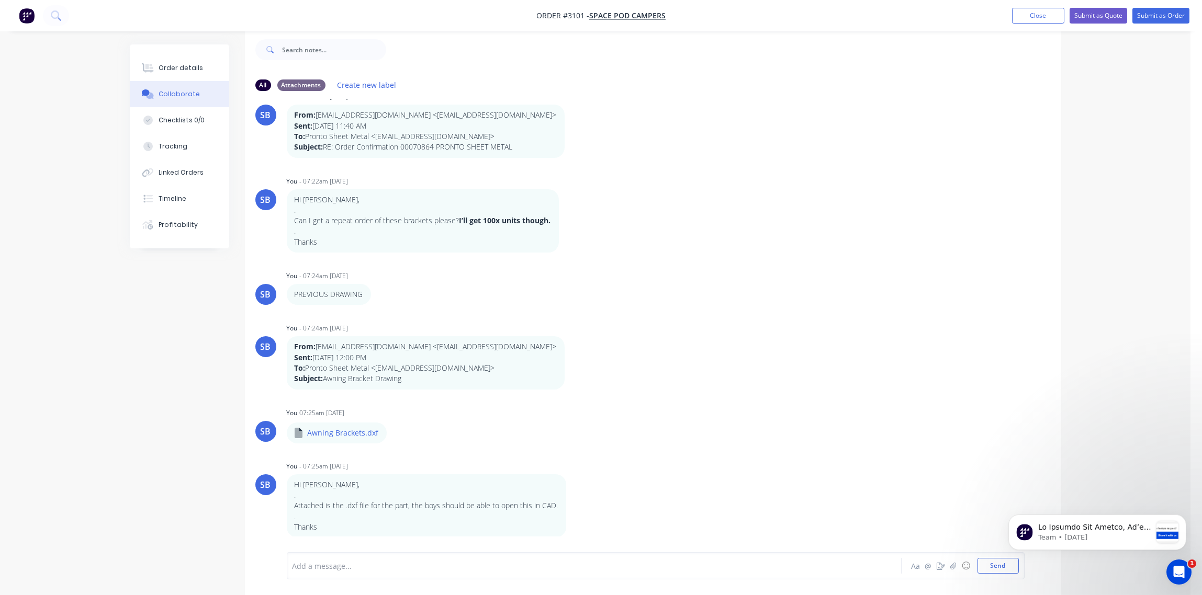
click at [313, 569] on div "Add a message..." at bounding box center [564, 566] width 545 height 16
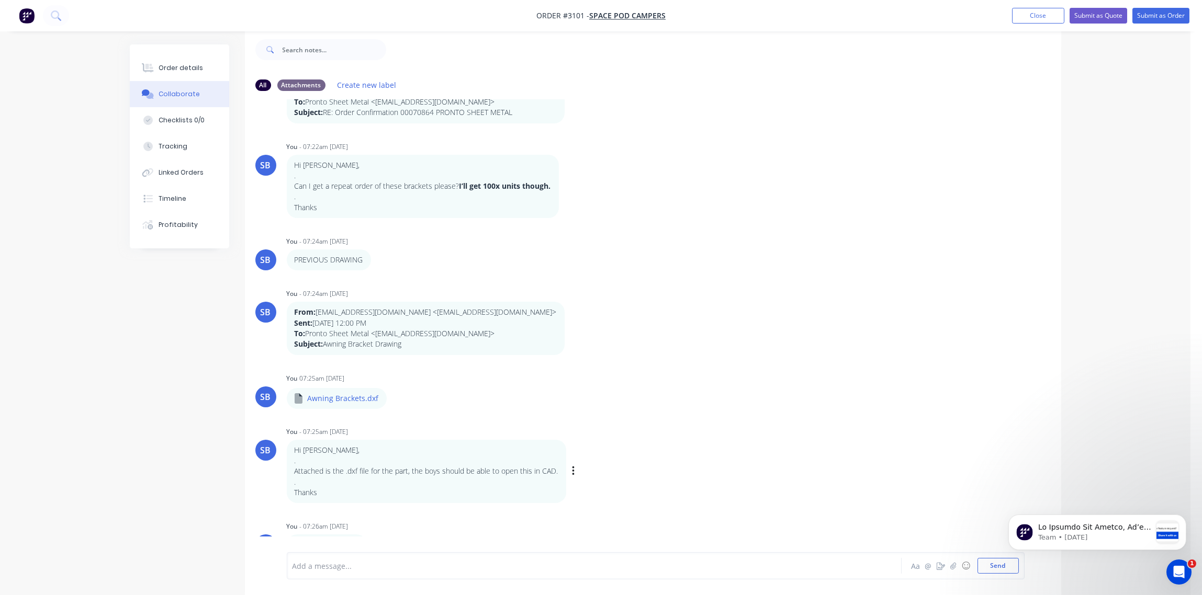
scroll to position [79, 0]
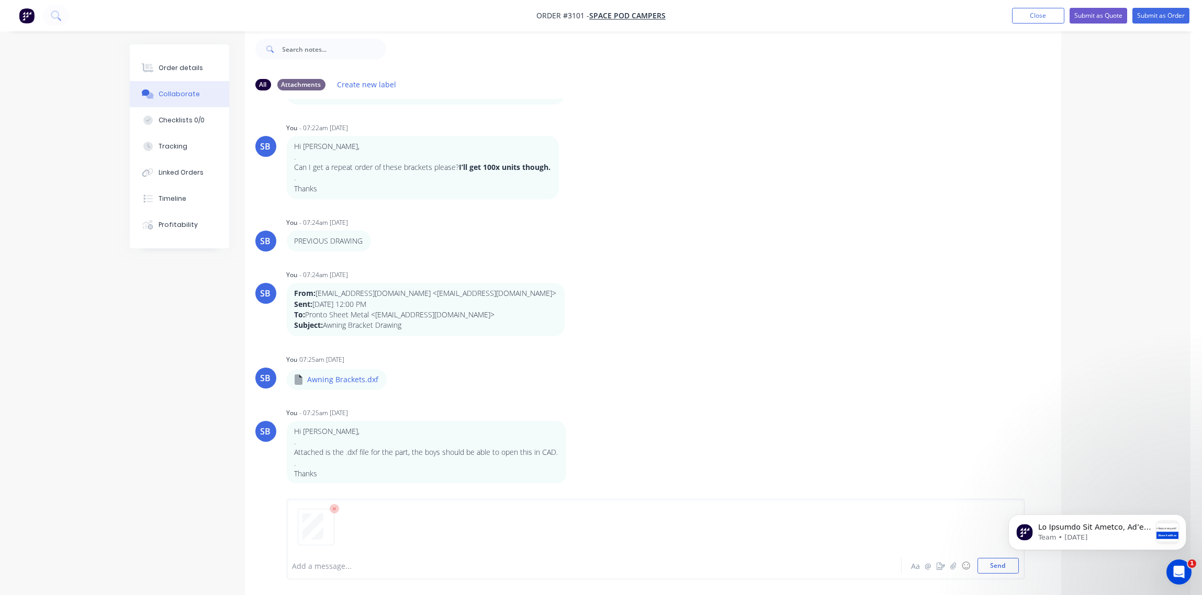
click at [992, 565] on html "Team • [DATE]" at bounding box center [1096, 529] width 209 height 73
click at [991, 563] on button "Send" at bounding box center [997, 566] width 41 height 16
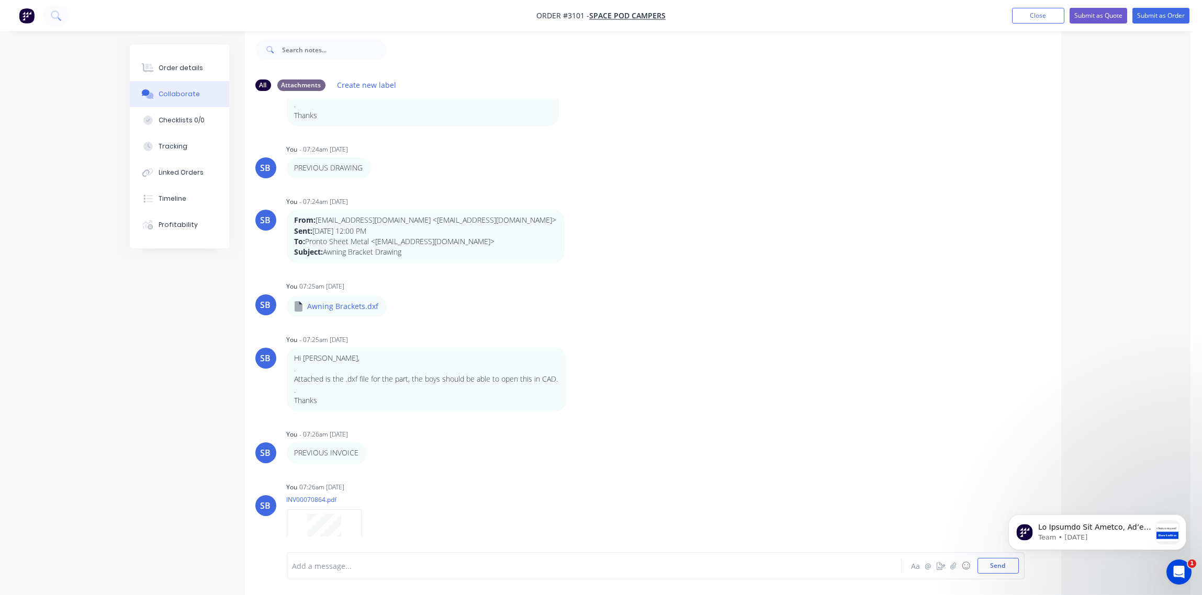
scroll to position [198, 0]
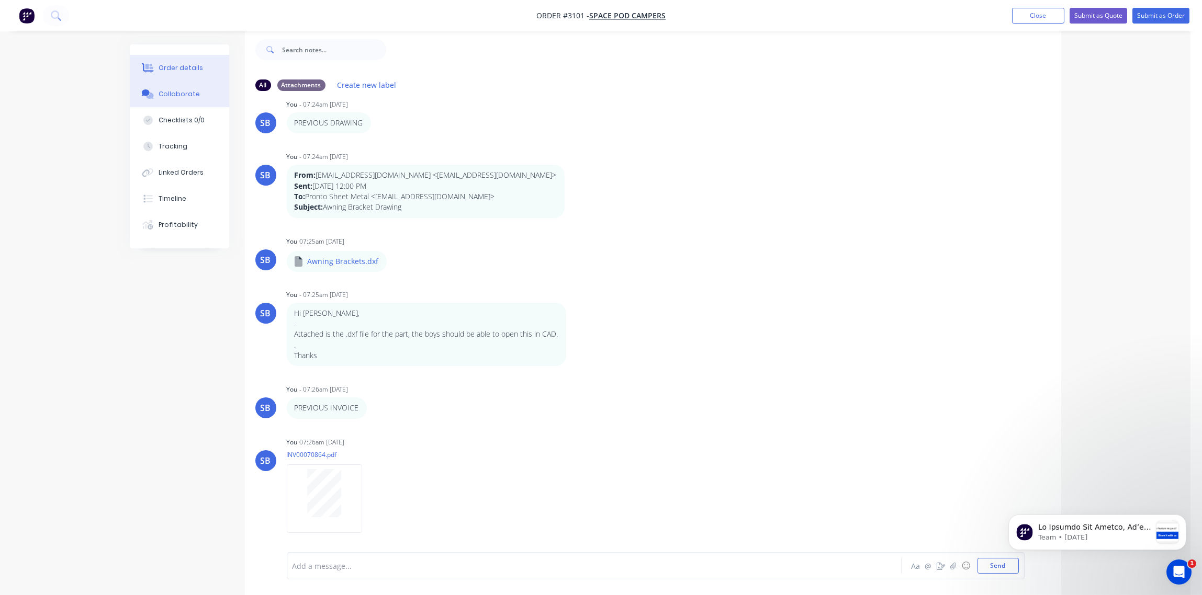
click at [180, 66] on div "Order details" at bounding box center [180, 67] width 44 height 9
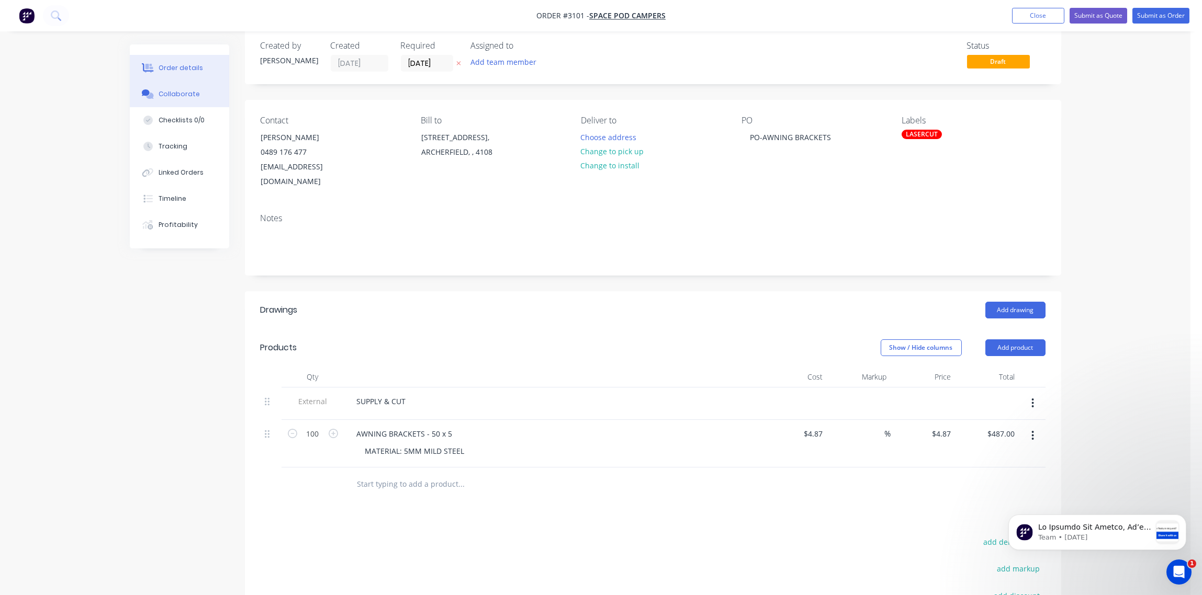
click at [185, 90] on div "Collaborate" at bounding box center [178, 93] width 41 height 9
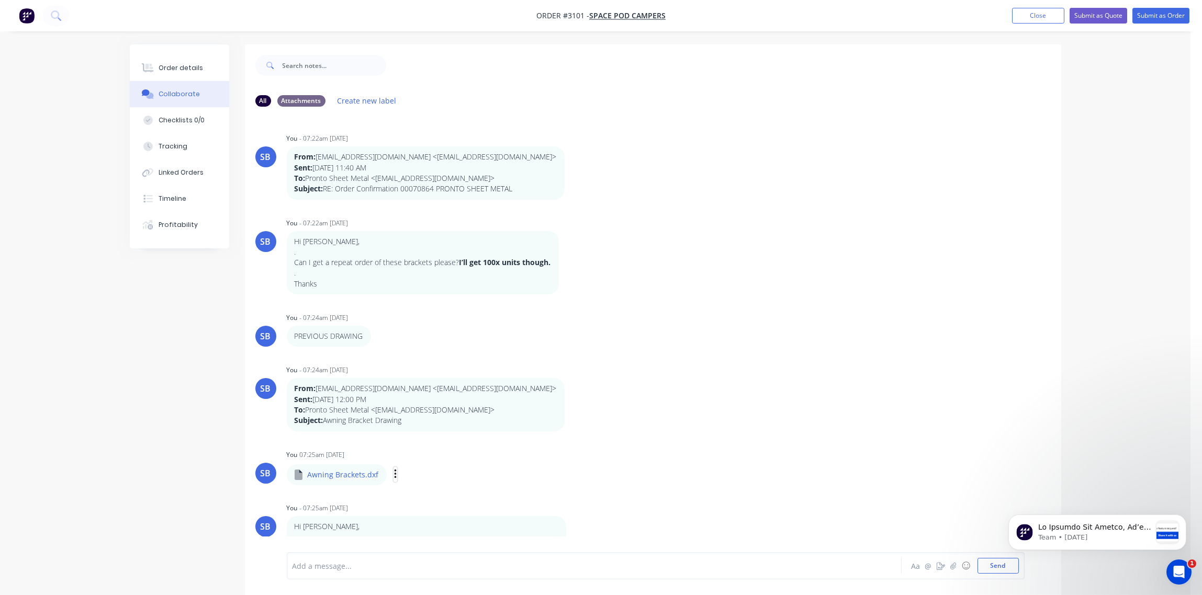
click at [393, 475] on button "button" at bounding box center [395, 474] width 4 height 15
click at [443, 506] on button "Download" at bounding box center [464, 503] width 118 height 24
click at [173, 69] on div "Order details" at bounding box center [180, 67] width 44 height 9
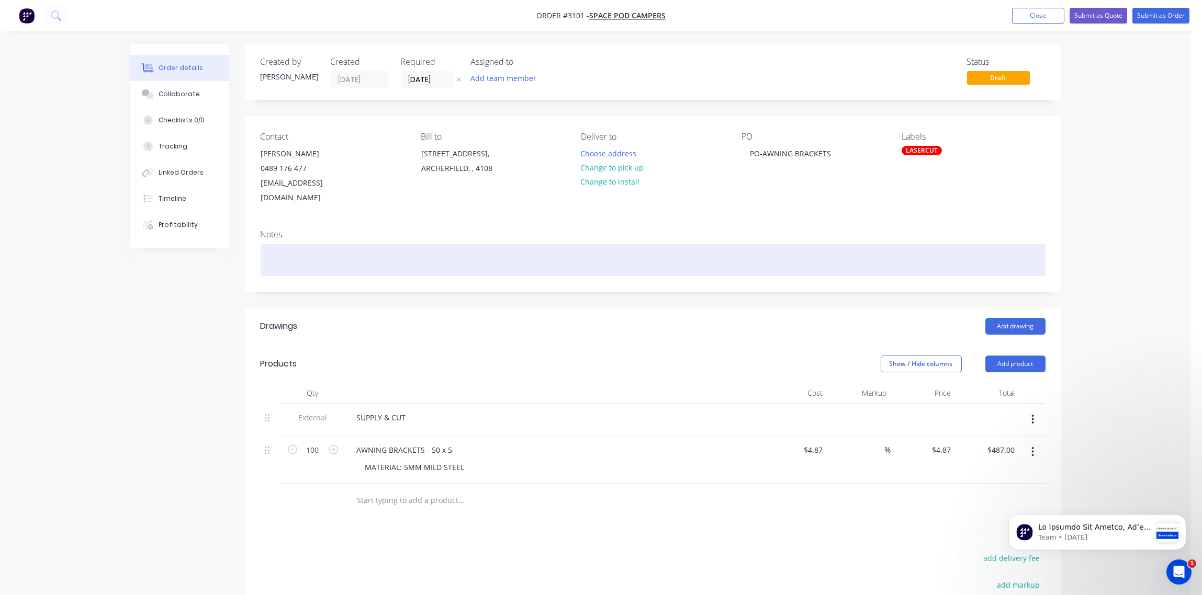
click at [320, 245] on div at bounding box center [652, 260] width 785 height 32
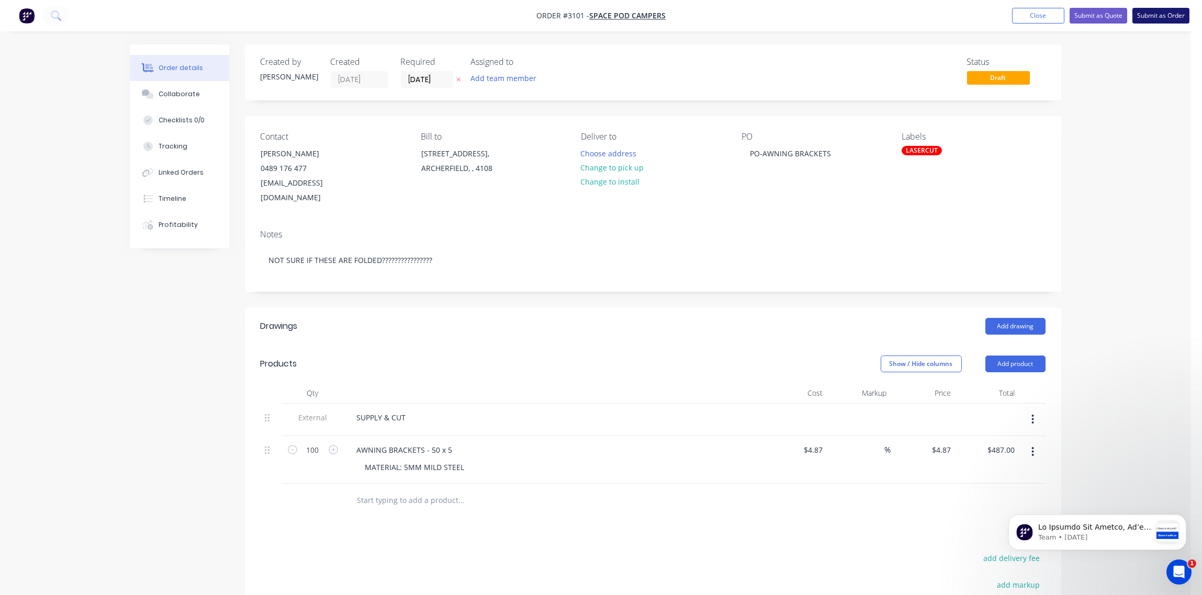
click at [1158, 18] on button "Submit as Order" at bounding box center [1160, 16] width 57 height 16
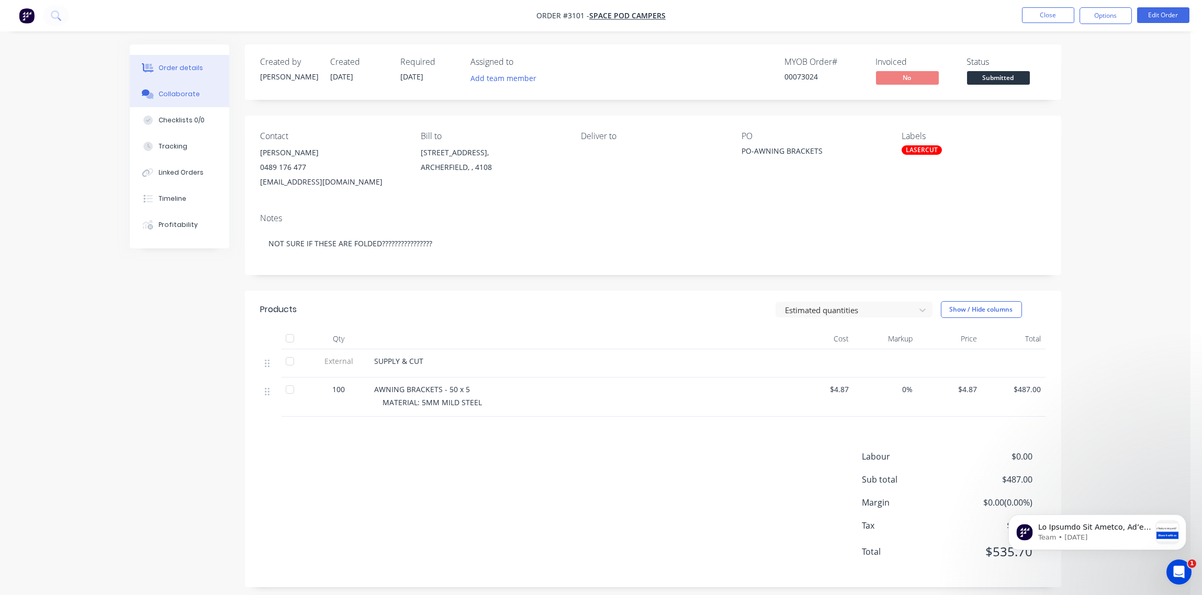
click at [174, 90] on div "Collaborate" at bounding box center [178, 93] width 41 height 9
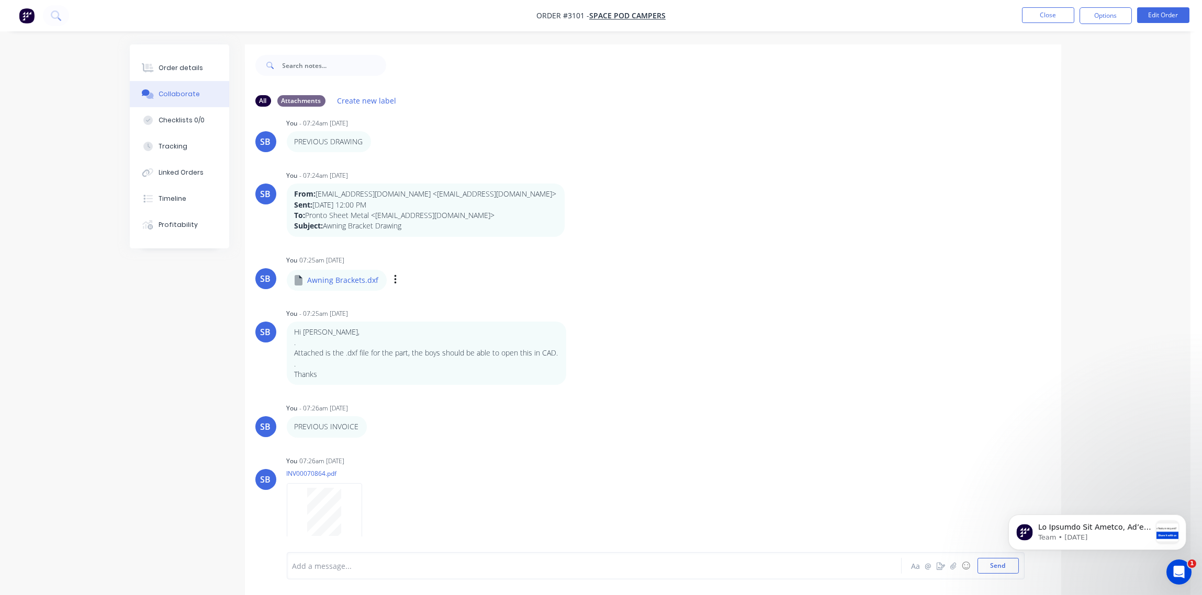
scroll to position [198, 0]
click at [1000, 565] on html "Team • [DATE]" at bounding box center [1096, 529] width 209 height 73
click at [994, 567] on button "Send" at bounding box center [997, 566] width 41 height 16
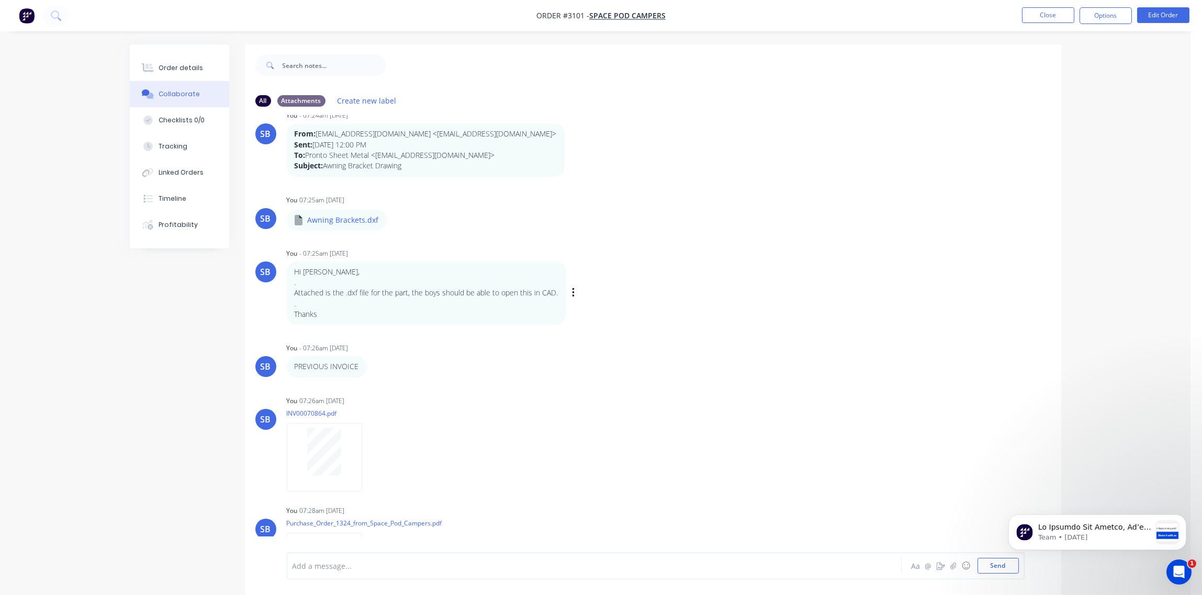
scroll to position [308, 0]
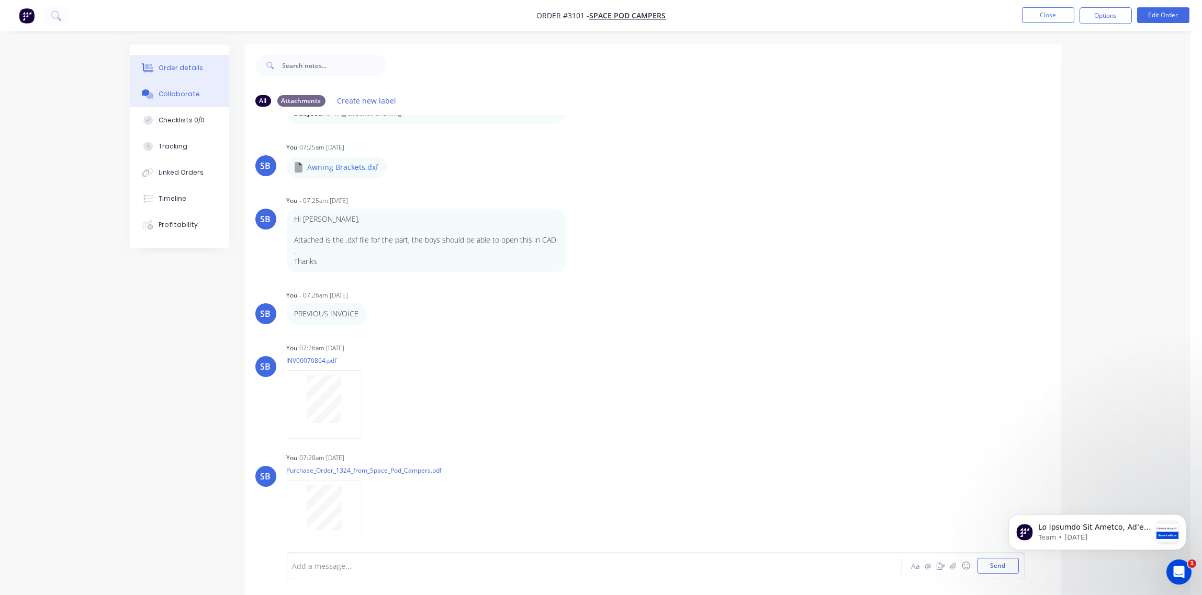
click at [183, 62] on button "Order details" at bounding box center [179, 68] width 99 height 26
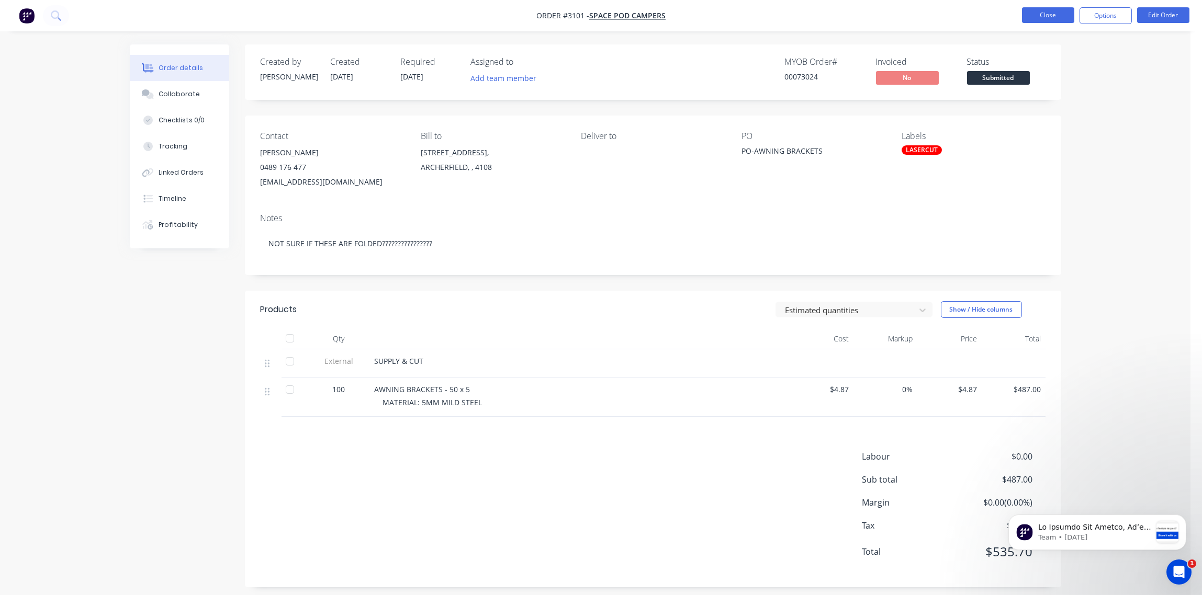
click at [1041, 19] on button "Close" at bounding box center [1048, 15] width 52 height 16
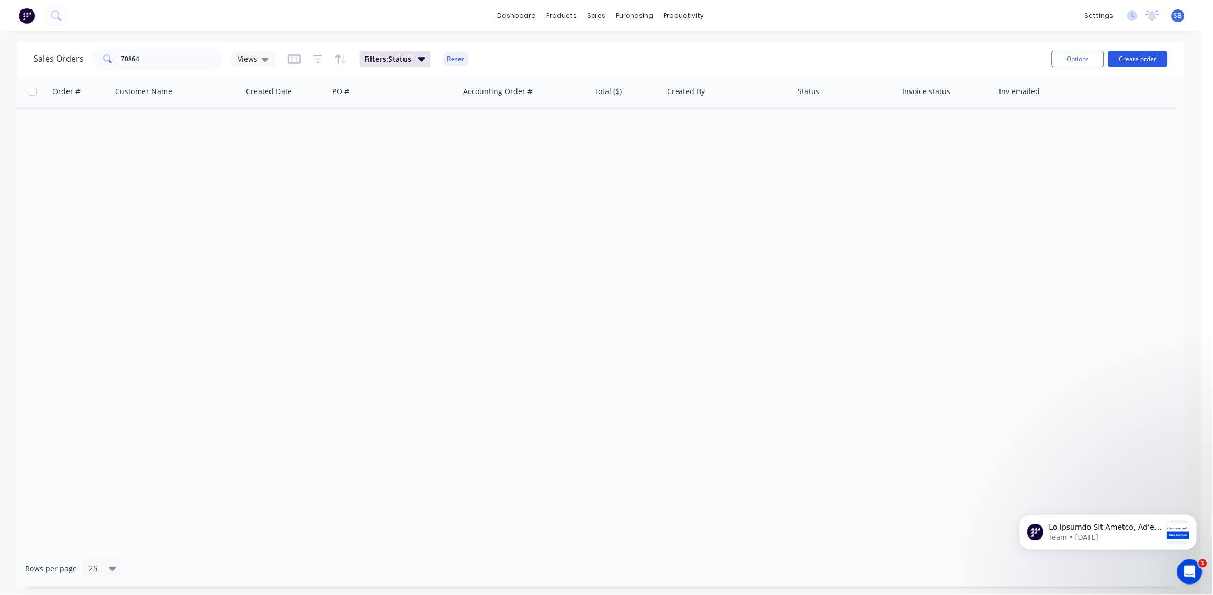
click at [1155, 58] on button "Create order" at bounding box center [1138, 59] width 60 height 17
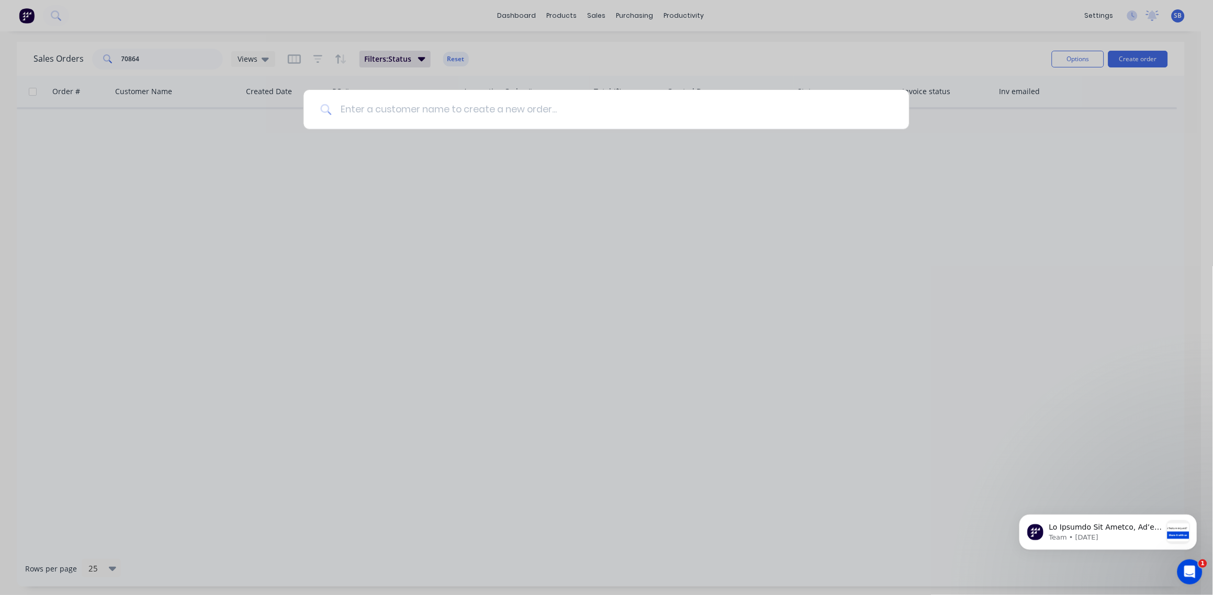
click at [377, 111] on input at bounding box center [612, 109] width 560 height 39
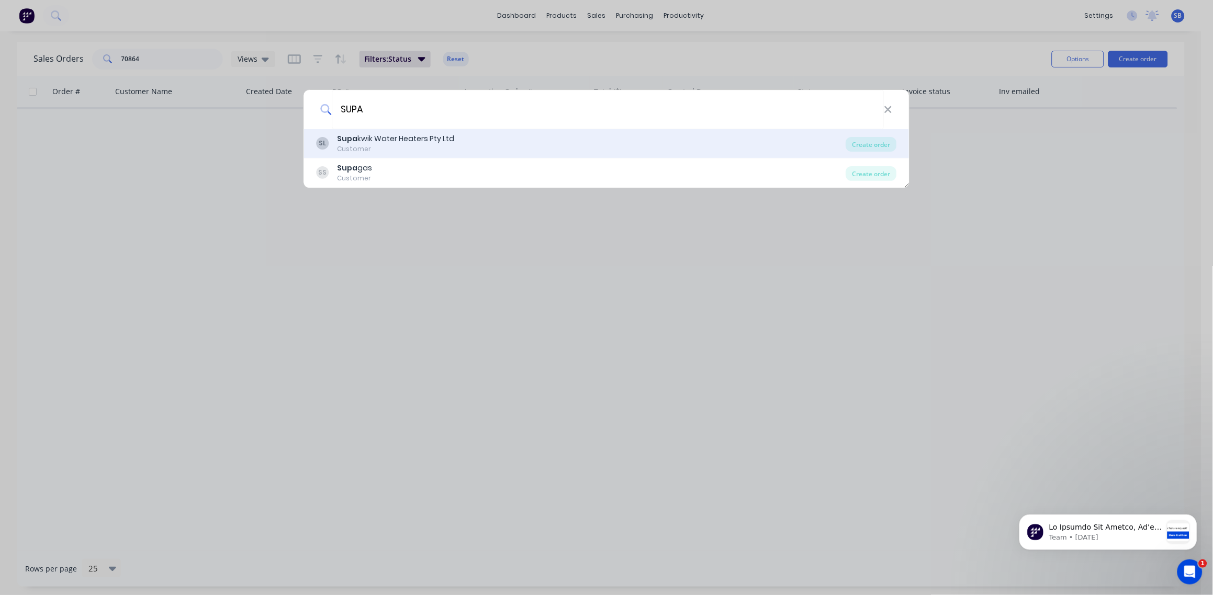
type input "SUPA"
click at [406, 141] on div "Supa kwik Water Heaters Pty Ltd" at bounding box center [395, 138] width 117 height 11
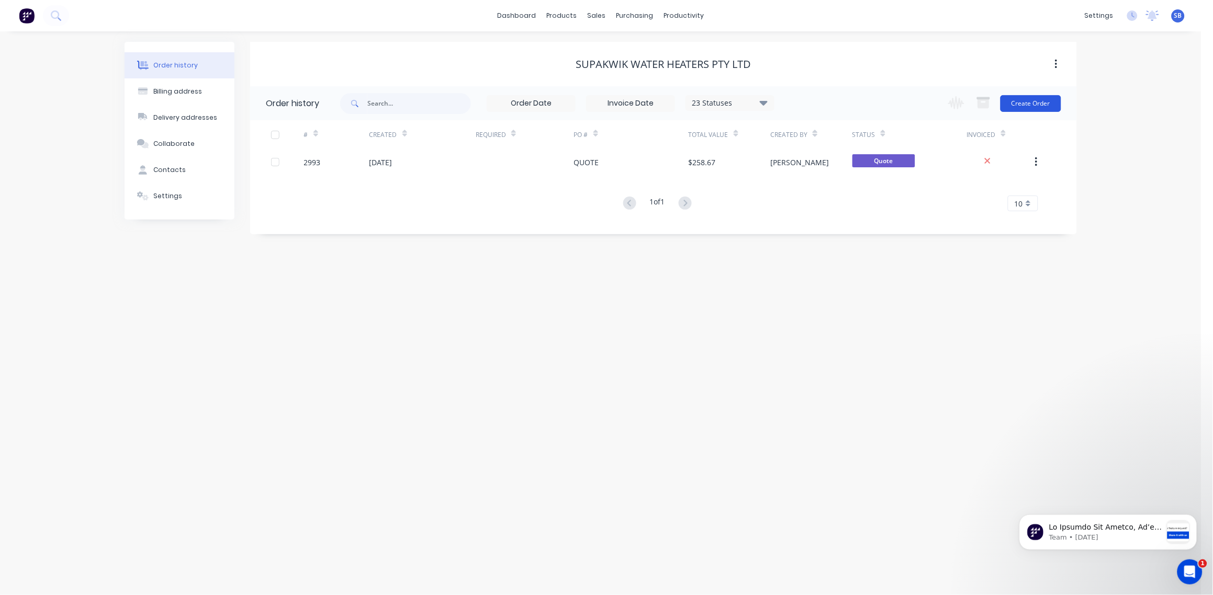
click at [1032, 111] on button "Create Order" at bounding box center [1030, 103] width 61 height 17
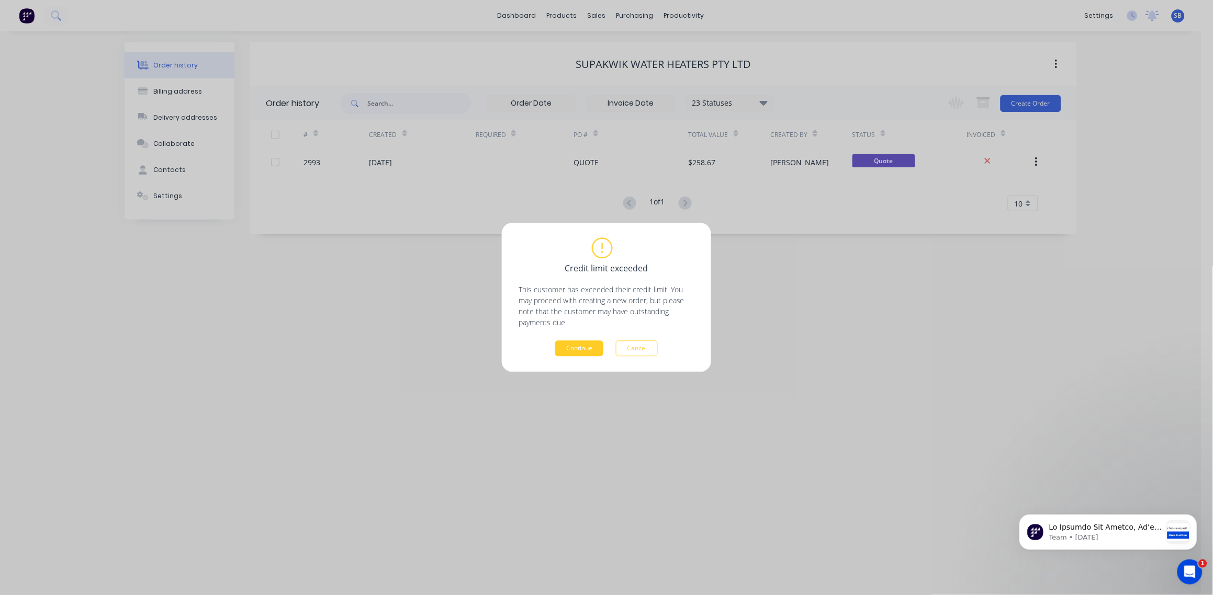
click at [592, 351] on button "Continue" at bounding box center [579, 349] width 48 height 16
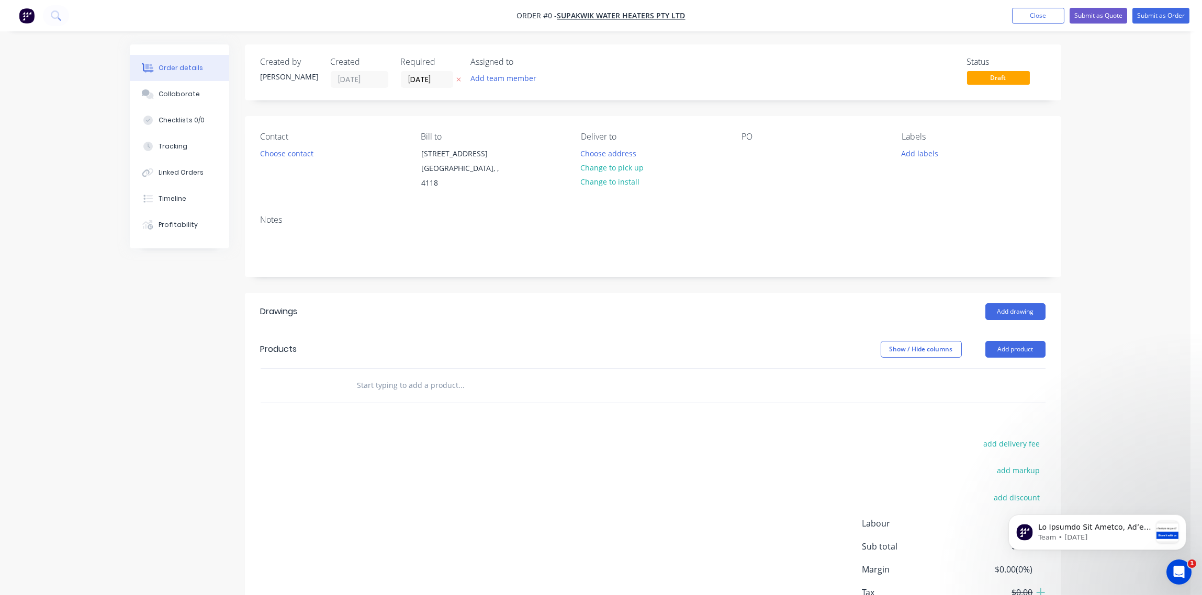
click at [397, 377] on input "text" at bounding box center [461, 385] width 209 height 21
paste input "DD10374A005"
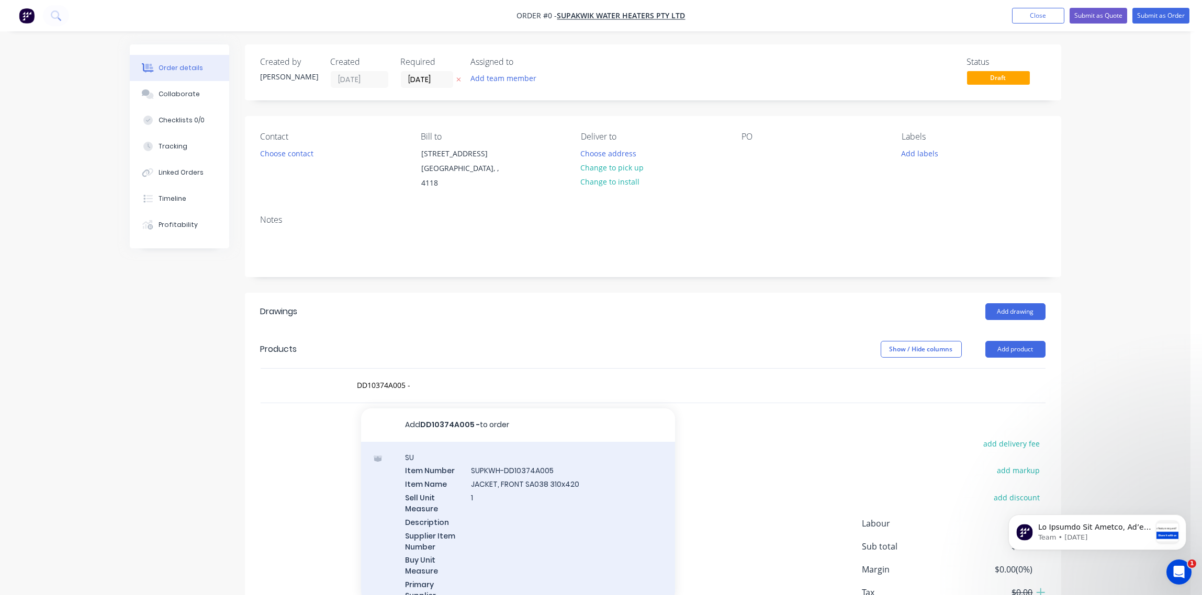
click at [505, 460] on div "SU Item Number SUPKWH-DD10374A005 Item Name JACKET, FRONT SA038 310x420 Sell Un…" at bounding box center [518, 546] width 314 height 209
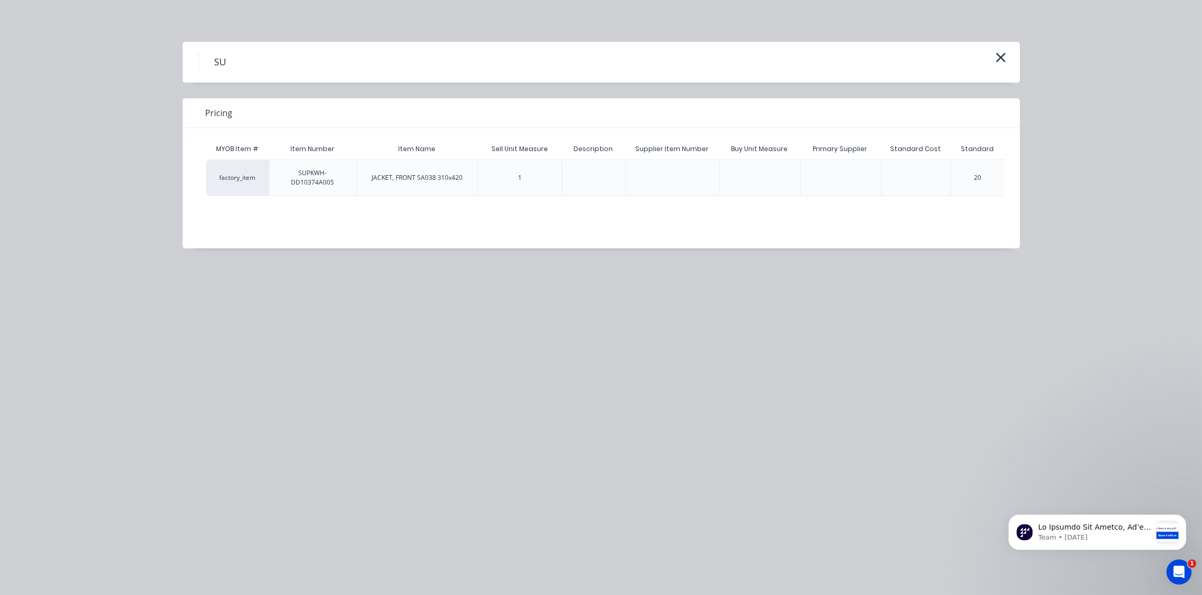
click at [1011, 58] on div "SU" at bounding box center [601, 62] width 837 height 41
click at [1001, 55] on icon "button" at bounding box center [999, 57] width 9 height 9
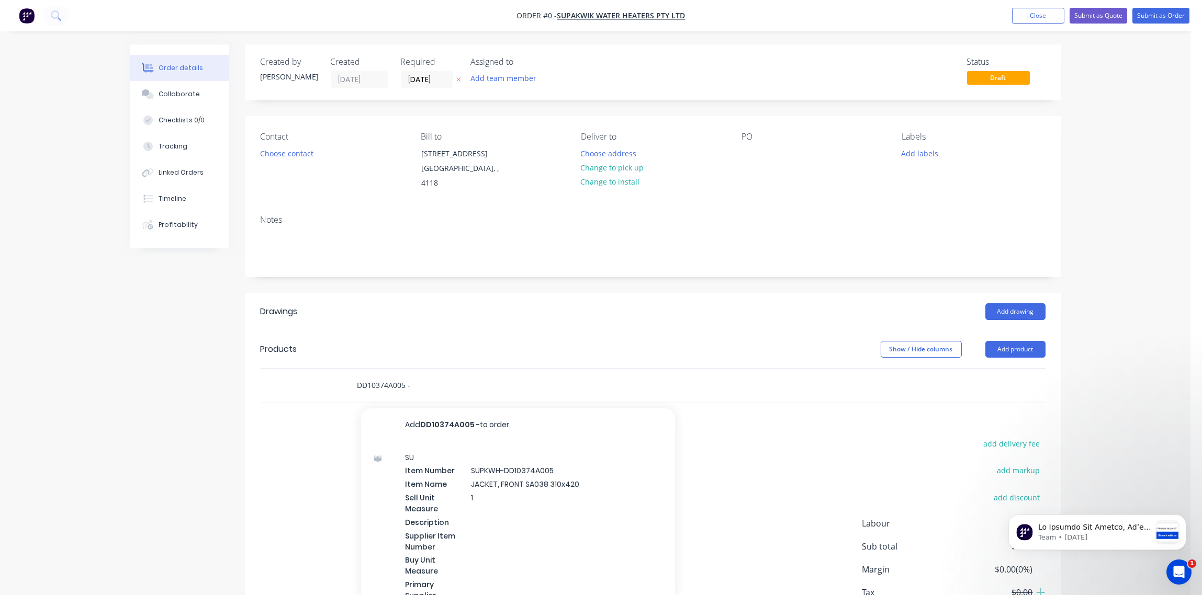
click at [420, 375] on input "DD10374A005 -" at bounding box center [461, 385] width 209 height 21
paste input "Jacket, Front, PC, SA038"
type input "DD10374A005 - Jacket, Front, PC, SA038"
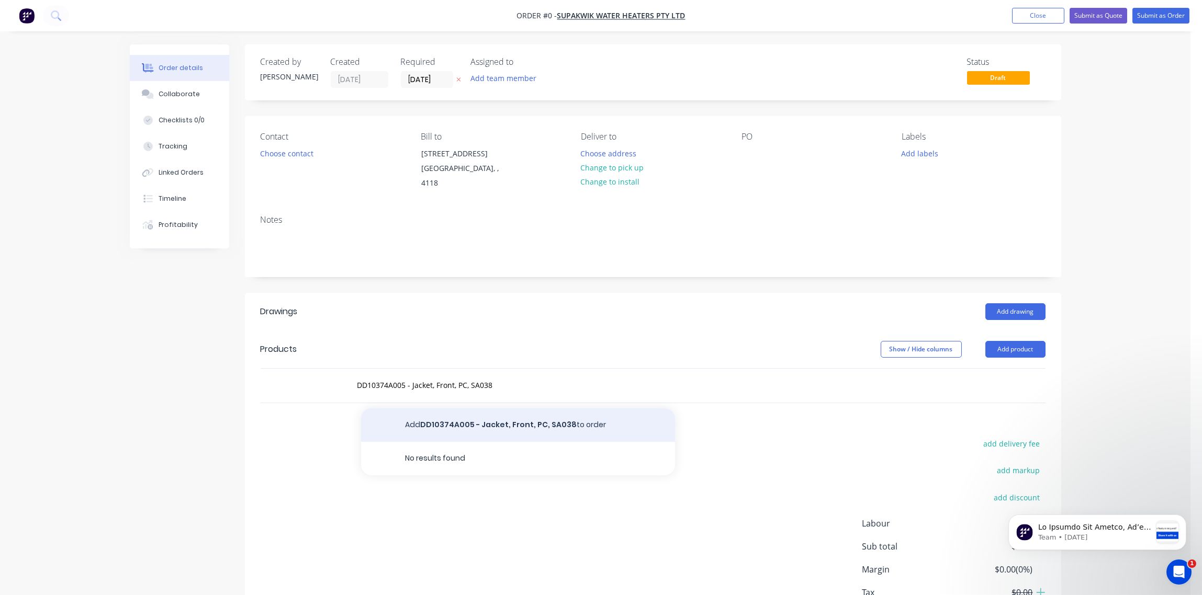
click at [485, 410] on button "Add DD10374A005 - Jacket, Front, PC, SA038 to order" at bounding box center [518, 425] width 314 height 33
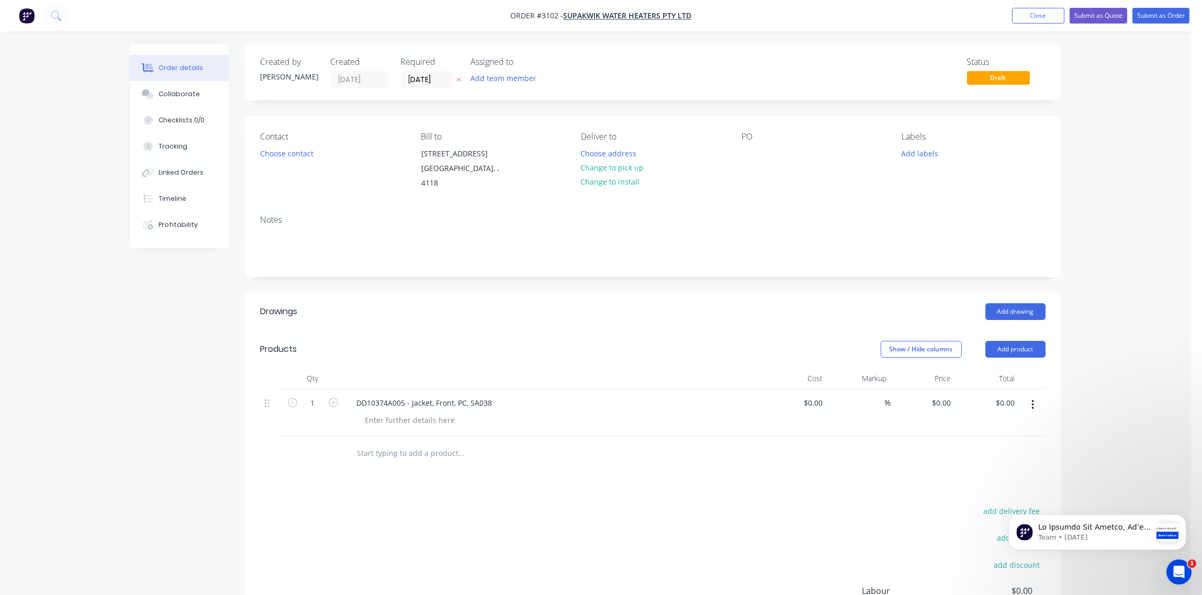
click at [396, 443] on input "text" at bounding box center [461, 453] width 209 height 21
paste input "DD11045A005"
type input "DD11045A005"
click at [423, 444] on input "DD11045A005" at bounding box center [461, 453] width 209 height 21
click at [420, 443] on input "DD11045A005 -" at bounding box center [461, 453] width 209 height 21
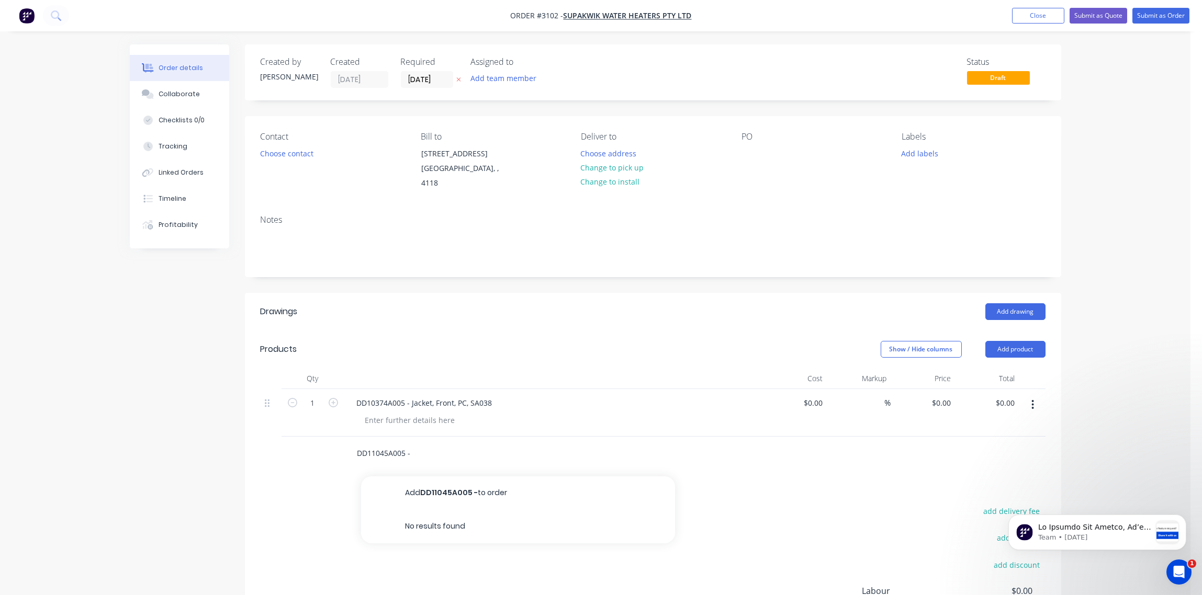
paste input "Jacket Assy, PC, 2.5L, 2 in 1"
type input "DD11045A005 - Jacket Assy, PC, 2.5L, 2 in 1"
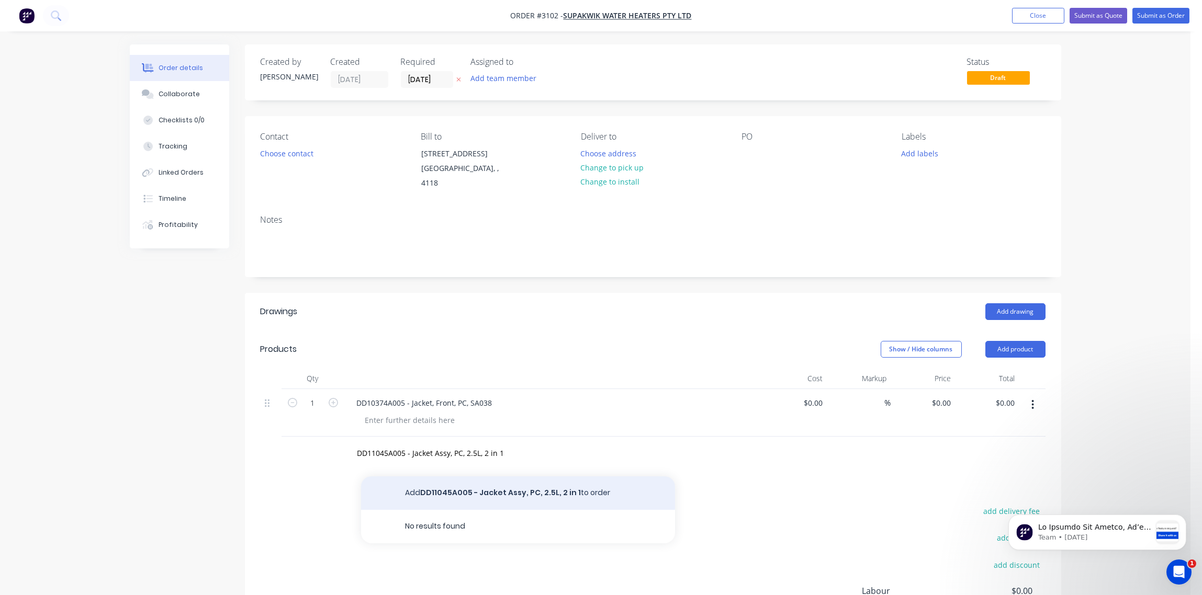
click at [476, 481] on button "Add DD11045A005 - Jacket Assy, PC, 2.5L, 2 in 1 to order" at bounding box center [518, 493] width 314 height 33
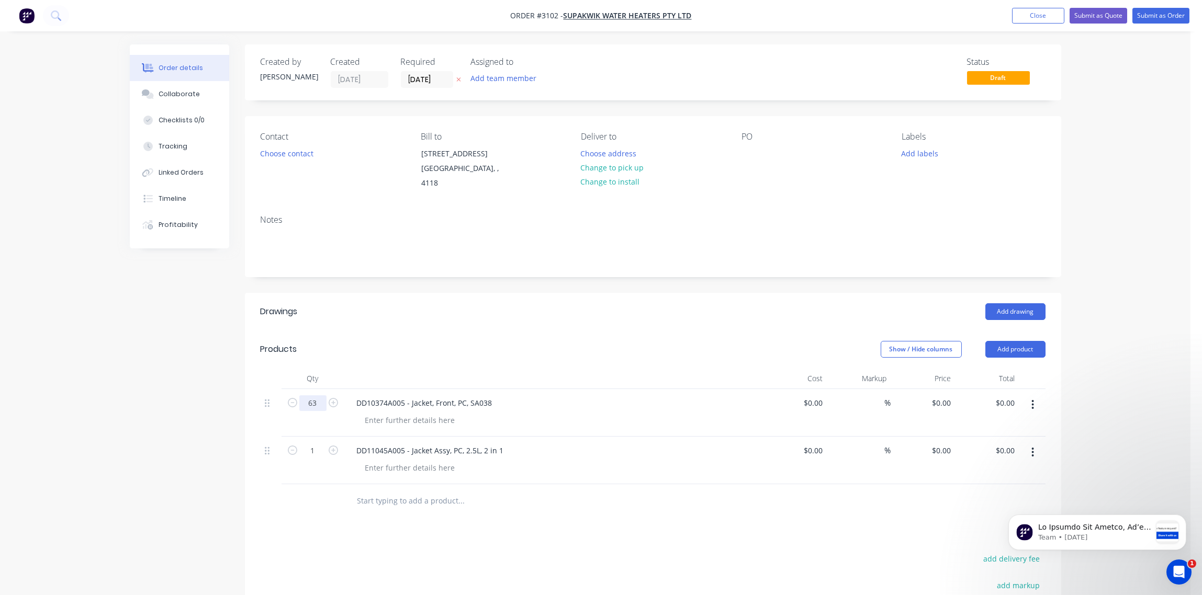
type input "63"
type input "20"
click at [812, 395] on div at bounding box center [818, 402] width 16 height 15
type input "$20.00"
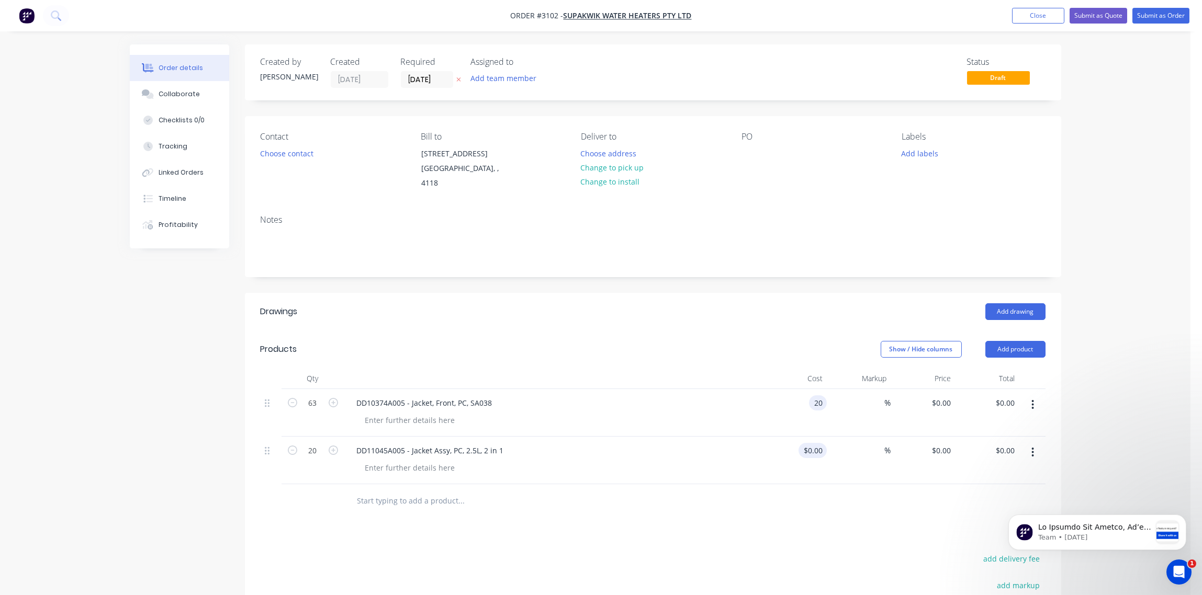
type input "$1,260.00"
click at [812, 443] on div at bounding box center [818, 450] width 16 height 15
type input "$24.00"
type input "$480.00"
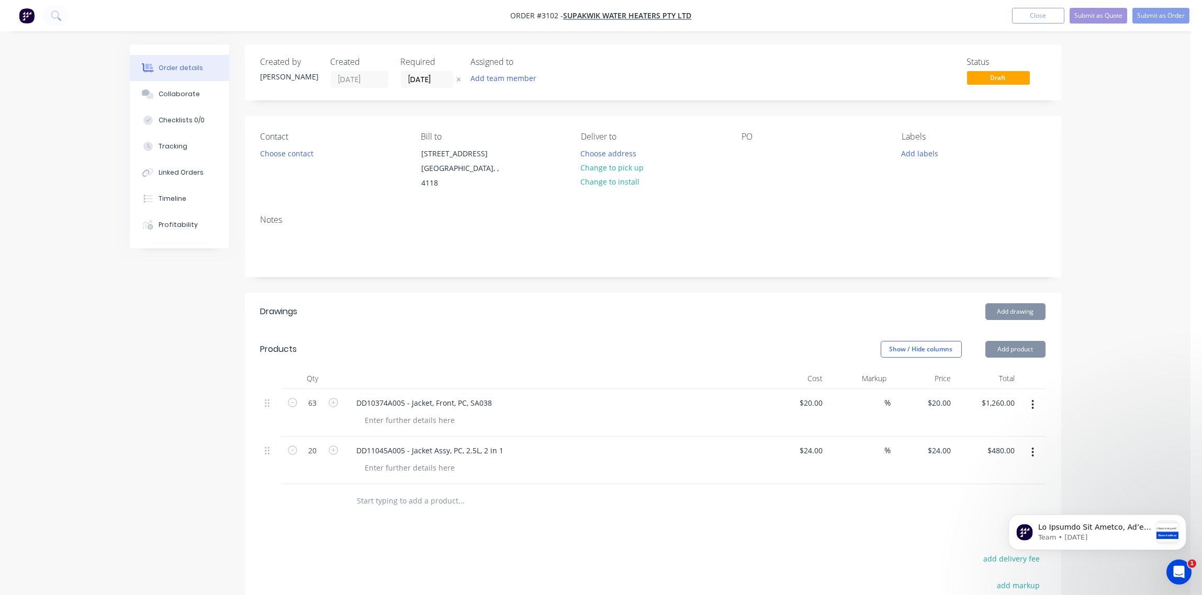
click at [741, 443] on div "DD11045A005 - Jacket Assy, PC, 2.5L, 2 in 1" at bounding box center [553, 450] width 410 height 15
click at [406, 413] on div at bounding box center [410, 420] width 107 height 15
type input "$20.00"
drag, startPoint x: 471, startPoint y: 407, endPoint x: 346, endPoint y: 409, distance: 125.0
click at [346, 409] on div "DD10374A005 - Jacket, Front, PC, SA038 POWDERCOAT: BRIGHT WHITE" at bounding box center [553, 413] width 418 height 48
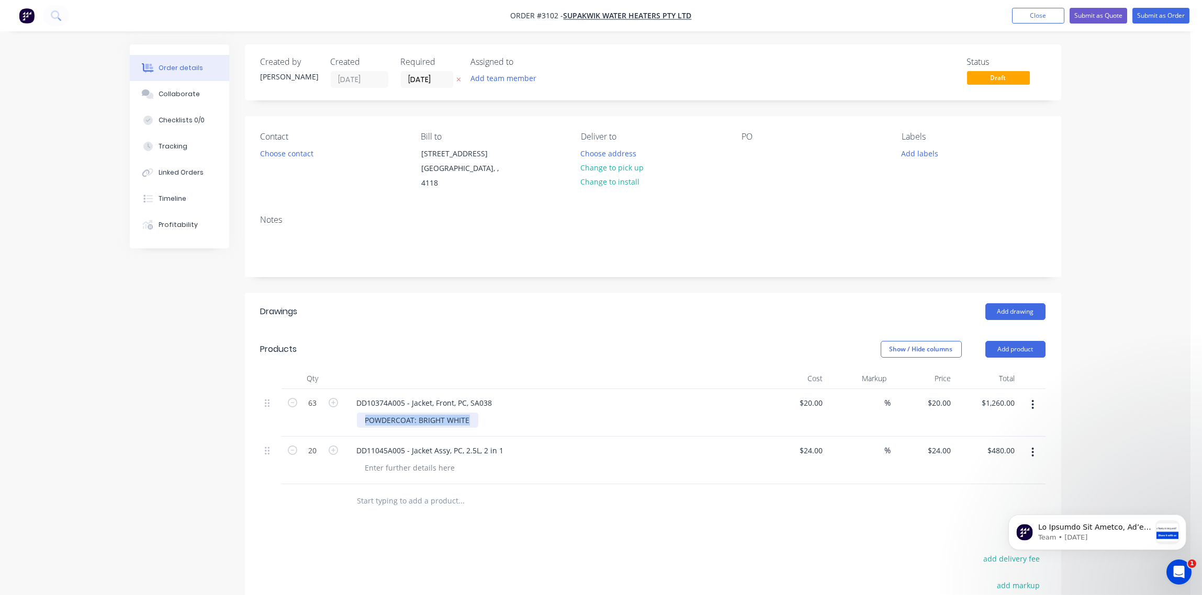
drag, startPoint x: 365, startPoint y: 409, endPoint x: 438, endPoint y: 411, distance: 73.8
click at [483, 414] on div "POWDERCOAT: BRIGHT WHITE" at bounding box center [558, 420] width 402 height 15
copy div "POWDERCOAT: BRIGHT WHITE"
click at [432, 461] on div at bounding box center [410, 467] width 107 height 15
paste div
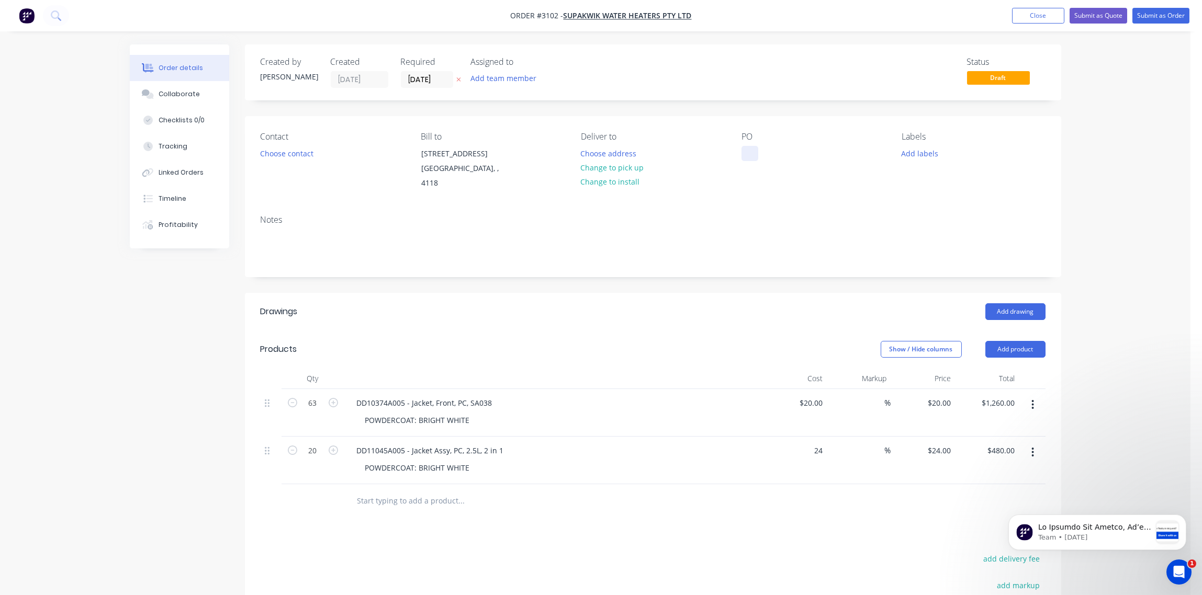
type input "$24.00"
click at [745, 154] on div at bounding box center [749, 153] width 17 height 15
click at [919, 151] on button "Add labels" at bounding box center [920, 153] width 48 height 14
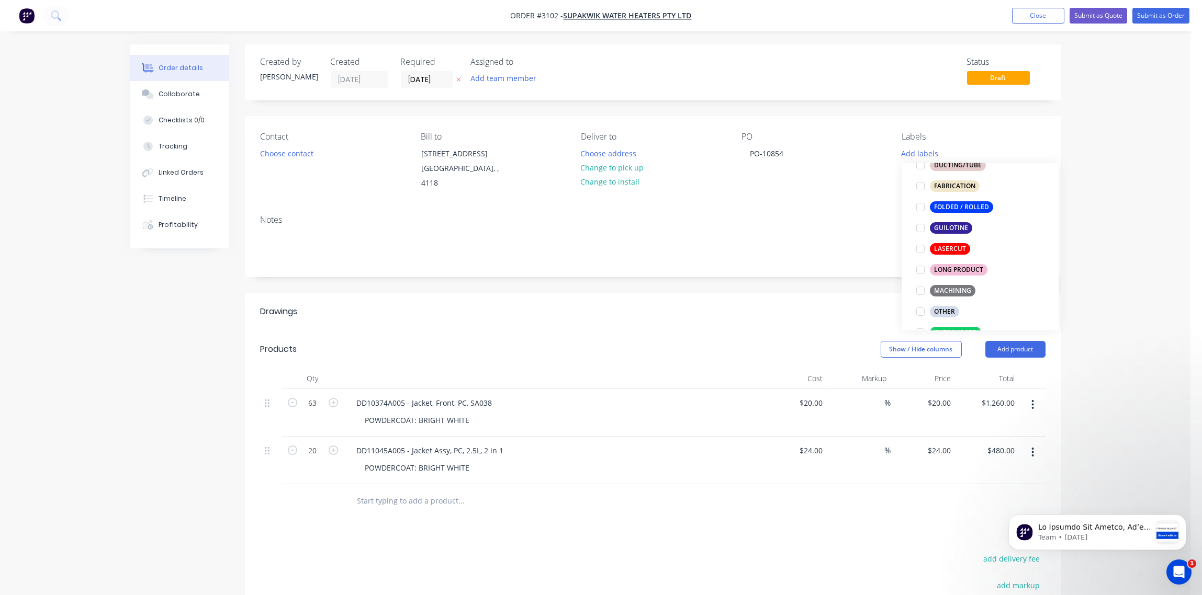
scroll to position [390, 0]
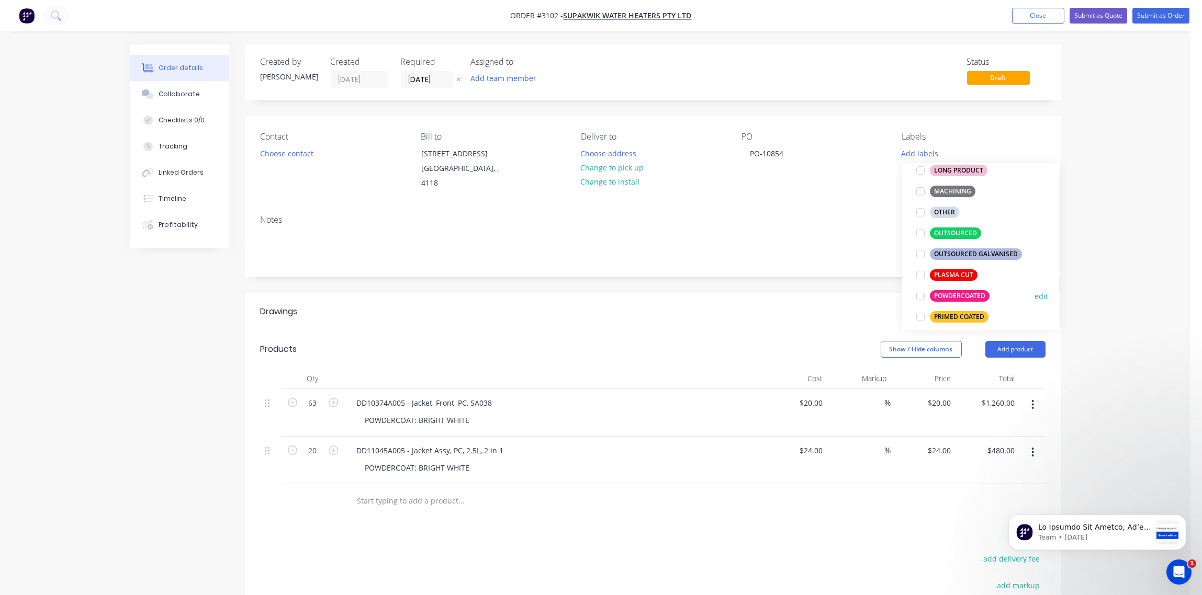
click at [928, 292] on div at bounding box center [920, 296] width 21 height 21
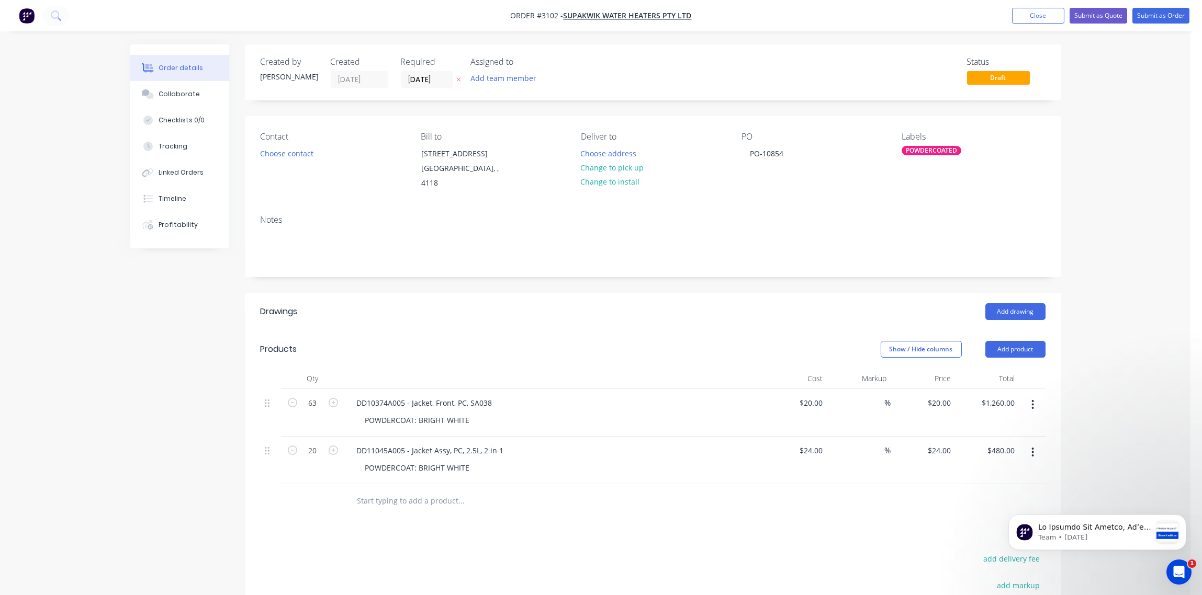
click at [844, 215] on div "Notes" at bounding box center [652, 220] width 785 height 10
click at [290, 157] on button "Choose contact" at bounding box center [286, 153] width 64 height 14
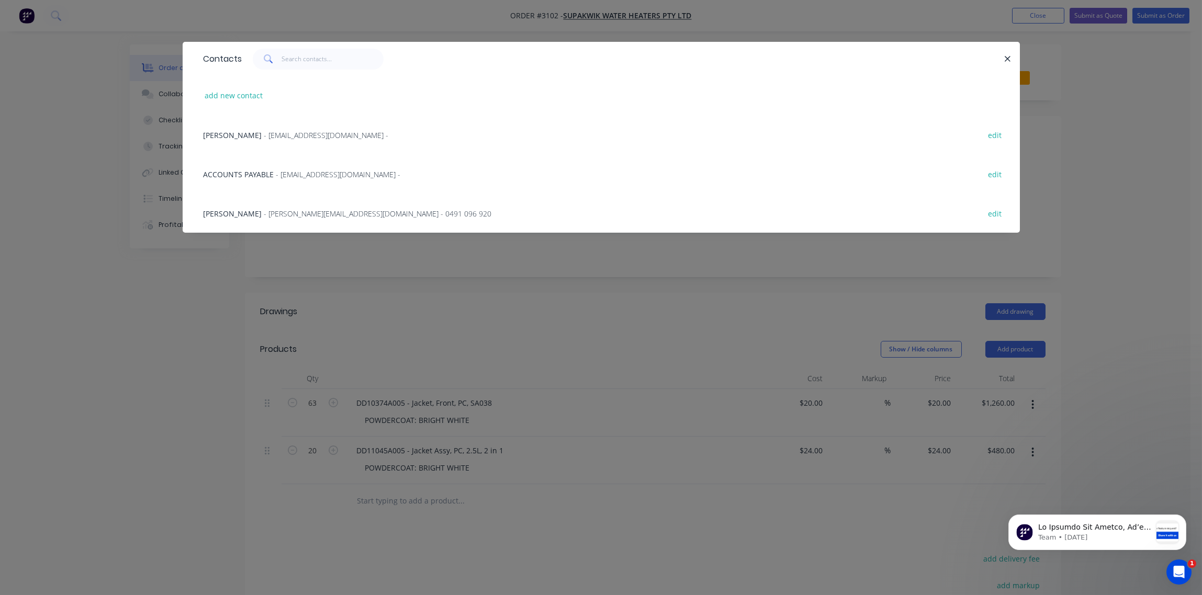
click at [264, 212] on span "- kevin@supakwik.com - 0491 096 920" at bounding box center [378, 214] width 228 height 10
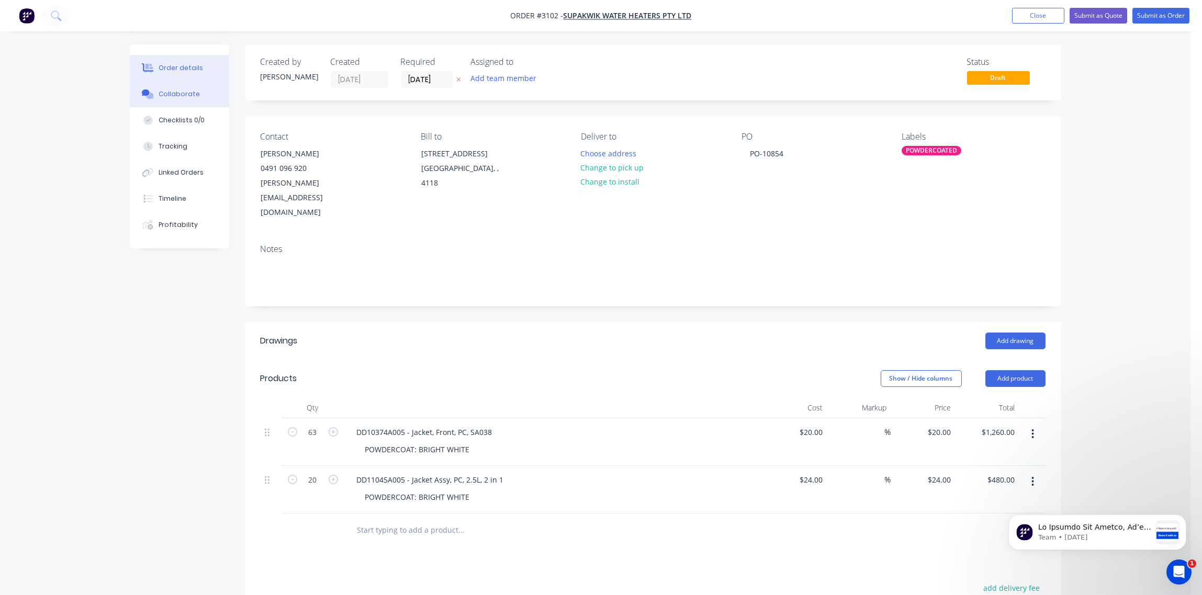
click at [177, 93] on div "Collaborate" at bounding box center [178, 93] width 41 height 9
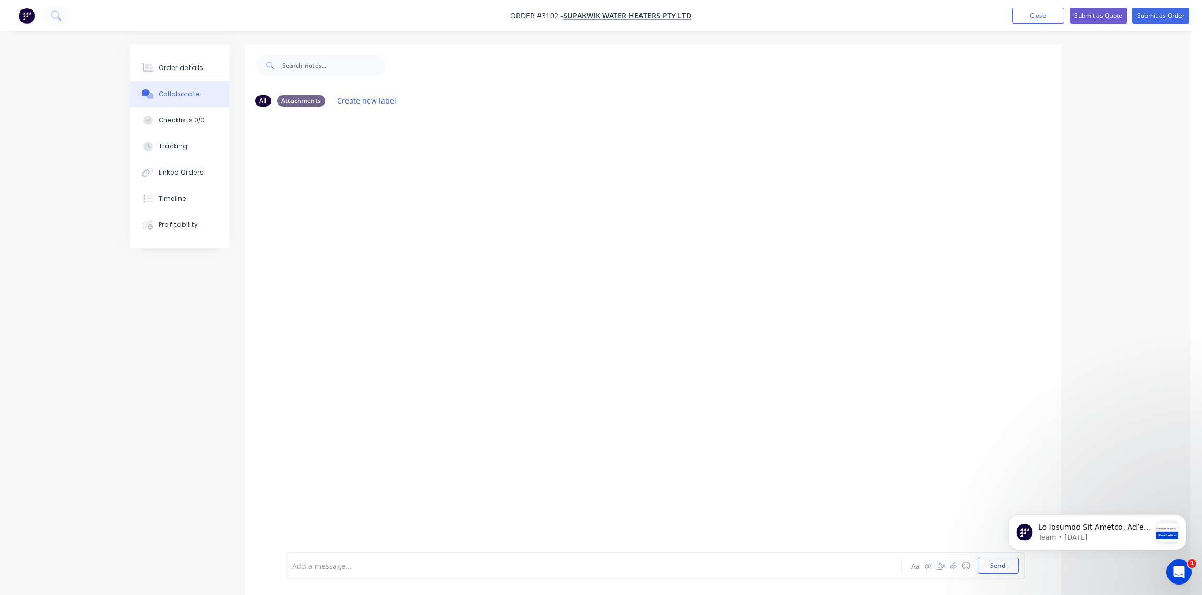
click at [358, 566] on div at bounding box center [565, 566] width 544 height 11
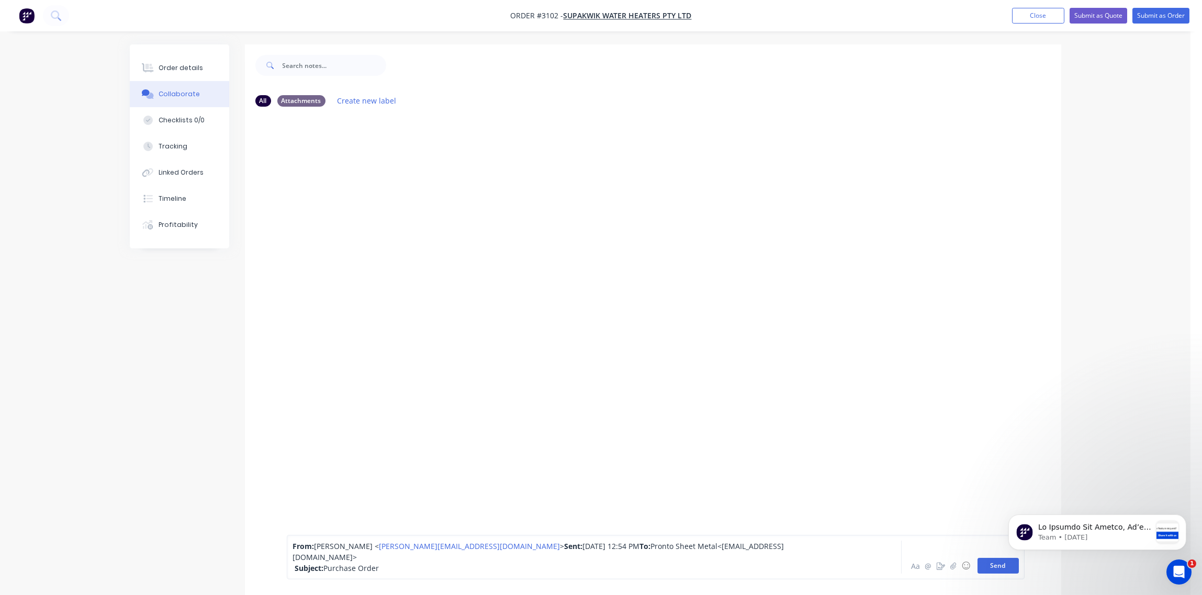
click at [991, 569] on button "Send" at bounding box center [997, 566] width 41 height 16
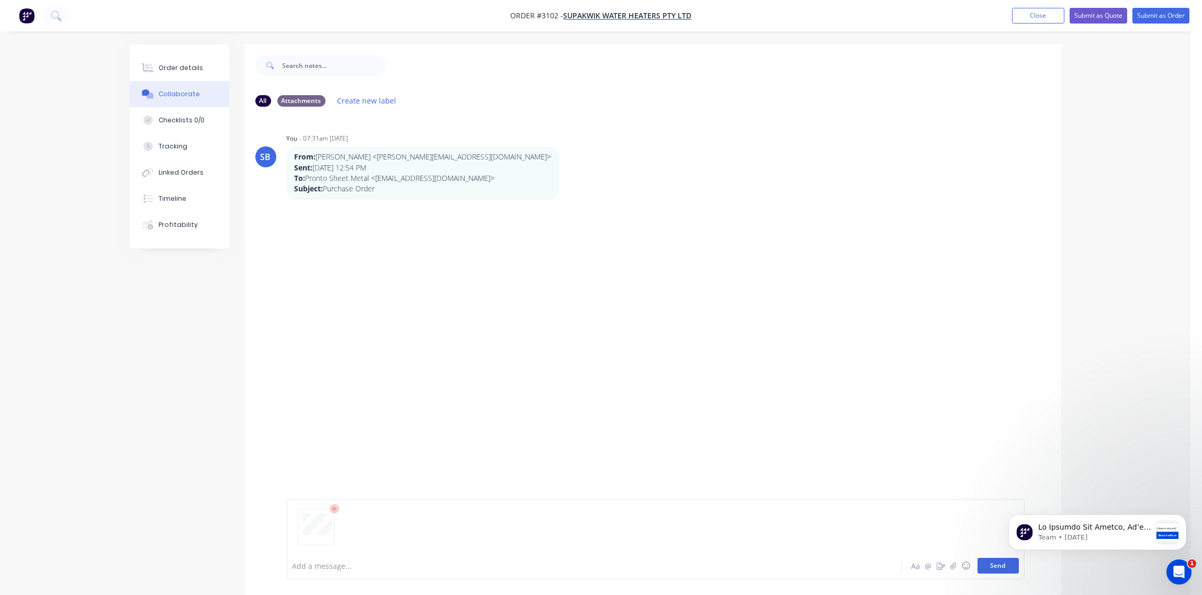
click at [997, 570] on button "Send" at bounding box center [997, 566] width 41 height 16
click at [328, 565] on div at bounding box center [565, 566] width 544 height 11
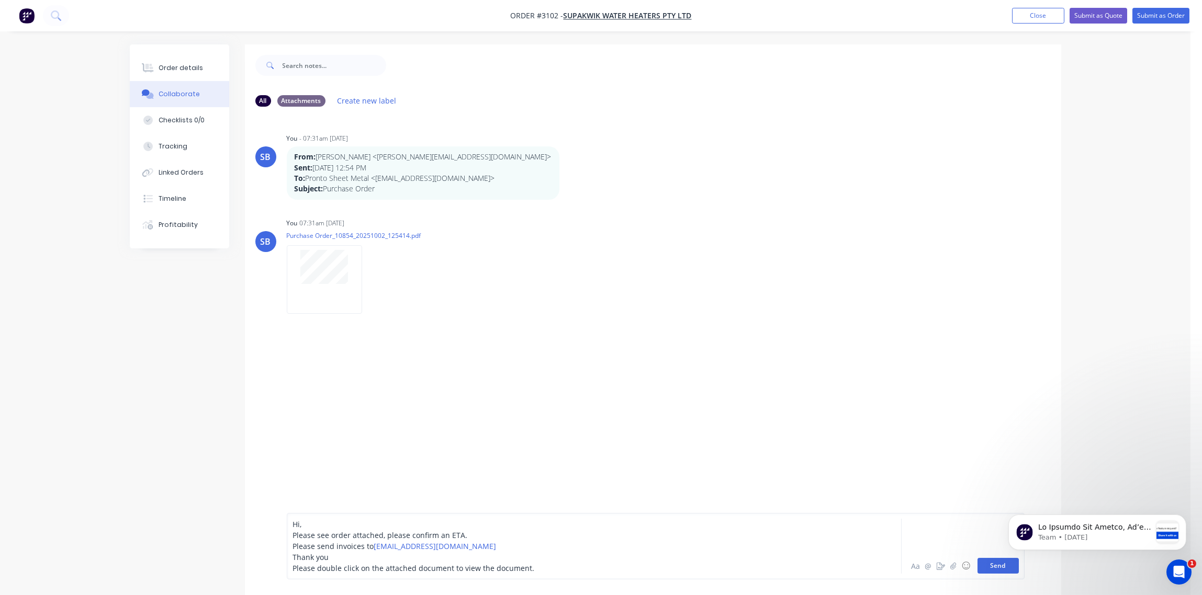
click at [998, 569] on button "Send" at bounding box center [997, 566] width 41 height 16
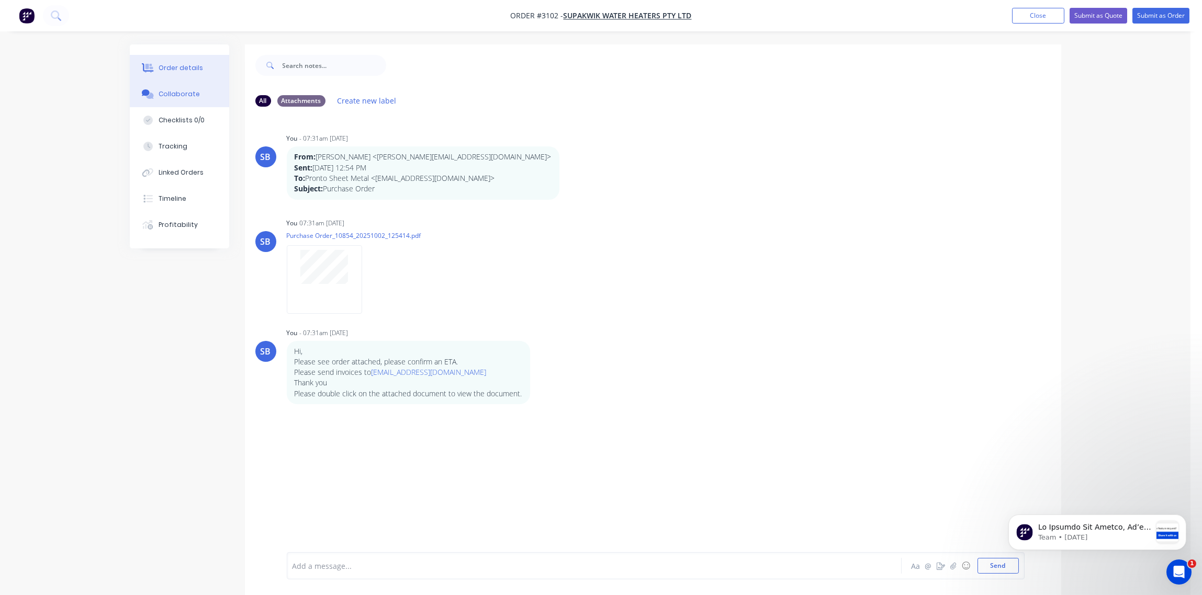
click at [174, 71] on div "Order details" at bounding box center [180, 67] width 44 height 9
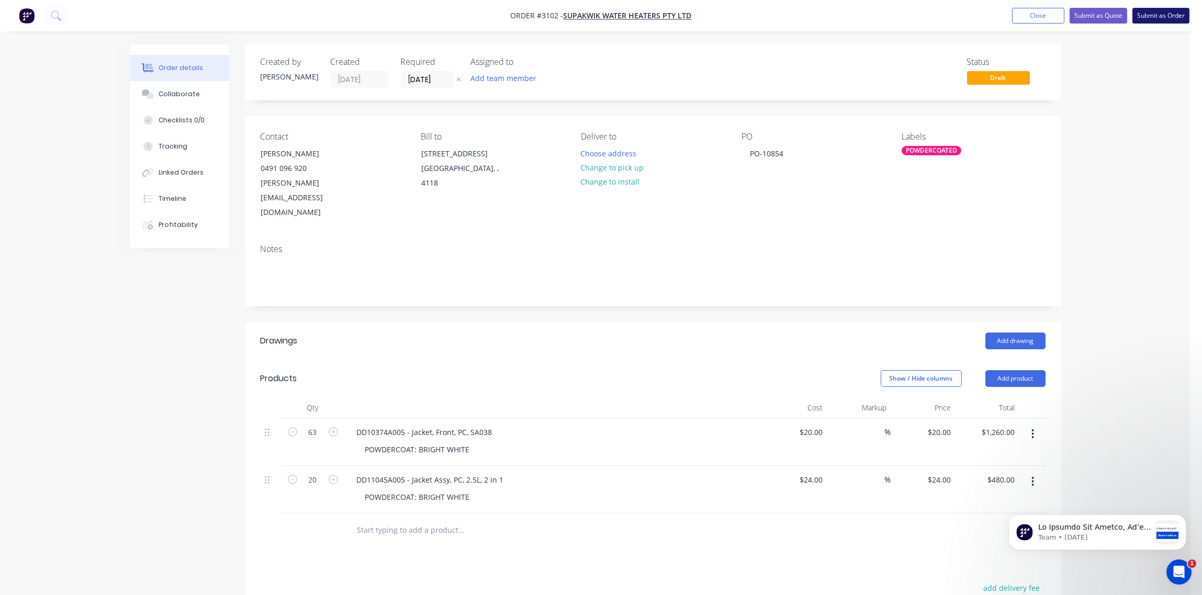
click at [1173, 16] on button "Submit as Order" at bounding box center [1160, 16] width 57 height 16
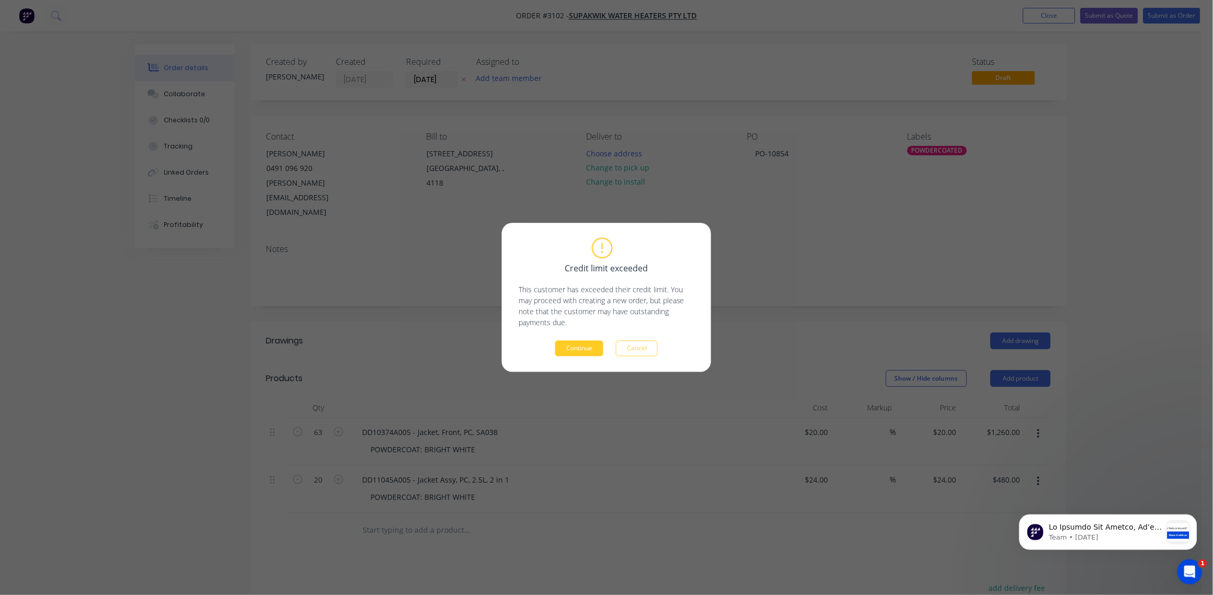
click at [581, 347] on button "Continue" at bounding box center [579, 349] width 48 height 16
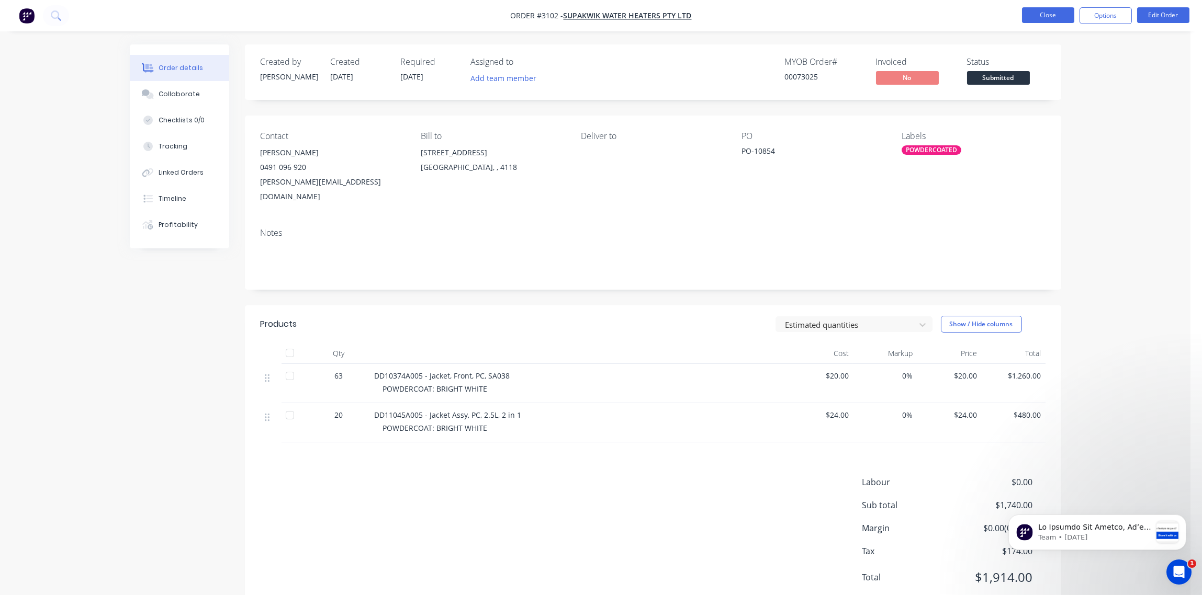
click at [1051, 18] on button "Close" at bounding box center [1048, 15] width 52 height 16
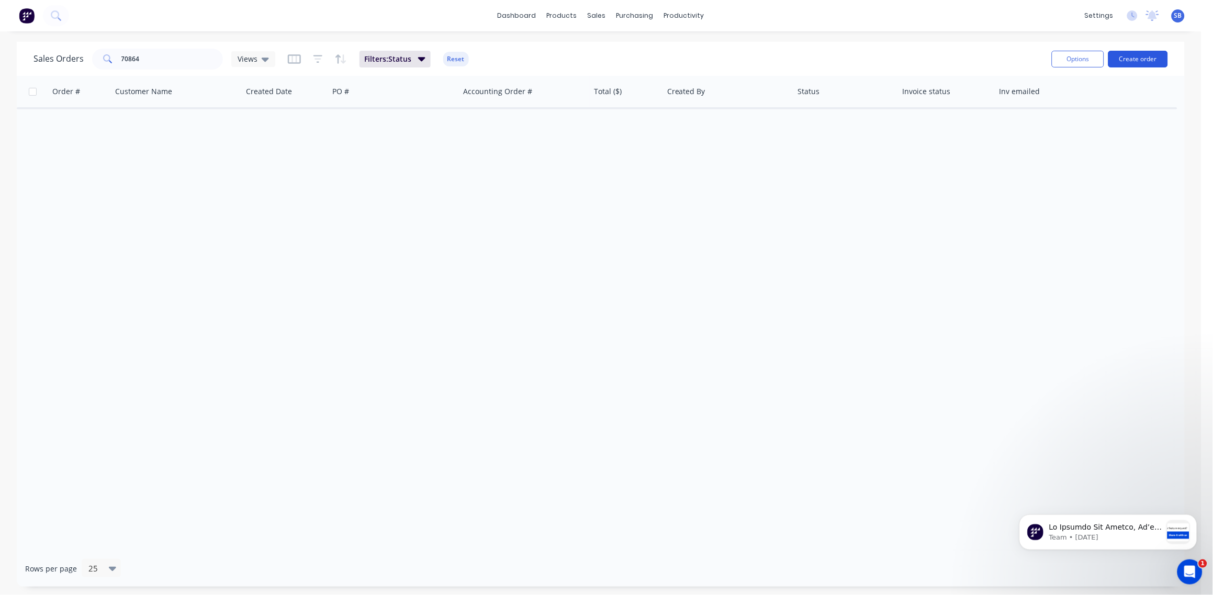
click at [1134, 56] on button "Create order" at bounding box center [1138, 59] width 60 height 17
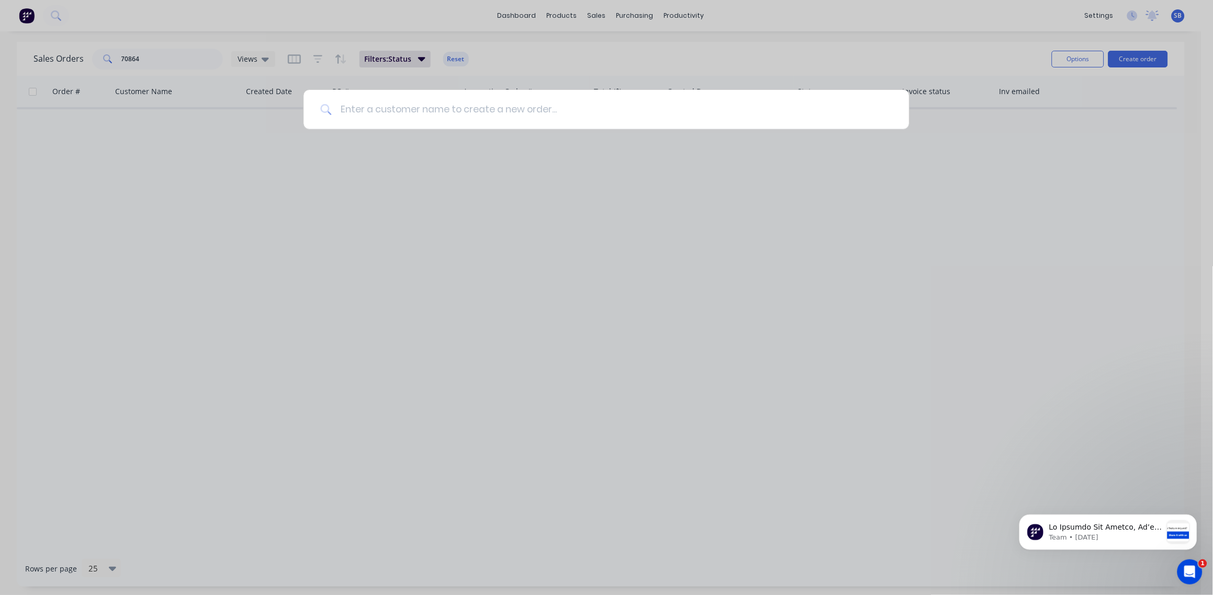
click at [468, 114] on input at bounding box center [612, 109] width 560 height 39
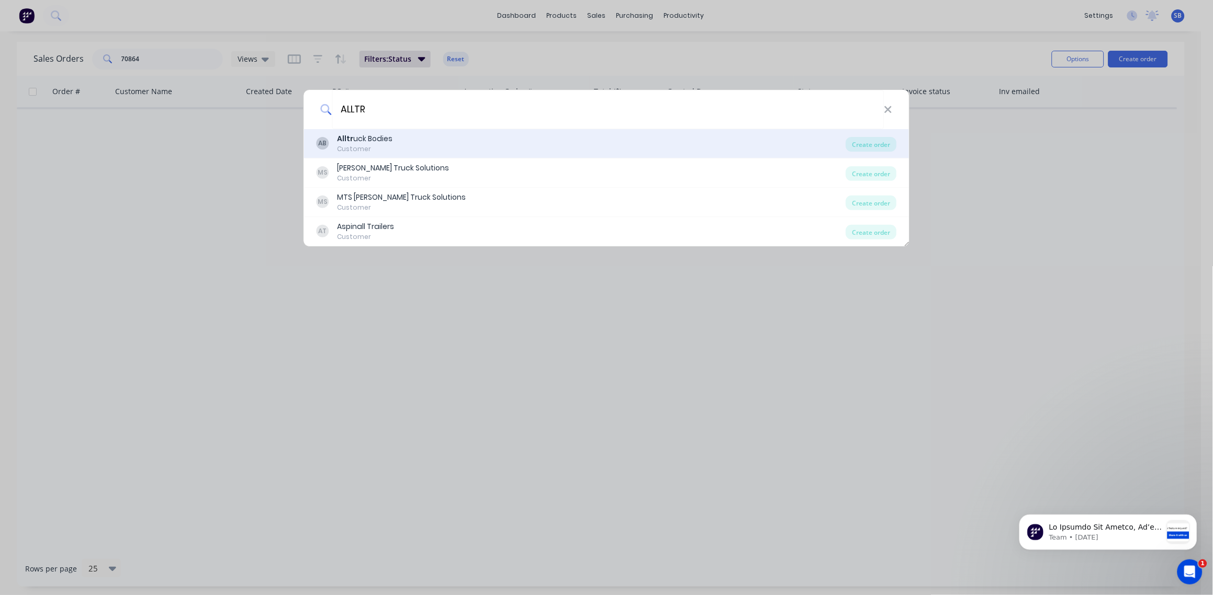
type input "ALLTR"
click at [542, 150] on div "AB Alltr uck Bodies Customer" at bounding box center [580, 143] width 529 height 20
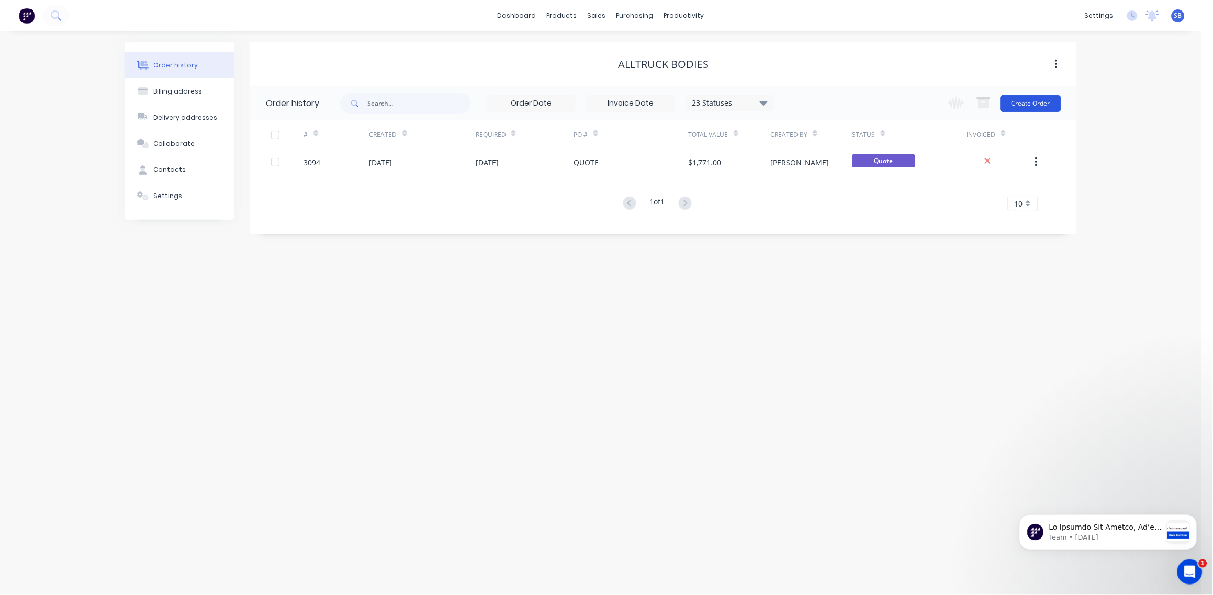
click at [1044, 103] on button "Create Order" at bounding box center [1030, 103] width 61 height 17
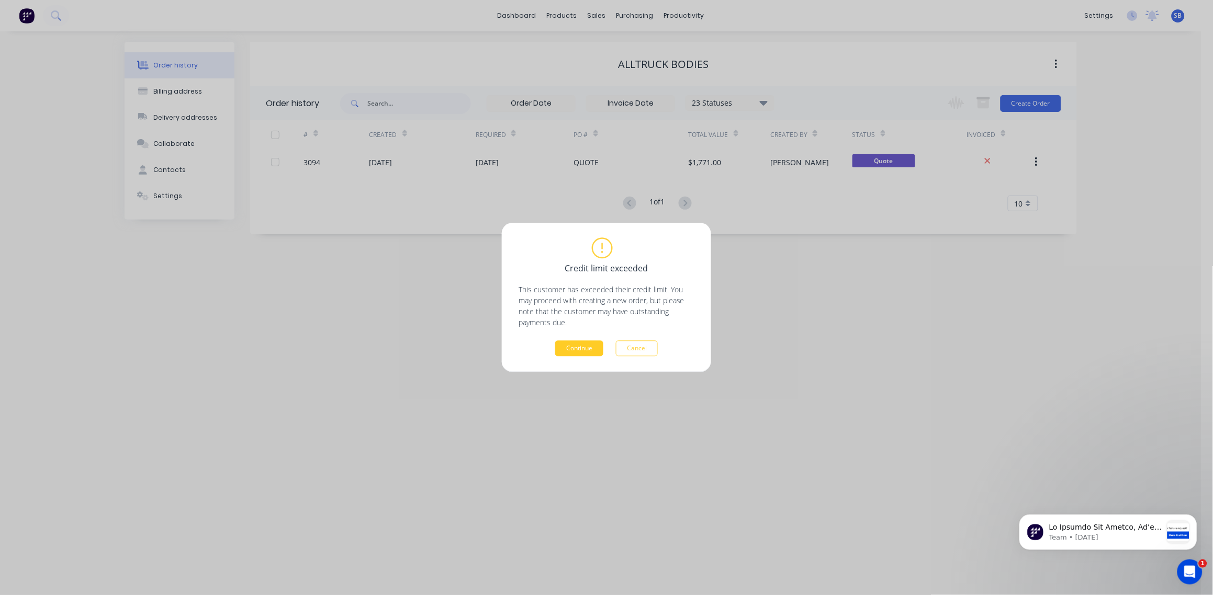
click at [575, 349] on button "Continue" at bounding box center [579, 349] width 48 height 16
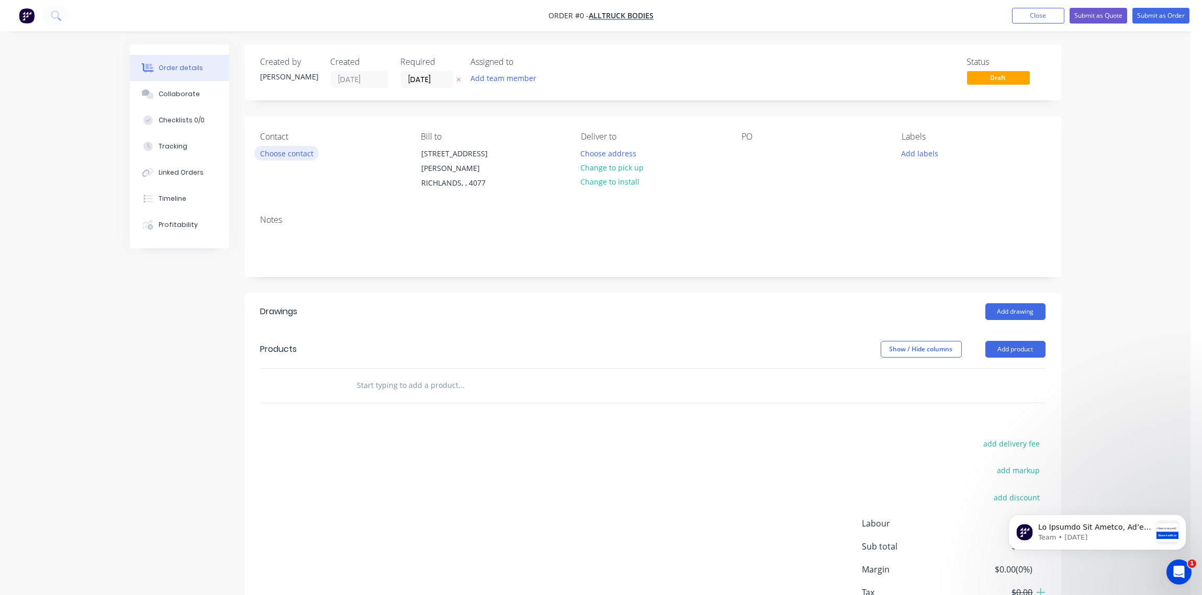
click at [287, 155] on button "Choose contact" at bounding box center [286, 153] width 64 height 14
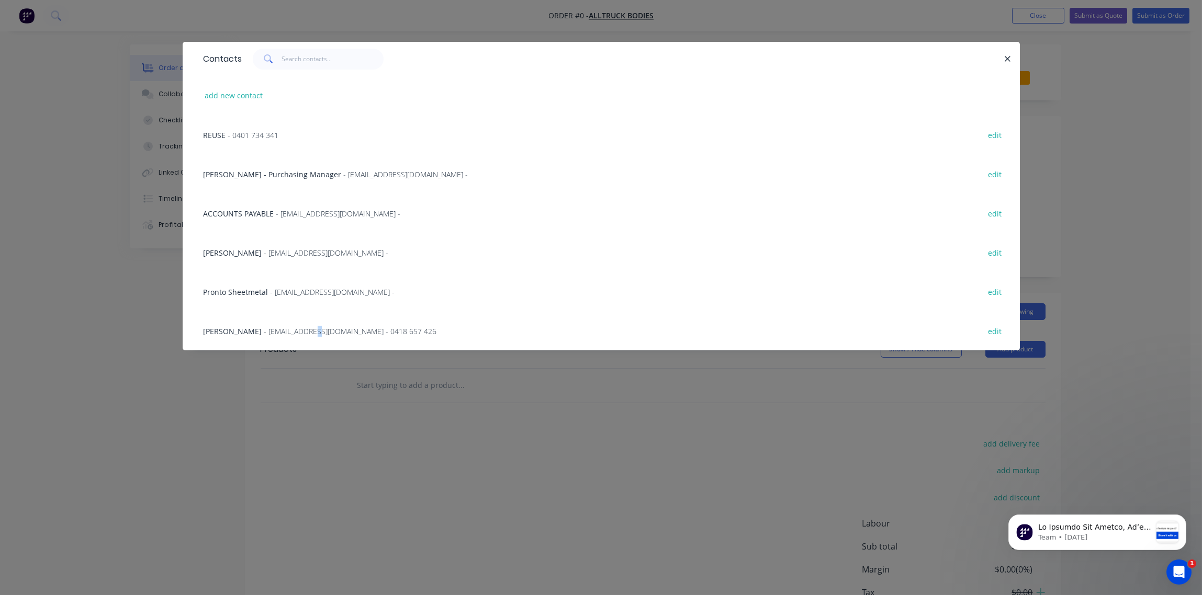
click at [289, 328] on span "- kruss@alltruckbodies.com.au - 0418 657 426" at bounding box center [350, 331] width 173 height 10
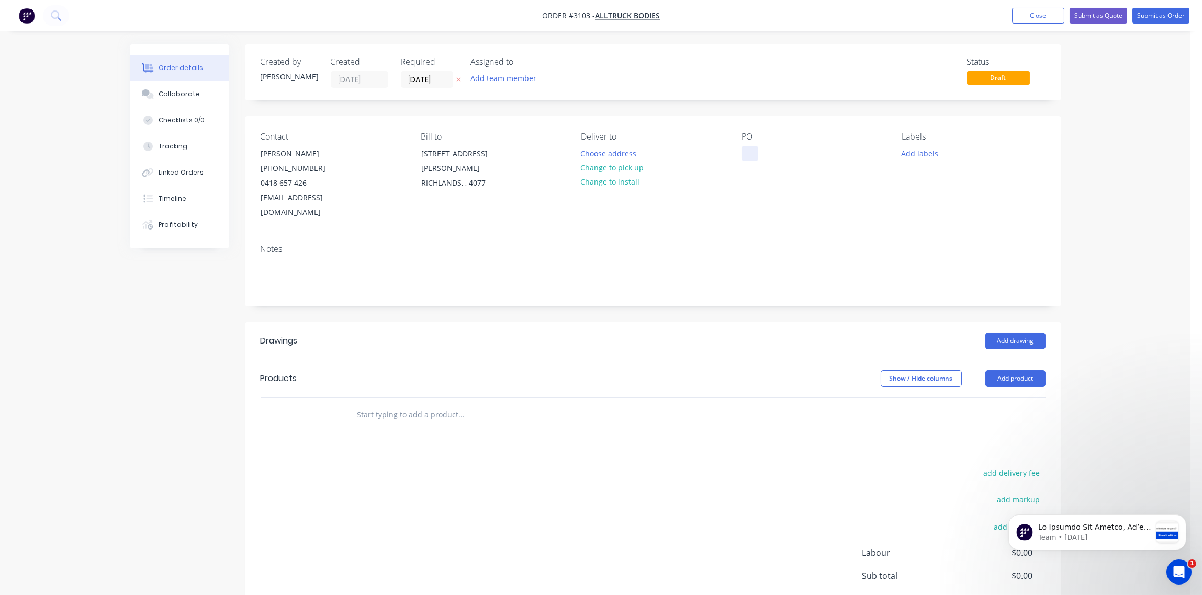
click at [744, 157] on div at bounding box center [749, 153] width 17 height 15
drag, startPoint x: 772, startPoint y: 151, endPoint x: 762, endPoint y: 155, distance: 11.0
click at [762, 155] on div "PO-" at bounding box center [755, 153] width 29 height 15
click at [925, 157] on button "Add labels" at bounding box center [920, 153] width 48 height 14
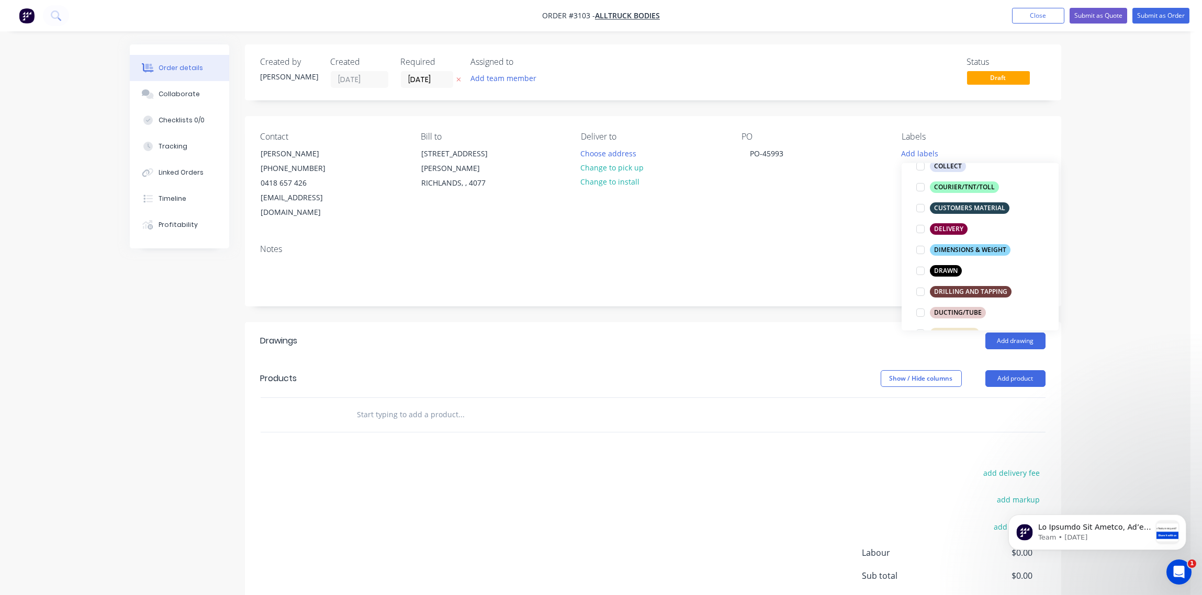
scroll to position [234, 0]
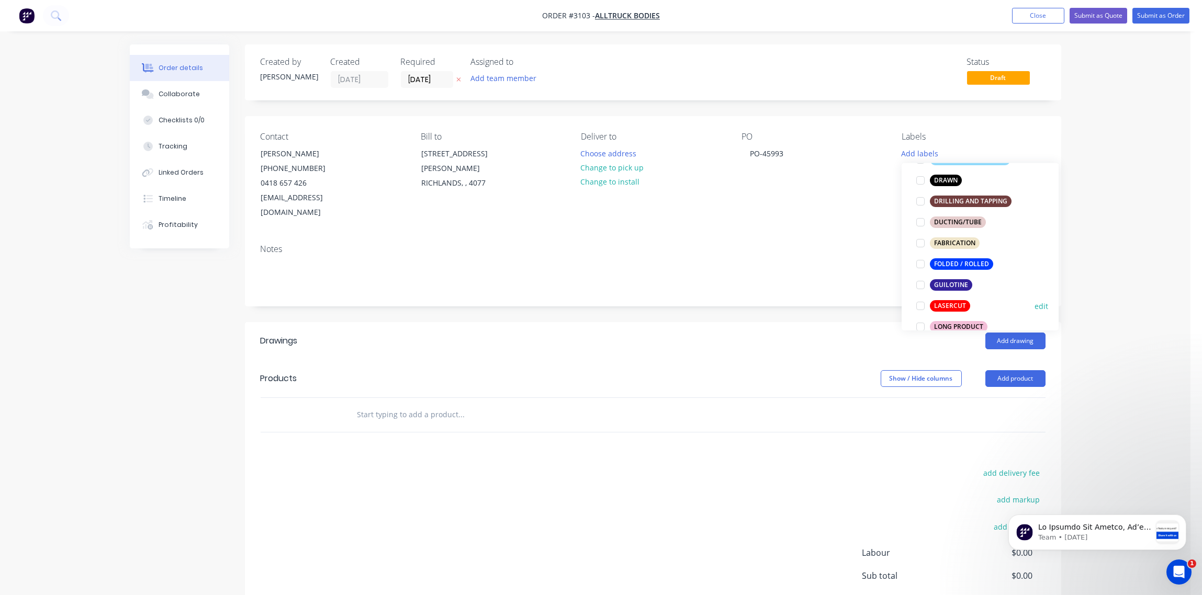
click at [917, 307] on div at bounding box center [920, 306] width 21 height 21
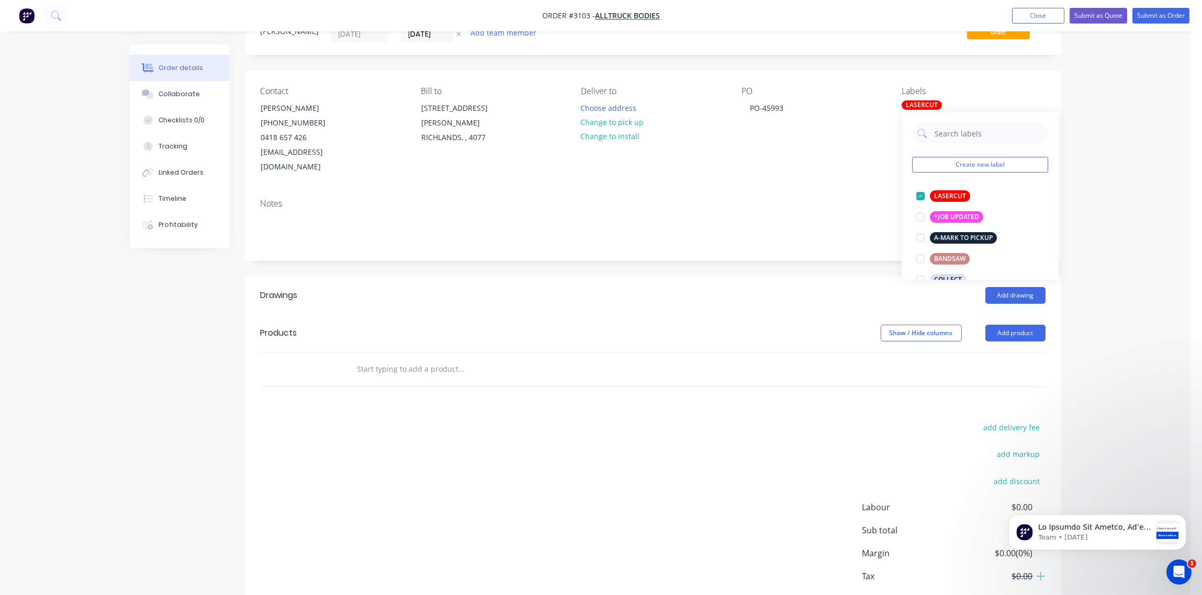
scroll to position [90, 0]
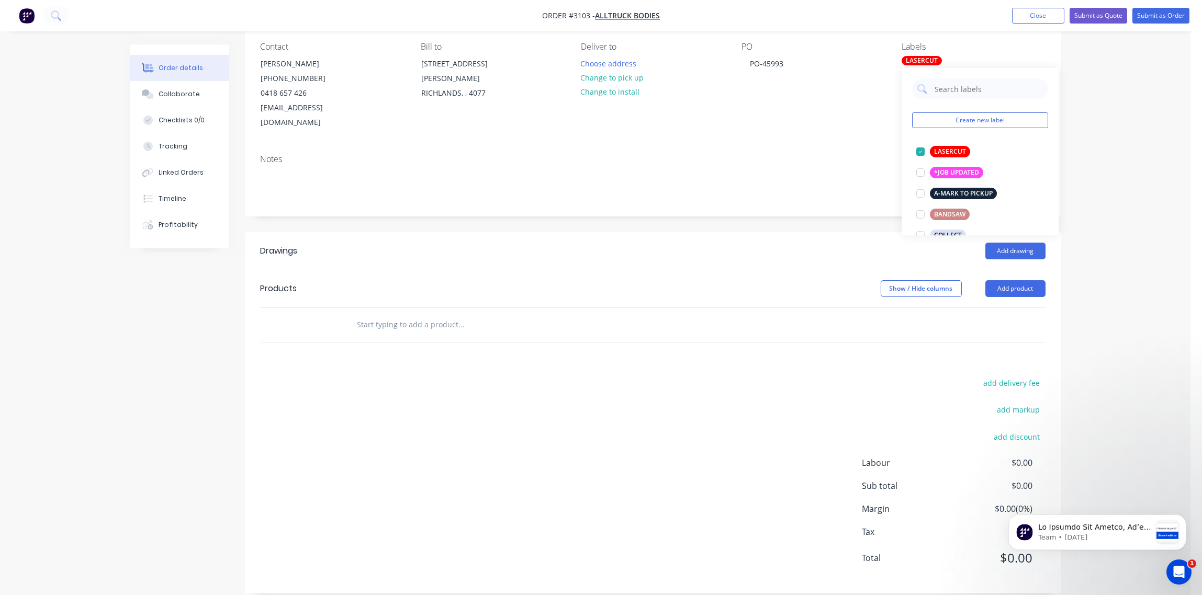
click at [472, 314] on input "text" at bounding box center [461, 324] width 209 height 21
click at [1010, 280] on button "Add product" at bounding box center [1015, 288] width 60 height 17
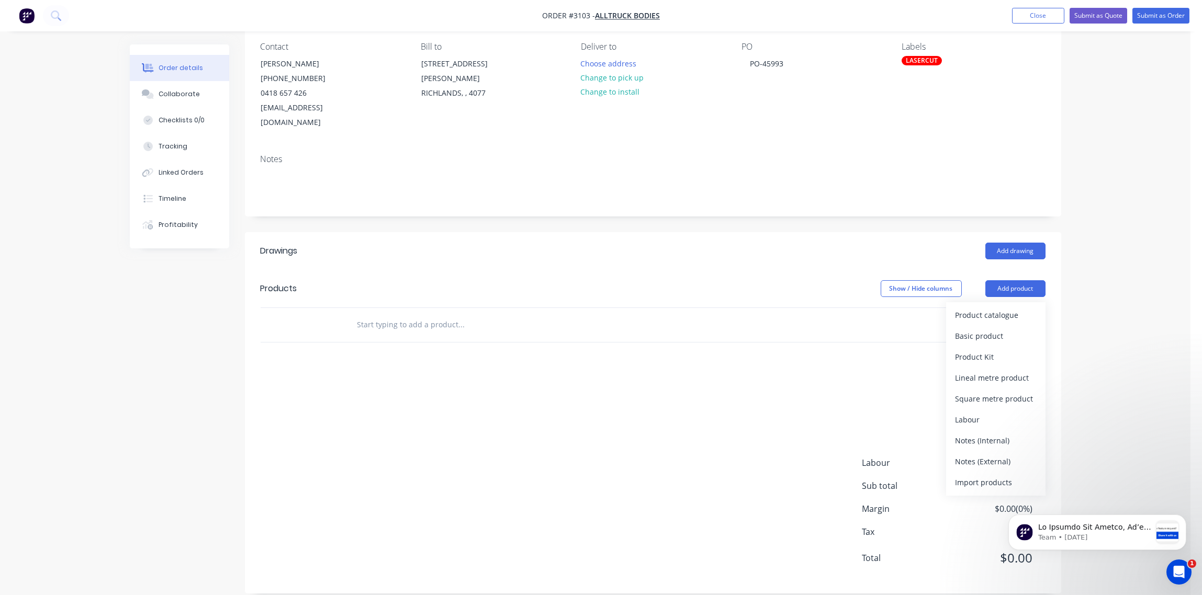
click at [991, 454] on div "Notes (External)" at bounding box center [995, 461] width 81 height 15
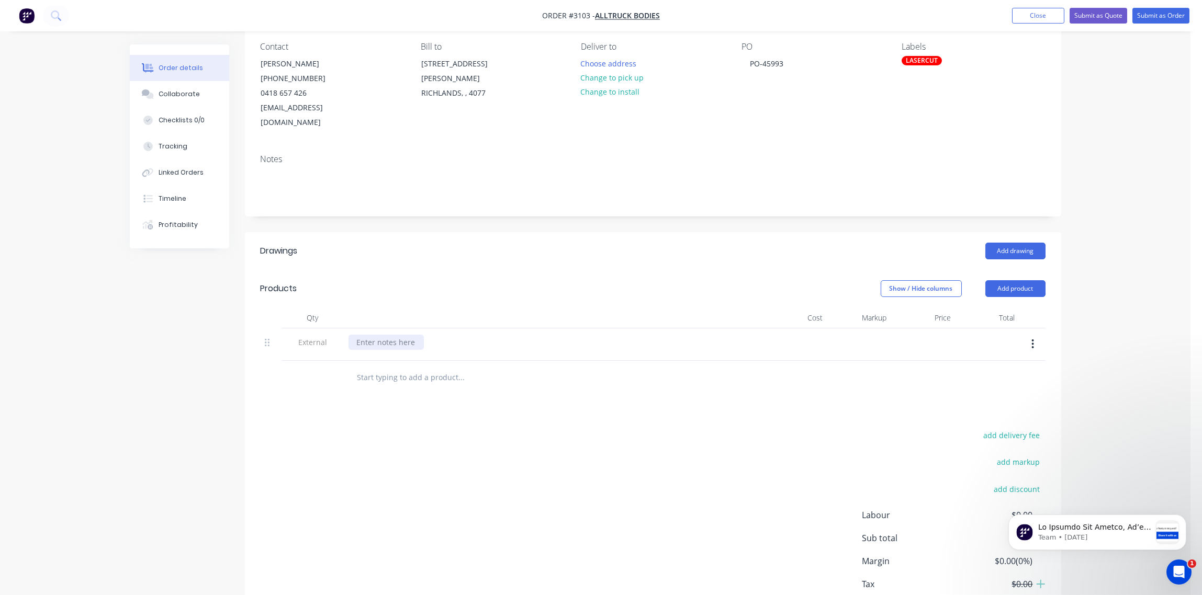
click at [396, 335] on div at bounding box center [385, 342] width 75 height 15
paste div
click at [390, 367] on input "text" at bounding box center [461, 377] width 209 height 21
paste input "C00533"
click at [391, 367] on input "C00533 -" at bounding box center [461, 377] width 209 height 21
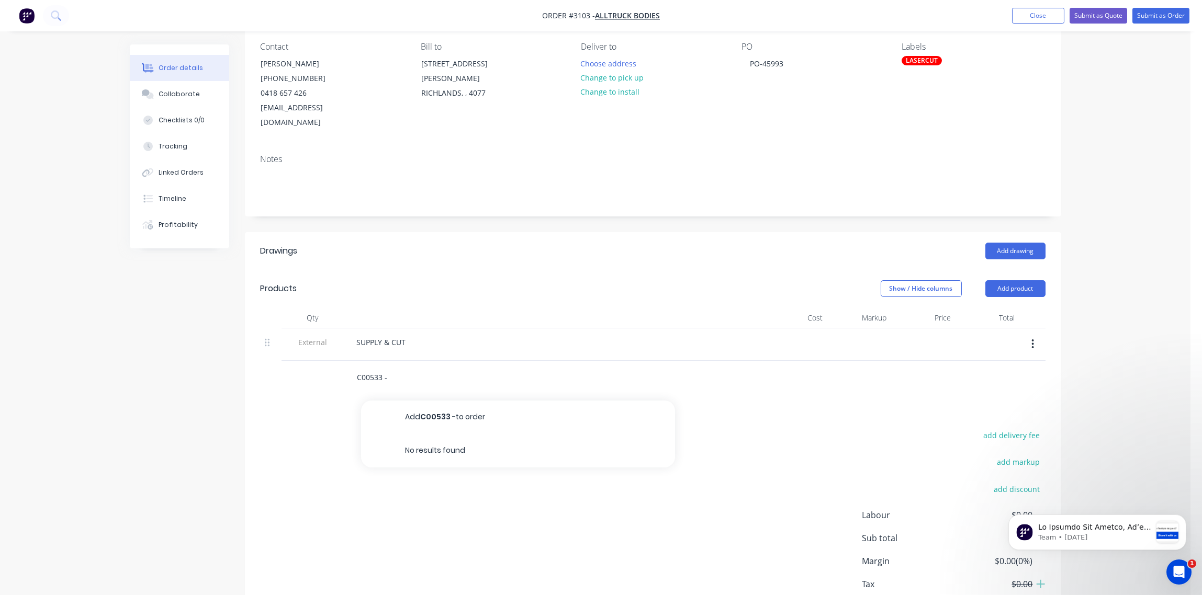
paste input "SP0004"
click at [420, 367] on input "C00533 - SP0004" at bounding box center [461, 377] width 209 height 21
paste input "CORNER GUSSET CURTAIN SIDER"
click at [418, 367] on input "C00533 - SP0004 CORNER GUSSET CURTAIN SIDER" at bounding box center [461, 377] width 209 height 21
click at [524, 367] on input "C00533 - SP0004 CORNER GUSSET CURTAIN SIDER" at bounding box center [461, 377] width 209 height 21
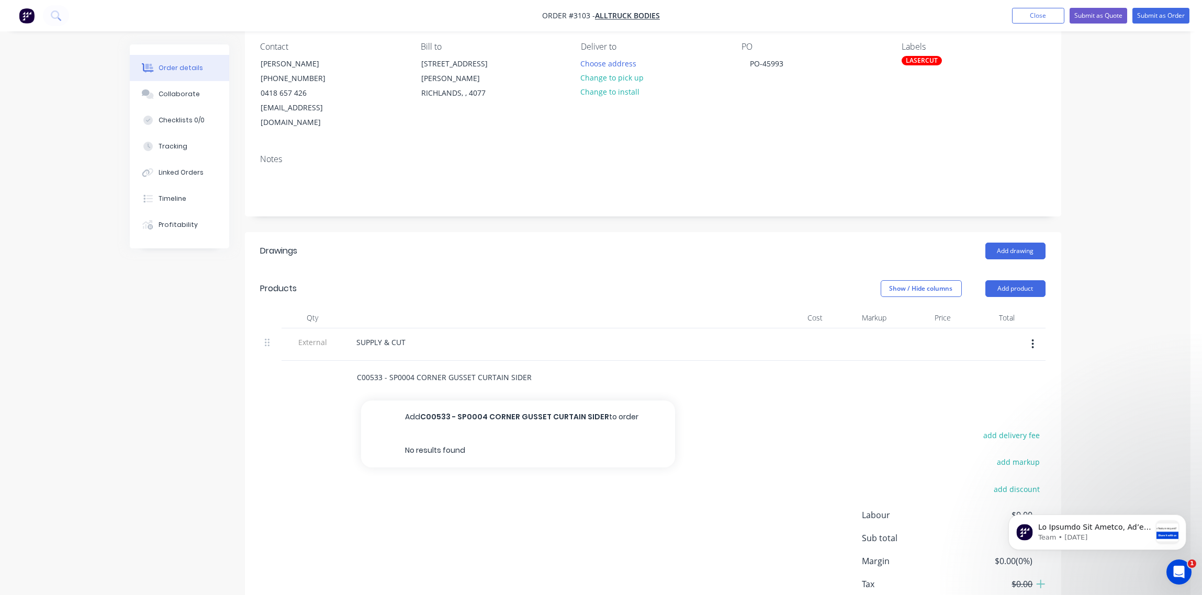
click at [528, 367] on input "C00533 - SP0004 CORNER GUSSET CURTAIN SIDER" at bounding box center [461, 377] width 209 height 21
type input "C00533 - SP0004 CORNER GUSSET CURTAIN SIDER"
click at [528, 404] on button "Add C00533 - SP0004 CORNER GUSSET CURTAIN SIDER to order" at bounding box center [518, 417] width 314 height 33
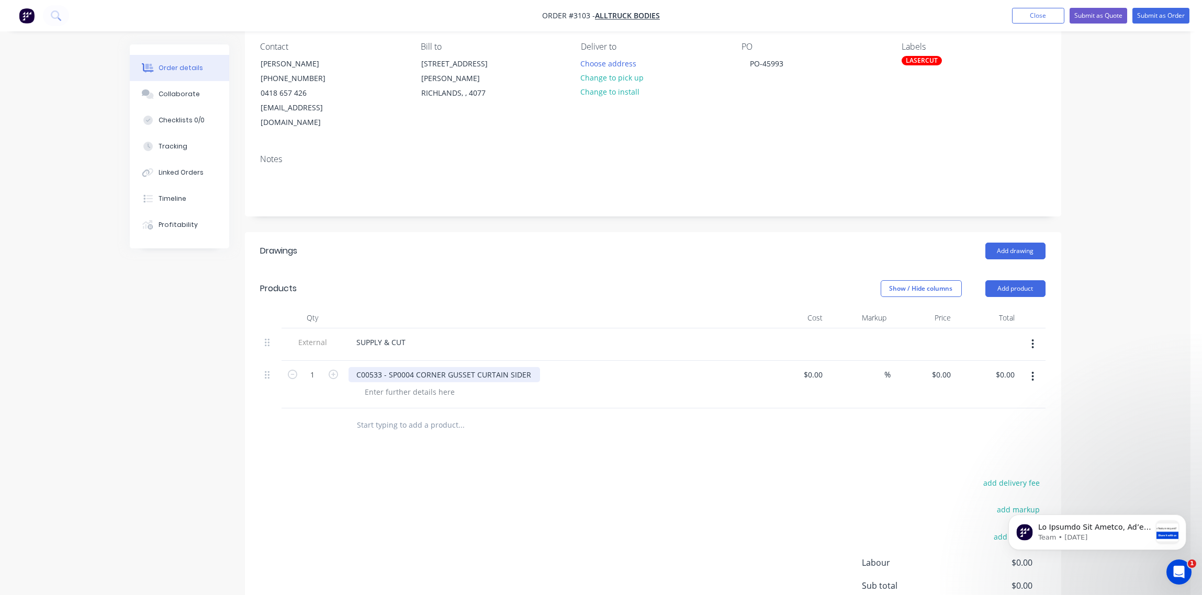
click at [528, 367] on div "C00533 - SP0004 CORNER GUSSET CURTAIN SIDER" at bounding box center [443, 374] width 191 height 15
click at [390, 371] on div "C00533 - SP0004 CORNER GUSSET CURTAIN SIDER" at bounding box center [443, 380] width 191 height 26
click at [388, 437] on input "text" at bounding box center [461, 447] width 209 height 21
click at [365, 437] on input "text" at bounding box center [461, 447] width 209 height 21
paste input "C00532"
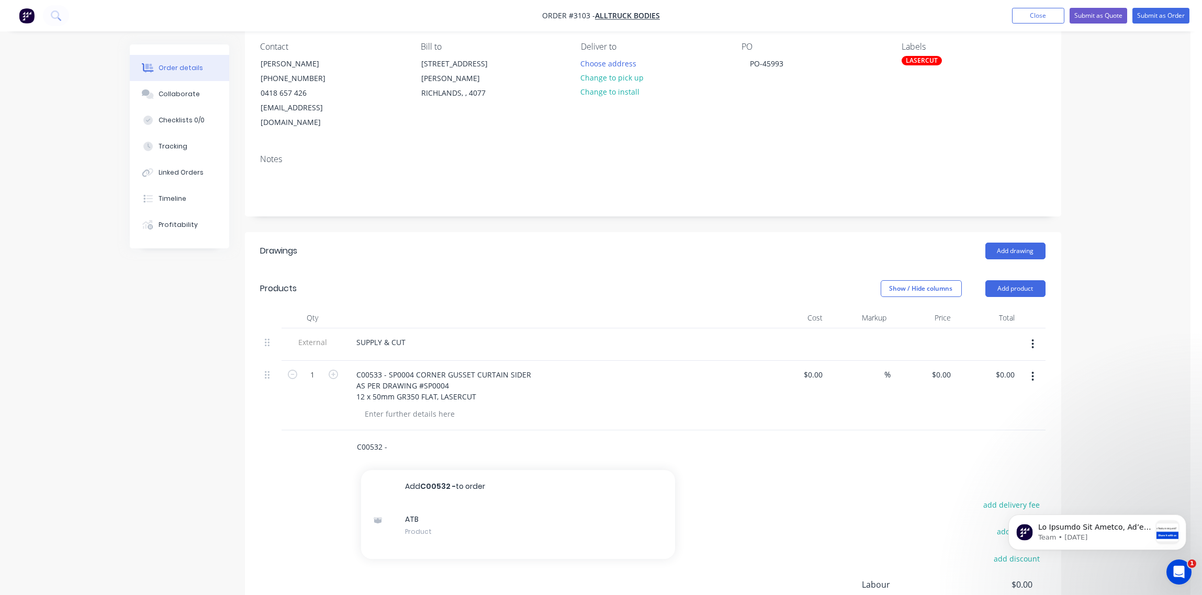
click at [402, 437] on input "C00532 -" at bounding box center [461, 447] width 209 height 21
paste input "CAP PLATE"
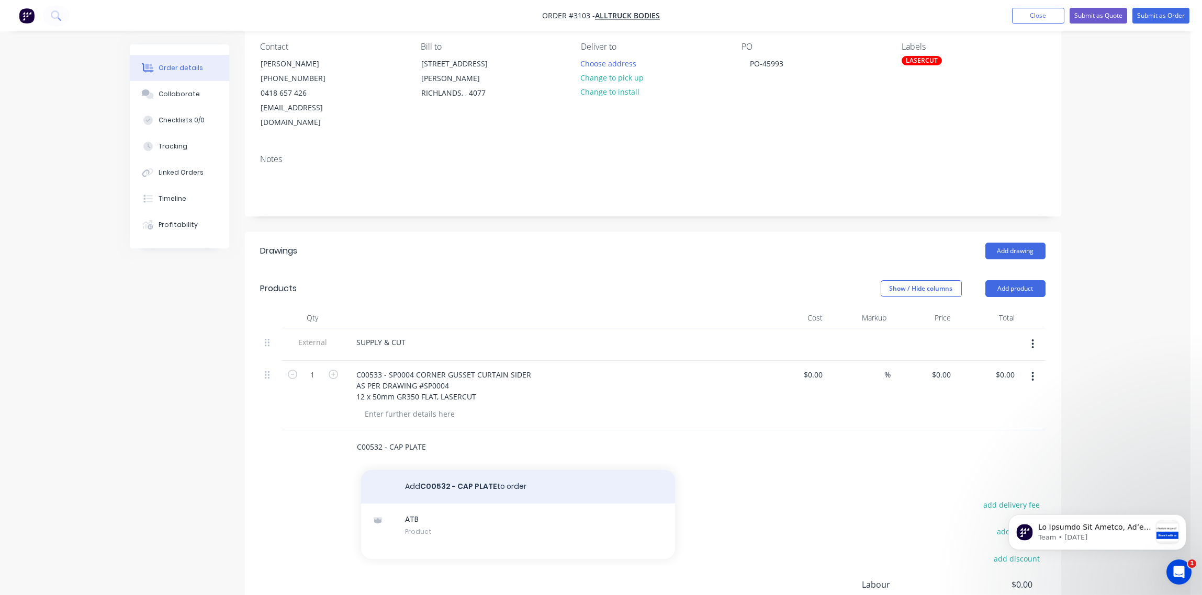
type input "C00532 - CAP PLATE"
click at [479, 477] on button "Add C00532 - CAP PLATE to order" at bounding box center [518, 486] width 314 height 33
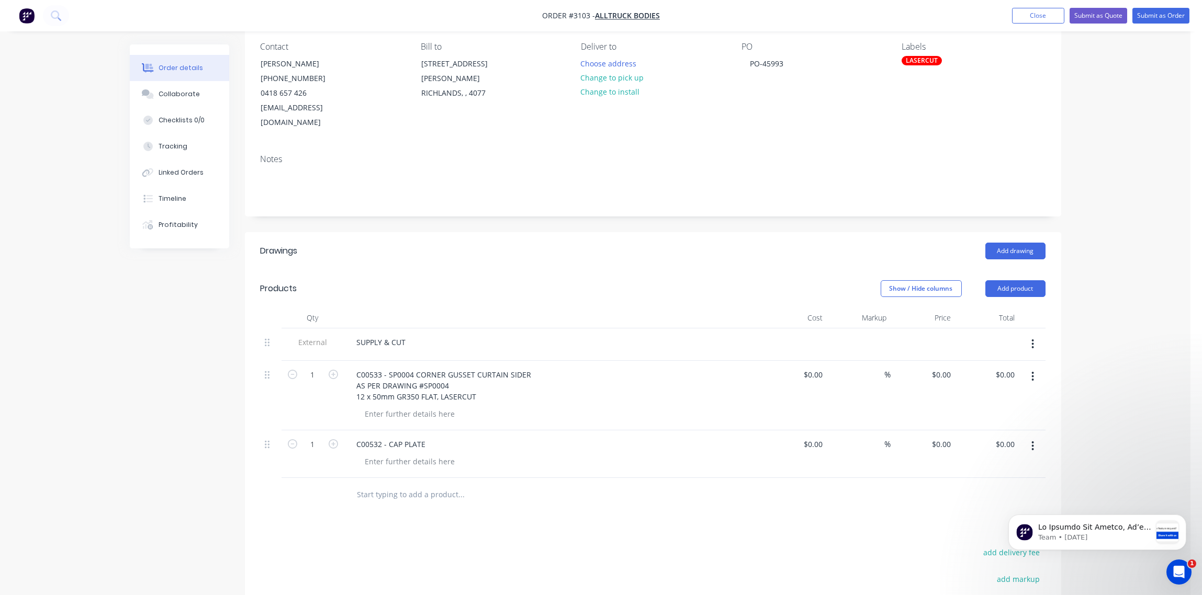
click at [443, 437] on div "C00532 - CAP PLATE" at bounding box center [553, 444] width 410 height 15
click at [430, 437] on div "C00532 - CAP PLATE" at bounding box center [391, 444] width 86 height 15
drag, startPoint x: 387, startPoint y: 429, endPoint x: 436, endPoint y: 429, distance: 48.6
click at [436, 437] on div "C00532 - CAP PLATE" at bounding box center [553, 444] width 410 height 15
drag, startPoint x: 390, startPoint y: 429, endPoint x: 445, endPoint y: 429, distance: 54.9
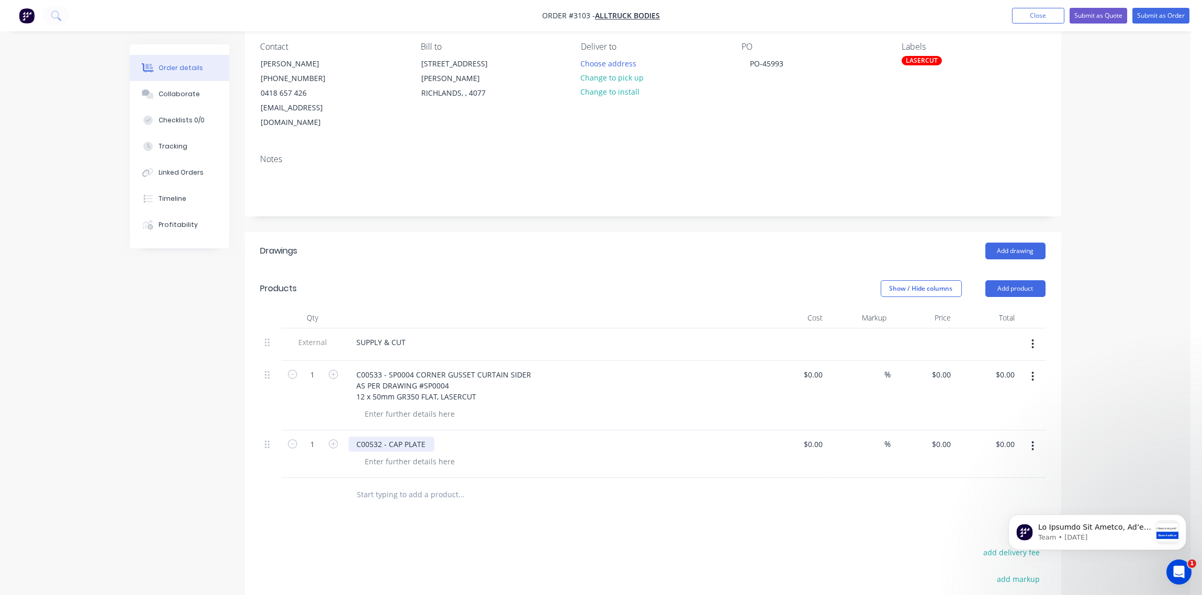
click at [445, 437] on div "C00532 - CAP PLATE" at bounding box center [553, 444] width 410 height 15
click at [398, 454] on div at bounding box center [410, 461] width 107 height 15
paste div
click at [513, 437] on div "C00532 - CAP PLATE - FUEL CUTOUT ON ROPE" at bounding box center [435, 444] width 175 height 15
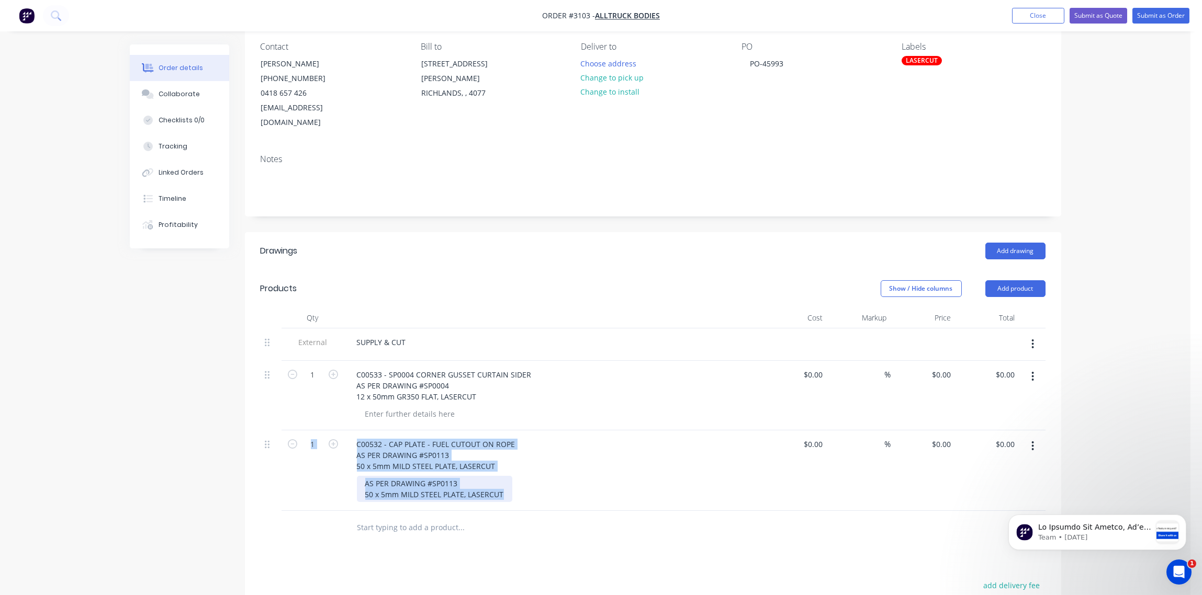
drag, startPoint x: 505, startPoint y: 479, endPoint x: 417, endPoint y: 468, distance: 88.0
click at [417, 476] on div "AS PER DRAWING #SP0113 50 x 5mm MILD STEEL PLATE, LASERCUT" at bounding box center [434, 489] width 155 height 26
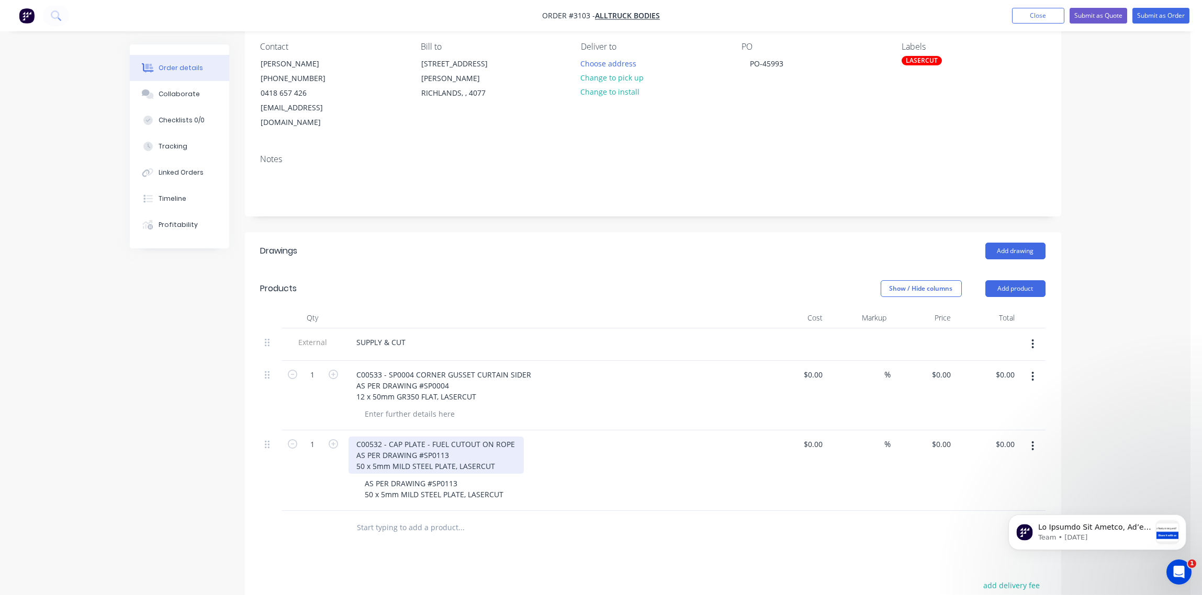
click at [516, 450] on div "C00532 - CAP PLATE - FUEL CUTOUT ON ROPE AS PER DRAWING #SP0113 50 x 5mm MILD S…" at bounding box center [435, 455] width 175 height 37
drag, startPoint x: 501, startPoint y: 481, endPoint x: 337, endPoint y: 474, distance: 163.9
click at [337, 474] on div "1 C00532 - CAP PLATE - FUEL CUTOUT ON ROPE AS PER DRAWING #SP0113 50 x 5mm MILD…" at bounding box center [652, 470] width 785 height 81
click at [501, 479] on div "AS PER DRAWING #SP0113 50 x 5mm MILD STEEL PLATE, LASERCUT" at bounding box center [434, 489] width 155 height 26
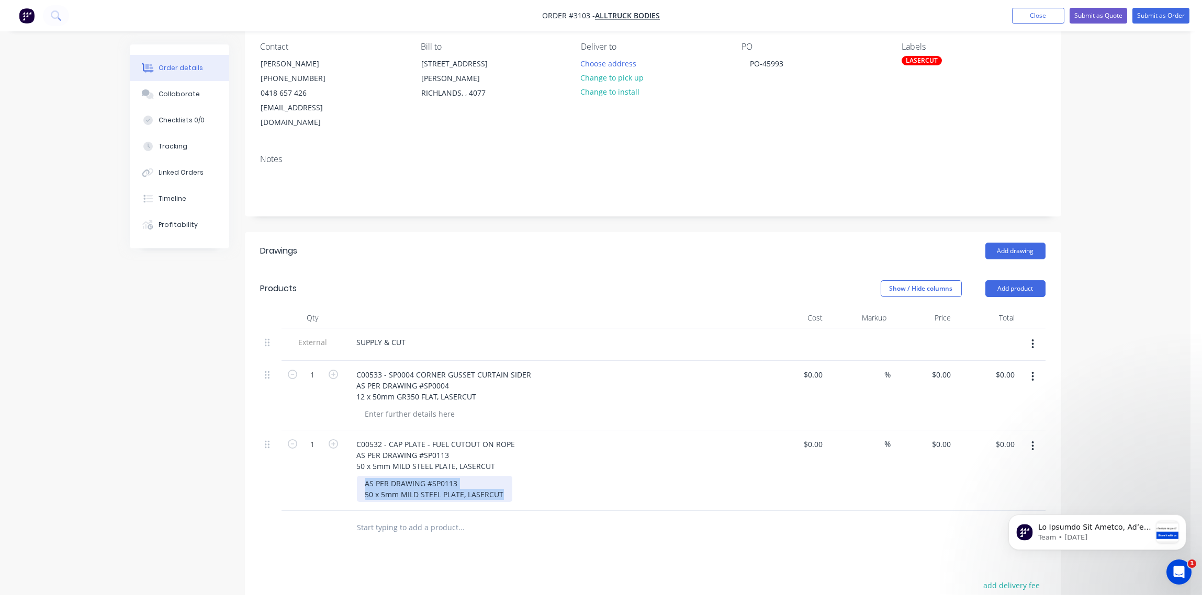
drag, startPoint x: 504, startPoint y: 479, endPoint x: 328, endPoint y: 472, distance: 175.9
click at [328, 472] on div "1 C00532 - CAP PLATE - FUEL CUTOUT ON ROPE AS PER DRAWING #SP0113 50 x 5mm MILD…" at bounding box center [652, 470] width 785 height 81
click at [613, 437] on div "C00532 - CAP PLATE - FUEL CUTOUT ON ROPE AS PER DRAWING #SP0113 50 x 5mm MILD S…" at bounding box center [553, 455] width 410 height 37
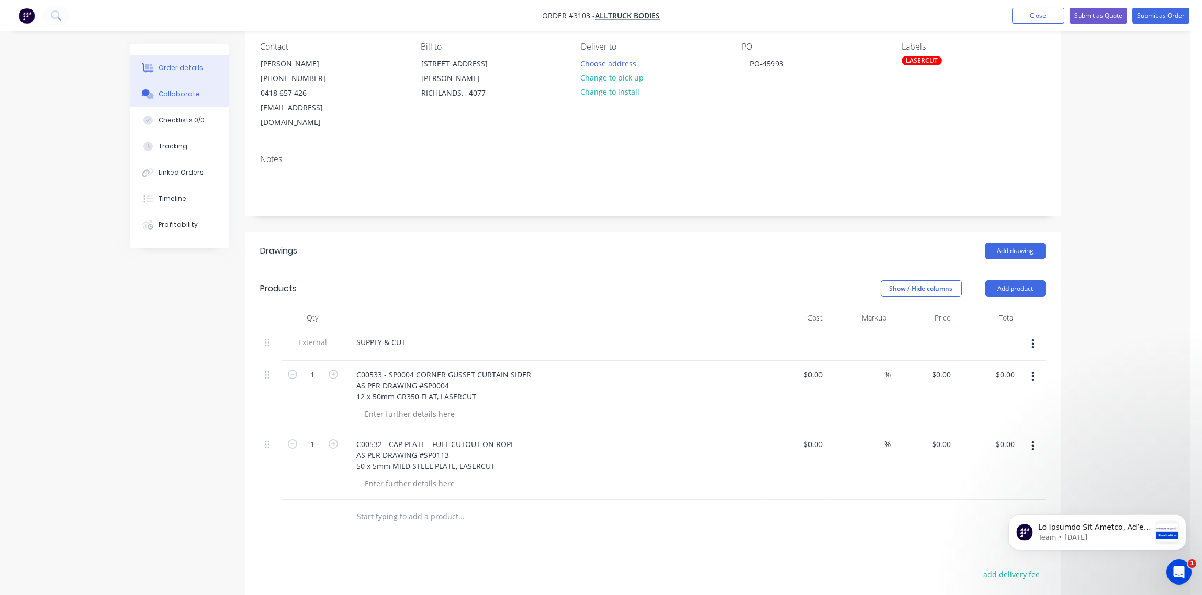
click at [180, 92] on div "Collaborate" at bounding box center [178, 93] width 41 height 9
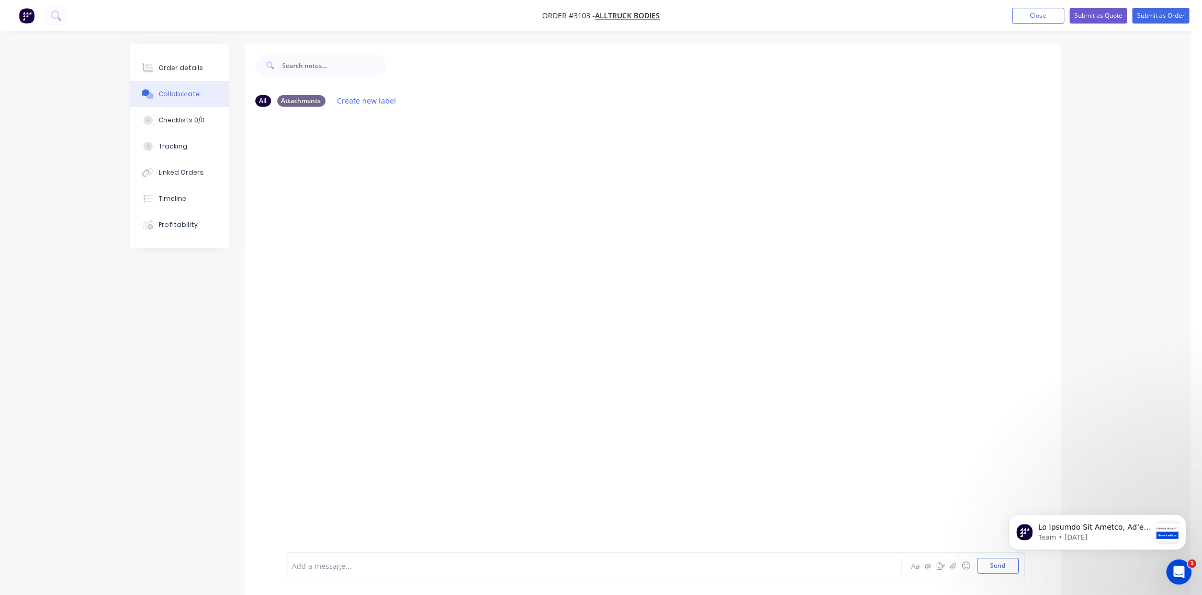
click at [311, 561] on div at bounding box center [565, 566] width 544 height 11
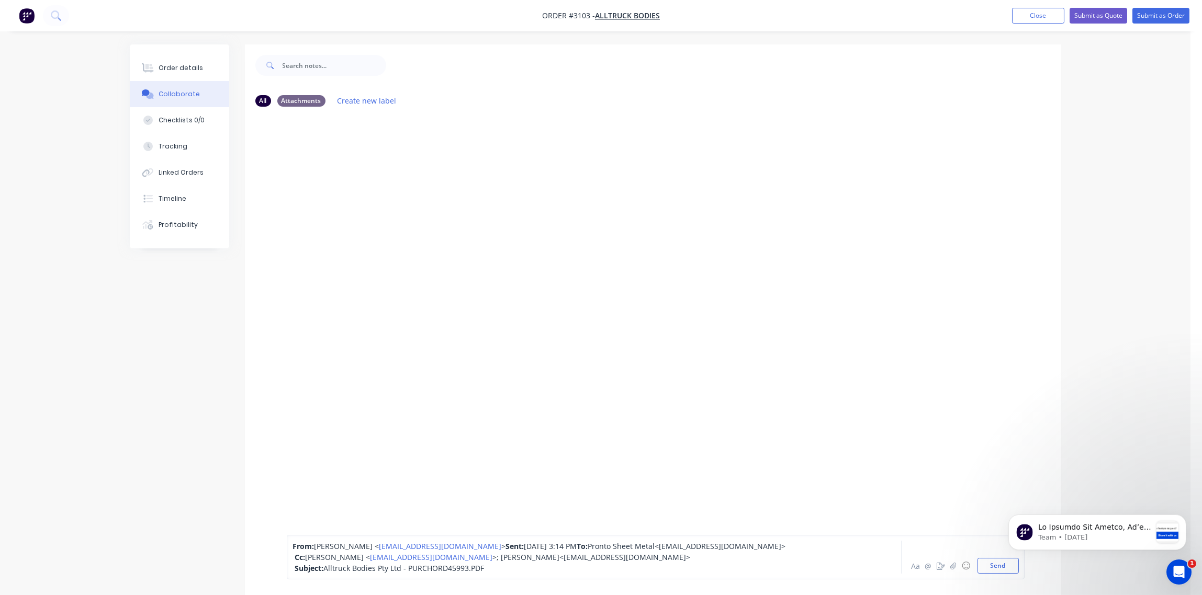
click at [995, 566] on html "Team • [DATE]" at bounding box center [1096, 529] width 209 height 73
click at [995, 565] on html "Team • [DATE]" at bounding box center [1096, 529] width 209 height 73
click at [983, 568] on button "Send" at bounding box center [997, 566] width 41 height 16
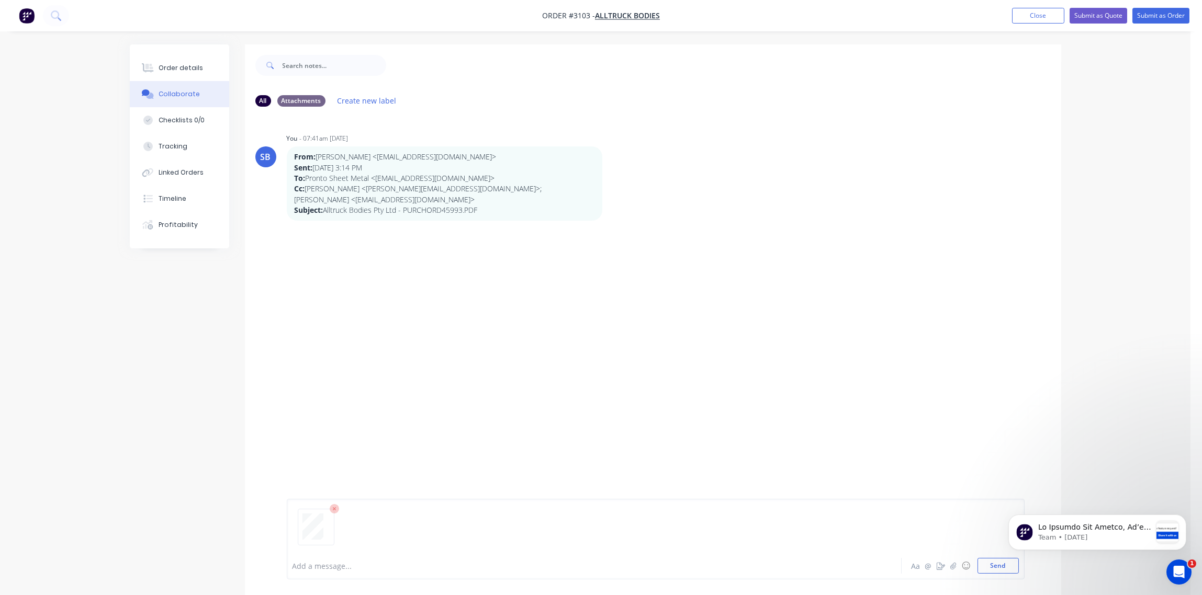
click at [1002, 563] on html "Team • [DATE]" at bounding box center [1096, 529] width 209 height 73
click at [992, 565] on html "Team • [DATE]" at bounding box center [1096, 529] width 209 height 73
click at [982, 570] on button "Send" at bounding box center [997, 566] width 41 height 16
click at [344, 561] on div at bounding box center [565, 566] width 544 height 11
click at [1002, 567] on button "Send" at bounding box center [997, 566] width 41 height 16
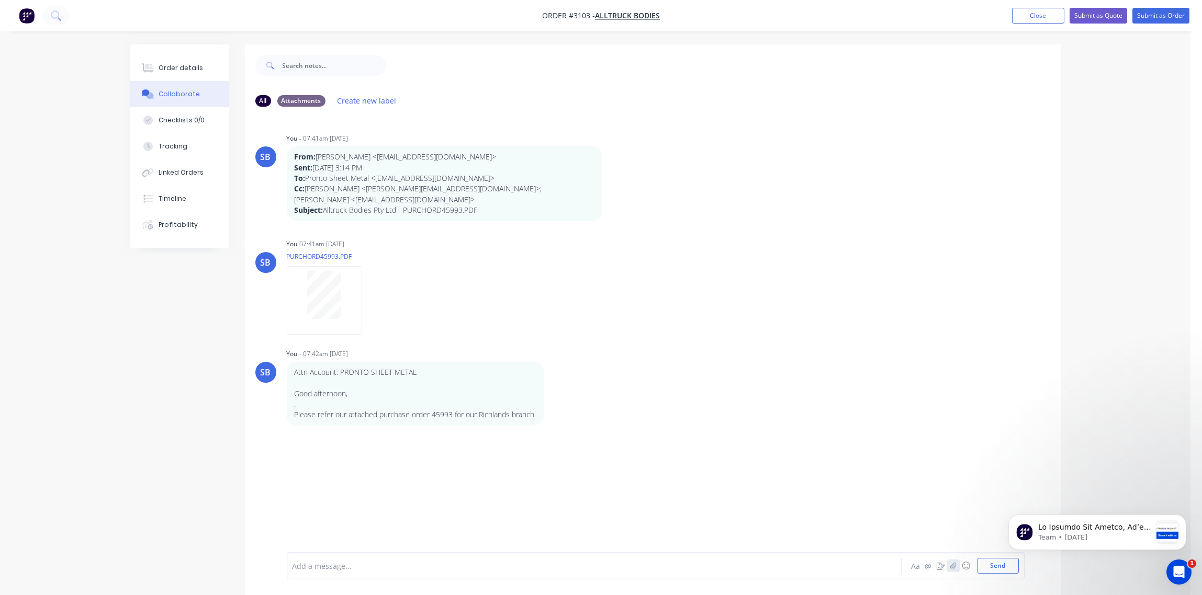
click at [953, 568] on icon "button" at bounding box center [952, 565] width 6 height 7
click at [992, 562] on html "Team • [DATE]" at bounding box center [1096, 529] width 209 height 73
click at [992, 565] on button "Send" at bounding box center [997, 566] width 41 height 16
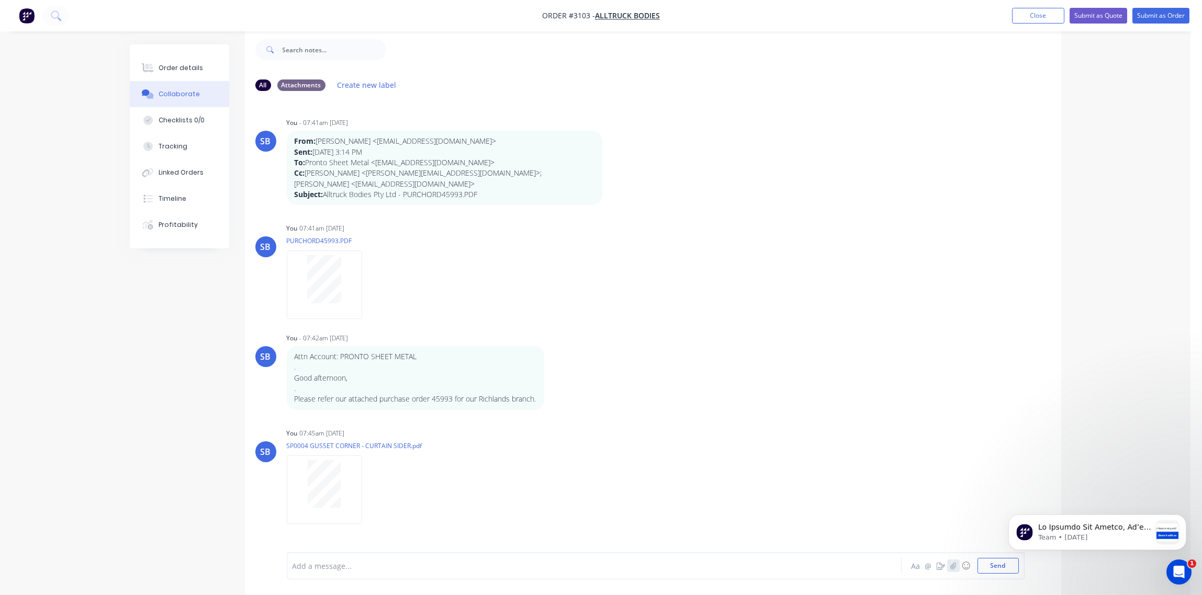
click at [954, 566] on icon "button" at bounding box center [953, 565] width 6 height 7
click at [994, 570] on button "Send" at bounding box center [997, 566] width 41 height 16
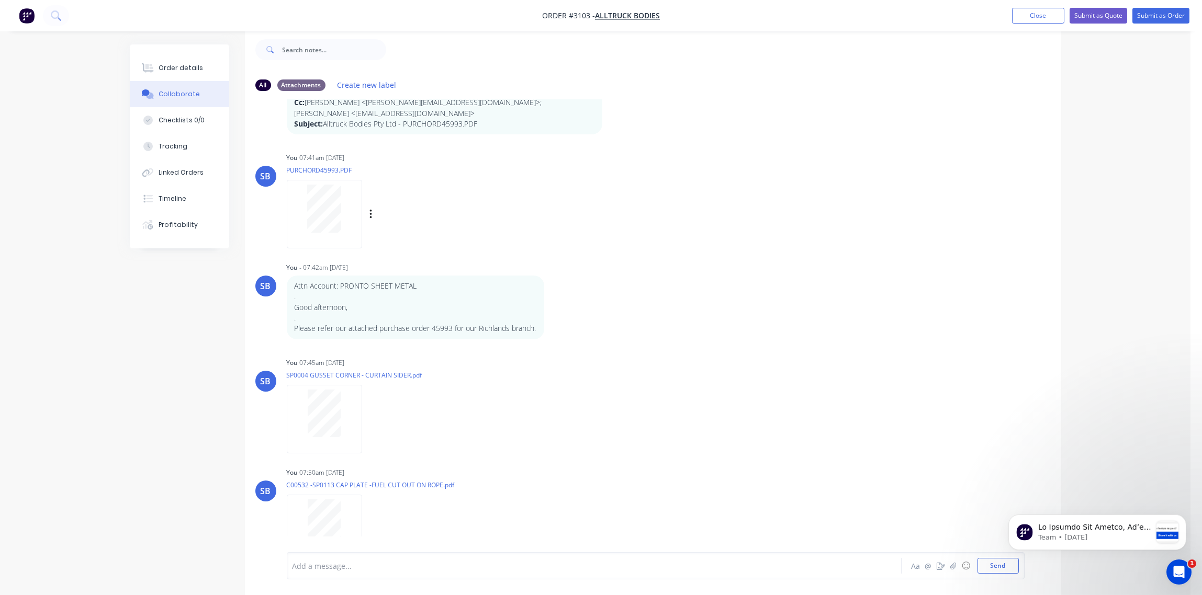
scroll to position [101, 0]
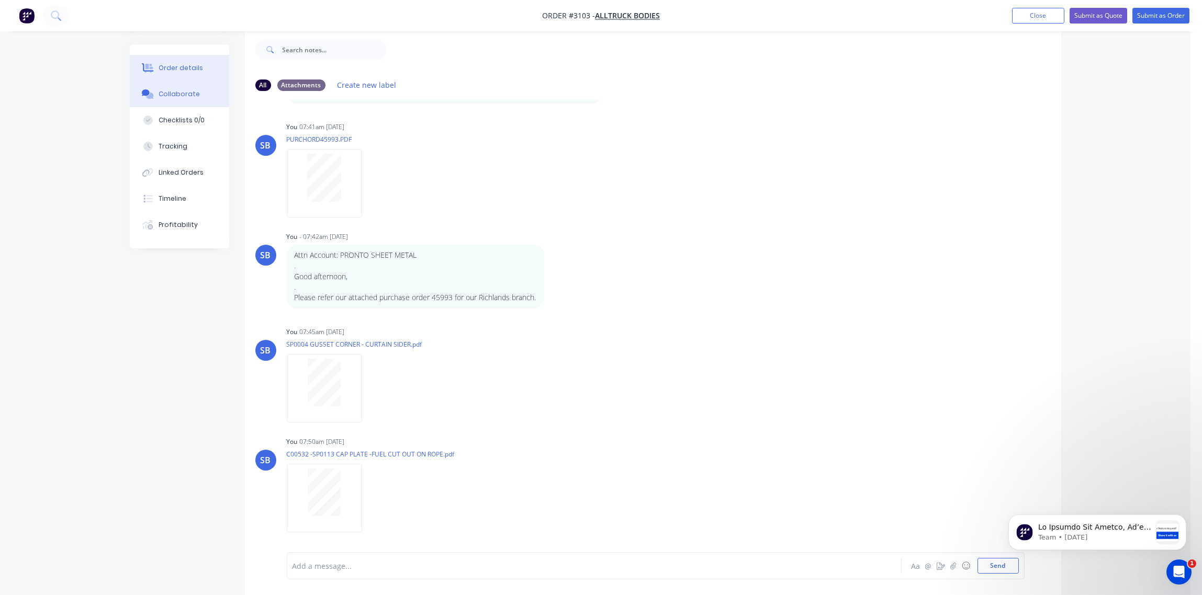
click at [187, 65] on div "Order details" at bounding box center [180, 67] width 44 height 9
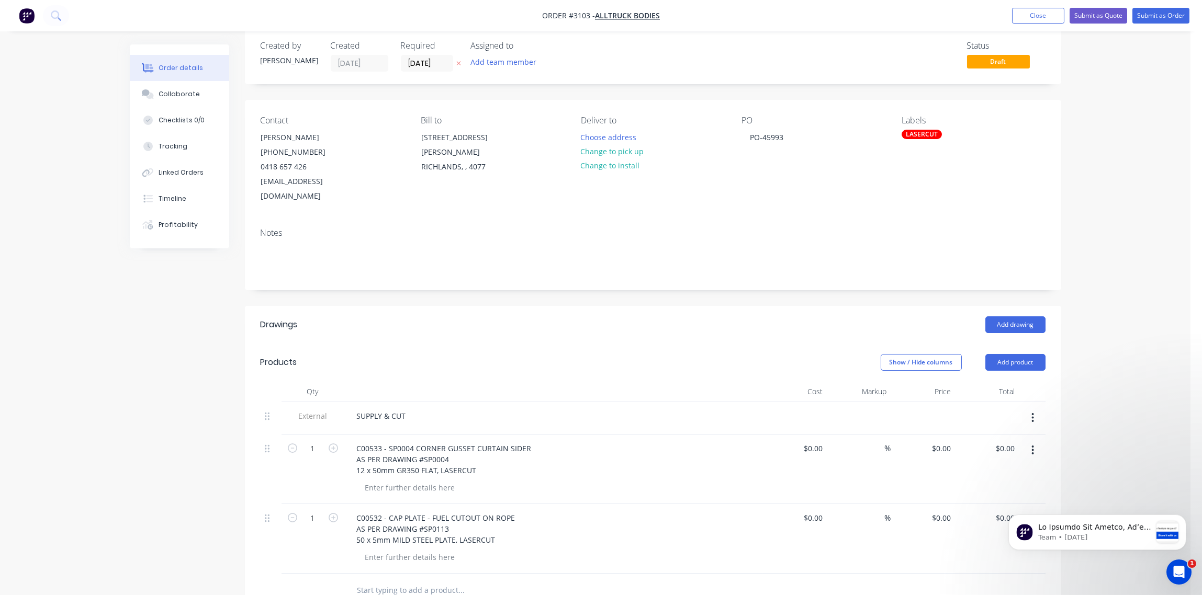
scroll to position [281, 0]
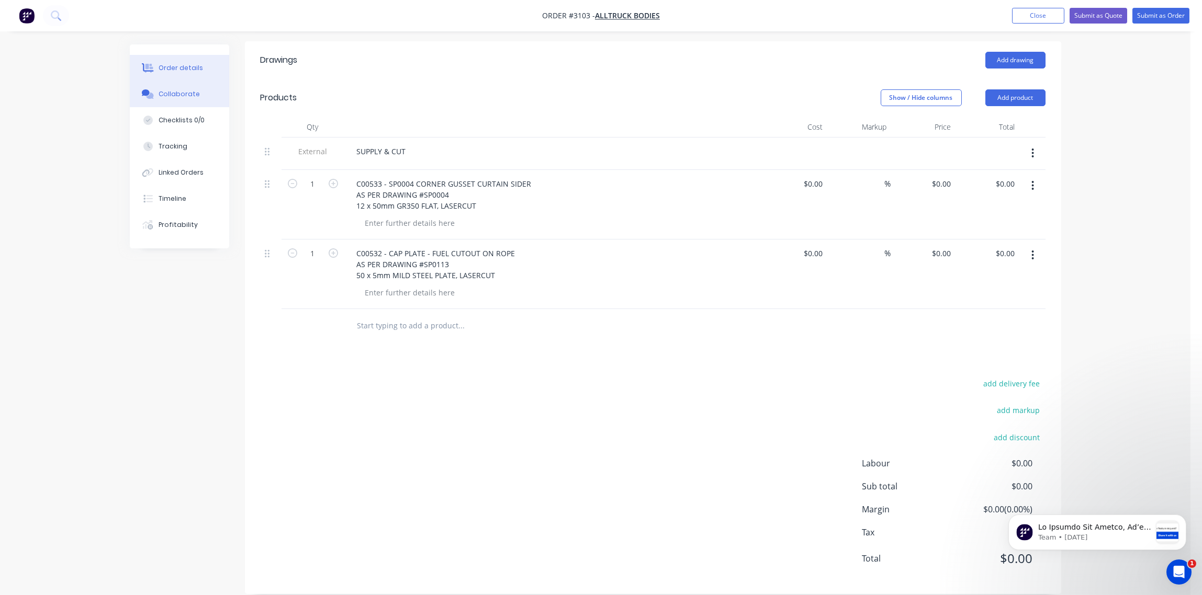
click at [176, 94] on div "Collaborate" at bounding box center [178, 93] width 41 height 9
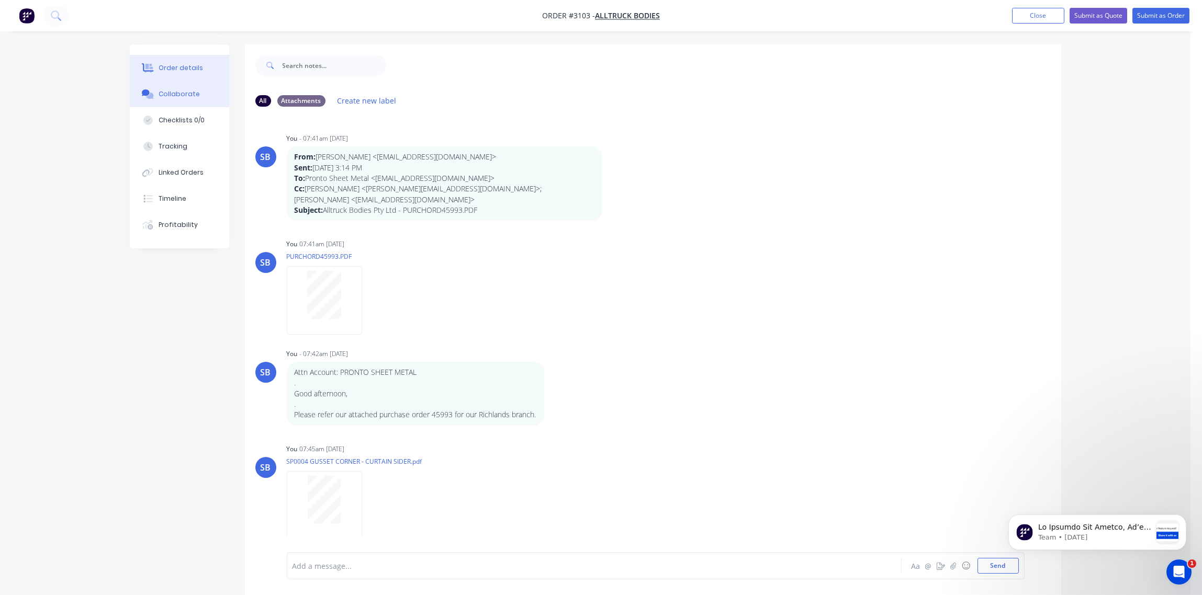
click at [189, 62] on button "Order details" at bounding box center [179, 68] width 99 height 26
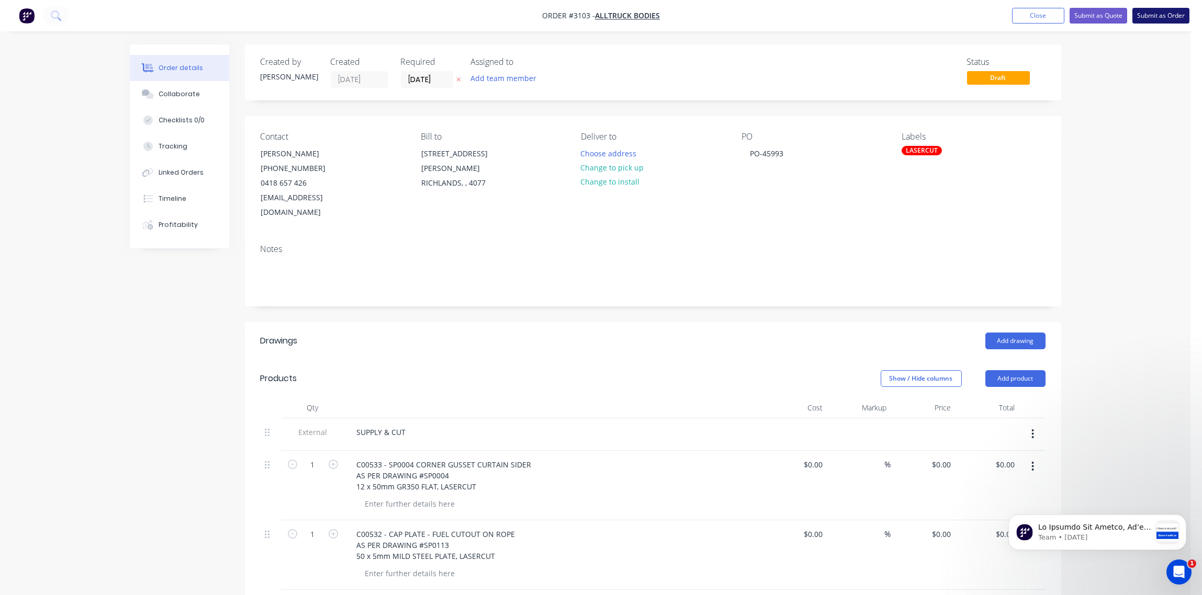
click at [1164, 18] on button "Submit as Order" at bounding box center [1160, 16] width 57 height 16
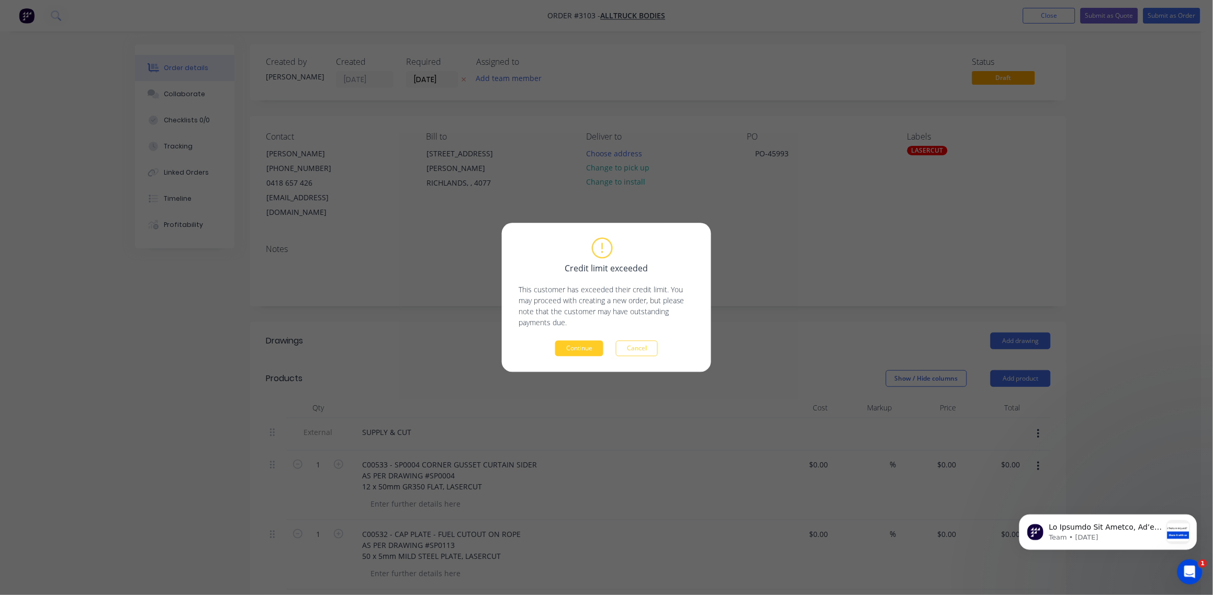
click at [587, 347] on button "Continue" at bounding box center [579, 349] width 48 height 16
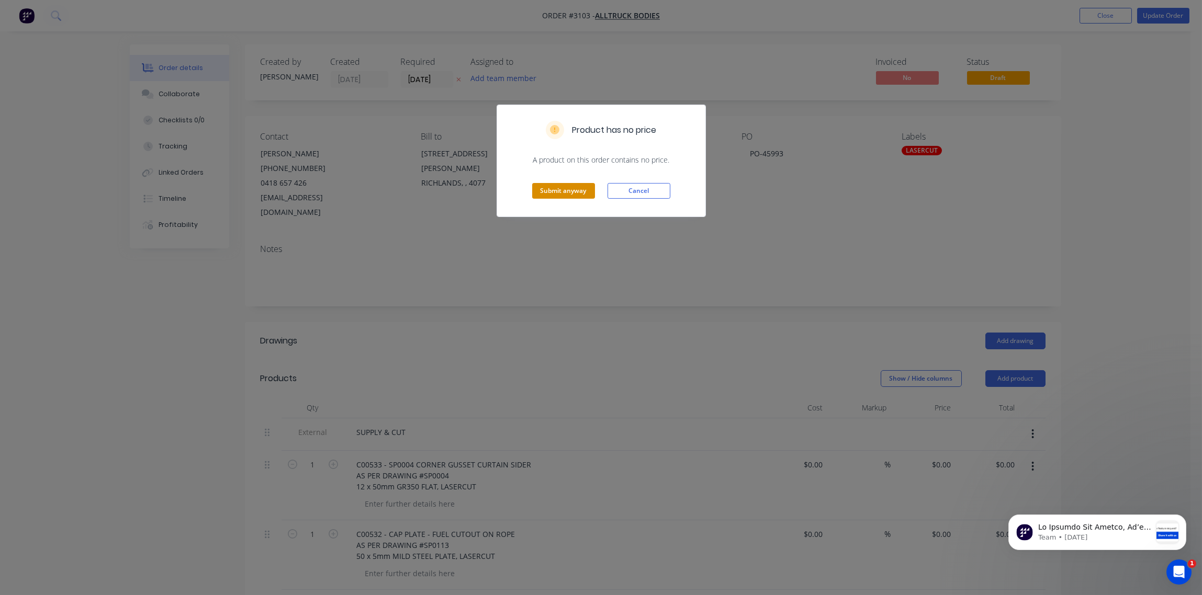
click at [568, 195] on button "Submit anyway" at bounding box center [563, 191] width 63 height 16
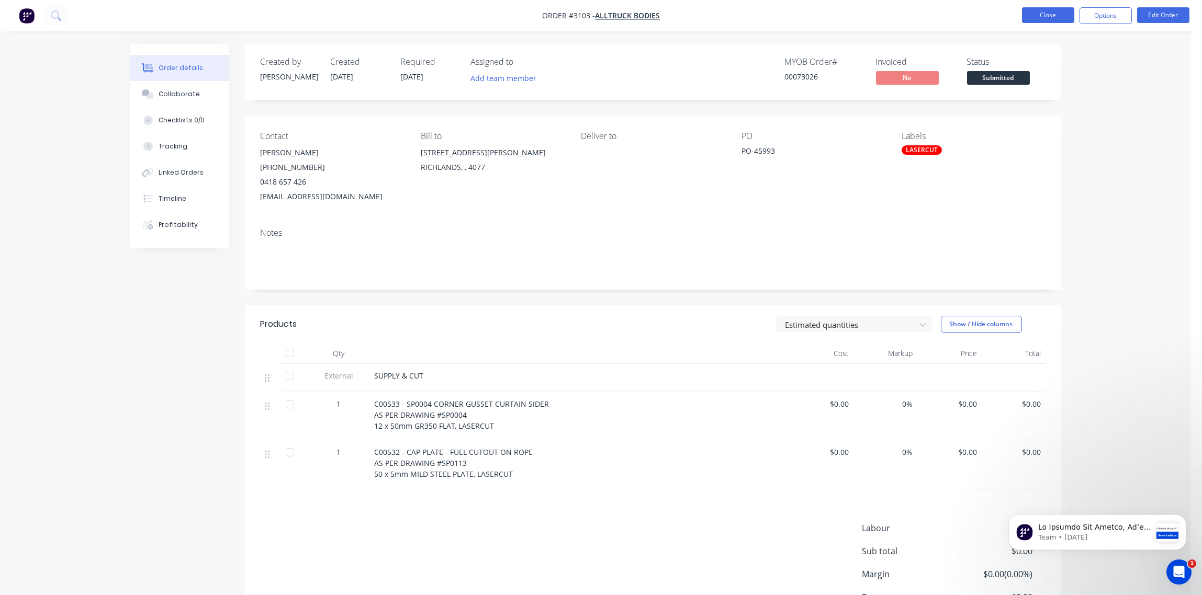
click at [1042, 15] on button "Close" at bounding box center [1048, 15] width 52 height 16
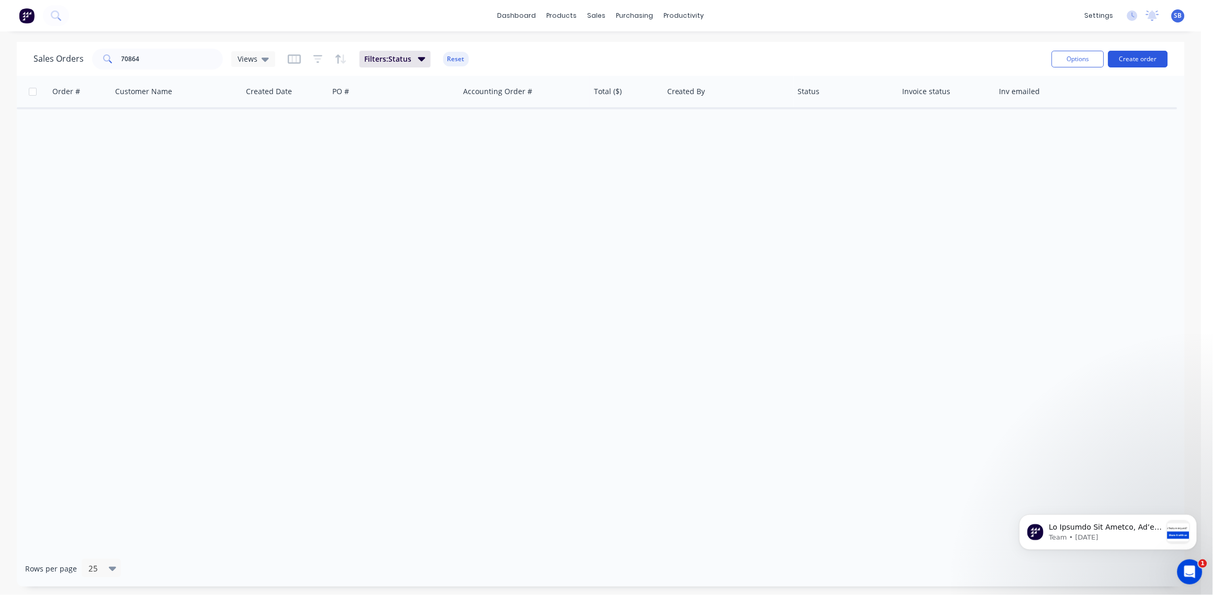
click at [1139, 57] on button "Create order" at bounding box center [1138, 59] width 60 height 17
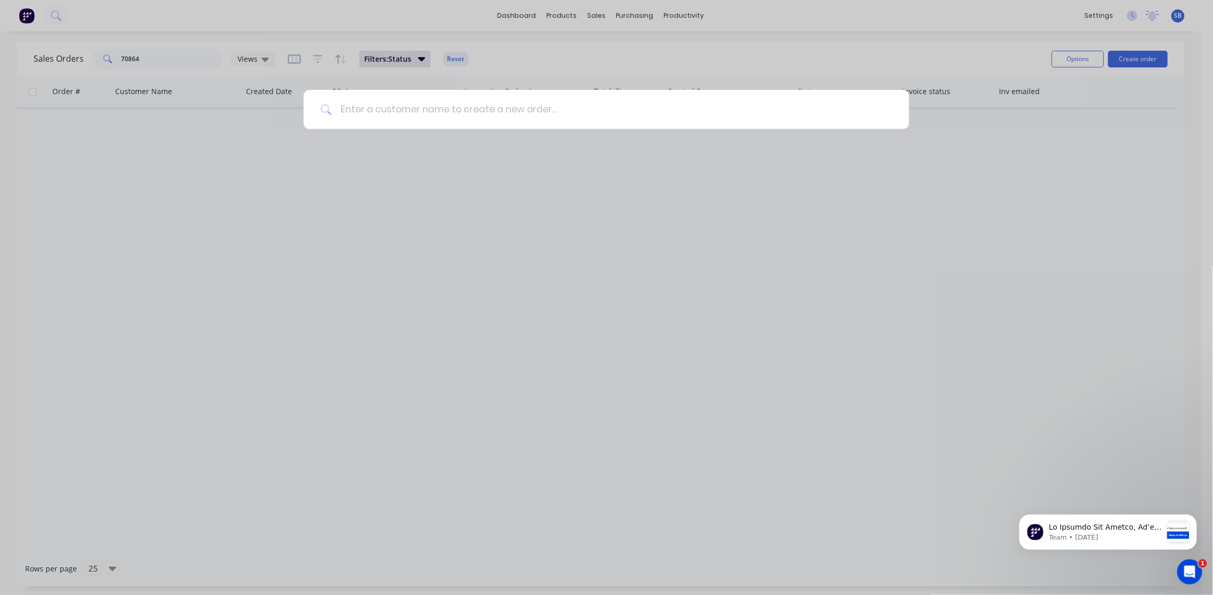
click at [467, 120] on input at bounding box center [612, 109] width 560 height 39
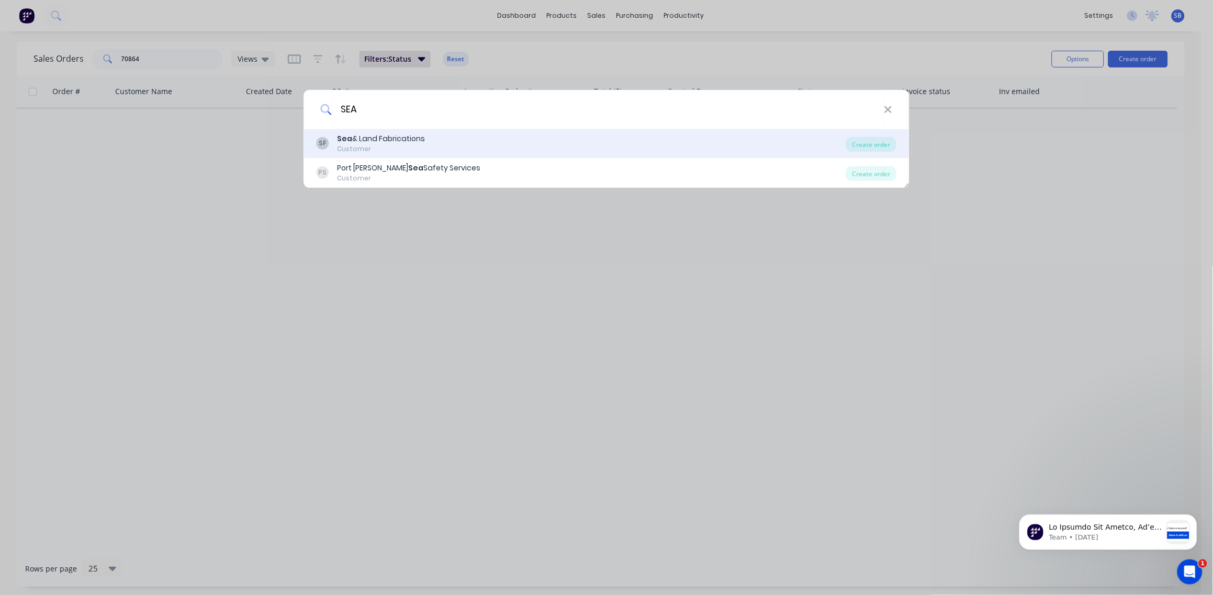
type input "SEA"
click at [392, 144] on div "Sea & Land Fabrications" at bounding box center [381, 138] width 88 height 11
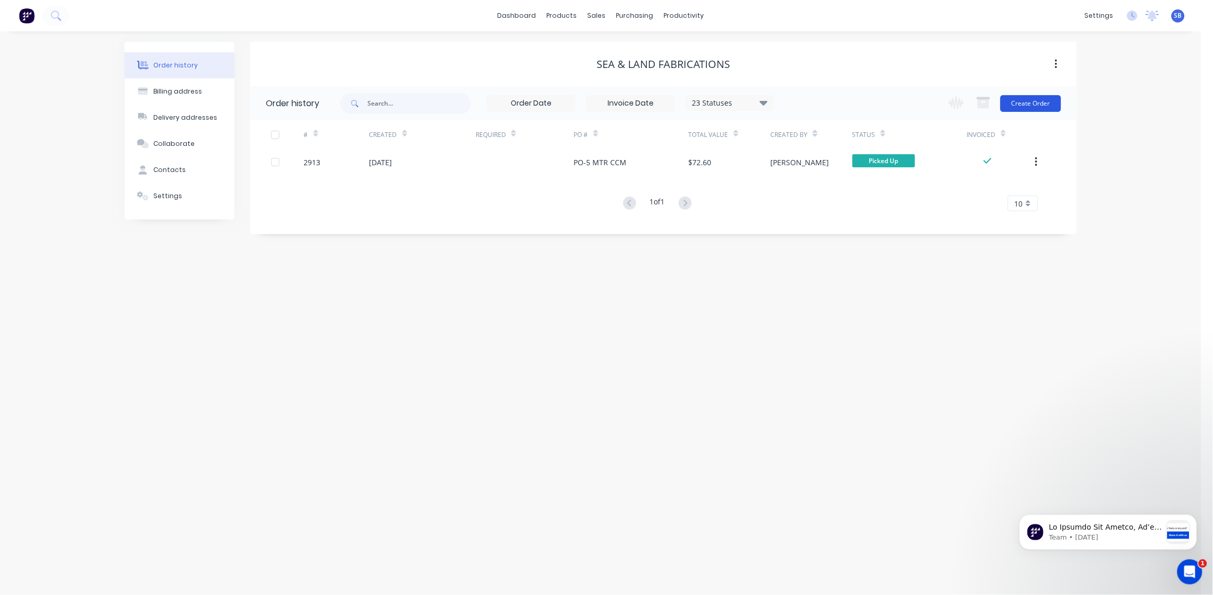
click at [1029, 105] on button "Create Order" at bounding box center [1030, 103] width 61 height 17
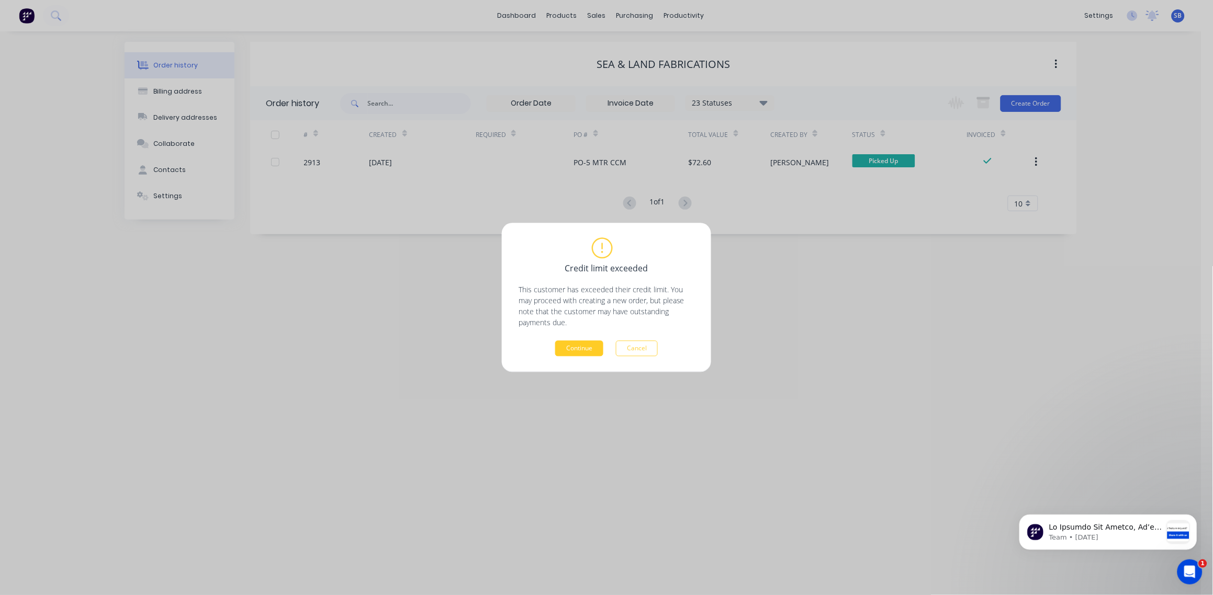
click at [575, 352] on button "Continue" at bounding box center [579, 349] width 48 height 16
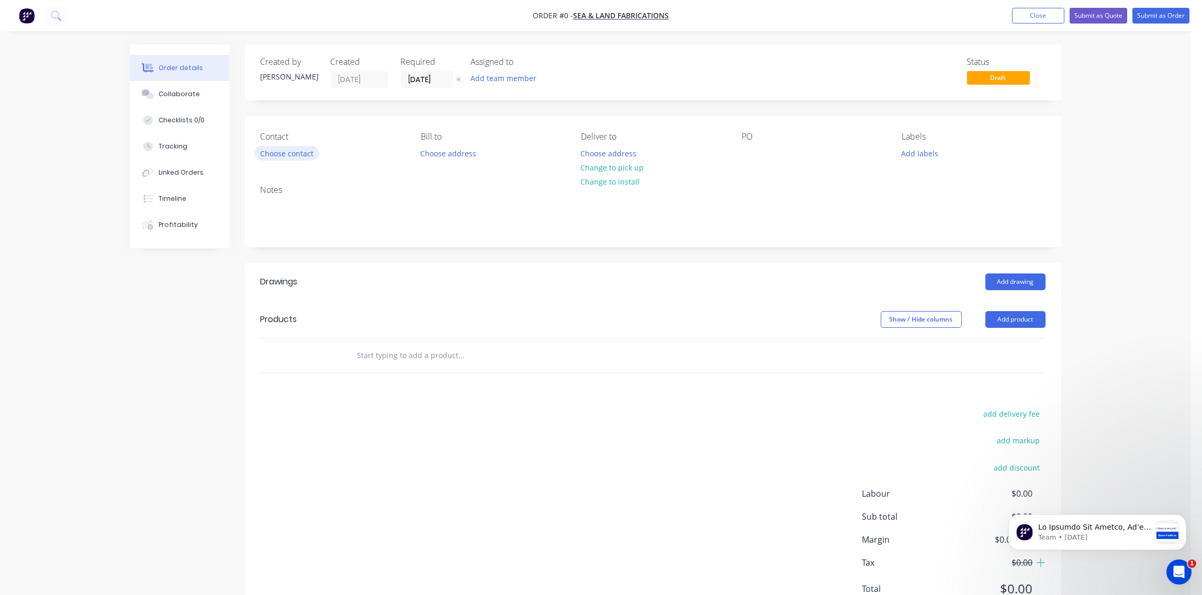
click at [284, 156] on button "Choose contact" at bounding box center [286, 153] width 64 height 14
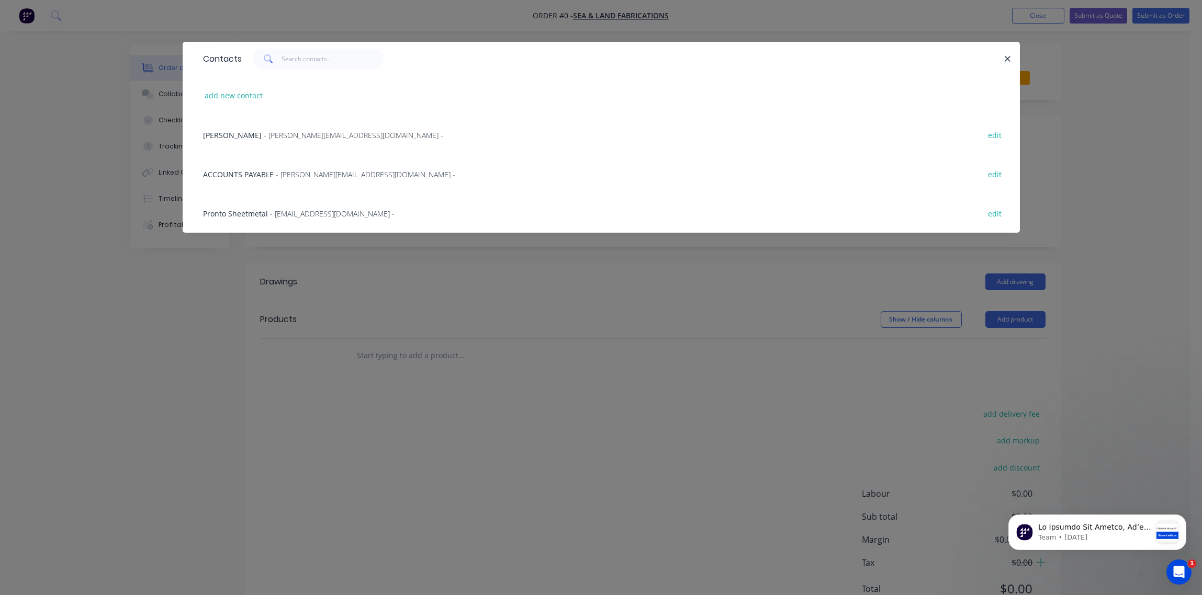
click at [267, 140] on div "AARON SIIPOLA - a.siipola@hotmail.com -" at bounding box center [323, 135] width 240 height 11
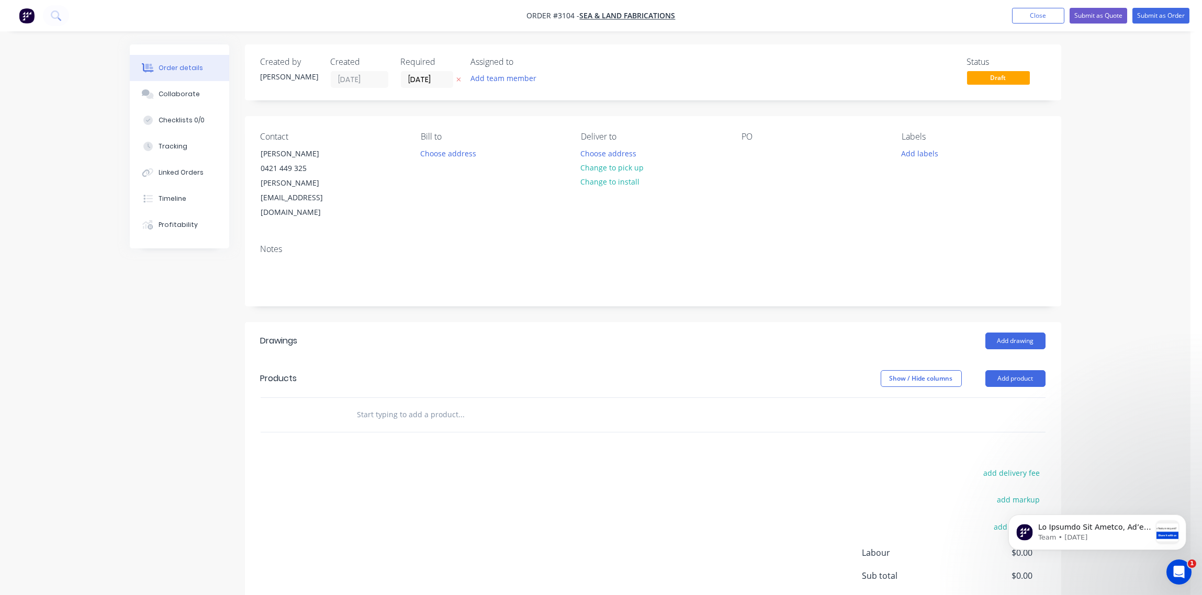
click at [760, 153] on div "PO" at bounding box center [812, 176] width 143 height 88
click at [752, 154] on div at bounding box center [749, 153] width 17 height 15
click at [913, 154] on button "Add labels" at bounding box center [920, 153] width 48 height 14
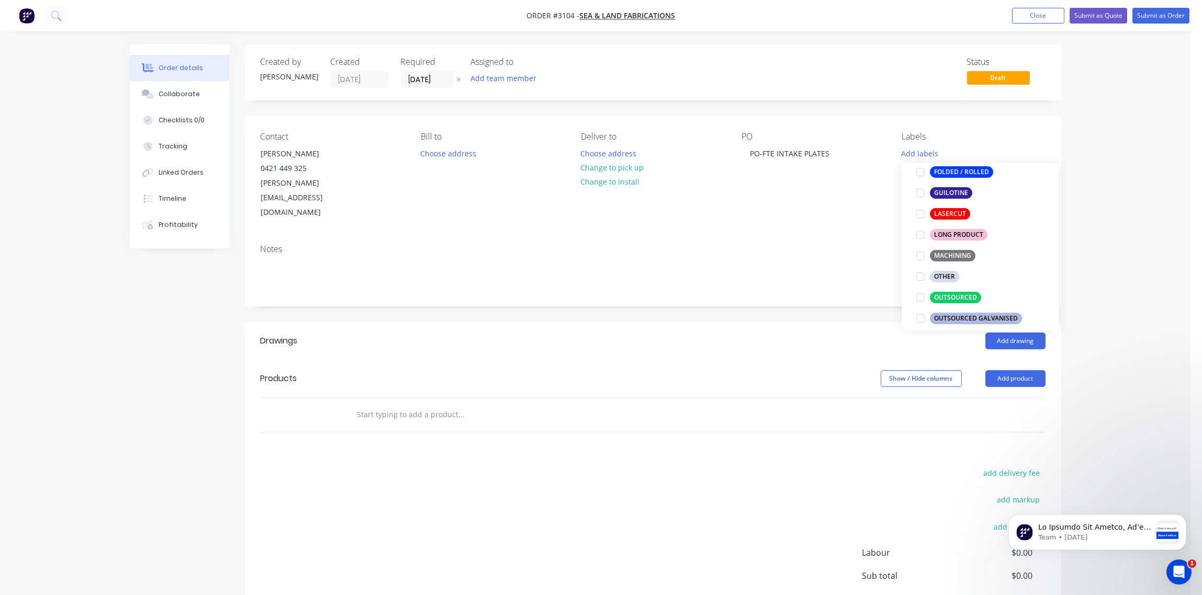
scroll to position [234, 0]
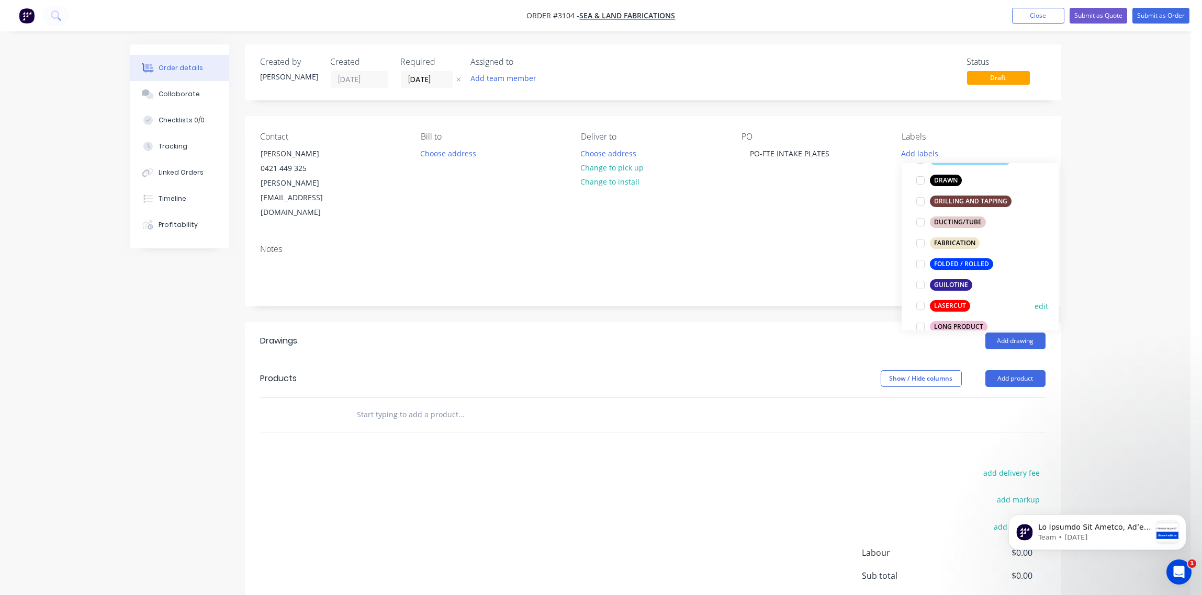
click at [920, 304] on div at bounding box center [920, 306] width 21 height 21
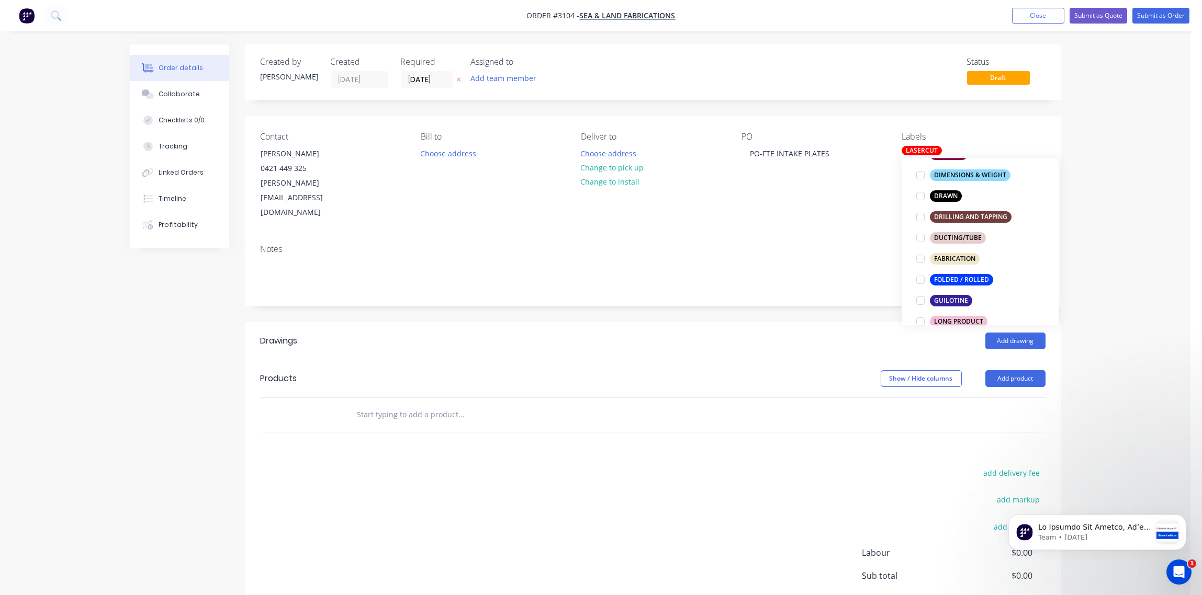
scroll to position [0, 0]
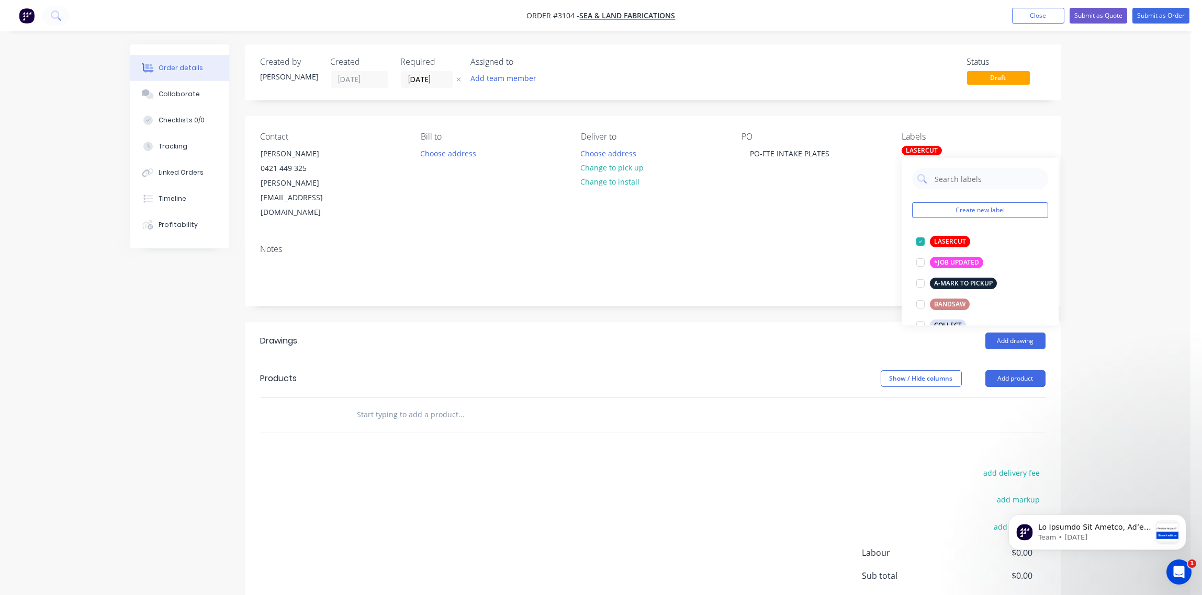
click at [565, 404] on div at bounding box center [461, 414] width 209 height 21
click at [1022, 370] on button "Add product" at bounding box center [1015, 378] width 60 height 17
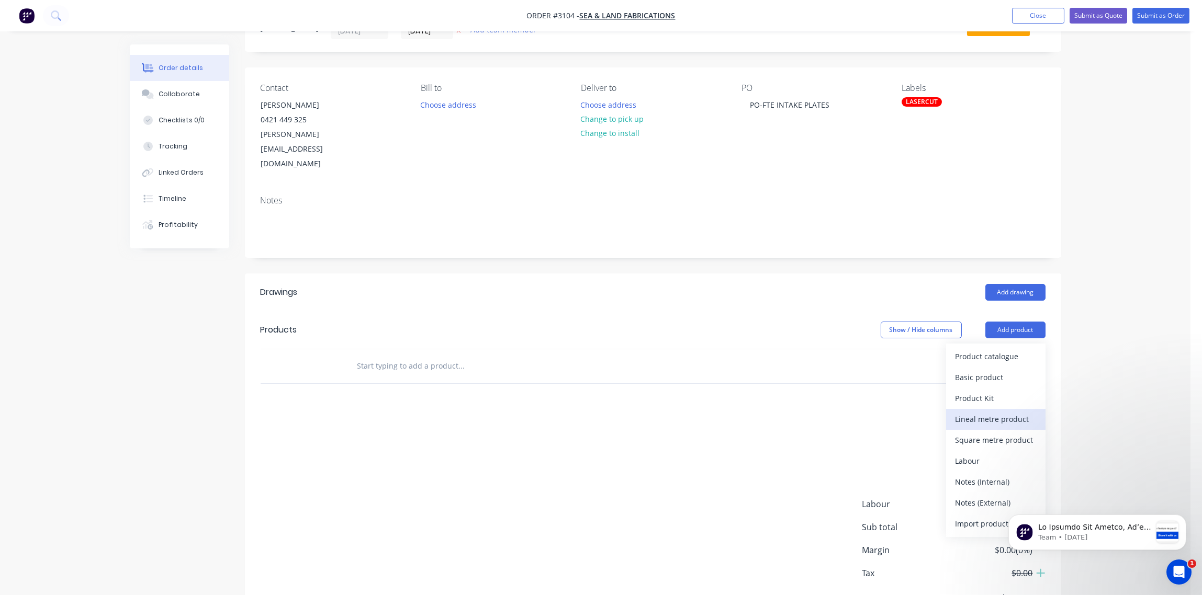
scroll to position [75, 0]
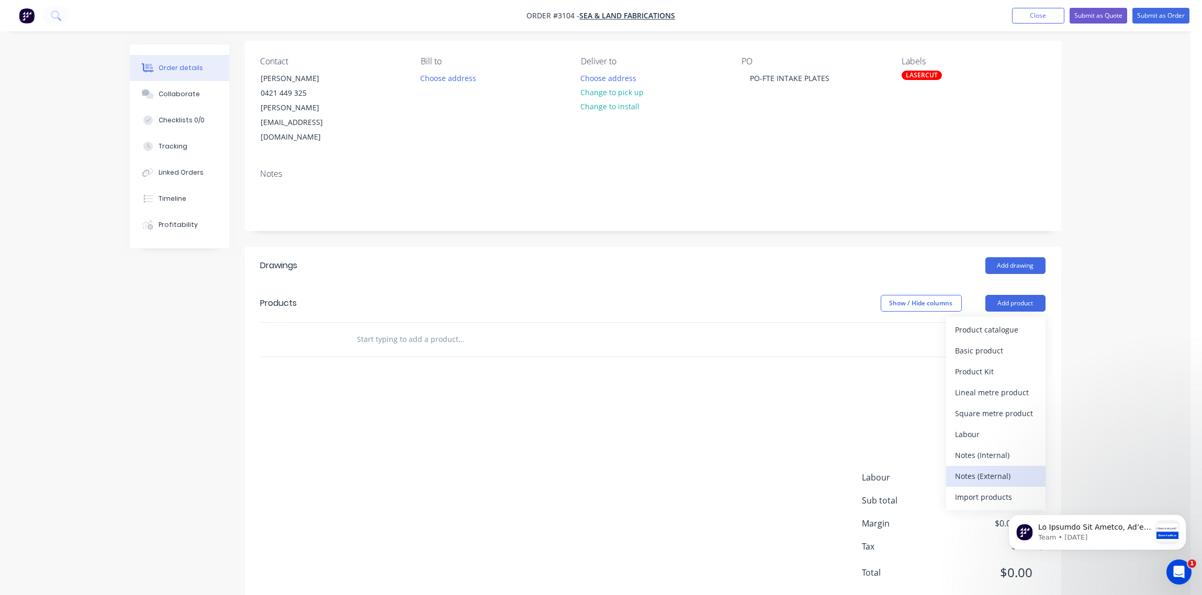
click at [980, 469] on div "Notes (External)" at bounding box center [995, 476] width 81 height 15
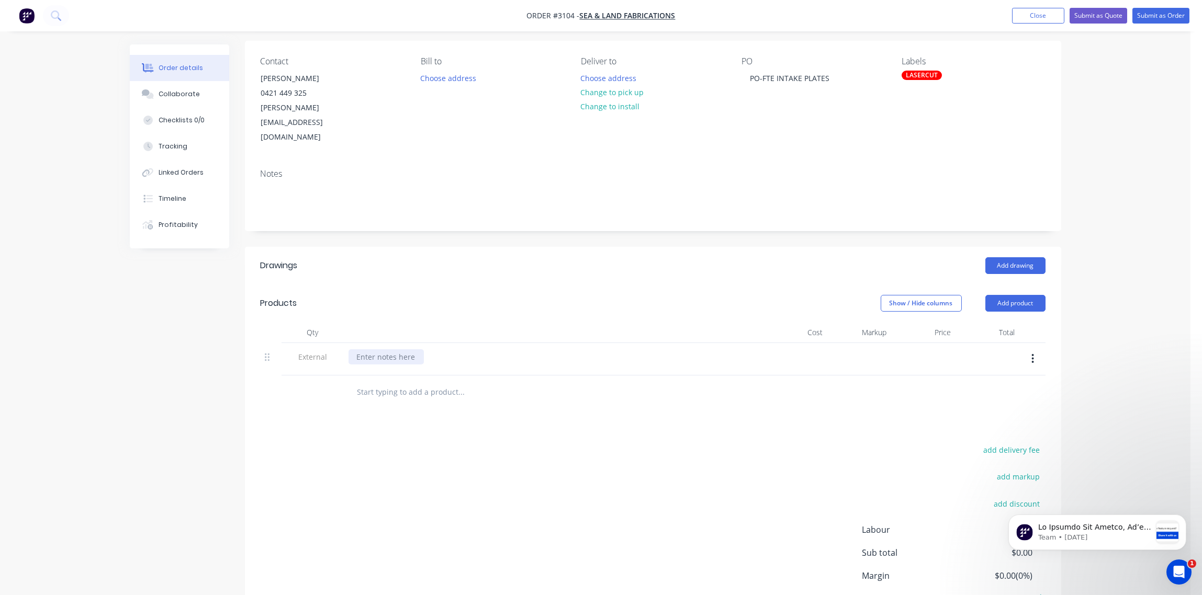
click at [377, 349] on div at bounding box center [385, 356] width 75 height 15
paste div
click at [395, 382] on input "text" at bounding box center [461, 392] width 209 height 21
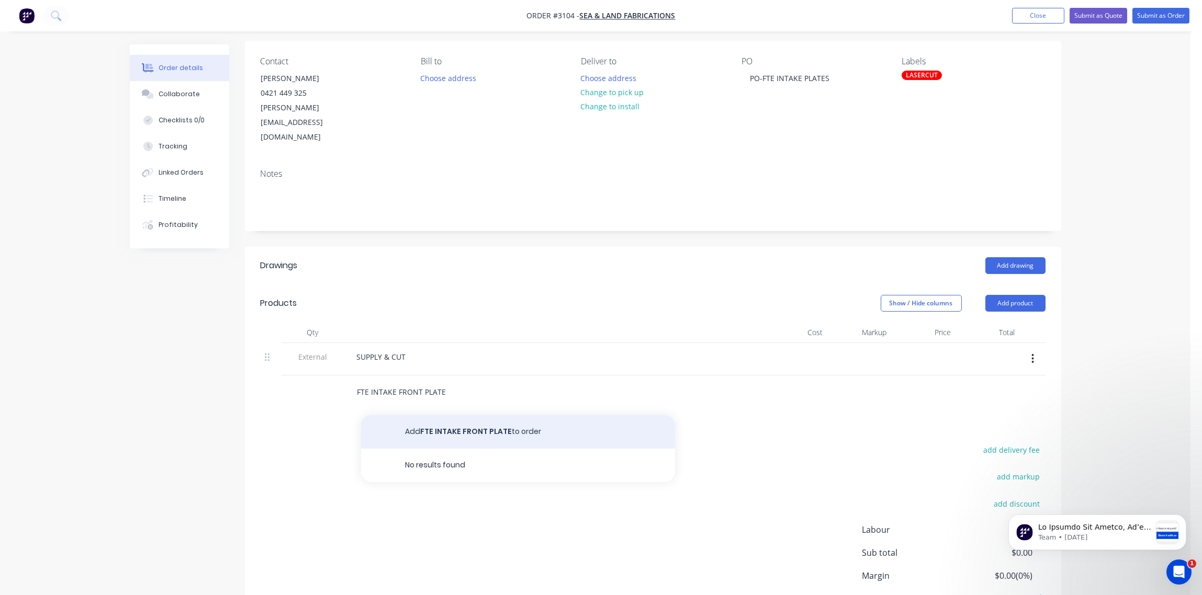
type input "FTE INTAKE FRONT PLATE"
click at [501, 415] on button "Add FTE INTAKE FRONT PLATE to order" at bounding box center [518, 431] width 314 height 33
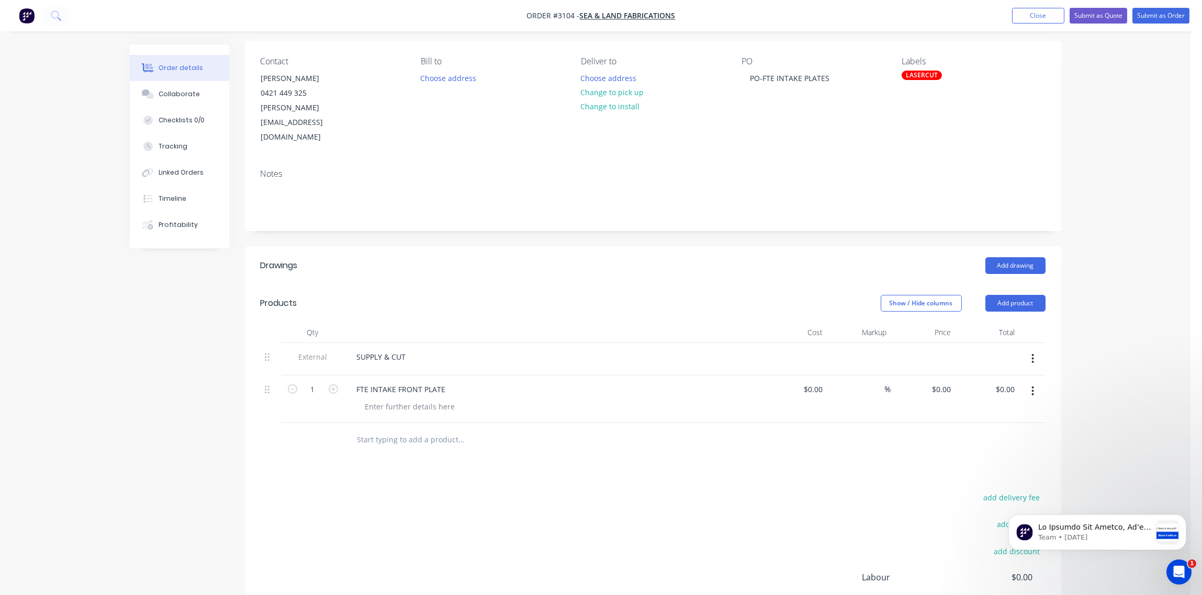
click at [391, 429] on input "text" at bounding box center [461, 439] width 209 height 21
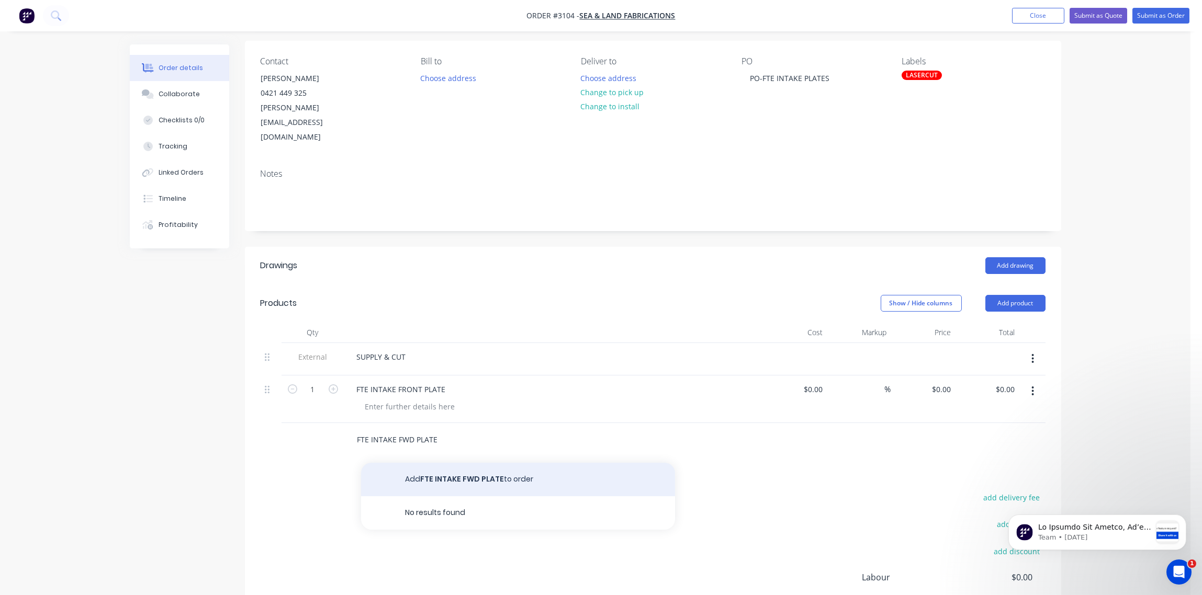
type input "FTE INTAKE FWD PLATE"
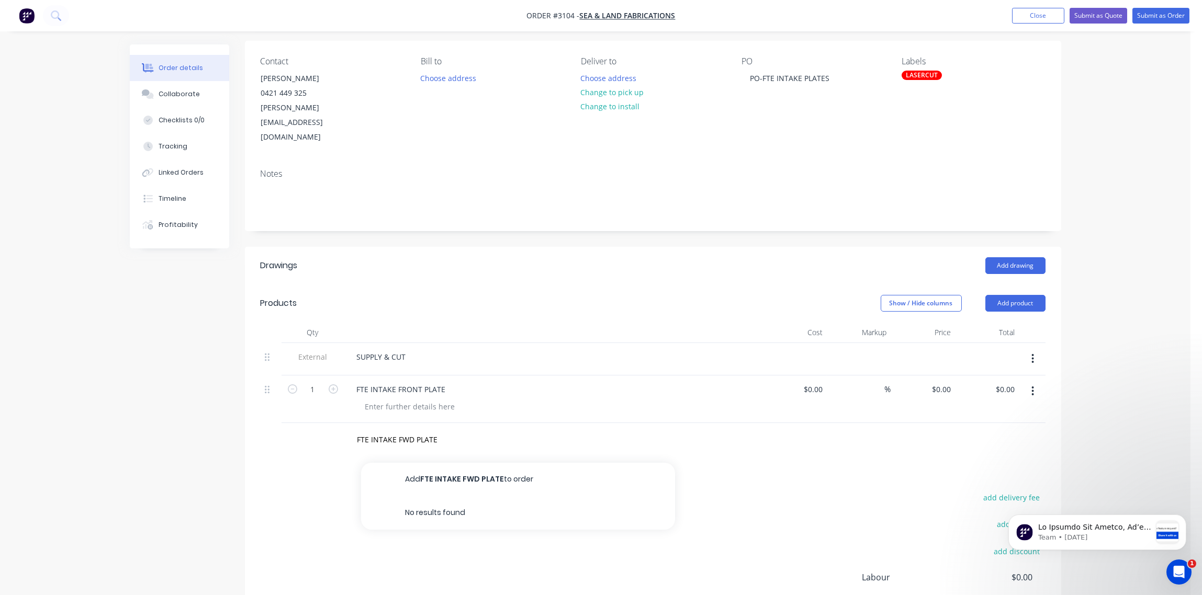
drag, startPoint x: 465, startPoint y: 449, endPoint x: 457, endPoint y: 445, distance: 8.9
click at [463, 463] on button "Add FTE INTAKE FWD PLATE to order" at bounding box center [518, 479] width 314 height 33
type input "2"
click at [313, 429] on input "1" at bounding box center [312, 437] width 27 height 16
type input "2"
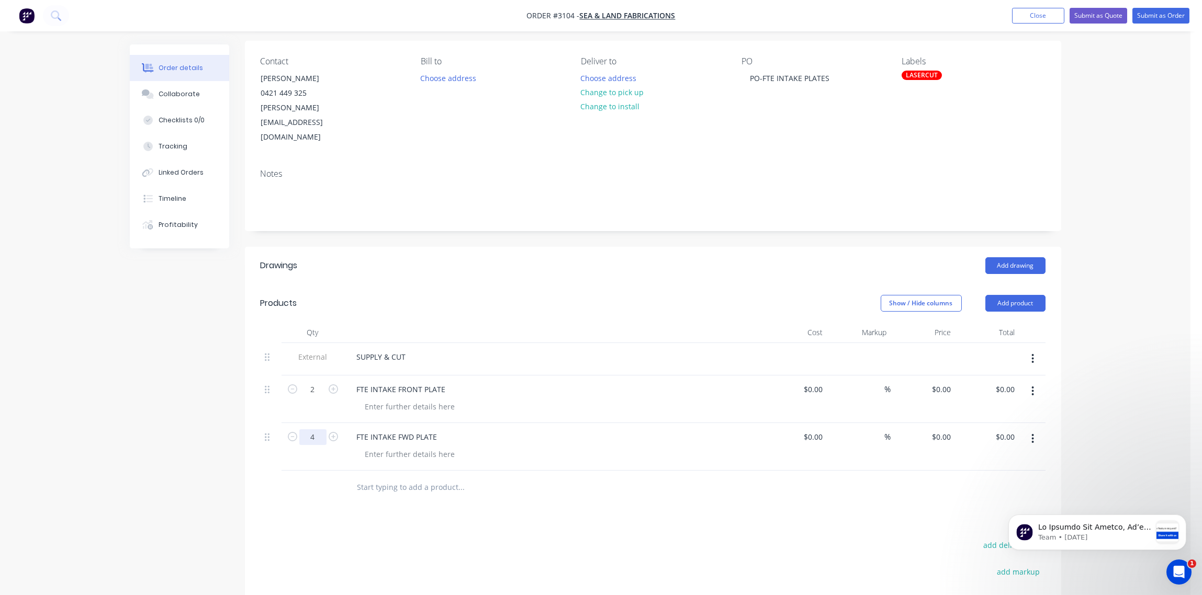
type input "4"
click at [316, 472] on div at bounding box center [312, 488] width 63 height 34
click at [394, 399] on div at bounding box center [410, 406] width 107 height 15
type input "$0.00"
drag, startPoint x: 465, startPoint y: 376, endPoint x: 281, endPoint y: 395, distance: 184.6
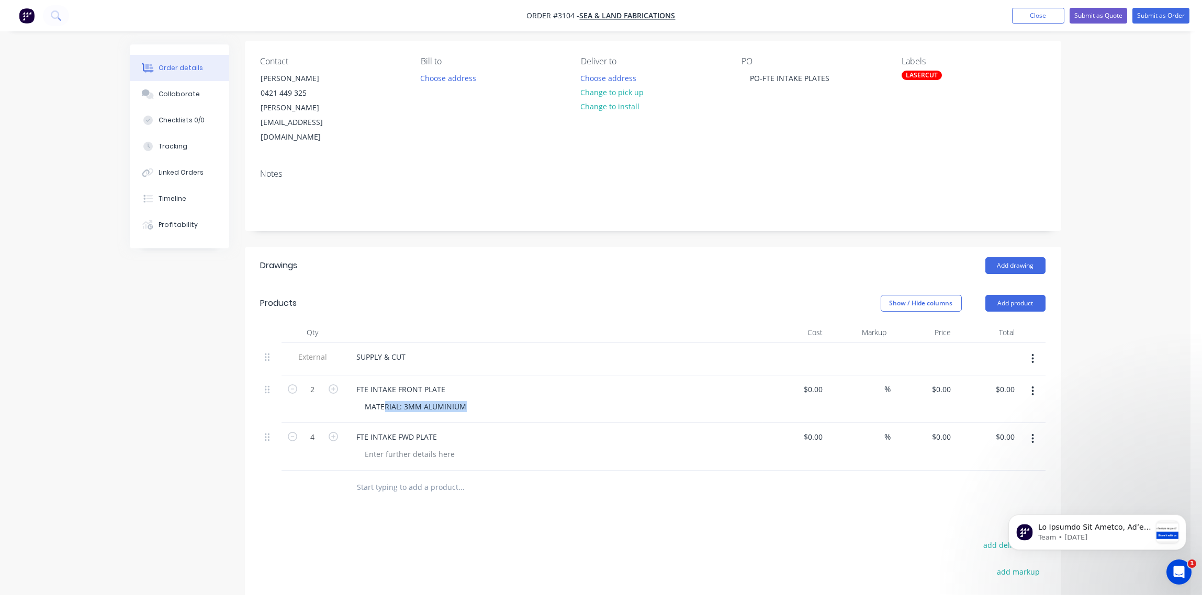
click at [280, 394] on div "External SUPPLY & CUT 2 FTE INTAKE FRONT PLATE MATERIAL: 3MM ALUMINIUM $0.00 $0…" at bounding box center [652, 407] width 785 height 128
click at [358, 399] on div "MATERIAL: 3MM ALUMINIUM" at bounding box center [416, 406] width 118 height 15
drag, startPoint x: 362, startPoint y: 378, endPoint x: 488, endPoint y: 376, distance: 126.1
click at [488, 399] on div "MATERIAL: 3MM ALUMINIUM" at bounding box center [558, 406] width 402 height 15
copy div "MATERIAL: 3MM ALUMINIUM"
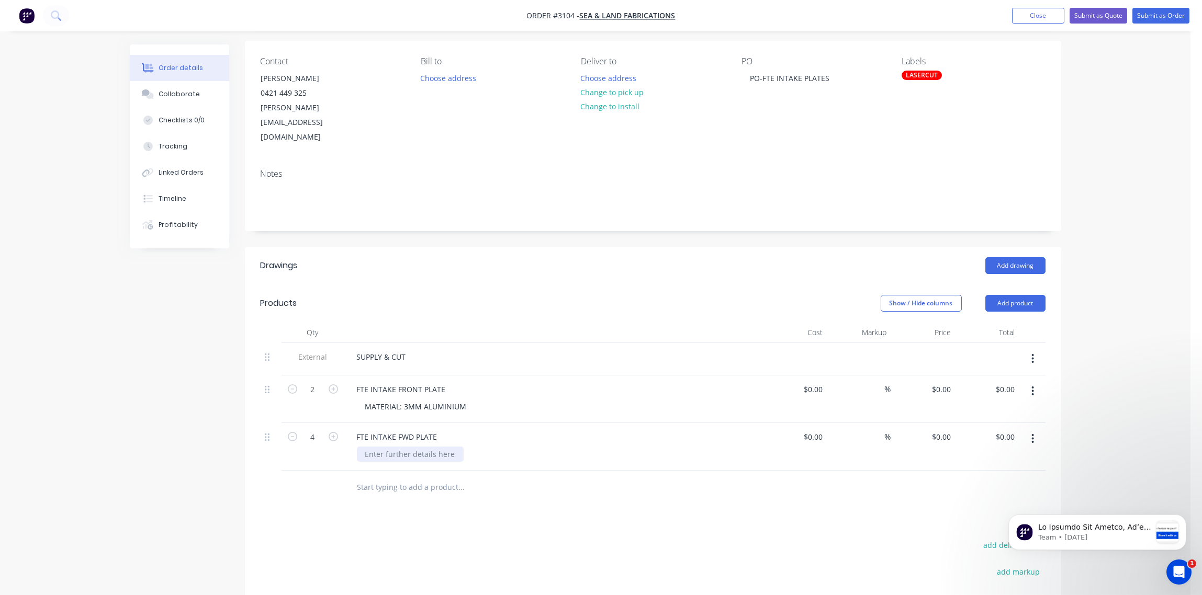
click at [416, 447] on div at bounding box center [410, 454] width 107 height 15
paste div
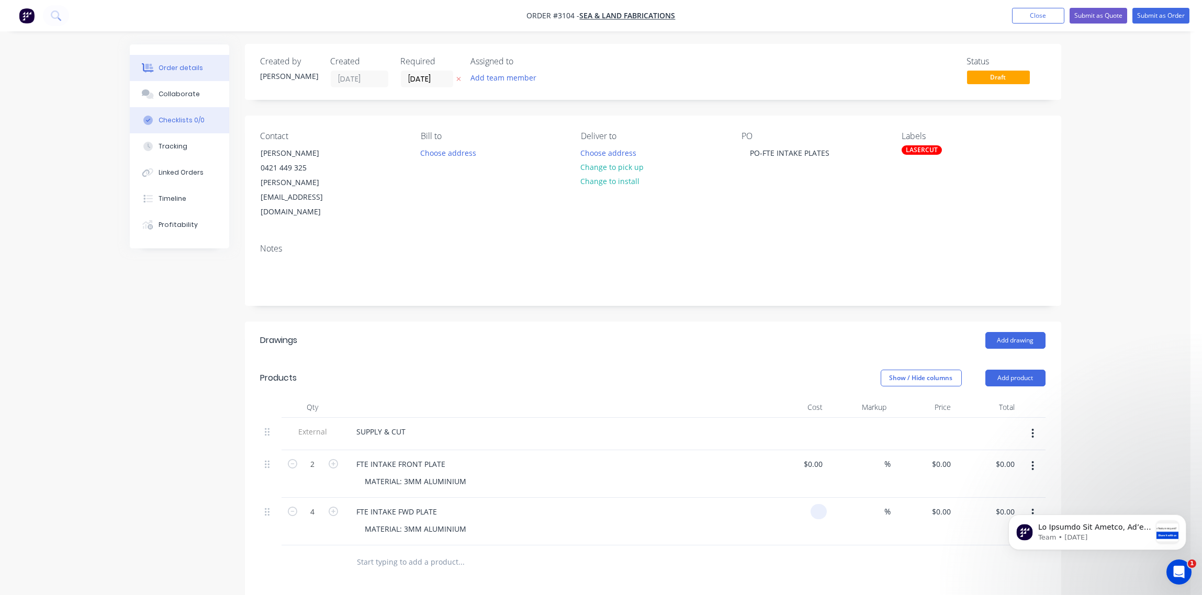
scroll to position [0, 0]
type input "$0.00"
click at [171, 92] on div "Collaborate" at bounding box center [178, 93] width 41 height 9
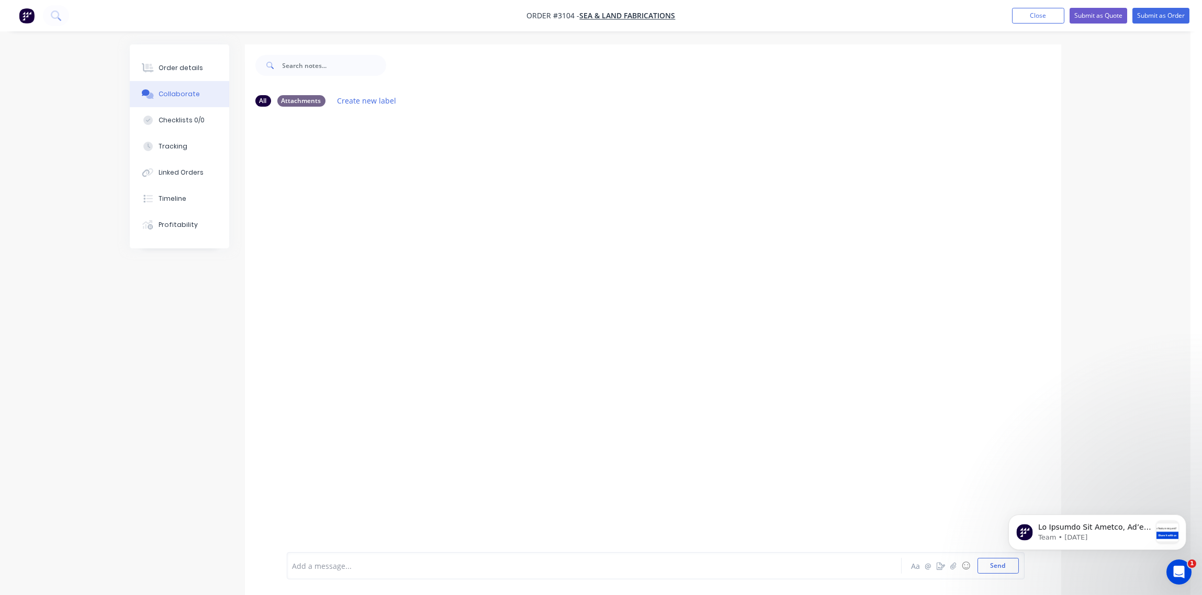
click at [363, 568] on div at bounding box center [565, 566] width 544 height 11
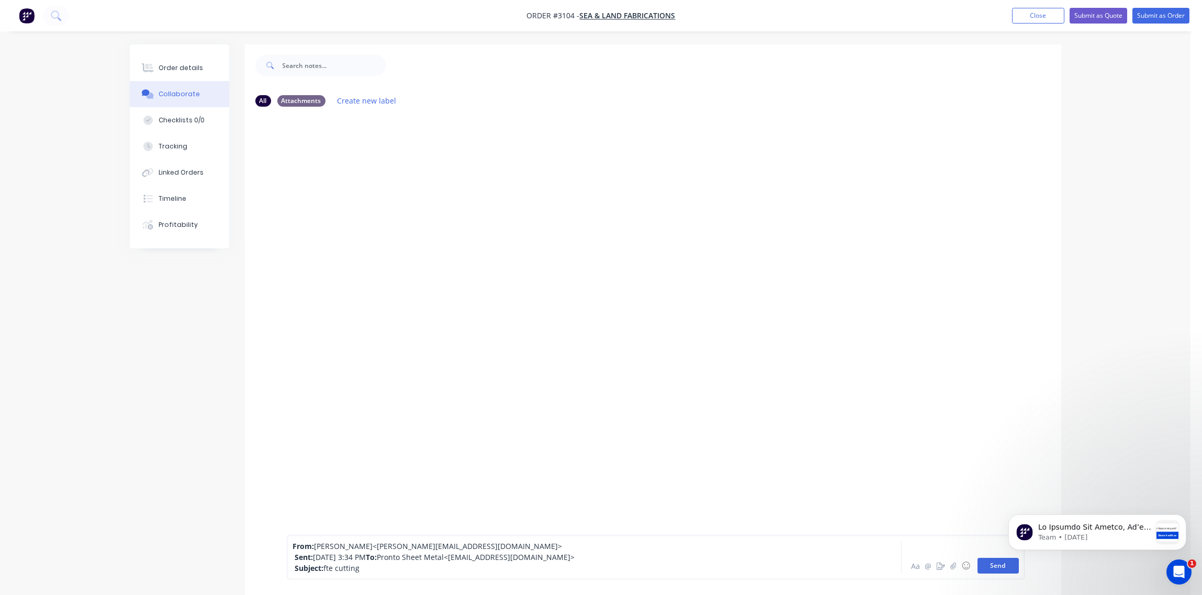
click at [989, 567] on button "Send" at bounding box center [997, 566] width 41 height 16
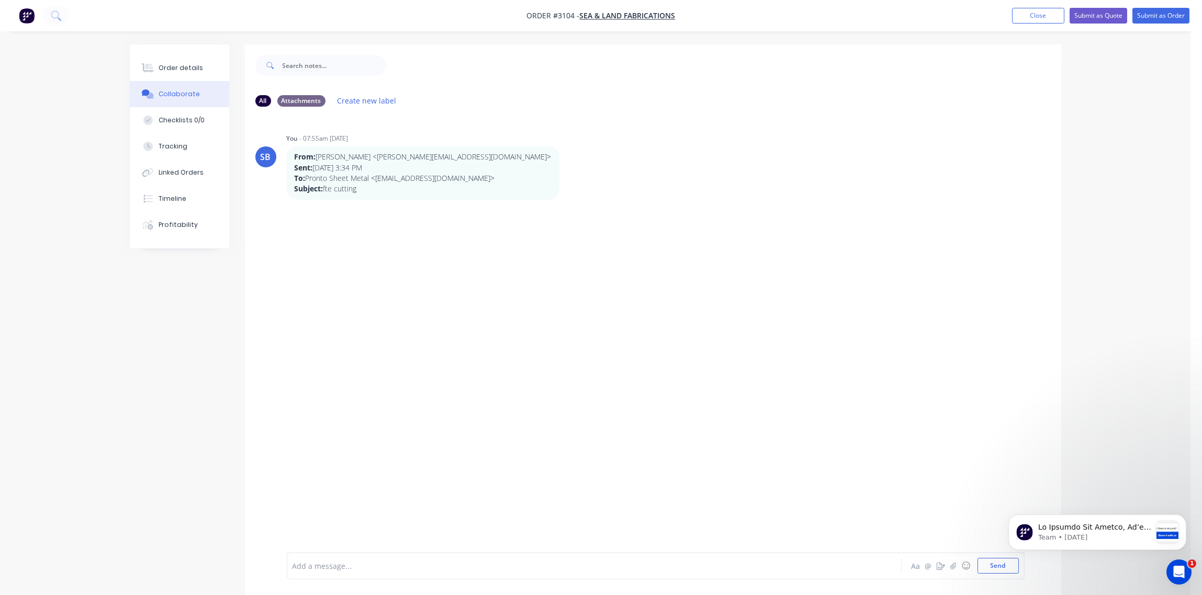
click at [322, 565] on div at bounding box center [565, 566] width 544 height 11
click at [997, 562] on html "Team • [DATE]" at bounding box center [1096, 529] width 209 height 73
click at [1004, 568] on button "Send" at bounding box center [997, 566] width 41 height 16
click at [343, 567] on div at bounding box center [565, 566] width 544 height 11
drag, startPoint x: 343, startPoint y: 567, endPoint x: 335, endPoint y: 562, distance: 9.6
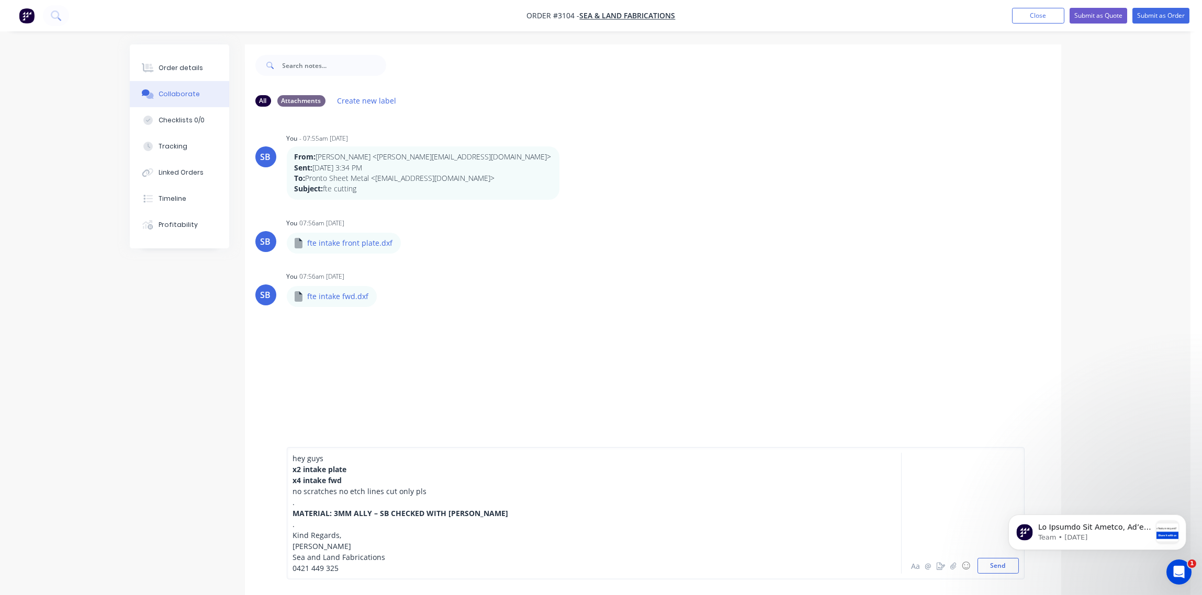
click at [1007, 561] on body "Team • [DATE]" at bounding box center [1096, 529] width 201 height 65
click at [998, 568] on button "Send" at bounding box center [997, 566] width 41 height 16
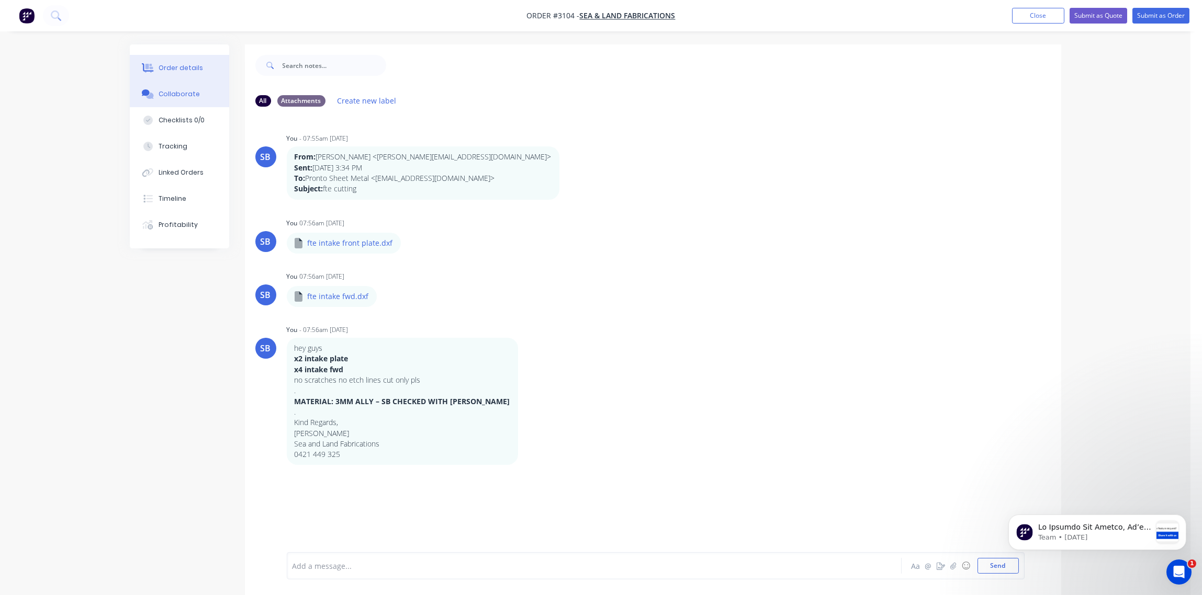
click at [183, 67] on div "Order details" at bounding box center [180, 67] width 44 height 9
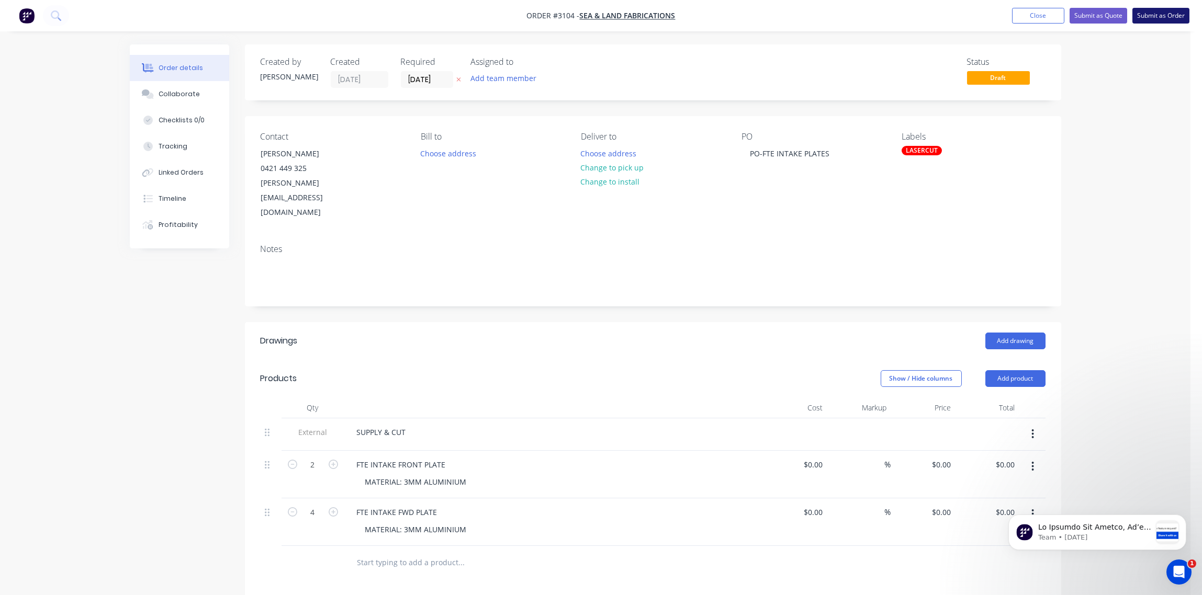
click at [1160, 15] on button "Submit as Order" at bounding box center [1160, 16] width 57 height 16
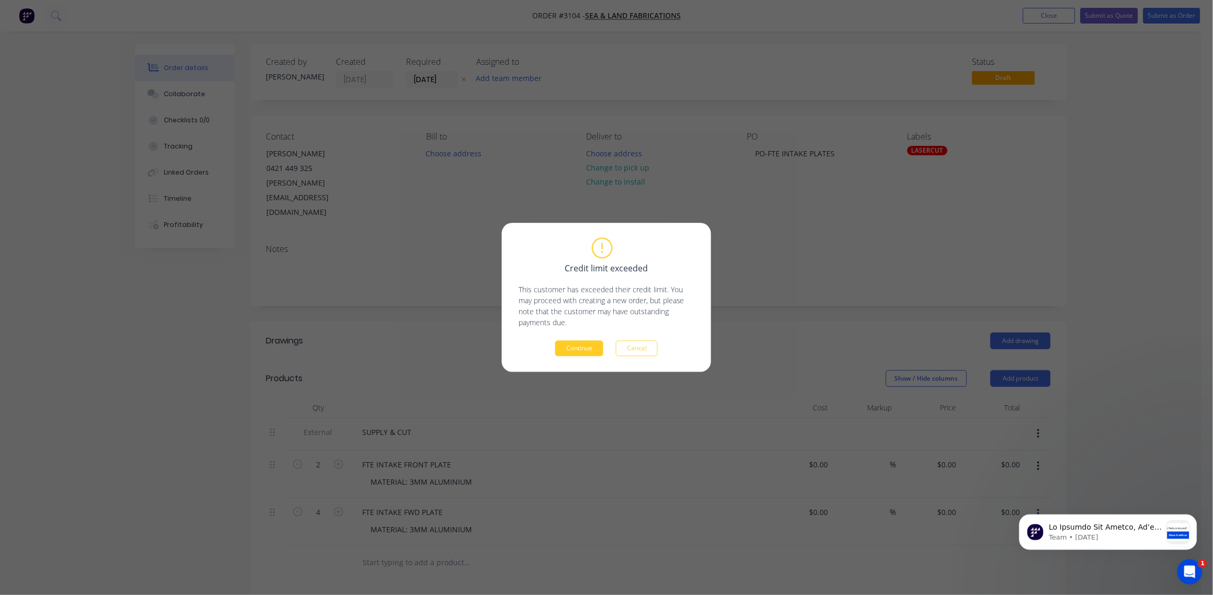
click at [586, 349] on button "Continue" at bounding box center [579, 349] width 48 height 16
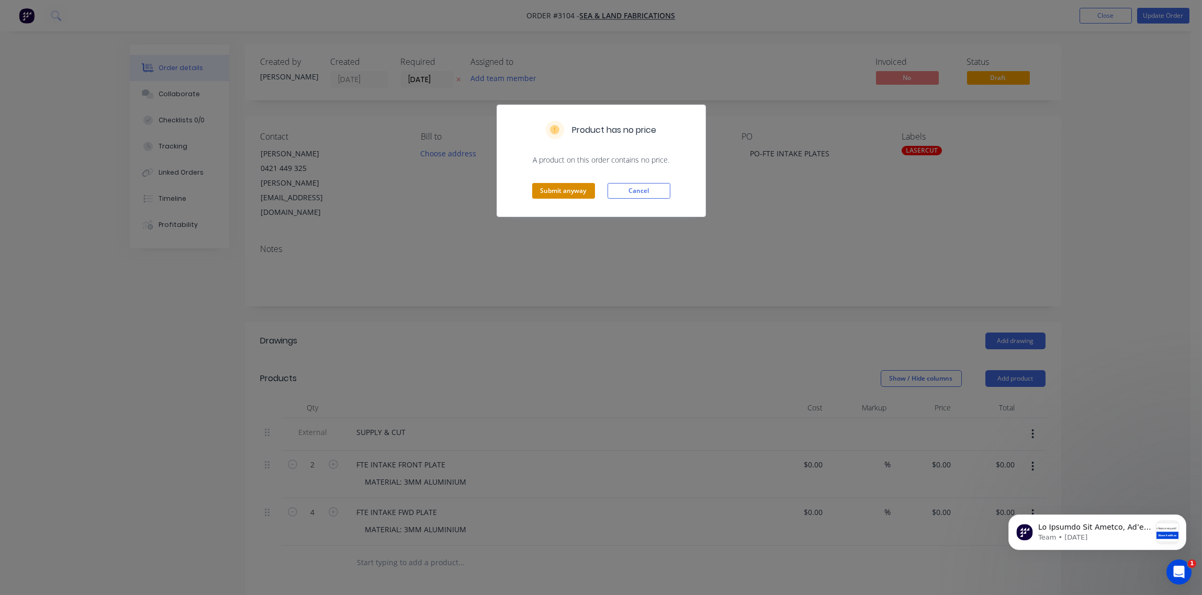
click at [549, 190] on button "Submit anyway" at bounding box center [563, 191] width 63 height 16
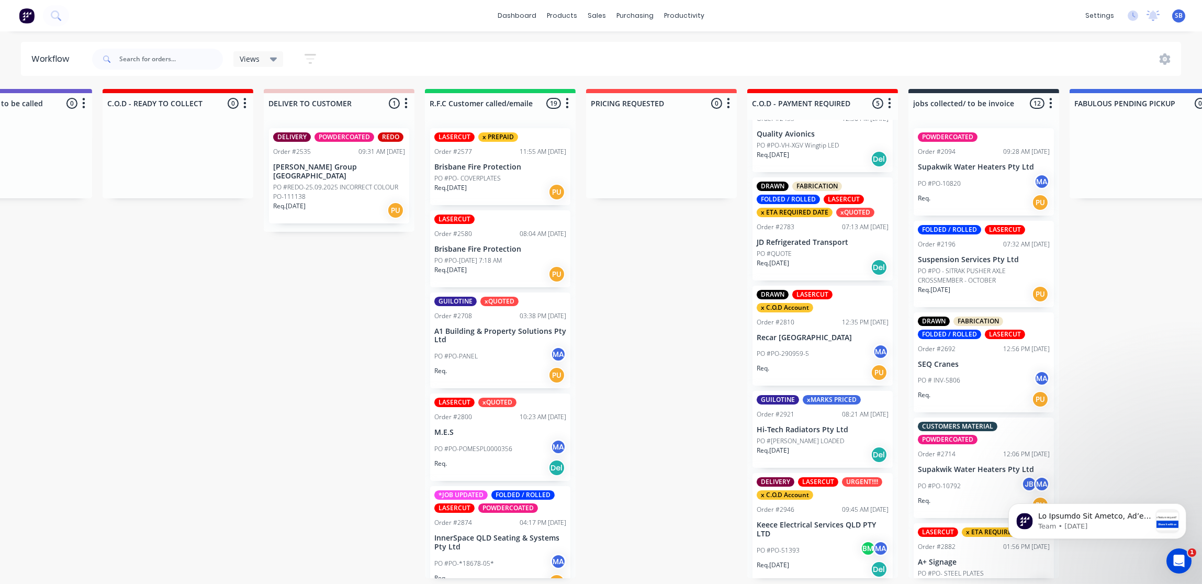
scroll to position [156, 0]
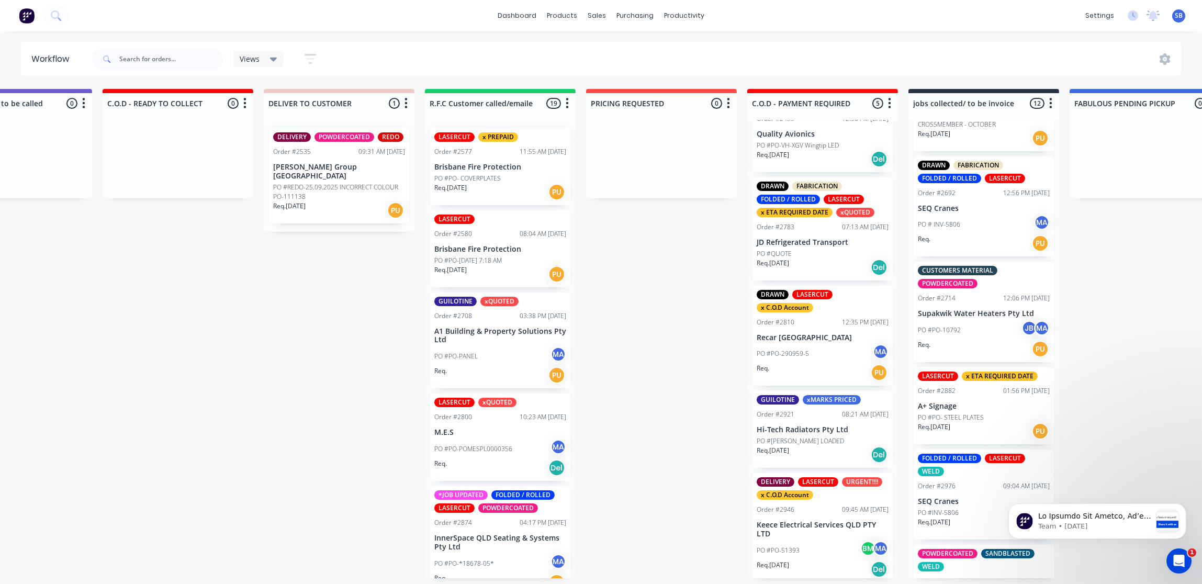
click at [966, 335] on div "PO #PO-10792 JB MA" at bounding box center [983, 330] width 132 height 20
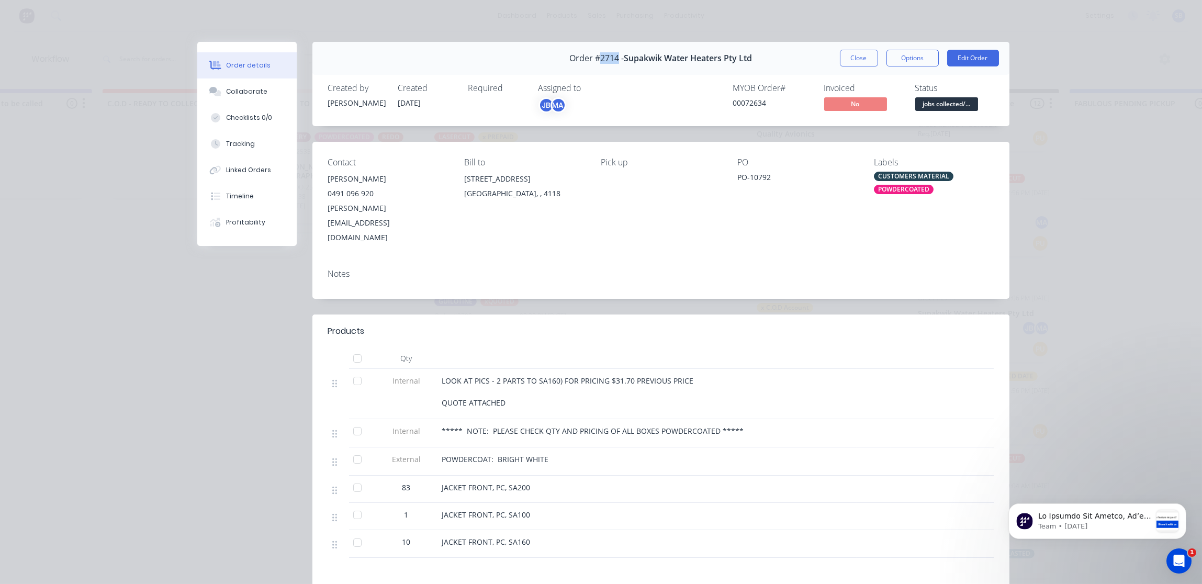
drag, startPoint x: 613, startPoint y: 58, endPoint x: 595, endPoint y: 60, distance: 18.4
click at [595, 60] on span "Order #2714 -" at bounding box center [596, 58] width 54 height 10
copy span "2714"
click at [851, 58] on button "Close" at bounding box center [859, 58] width 38 height 17
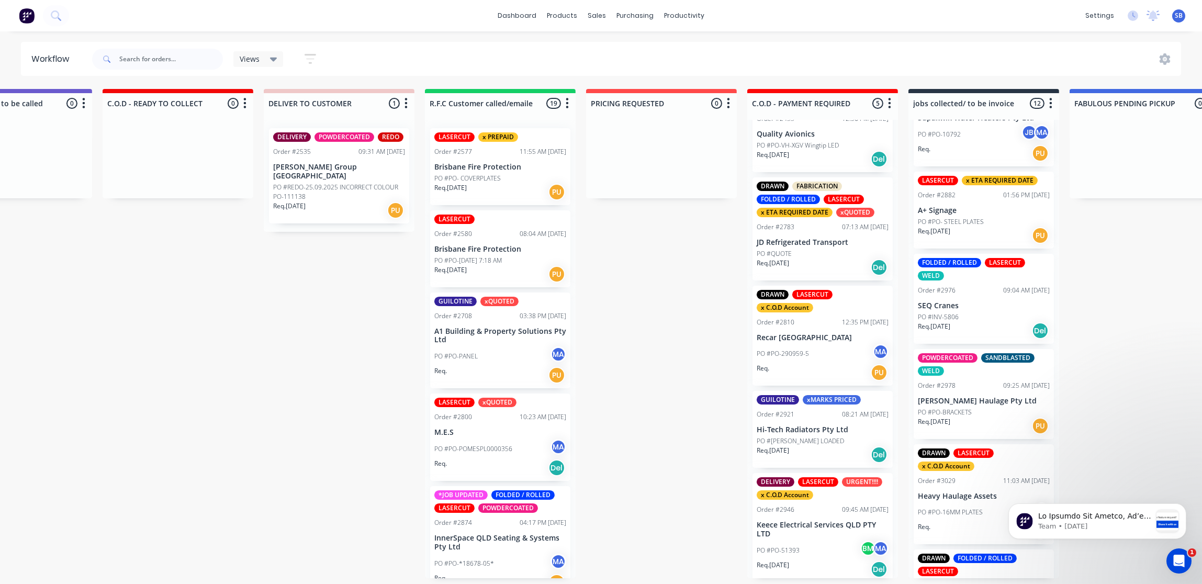
scroll to position [390, 0]
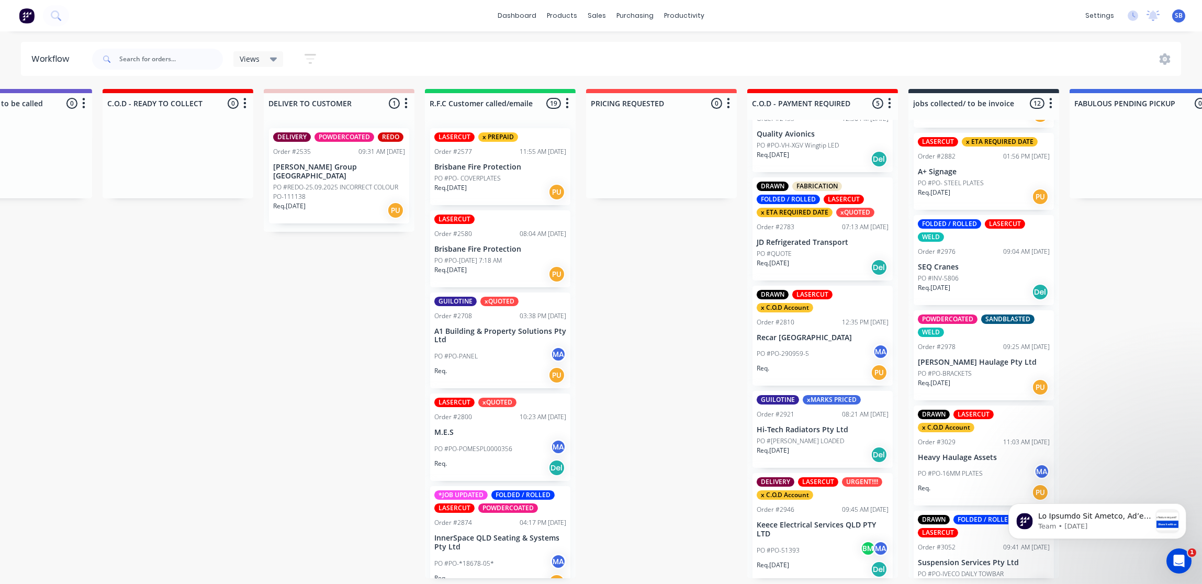
click at [987, 179] on div "PO #PO- STEEL PLATES" at bounding box center [983, 182] width 132 height 9
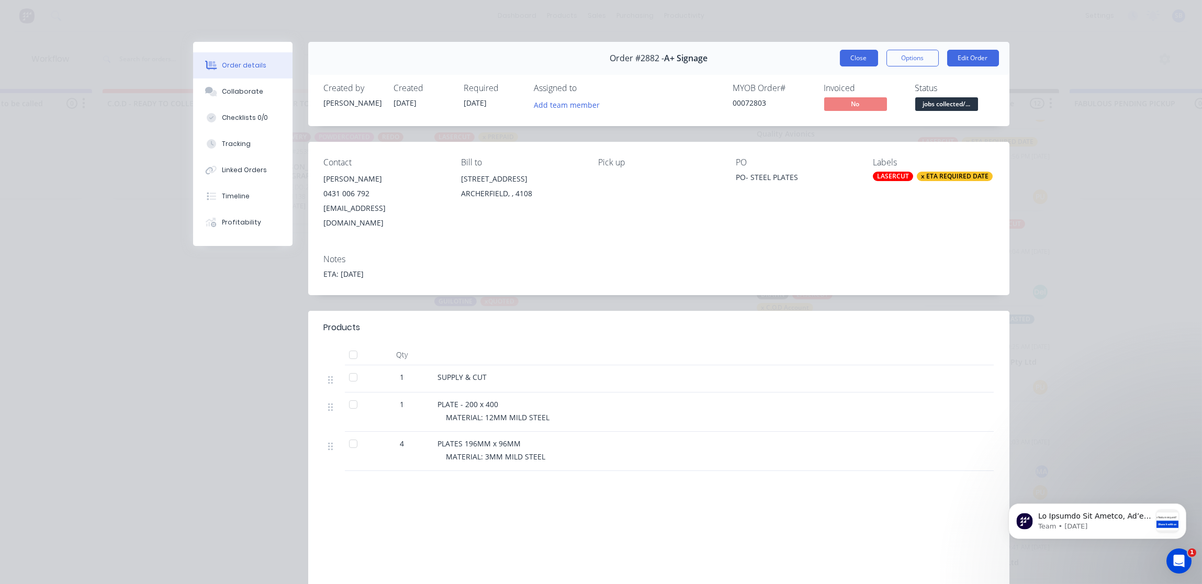
click at [856, 59] on button "Close" at bounding box center [859, 58] width 38 height 17
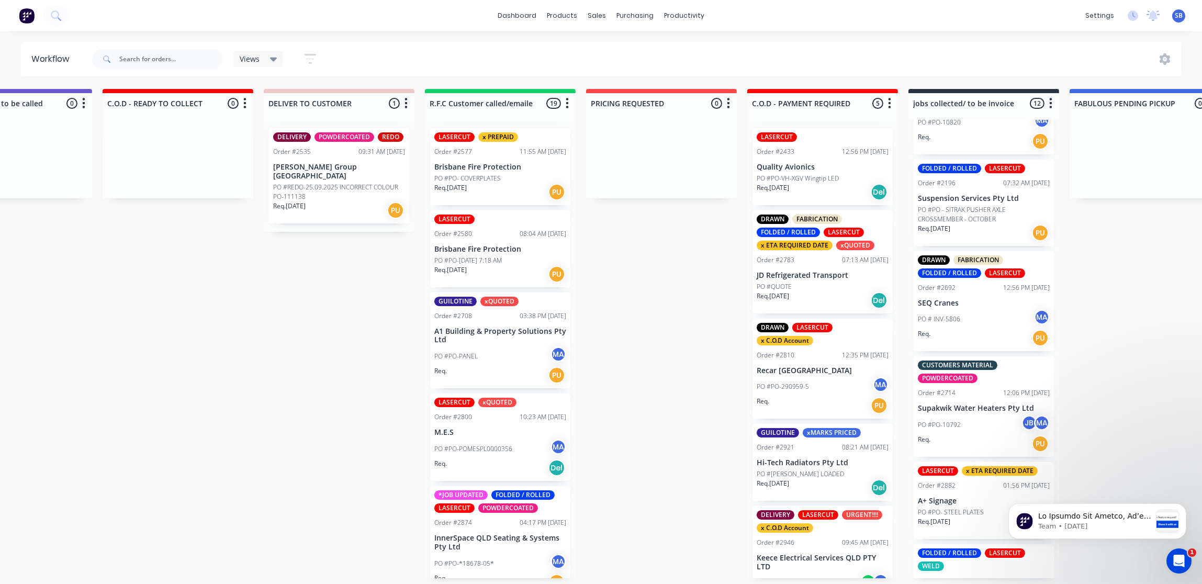
scroll to position [0, 0]
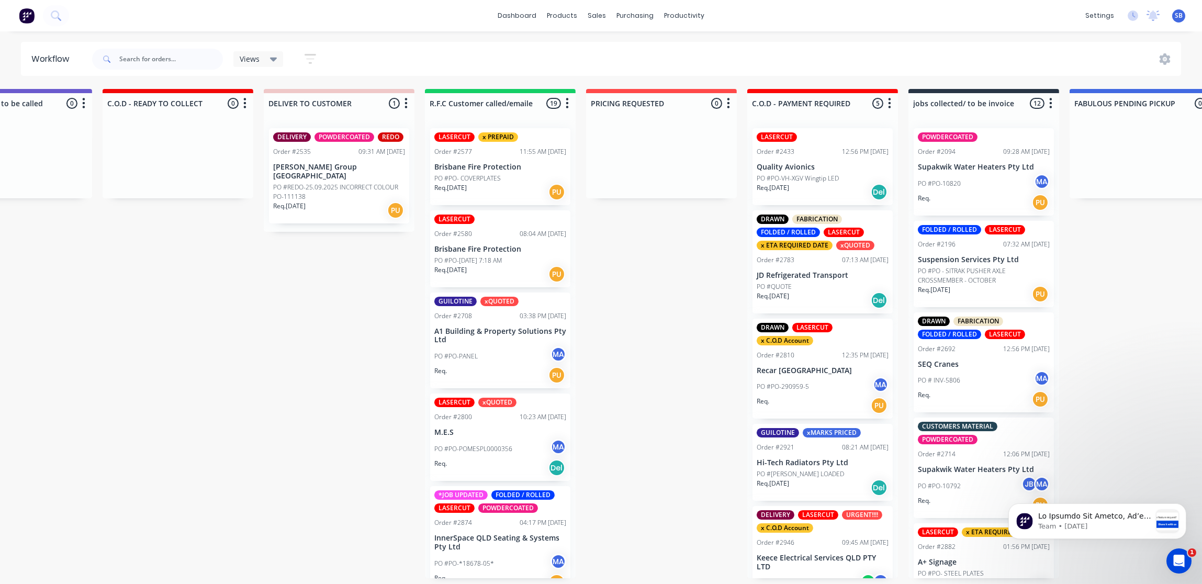
click at [983, 186] on div "PO #PO-10820 MA" at bounding box center [983, 184] width 132 height 20
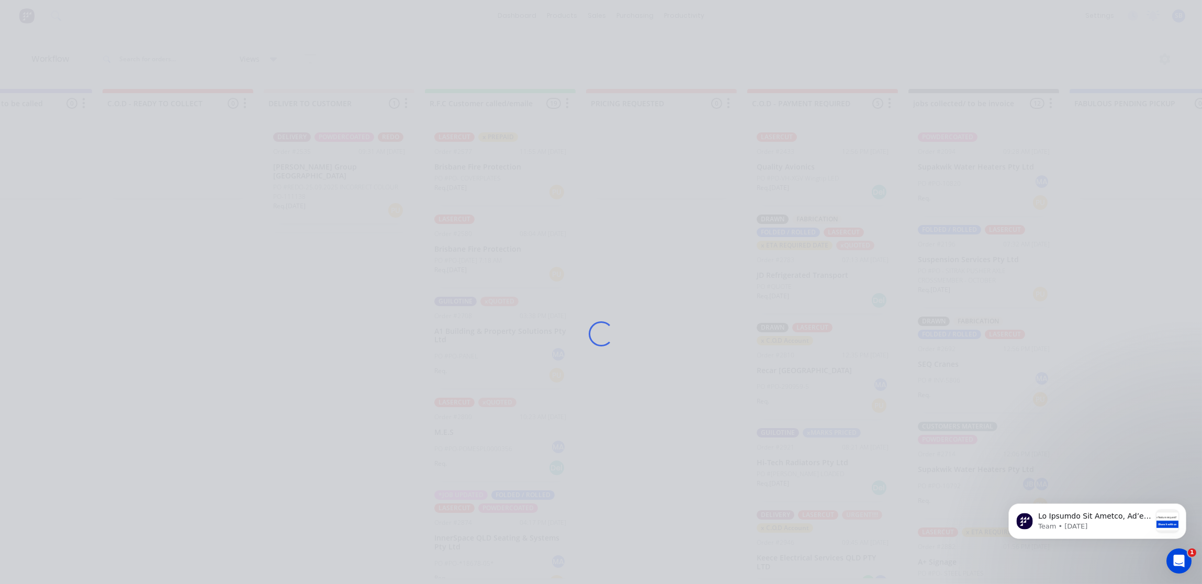
click at [983, 186] on div "Loading..." at bounding box center [601, 334] width 837 height 584
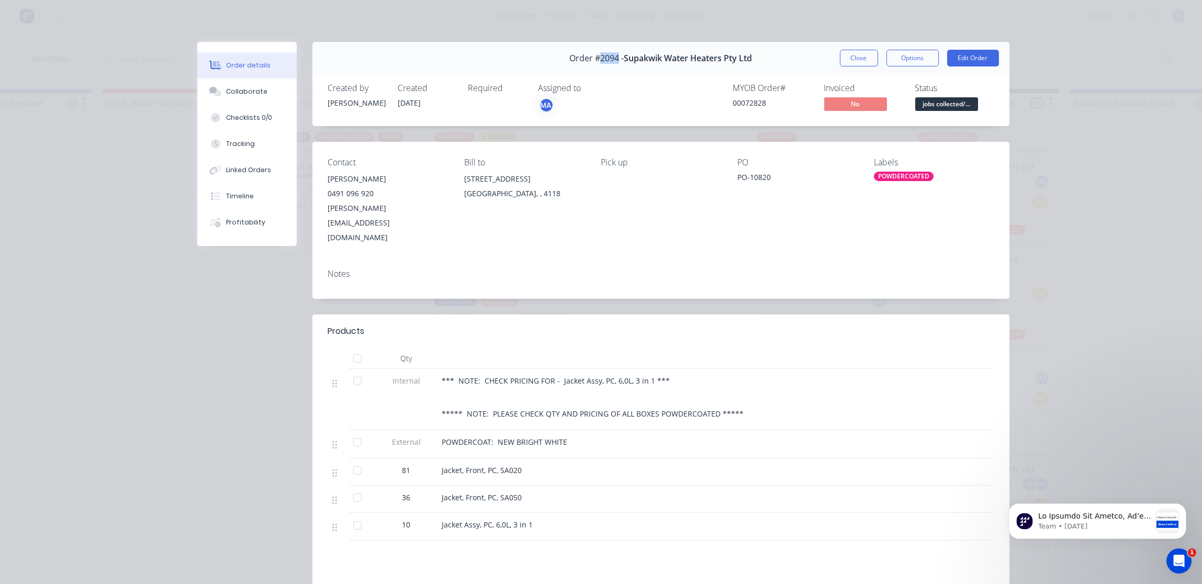
drag, startPoint x: 613, startPoint y: 57, endPoint x: 595, endPoint y: 58, distance: 17.8
click at [595, 58] on span "Order #2094 -" at bounding box center [596, 58] width 54 height 10
drag, startPoint x: 595, startPoint y: 58, endPoint x: 605, endPoint y: 60, distance: 10.3
copy span "2094"
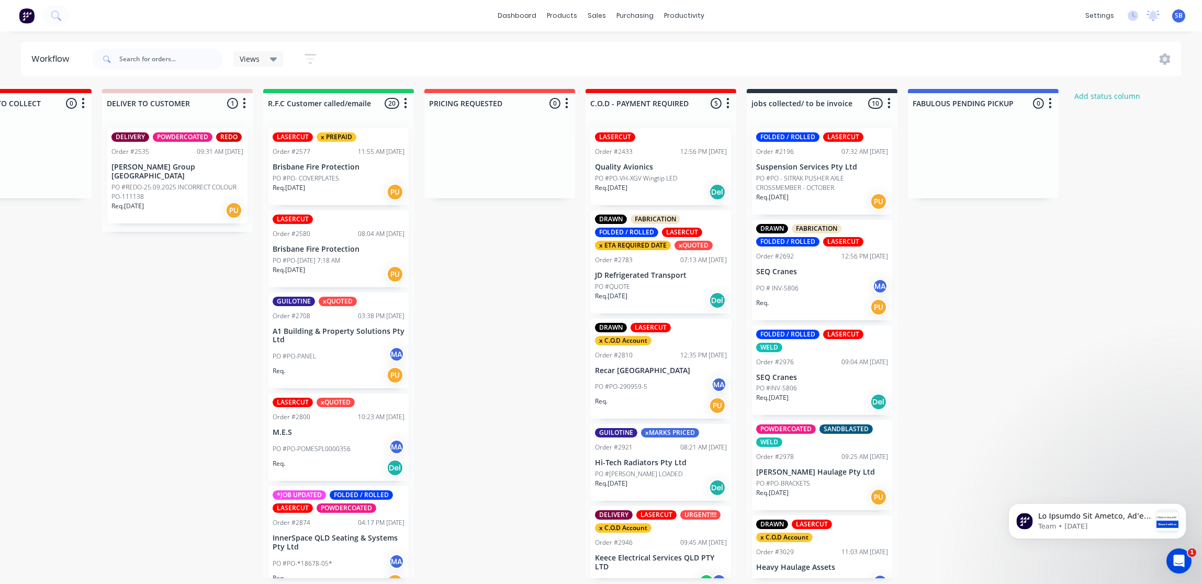
scroll to position [0, 1547]
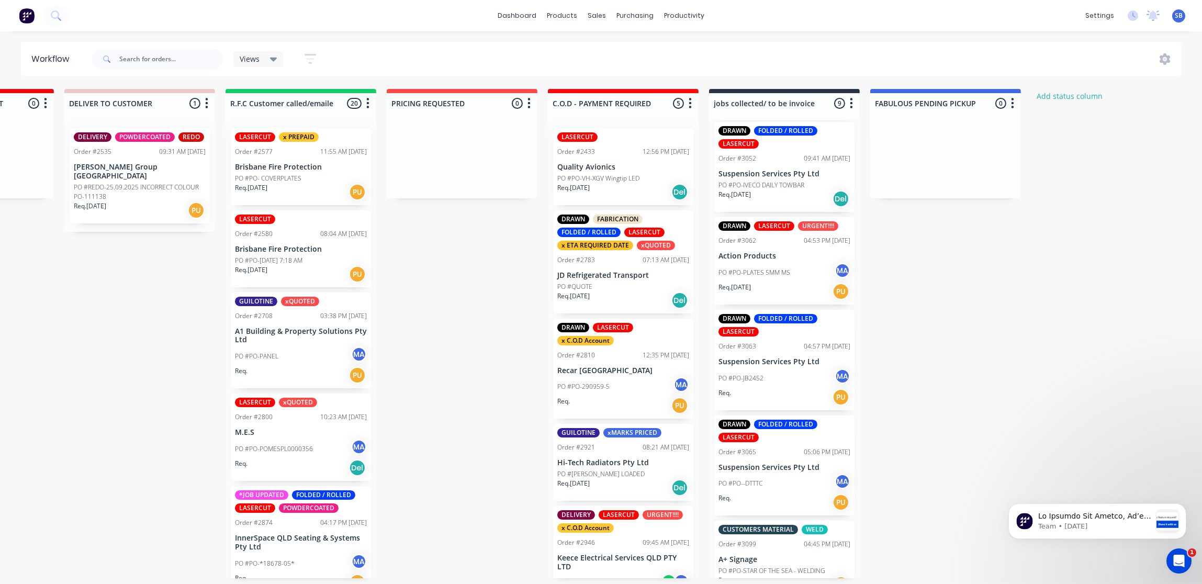
scroll to position [423, 0]
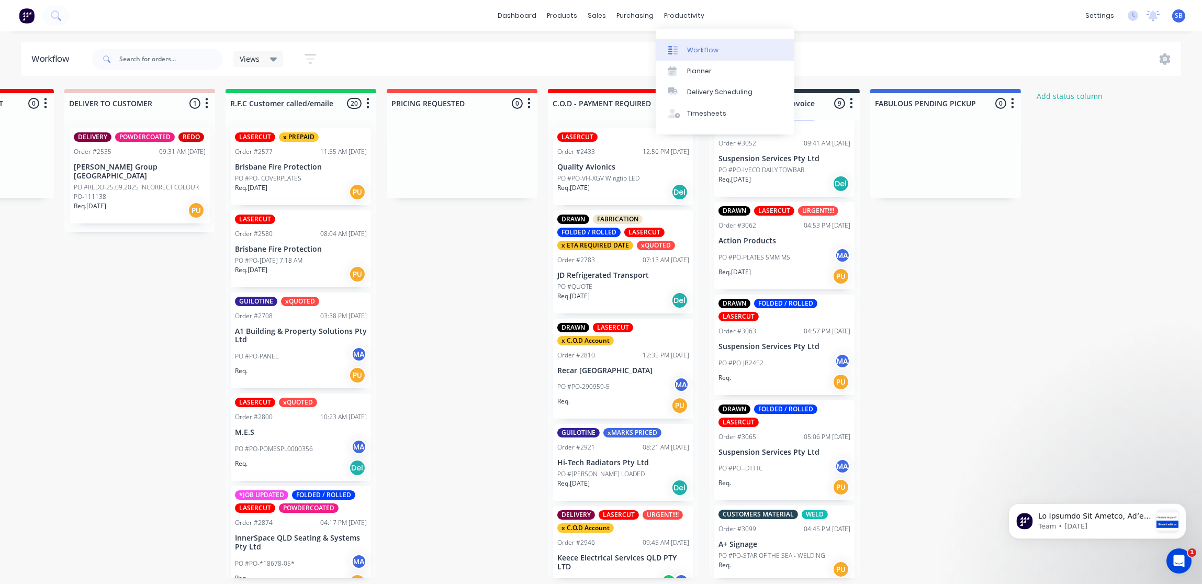
click at [704, 44] on link "Workflow" at bounding box center [724, 49] width 139 height 21
